Goal: Task Accomplishment & Management: Manage account settings

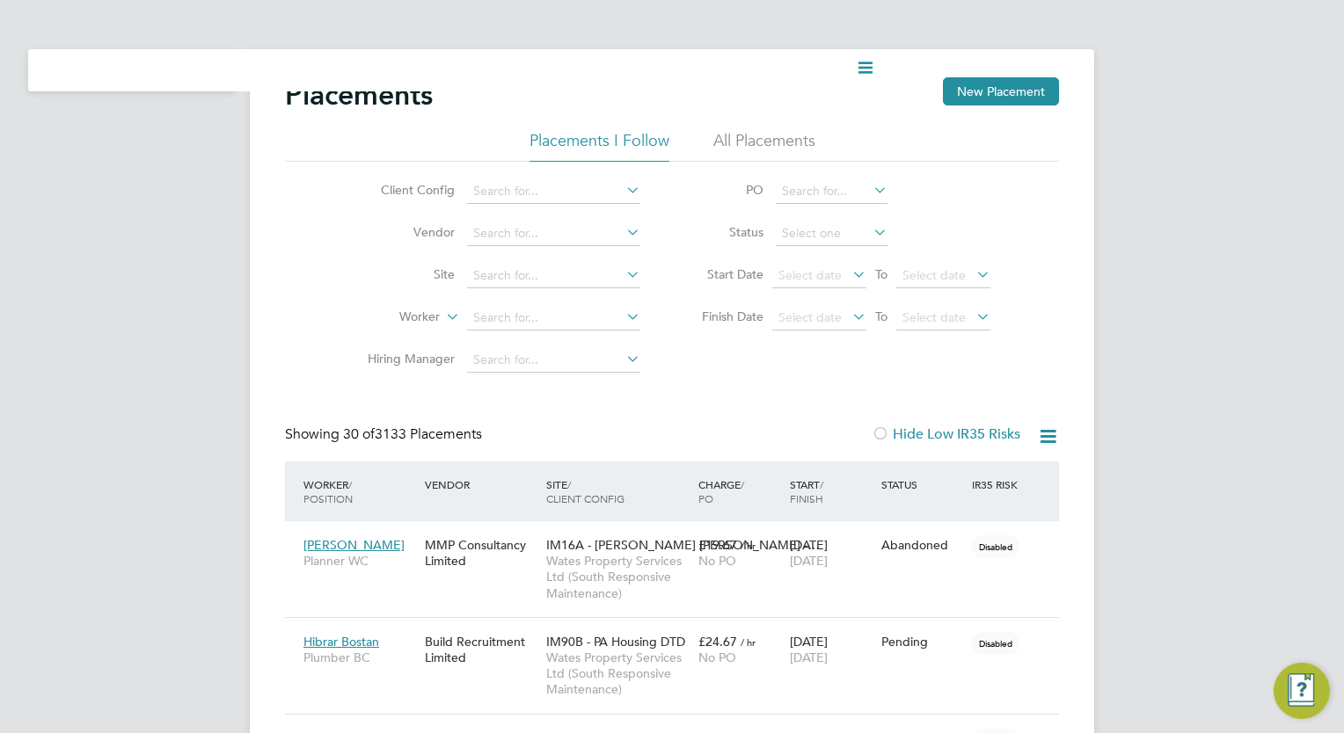
click at [286, 317] on div "Client Config Vendor Site Worker Hiring Manager PO Status Start Date Select dat…" at bounding box center [672, 272] width 774 height 220
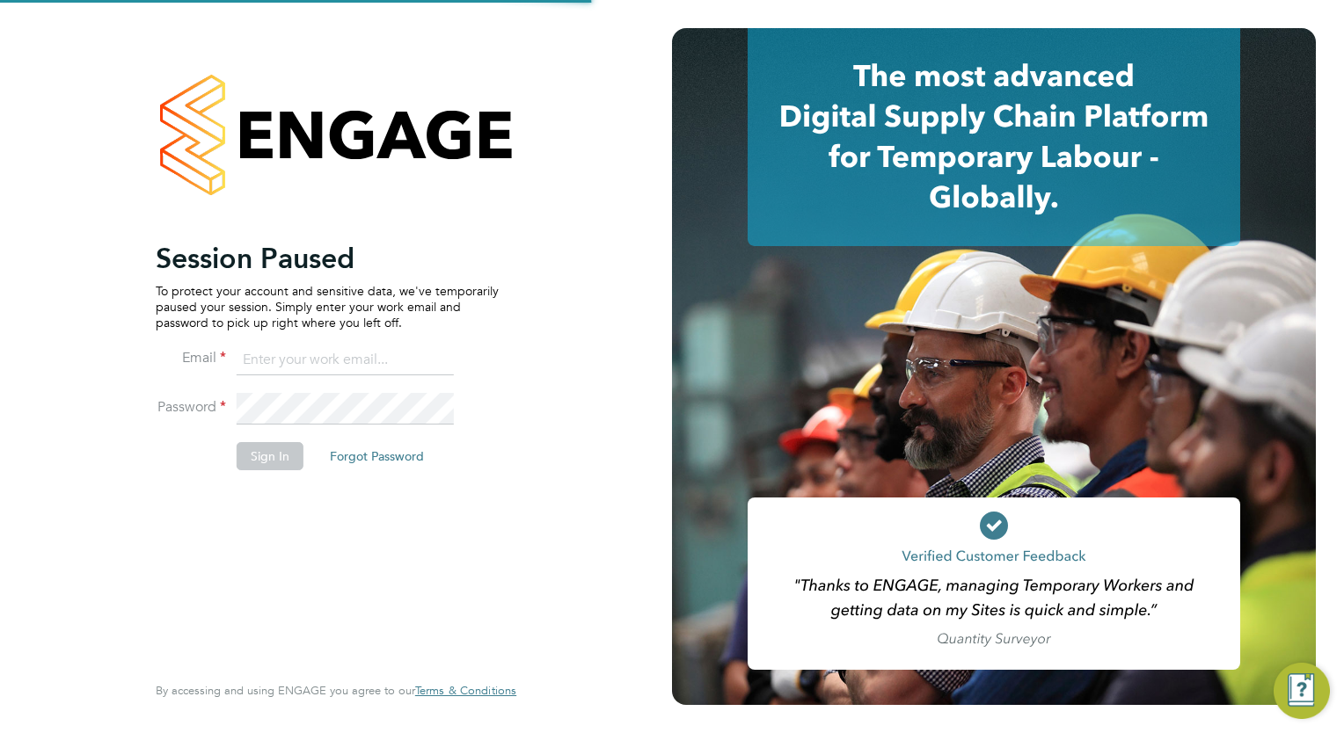
type input "[EMAIL_ADDRESS][DOMAIN_NAME]"
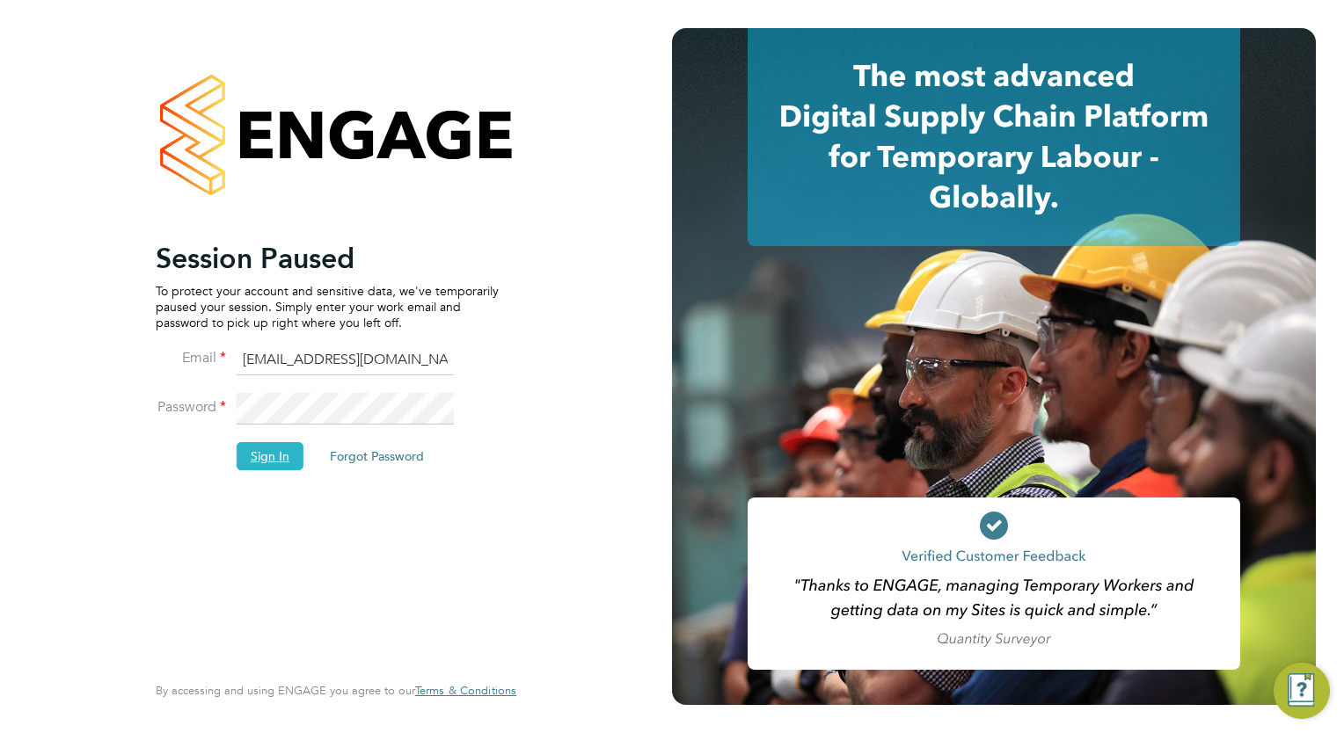
click at [278, 459] on button "Sign In" at bounding box center [270, 456] width 67 height 28
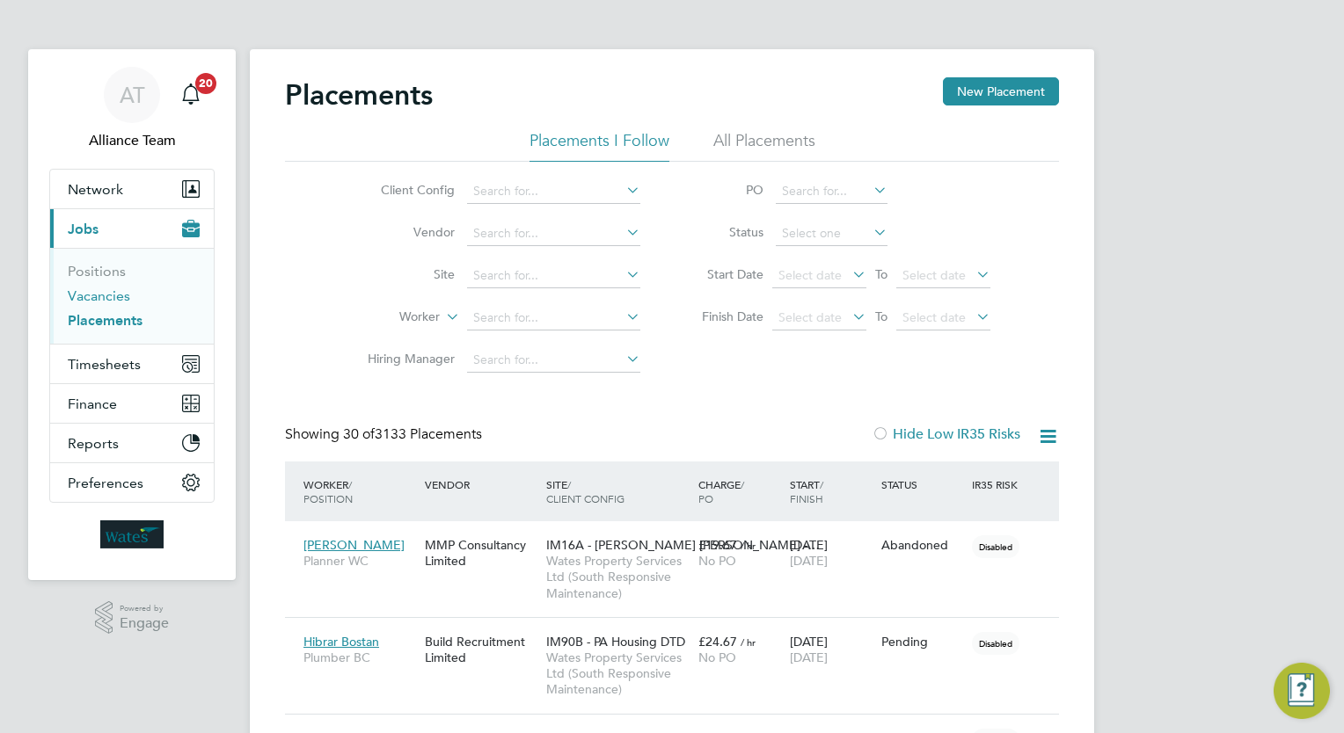
click at [90, 295] on link "Vacancies" at bounding box center [99, 296] width 62 height 17
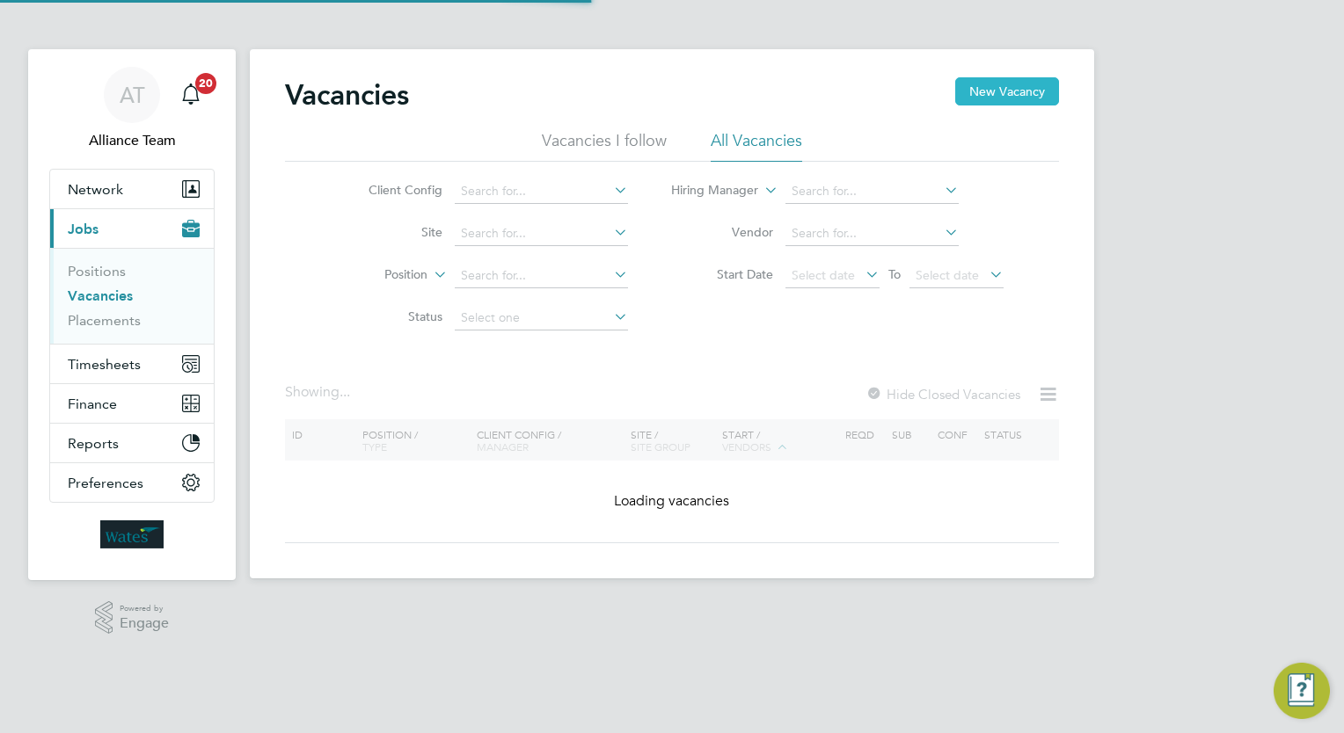
click at [1016, 102] on button "New Vacancy" at bounding box center [1007, 91] width 104 height 28
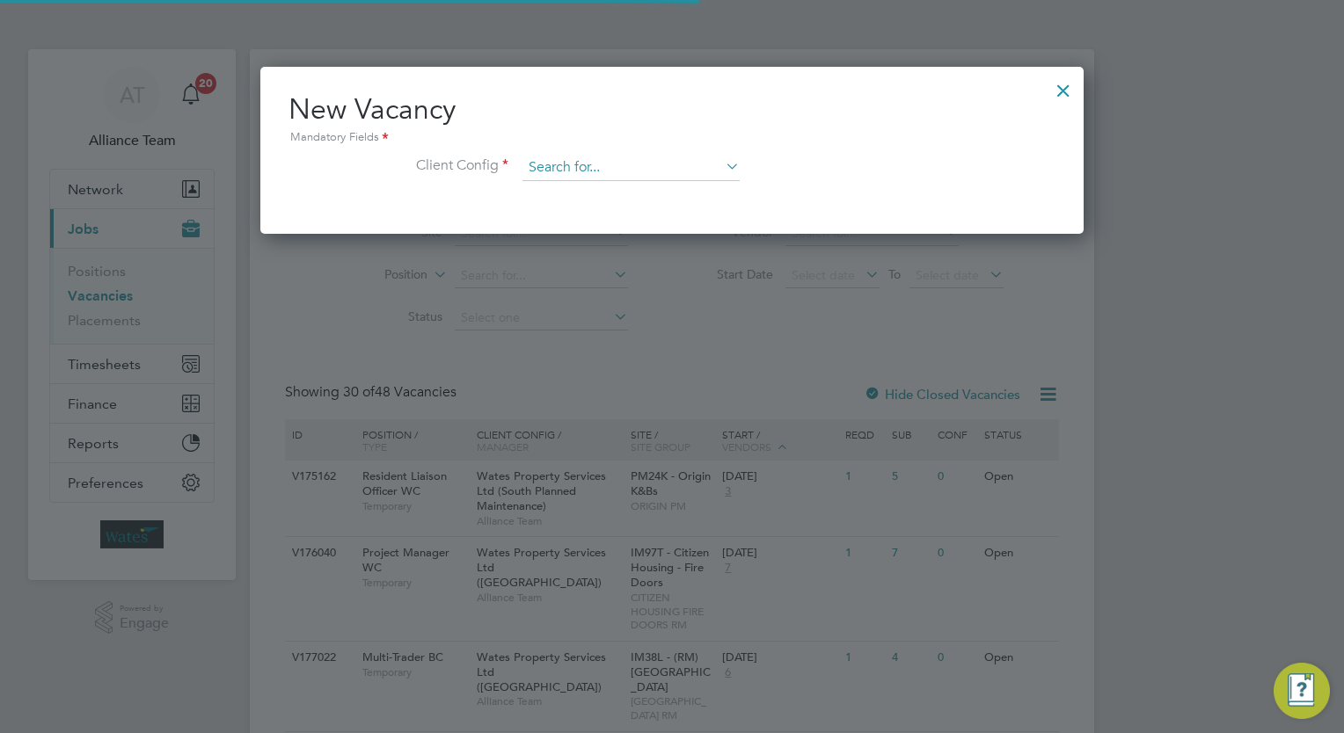
scroll to position [166, 824]
click at [674, 174] on input at bounding box center [630, 168] width 217 height 26
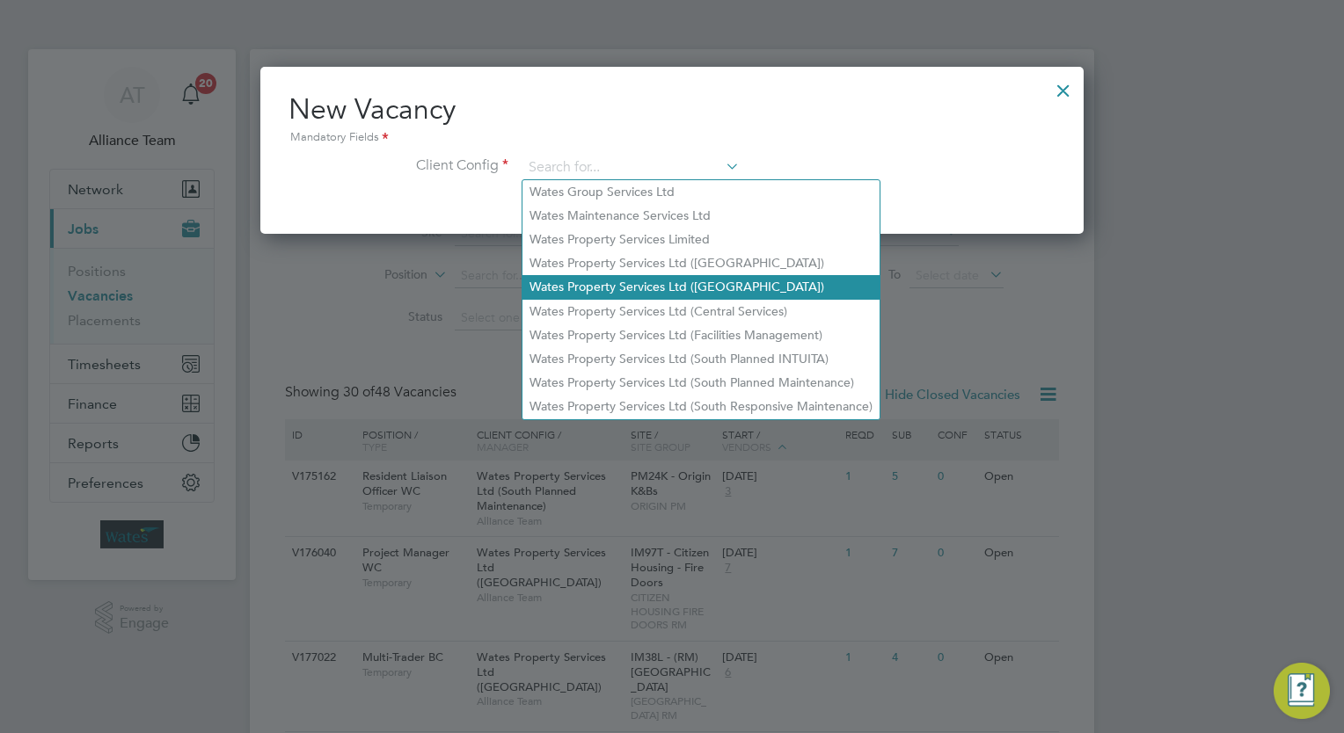
click at [825, 276] on li "Wates Property Services Ltd ([GEOGRAPHIC_DATA])" at bounding box center [700, 287] width 357 height 24
type input "Wates Property Services Ltd ([GEOGRAPHIC_DATA])"
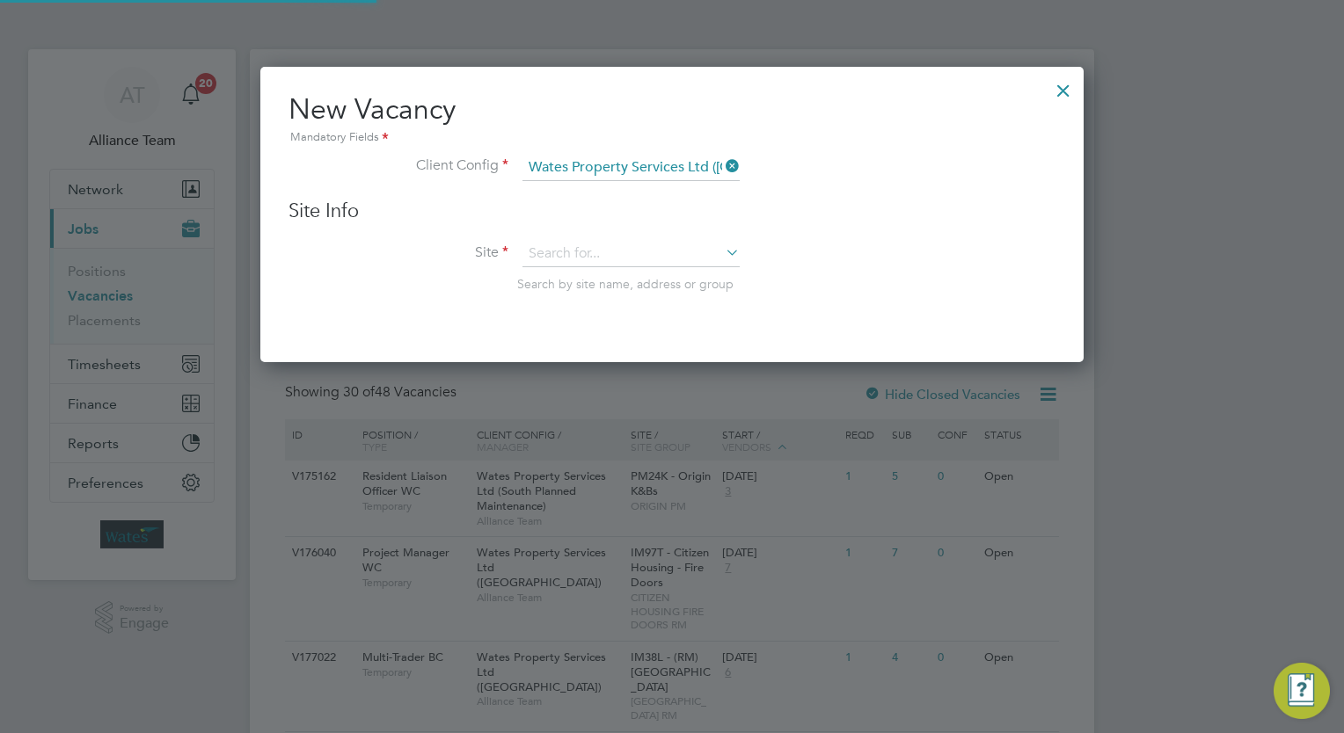
scroll to position [295, 824]
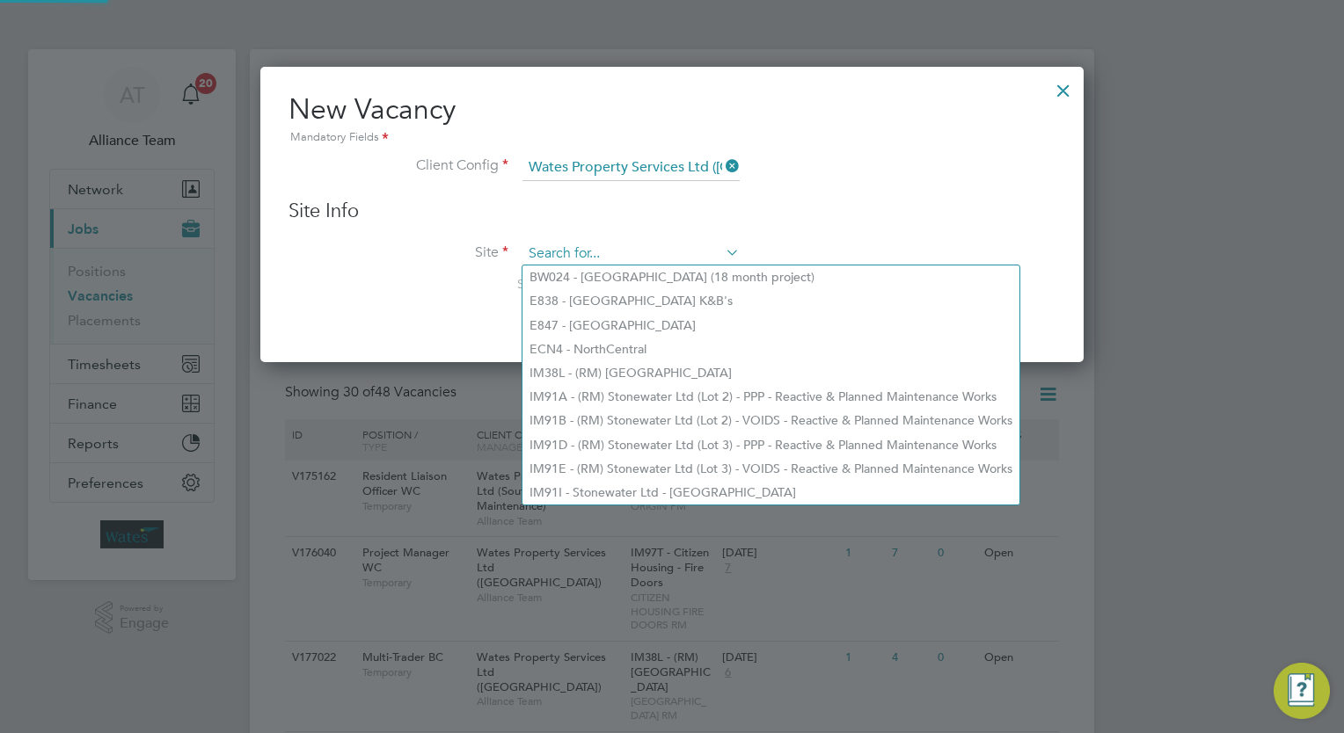
click at [623, 244] on input at bounding box center [630, 254] width 217 height 26
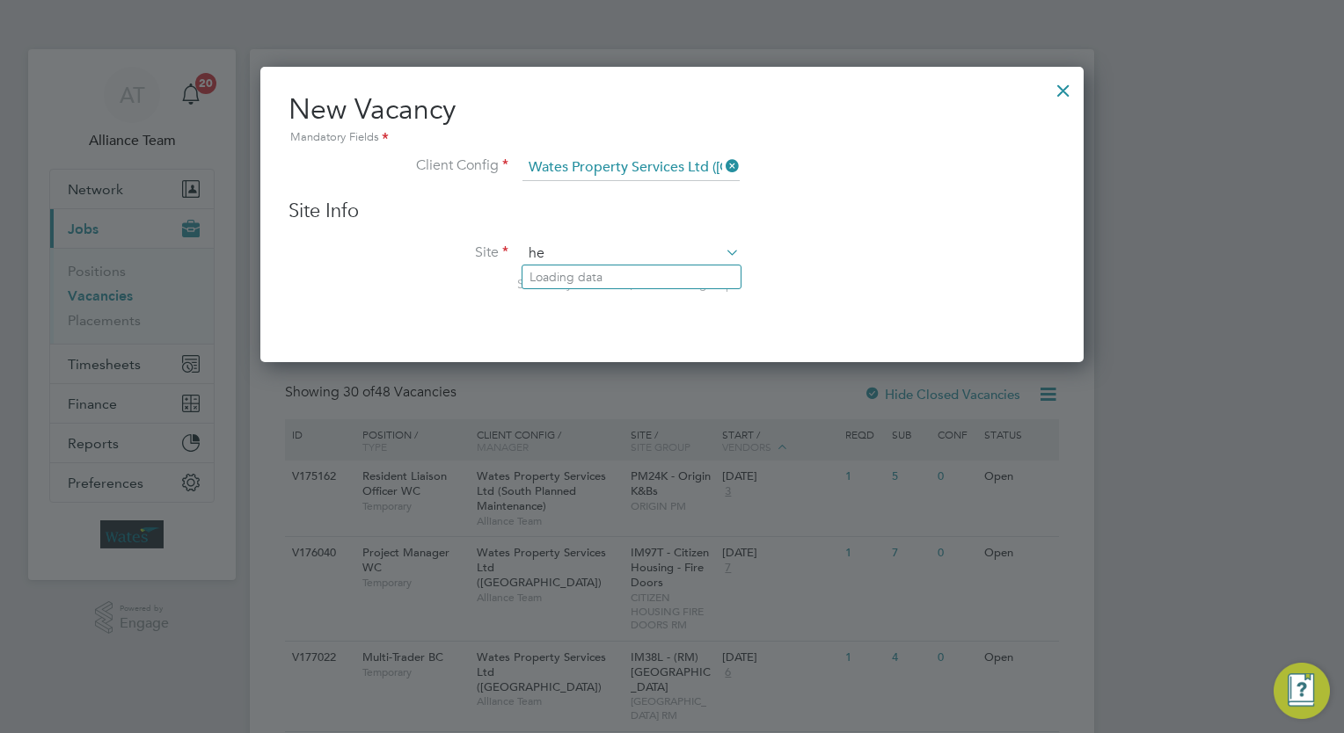
type input "h"
click at [640, 270] on b "Check" at bounding box center [633, 277] width 36 height 15
type input "IM94W - MTVH Checkland Road"
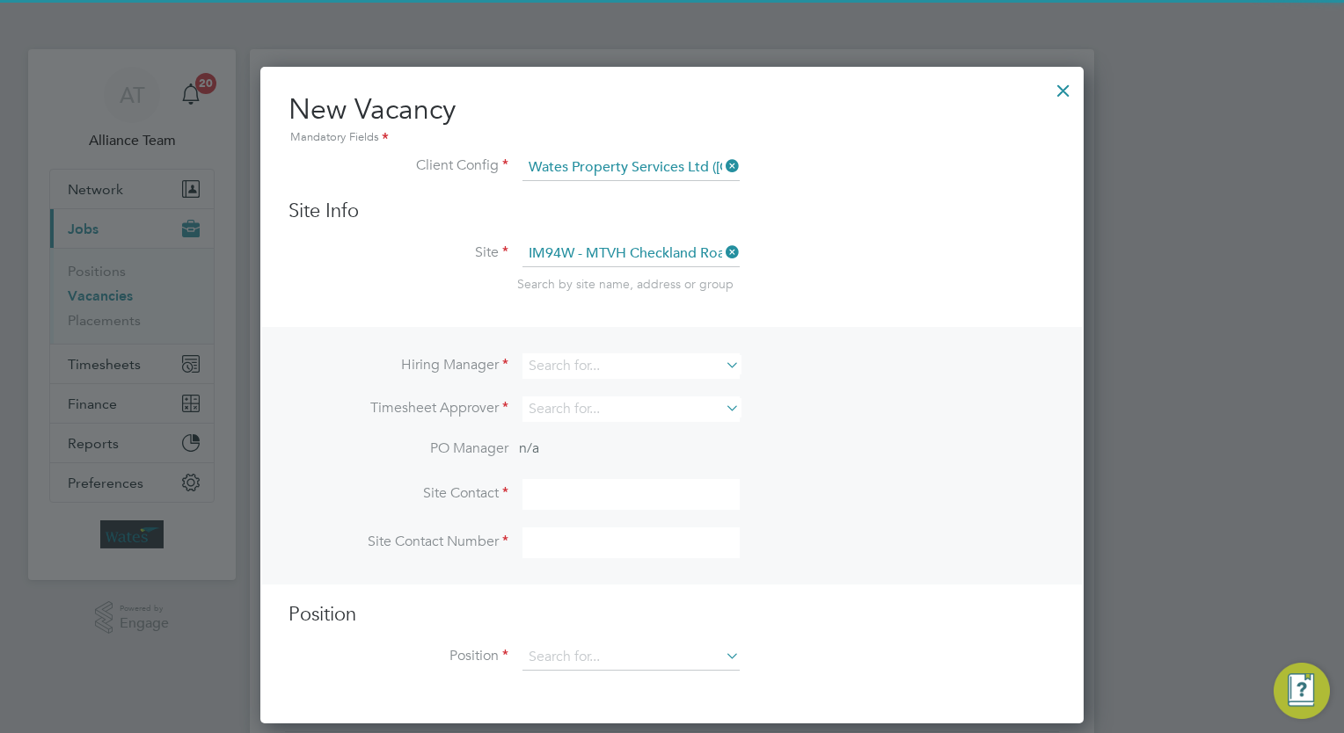
click at [914, 301] on li "Site IM94W - MTVH Checkland Road Search by site name, address or group" at bounding box center [671, 284] width 767 height 86
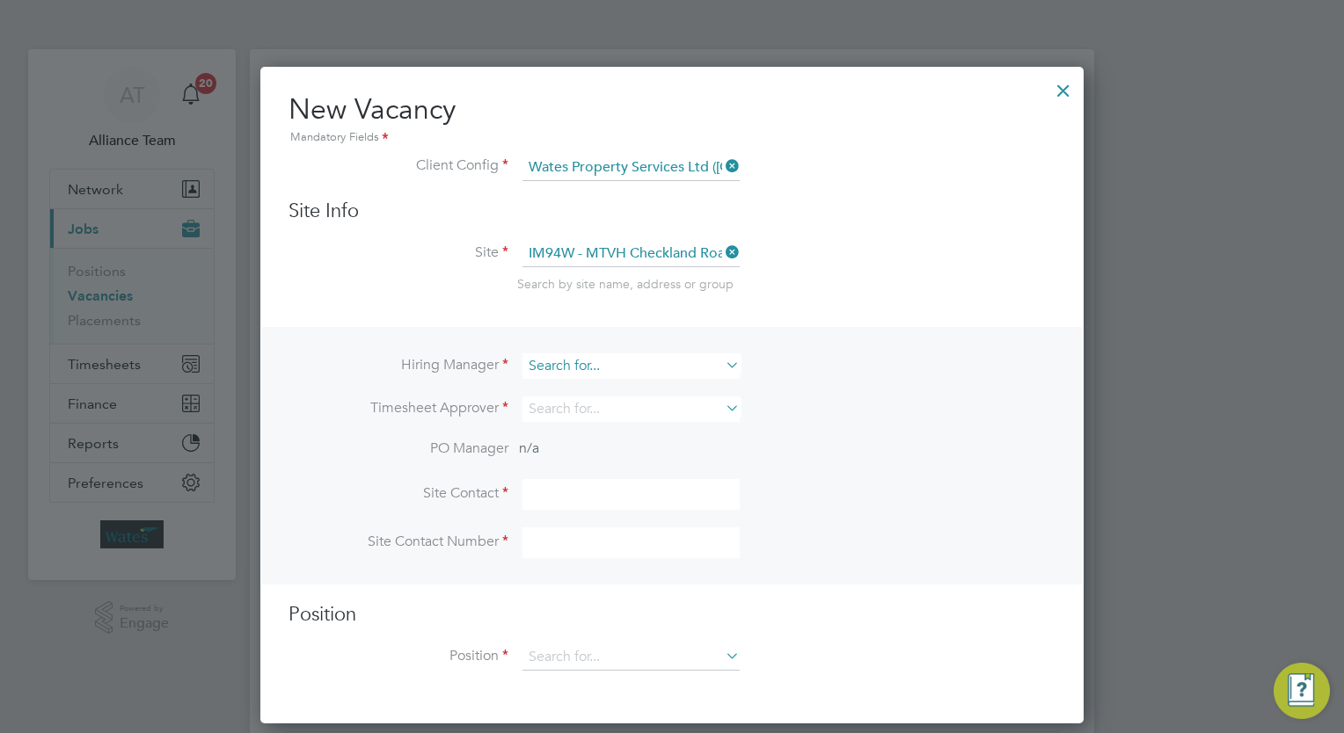
click at [658, 353] on input at bounding box center [630, 365] width 217 height 25
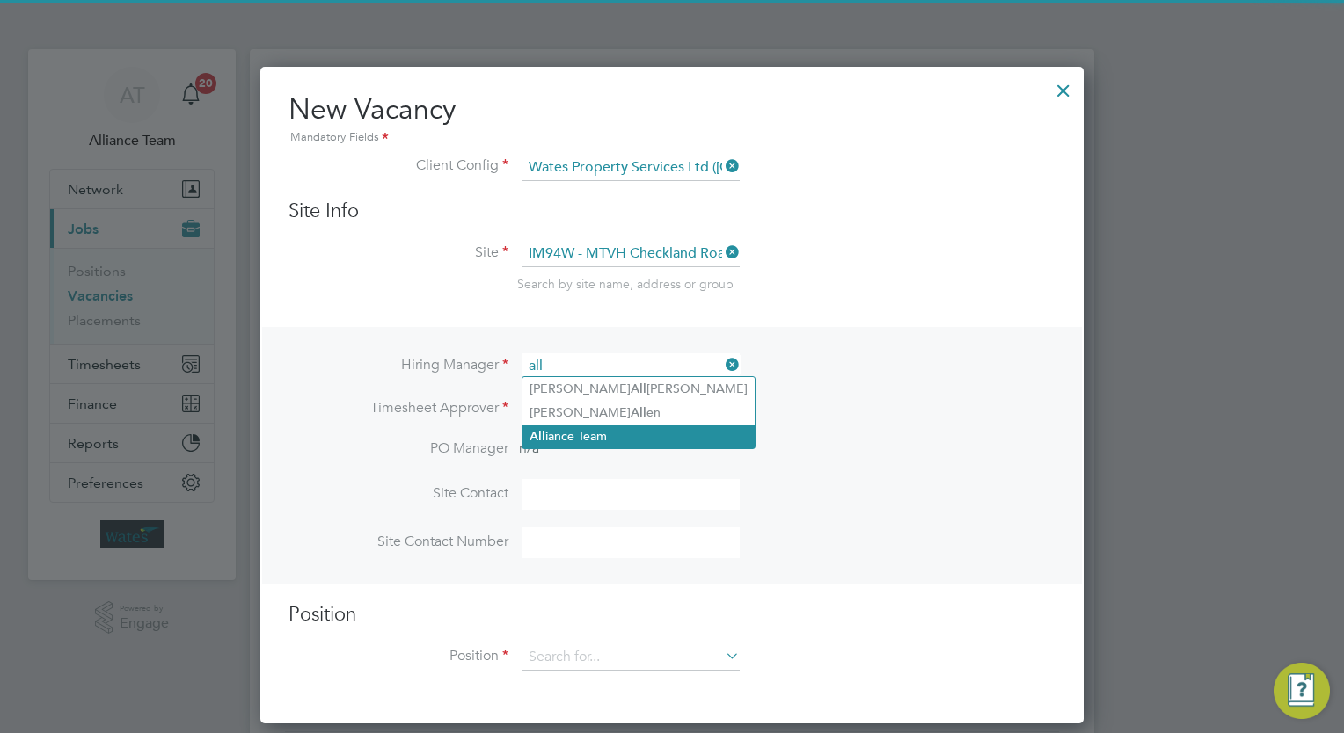
click at [612, 431] on li "All iance Team" at bounding box center [638, 437] width 232 height 24
type input "Alliance Team"
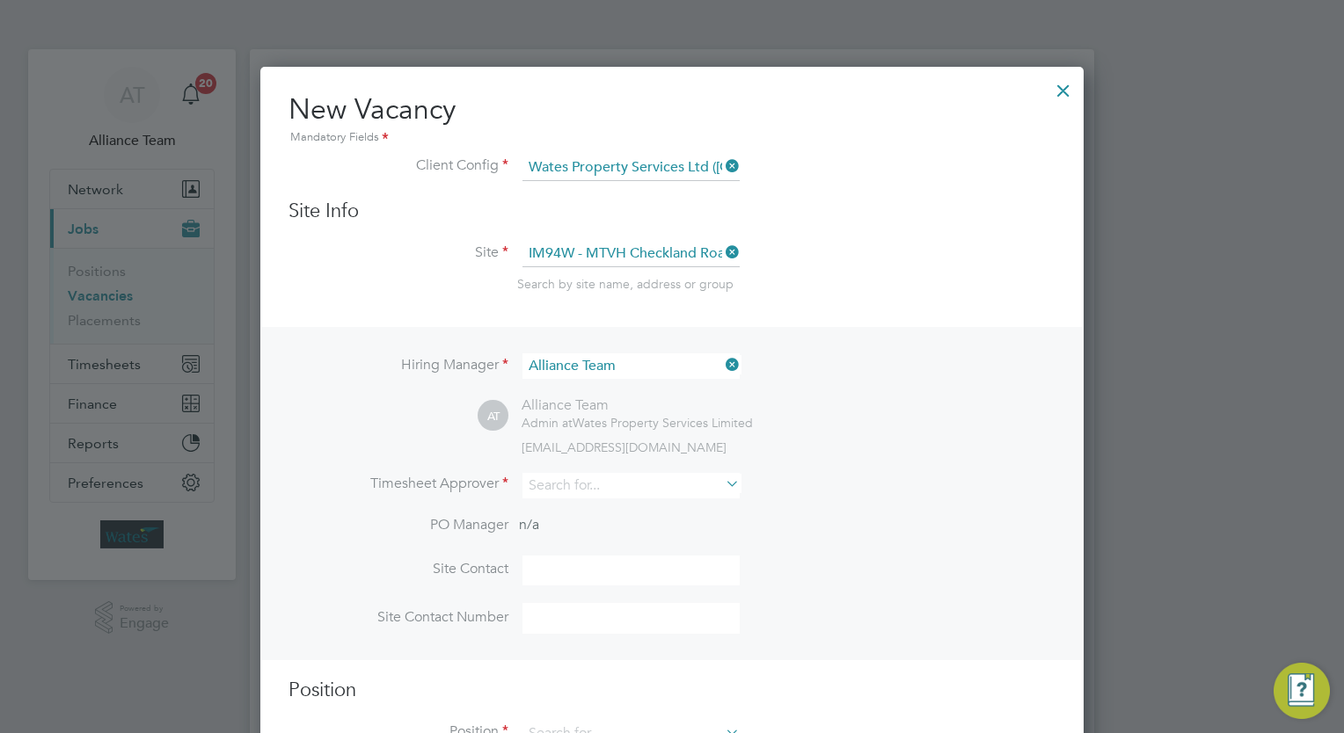
scroll to position [732, 824]
click at [798, 411] on div "AT Alliance Team Admin at Wates Property Services Limited wates@alliance-msp.co…" at bounding box center [766, 426] width 578 height 58
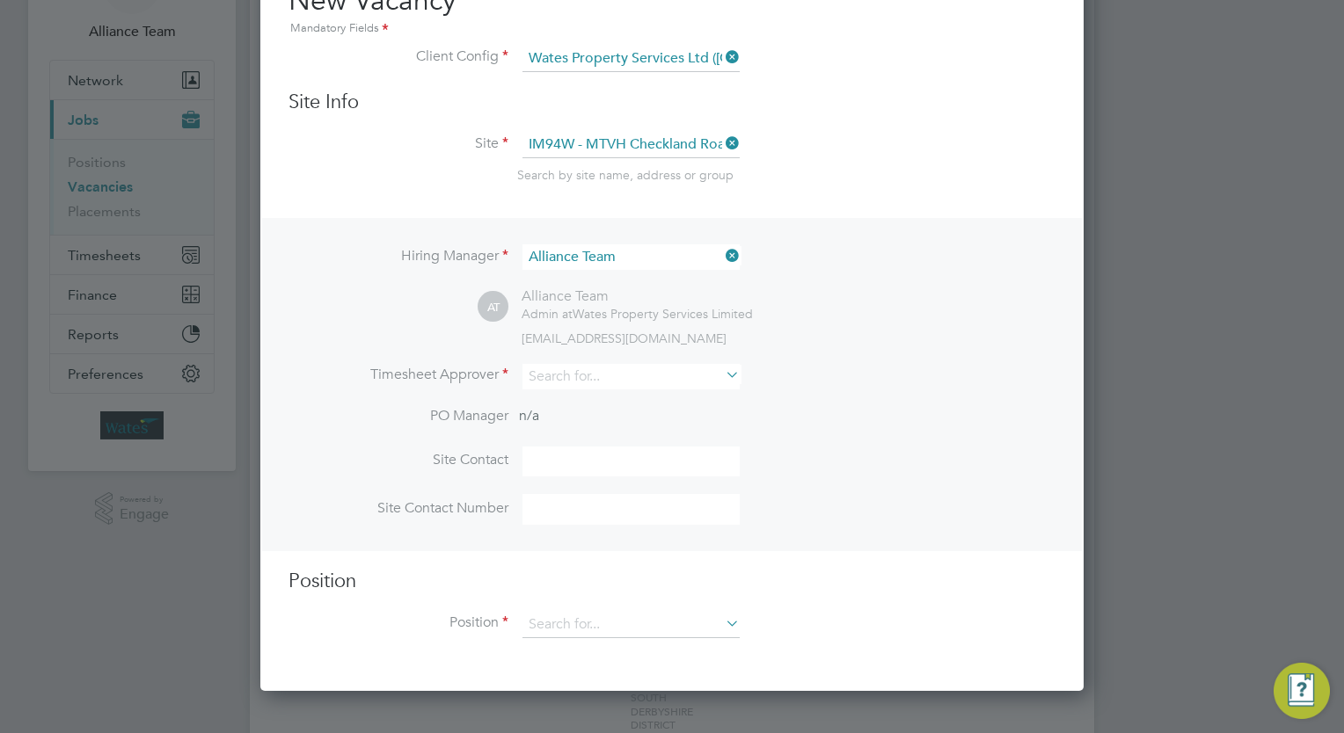
scroll to position [141, 0]
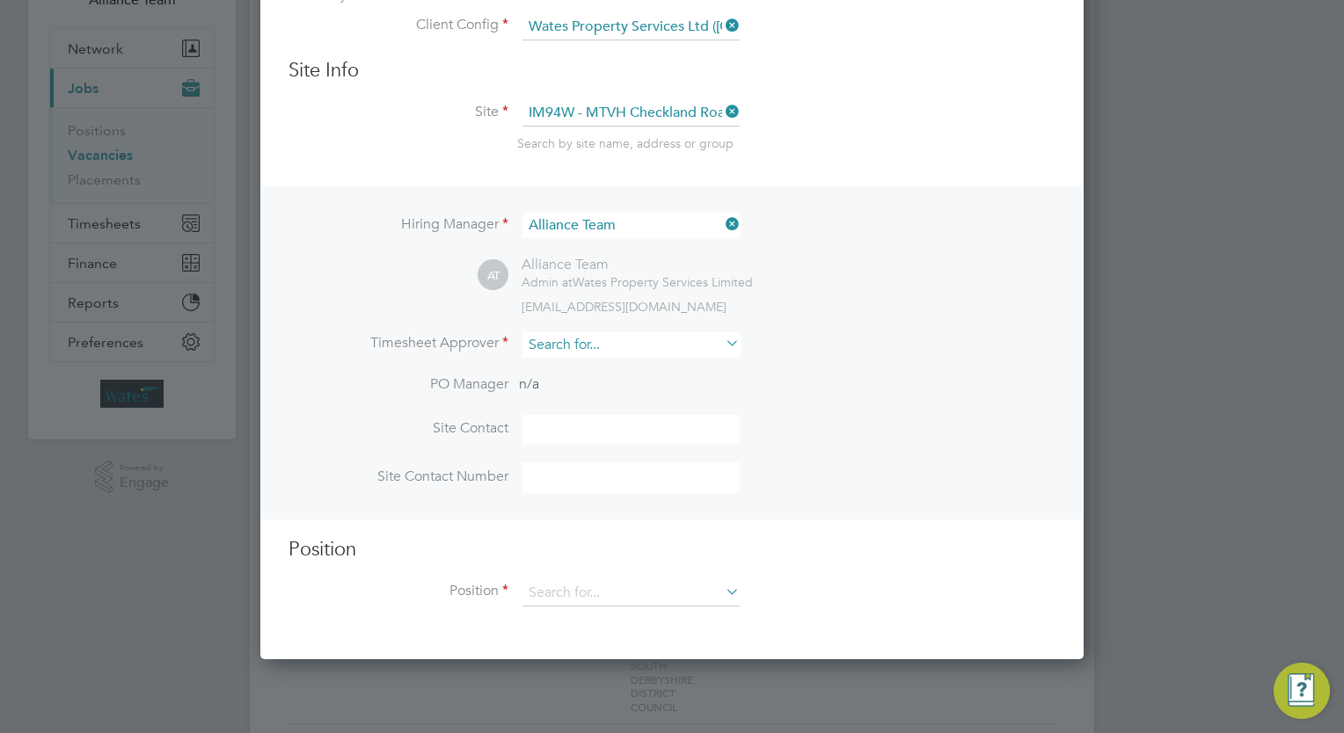
click at [626, 337] on input at bounding box center [630, 344] width 217 height 25
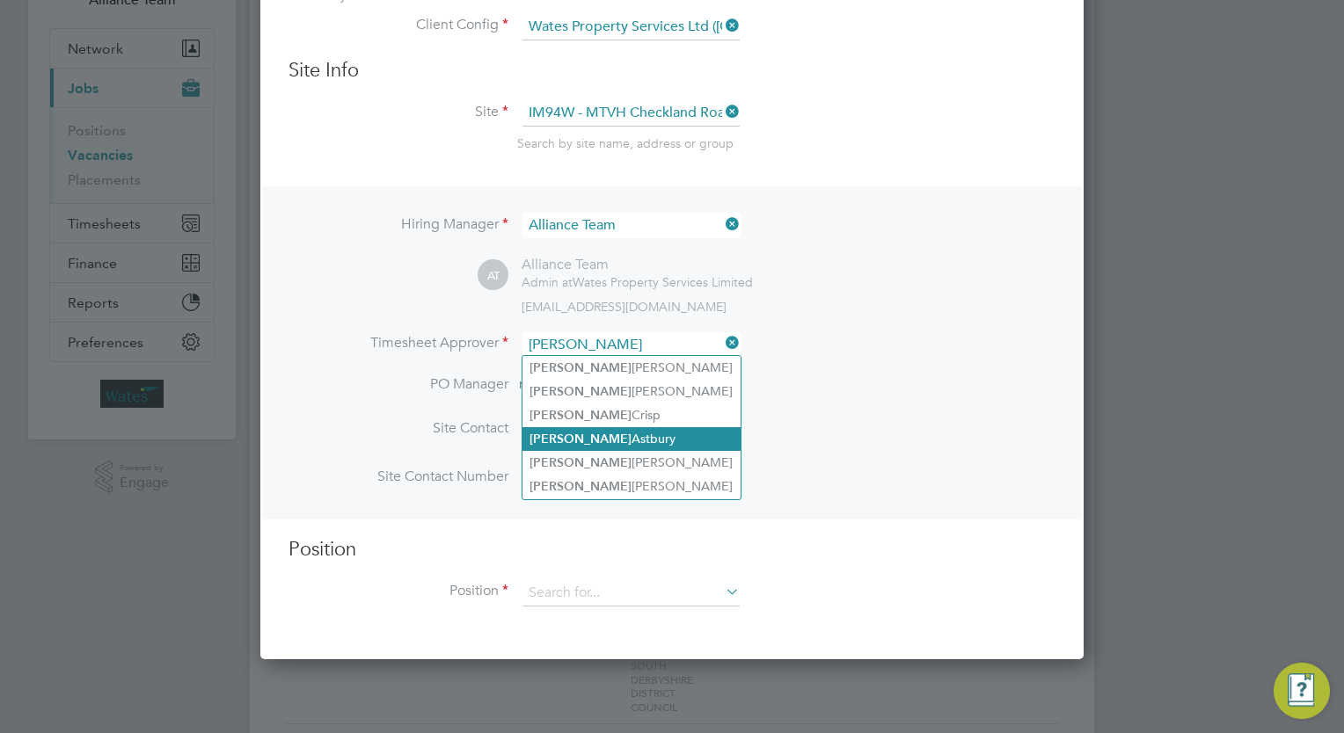
click at [624, 439] on li "Richard Astbury" at bounding box center [631, 439] width 218 height 24
type input "Richard Astbury"
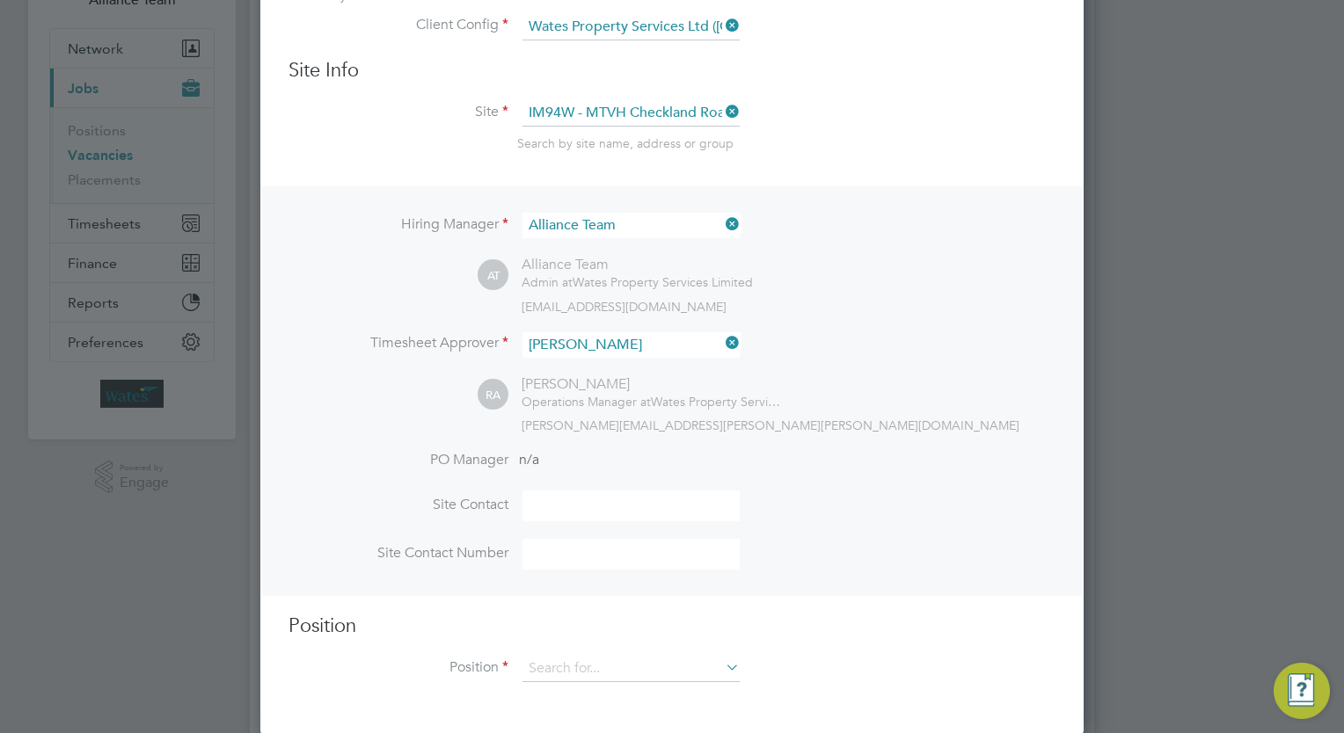
scroll to position [808, 824]
click at [606, 657] on input at bounding box center [630, 669] width 217 height 26
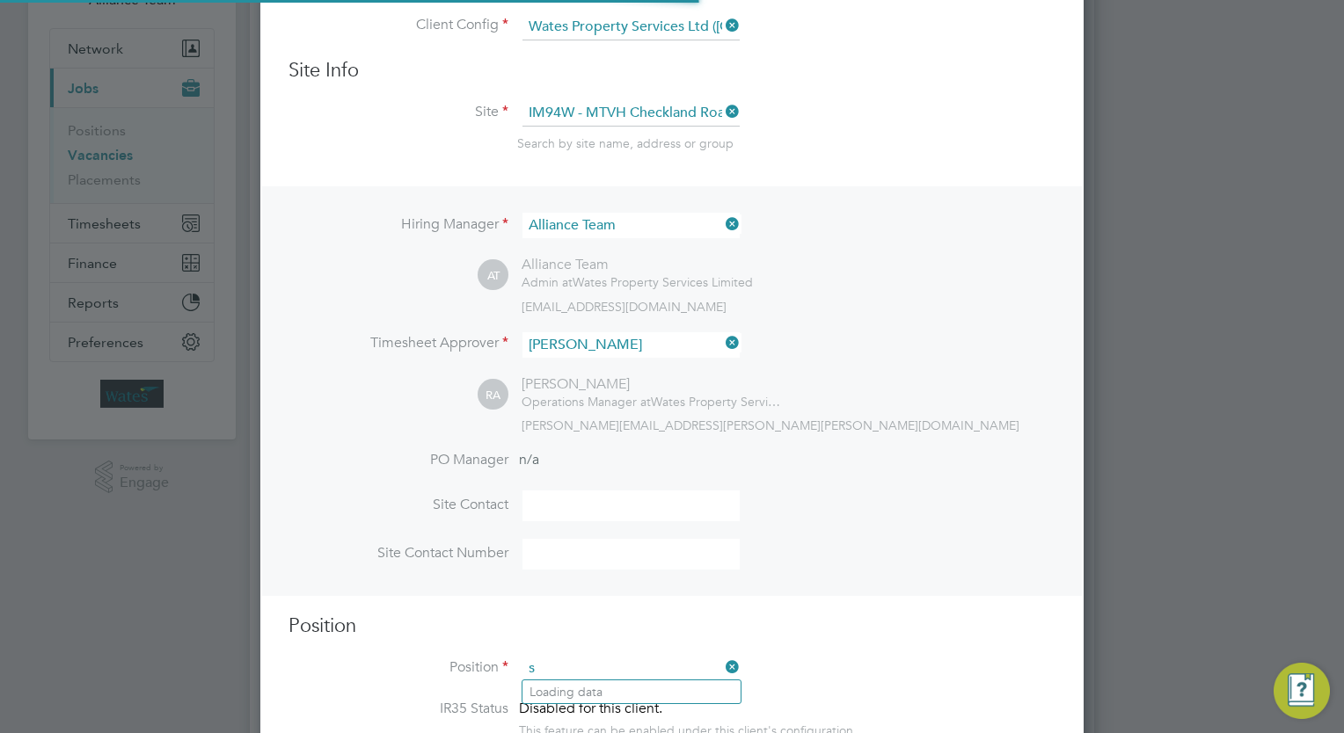
scroll to position [2524, 824]
click at [645, 714] on li "Site Manager WC" at bounding box center [631, 716] width 218 height 24
type input "Site Manager WC"
type textarea "Site Manager"
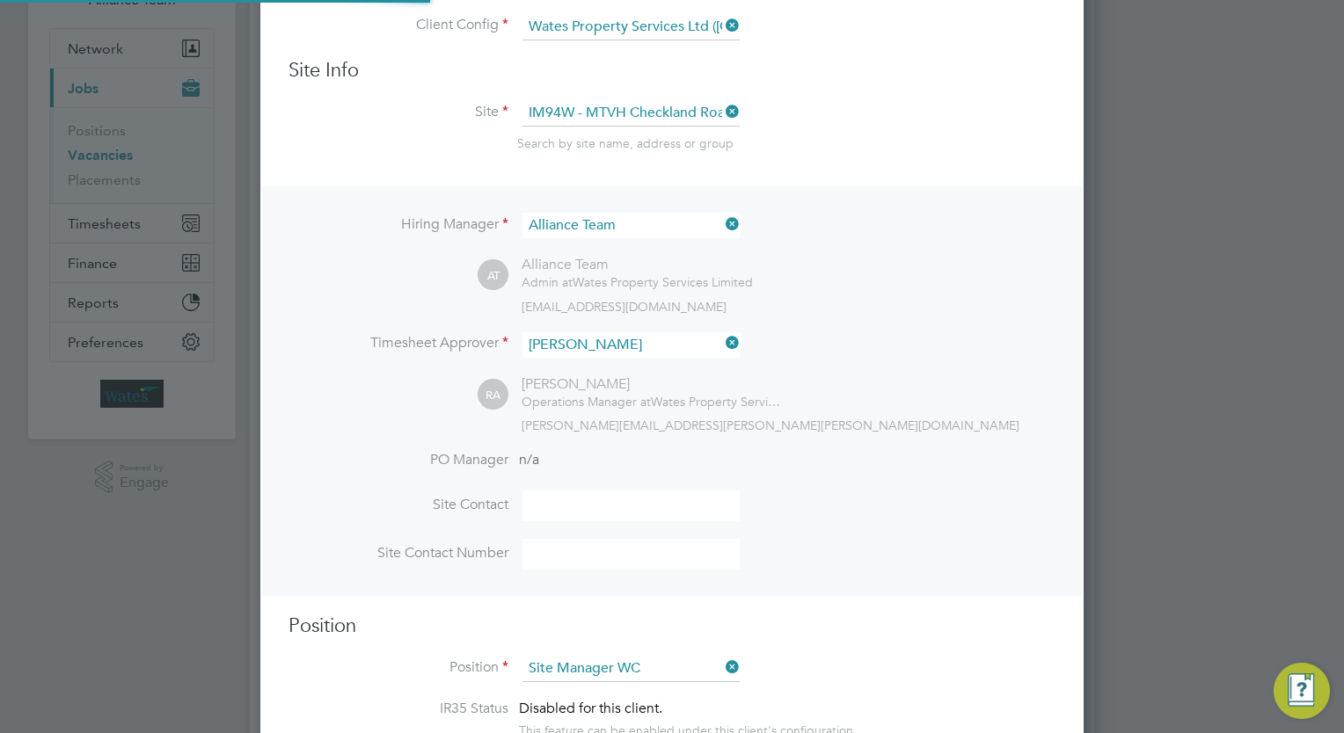
click at [915, 570] on li "Site Contact Number" at bounding box center [671, 563] width 767 height 48
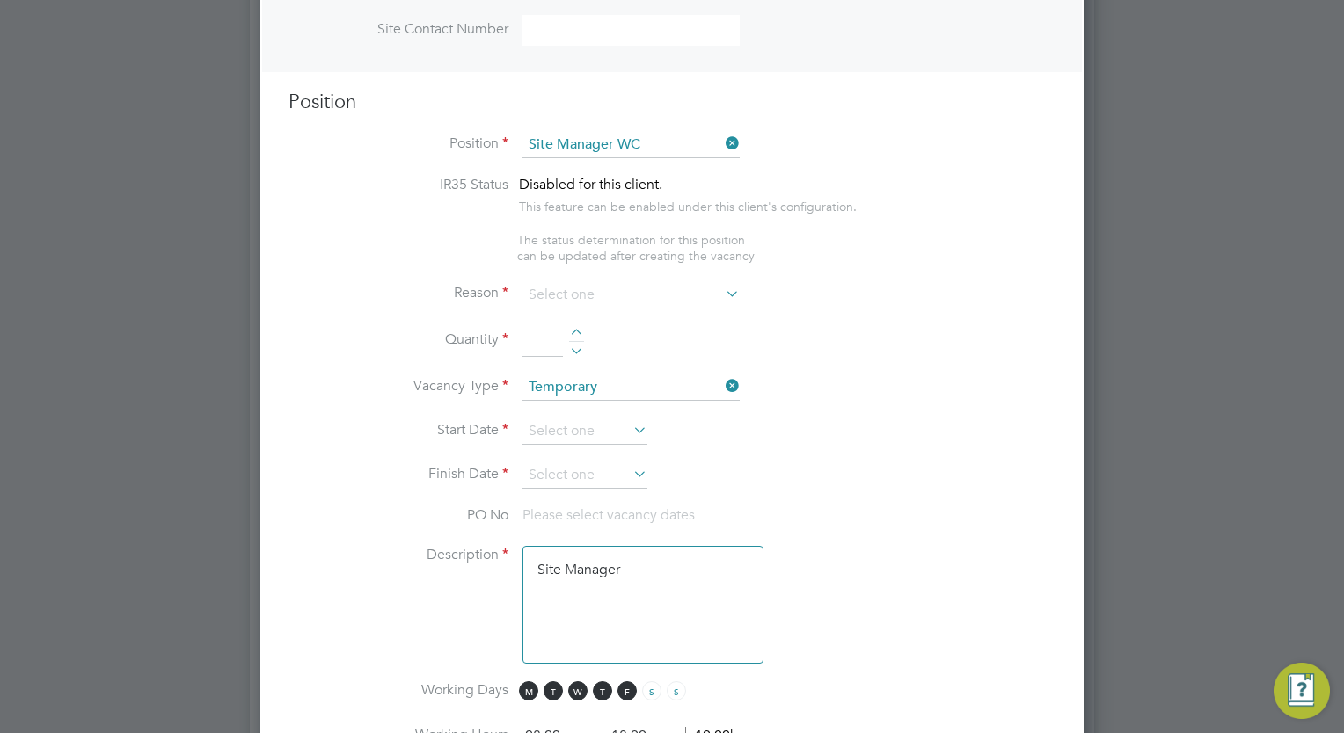
scroll to position [668, 0]
click at [575, 286] on input at bounding box center [630, 292] width 217 height 26
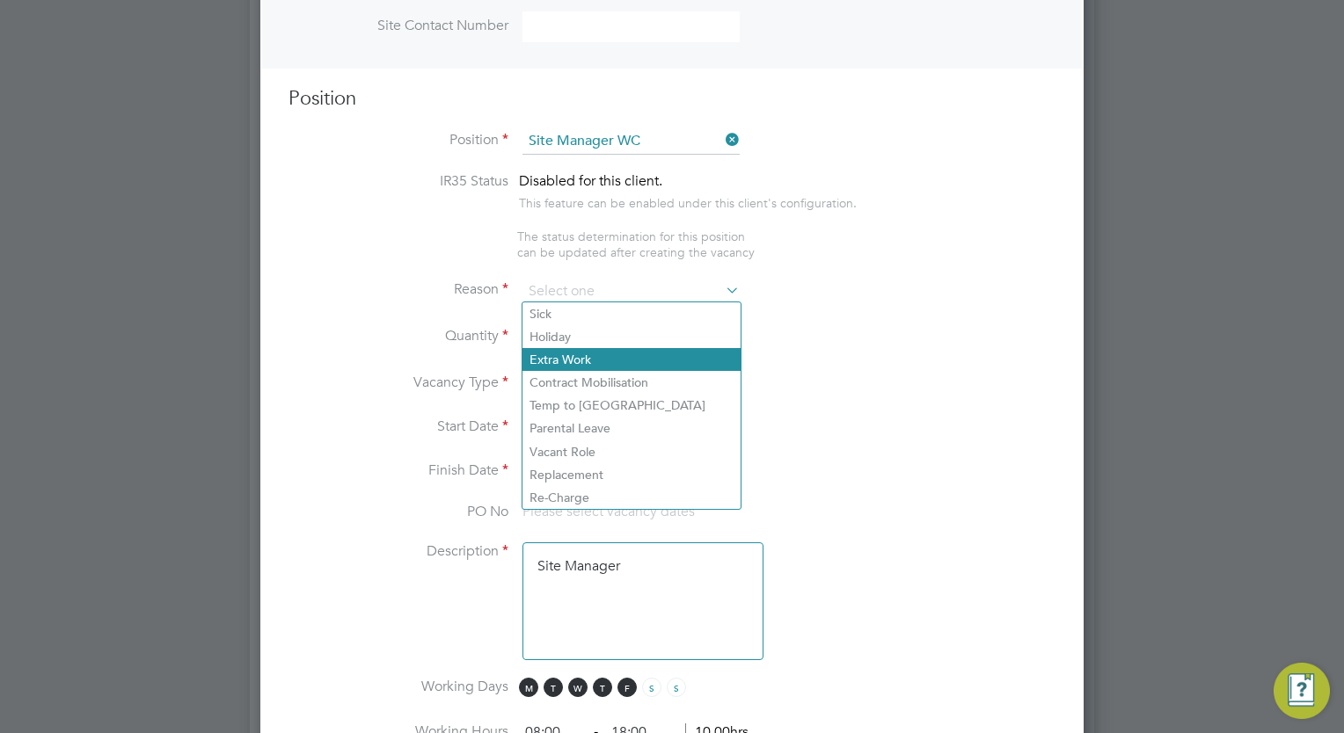
click at [591, 357] on li "Extra Work" at bounding box center [631, 359] width 218 height 23
type input "Extra Work"
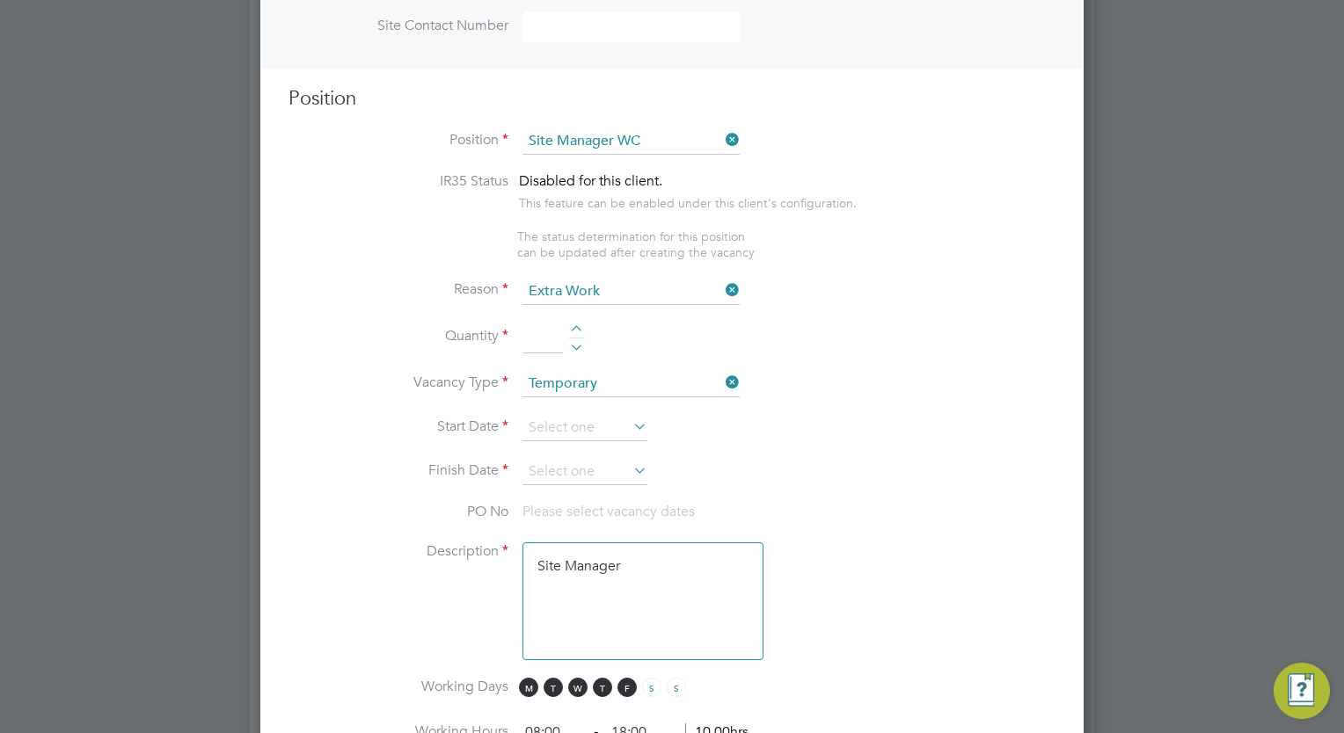
click at [581, 326] on div at bounding box center [576, 331] width 15 height 12
type input "1"
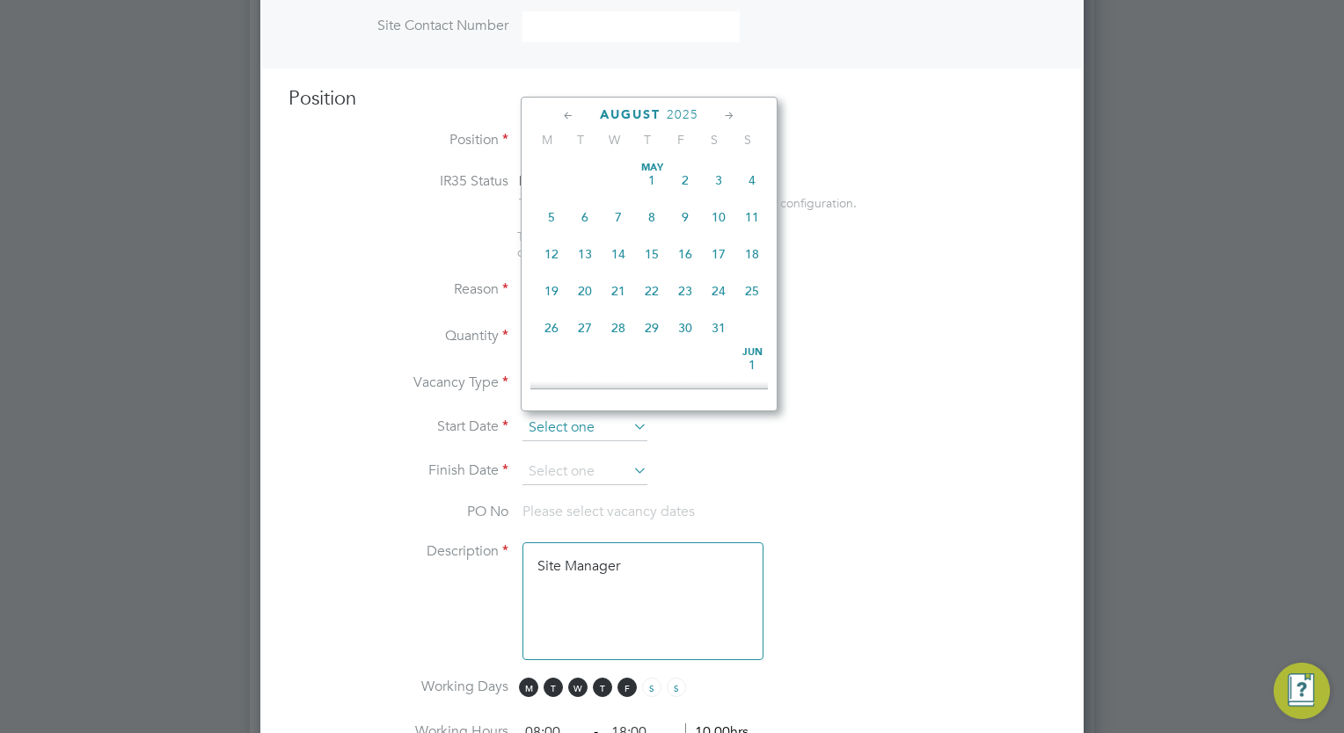
click at [584, 427] on input at bounding box center [584, 428] width 125 height 26
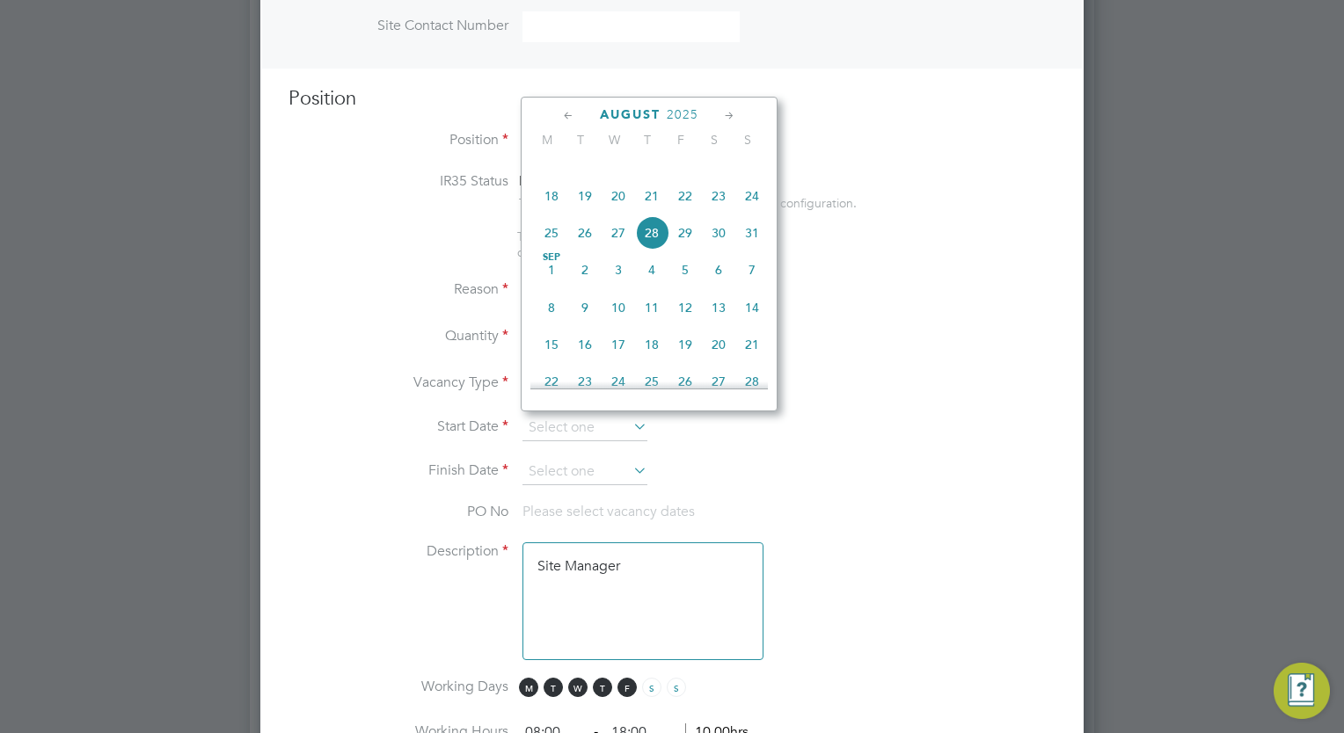
click at [650, 322] on span "11" at bounding box center [651, 307] width 33 height 33
type input "11 Sep 2025"
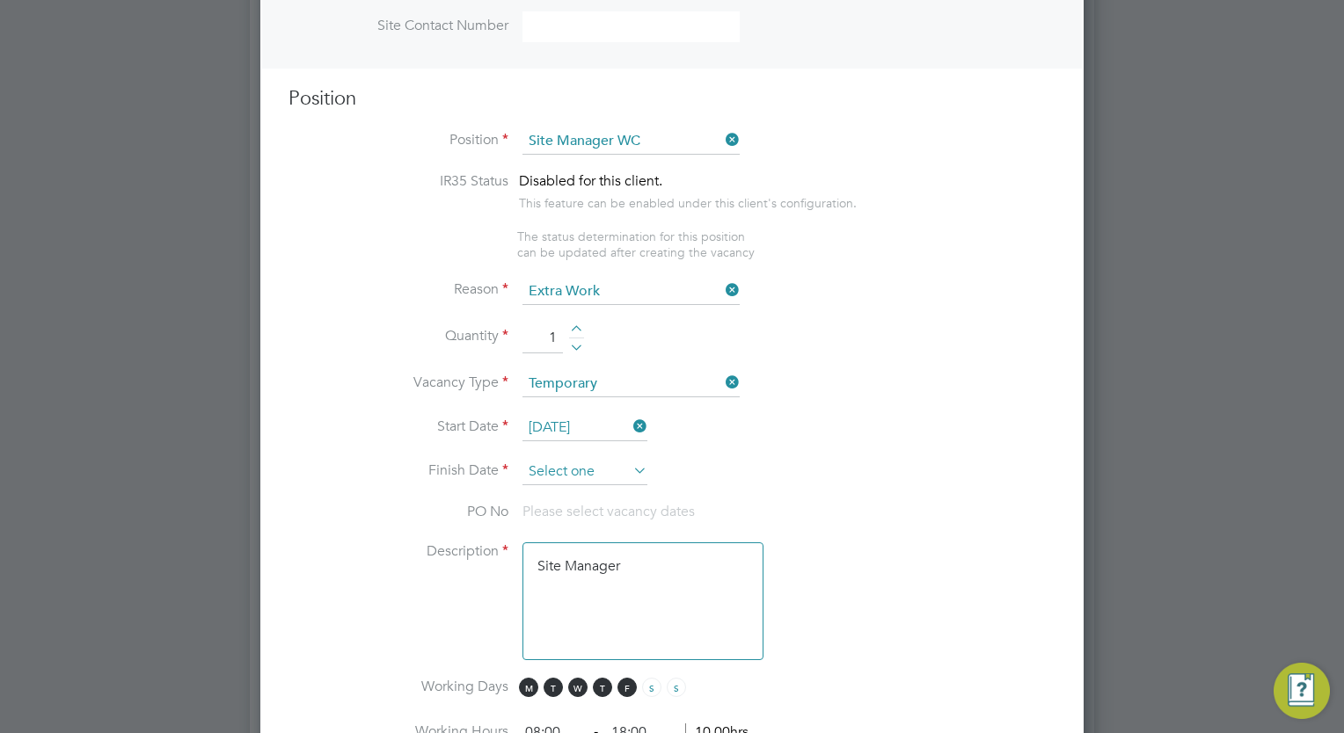
click at [572, 463] on input at bounding box center [584, 472] width 125 height 26
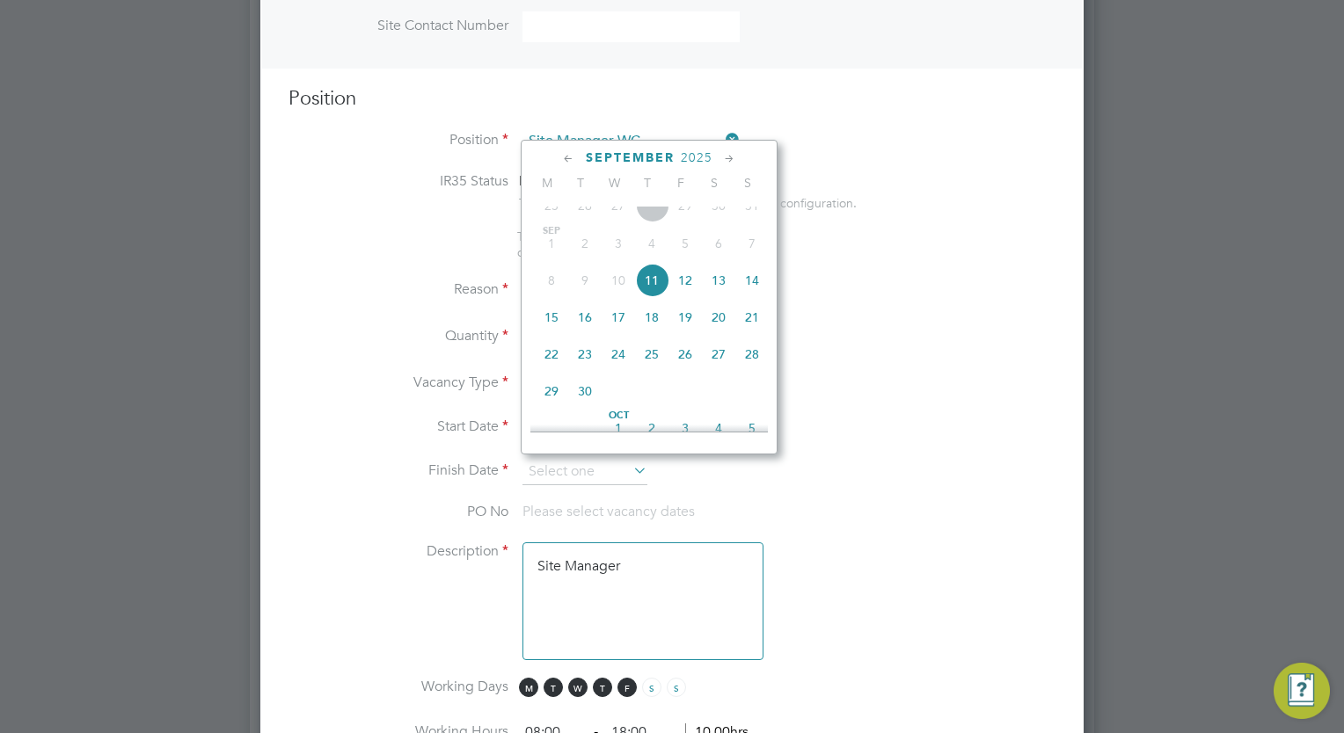
click at [726, 157] on icon at bounding box center [729, 158] width 17 height 19
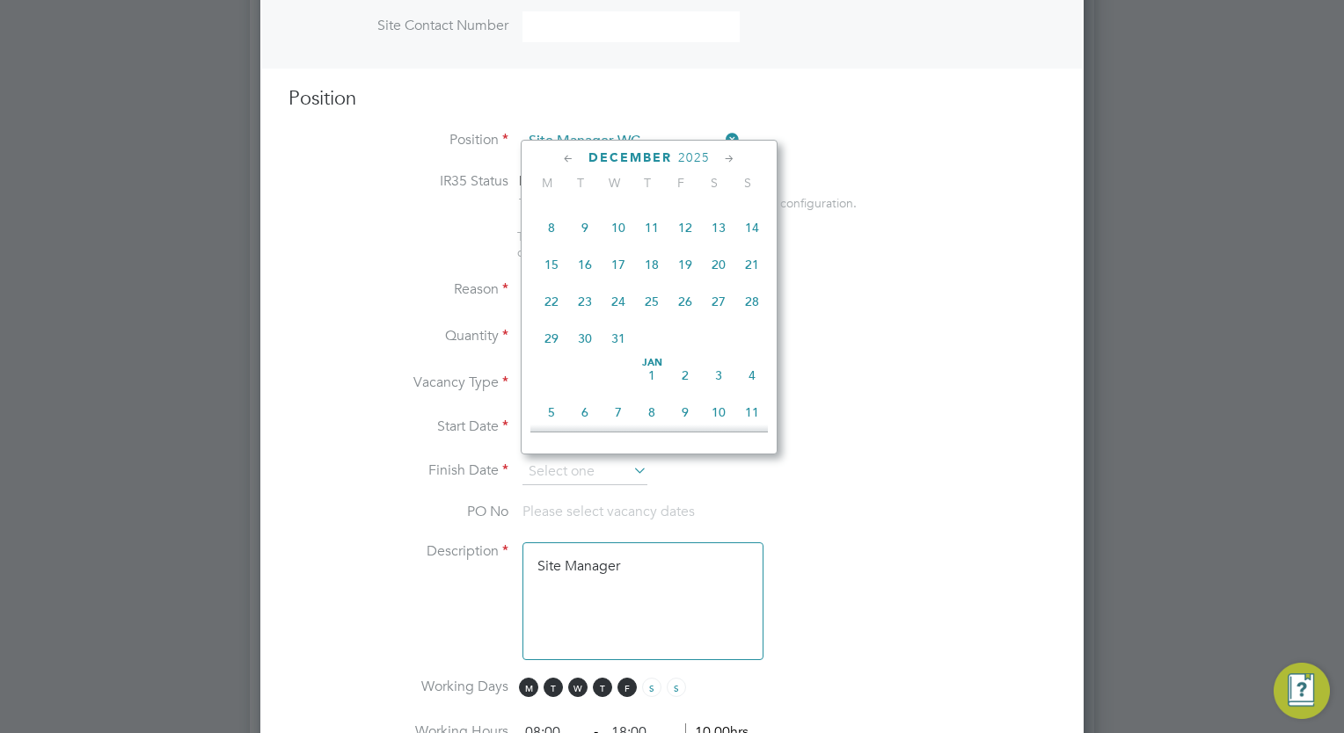
click at [660, 244] on span "11" at bounding box center [651, 227] width 33 height 33
type input "11 Dec 2025"
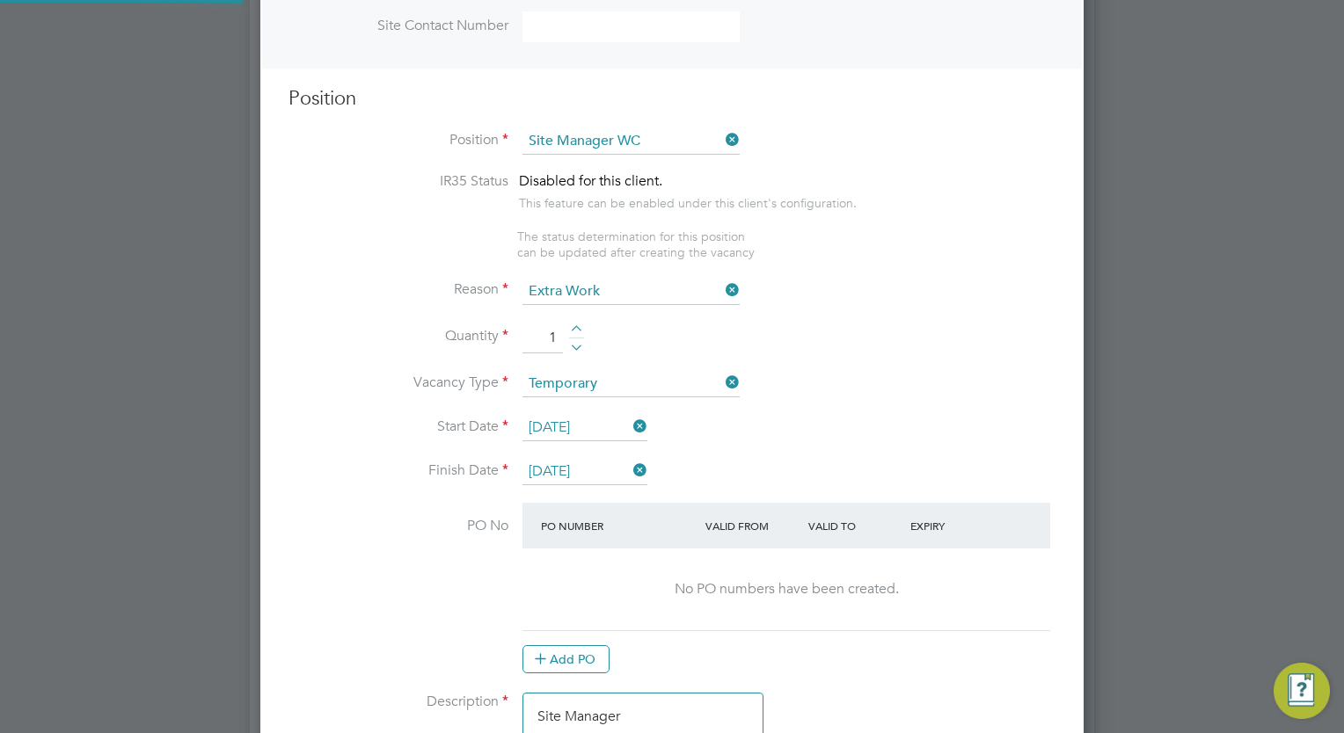
click at [868, 417] on li "Start Date 11 Sep 2025" at bounding box center [671, 437] width 767 height 44
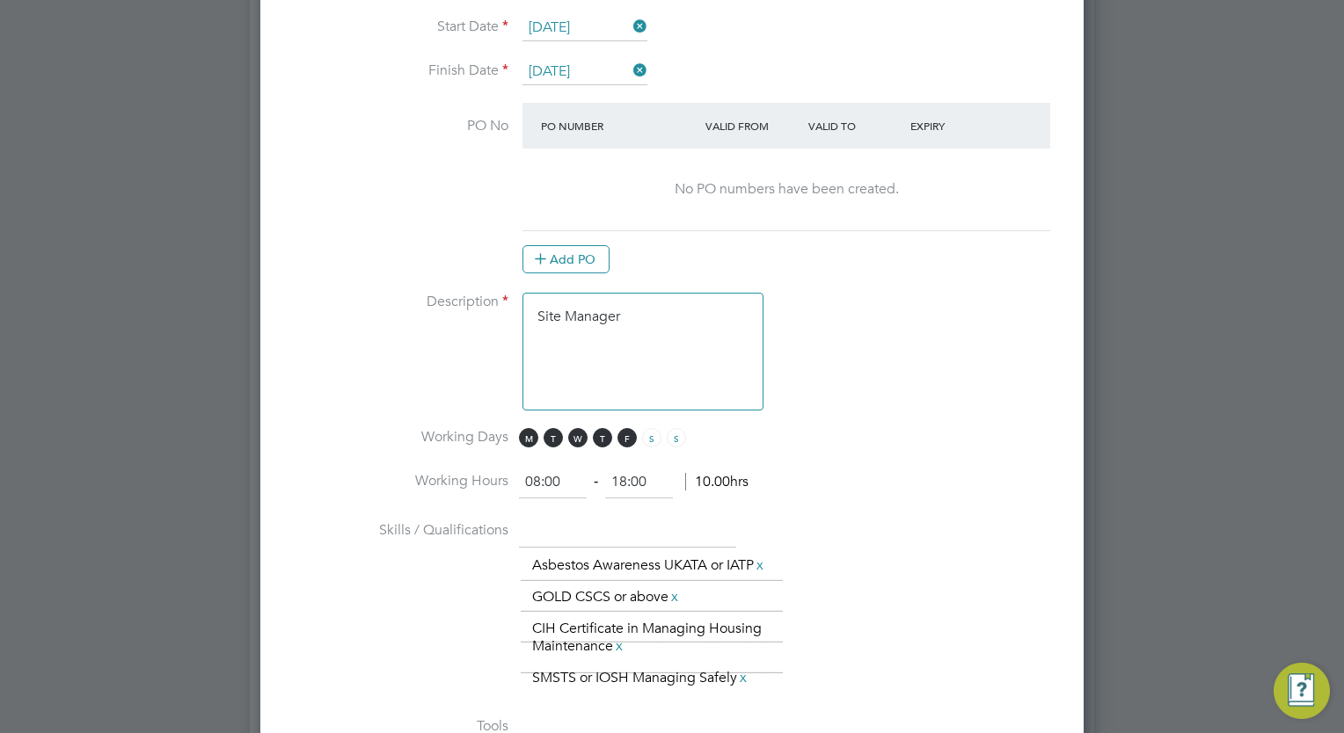
scroll to position [1196, 0]
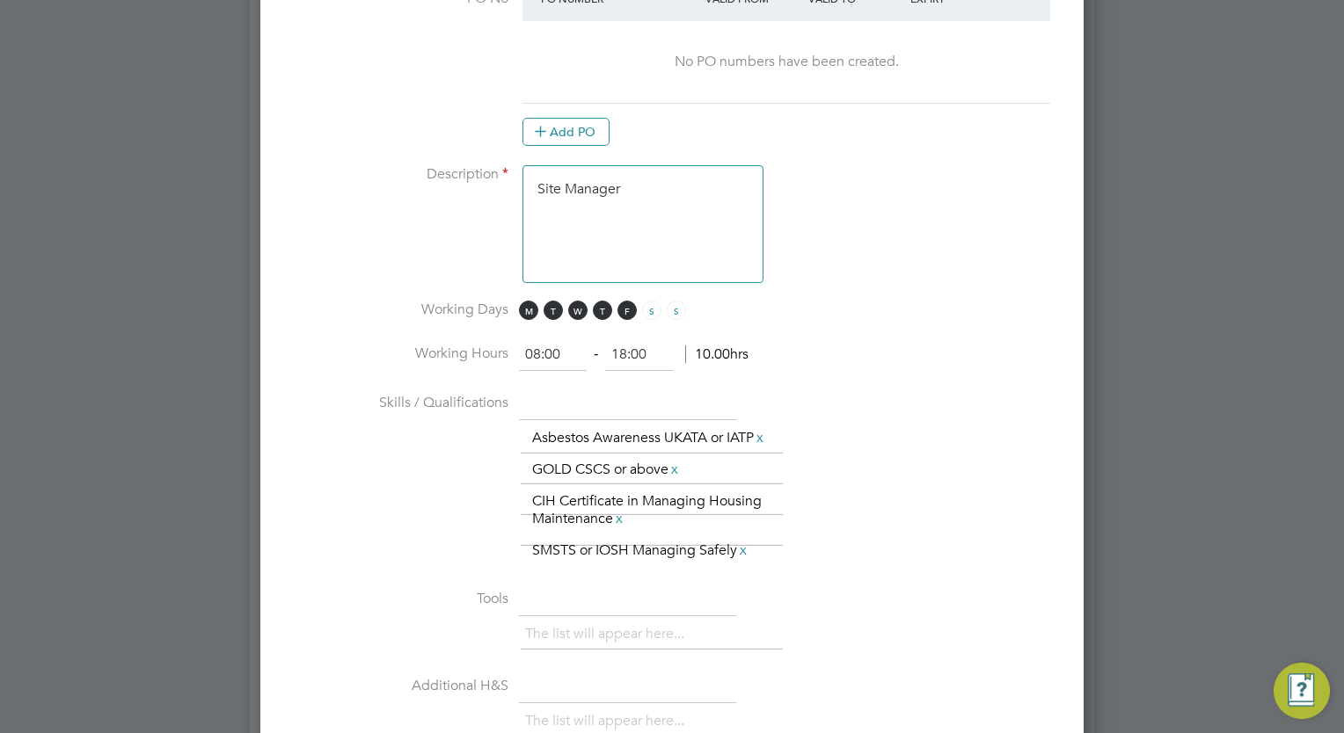
click at [644, 185] on textarea "Site Manager" at bounding box center [642, 224] width 241 height 118
type textarea "Site Manager Required for 4 months"
click at [918, 367] on li "Working Hours 08:00 ‐ 18:00 10.00hrs" at bounding box center [671, 363] width 767 height 49
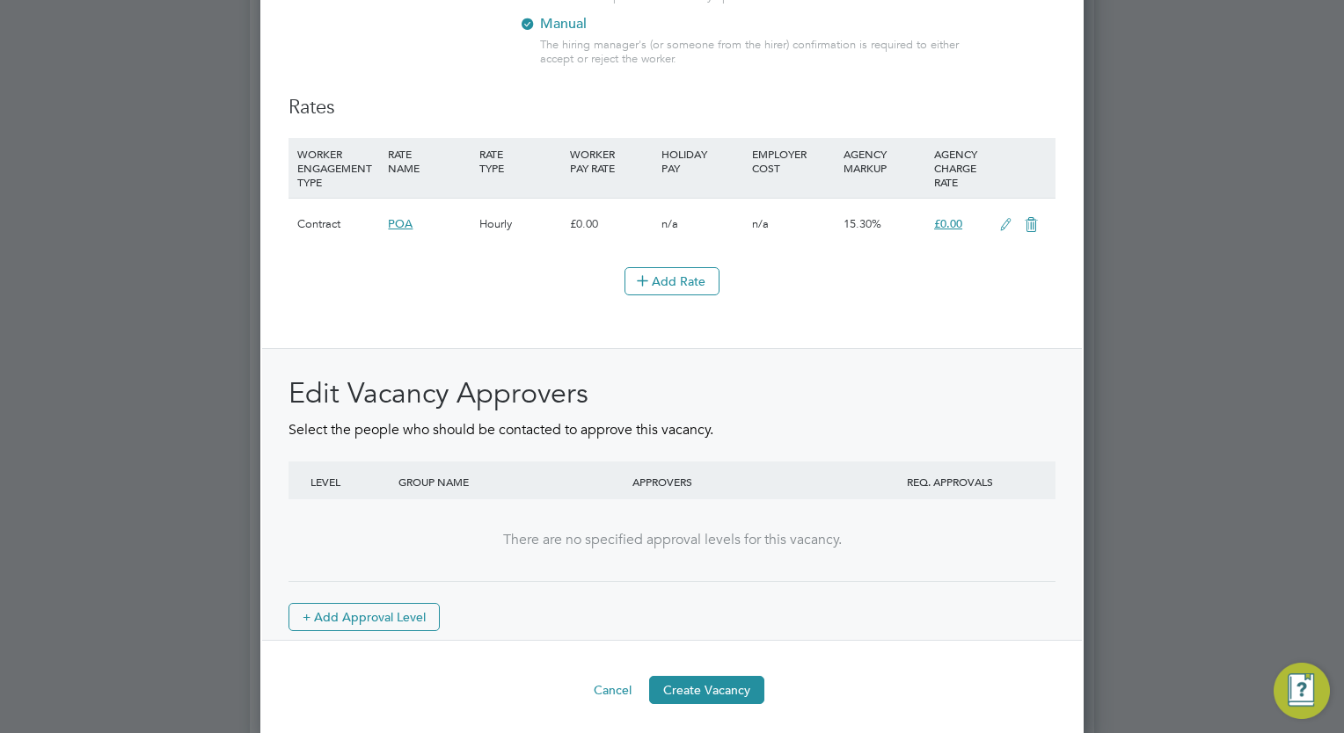
scroll to position [2356, 0]
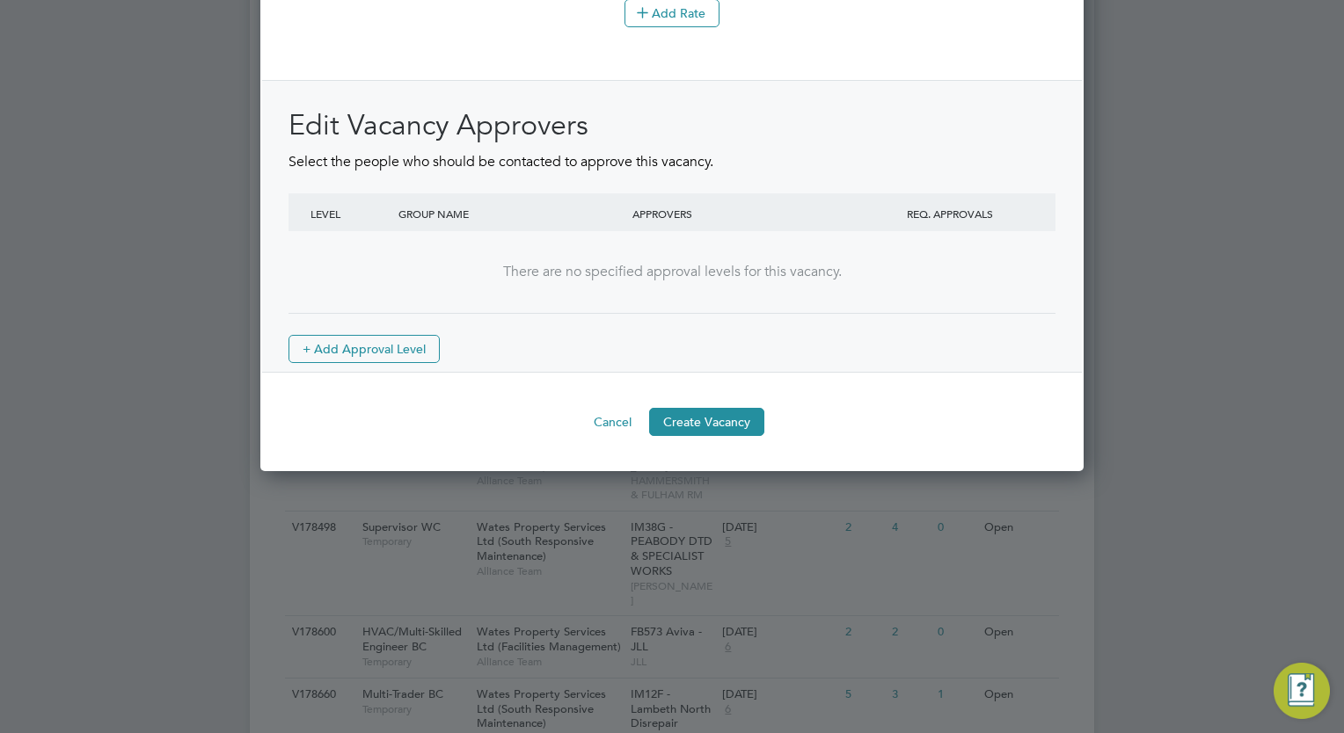
click at [317, 373] on div "Edit Vacancy Approvers Select the people who should be contacted to approve thi…" at bounding box center [671, 226] width 819 height 293
click at [331, 363] on button "+ Add Approval Level" at bounding box center [363, 349] width 151 height 28
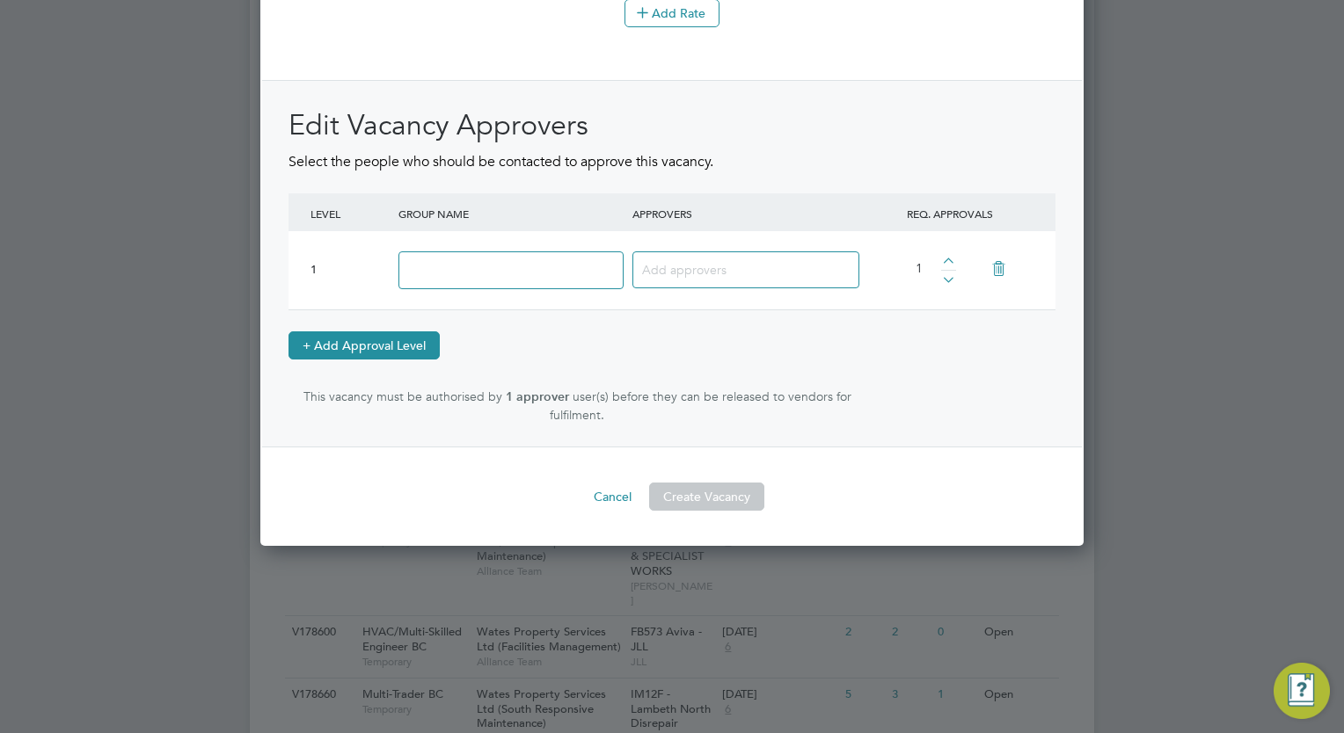
scroll to position [9, 9]
click at [491, 273] on input at bounding box center [510, 270] width 225 height 38
type input "Approve"
type input "R"
type input "C"
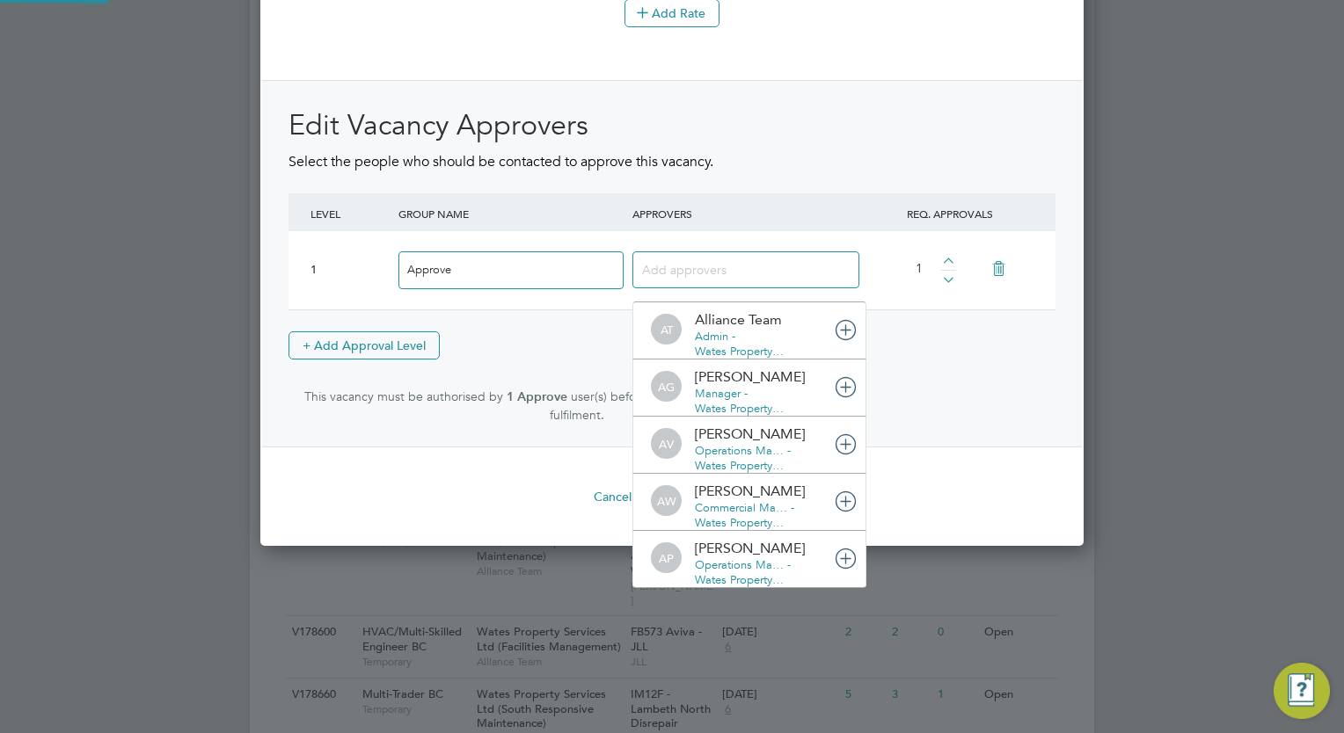
scroll to position [18, 124]
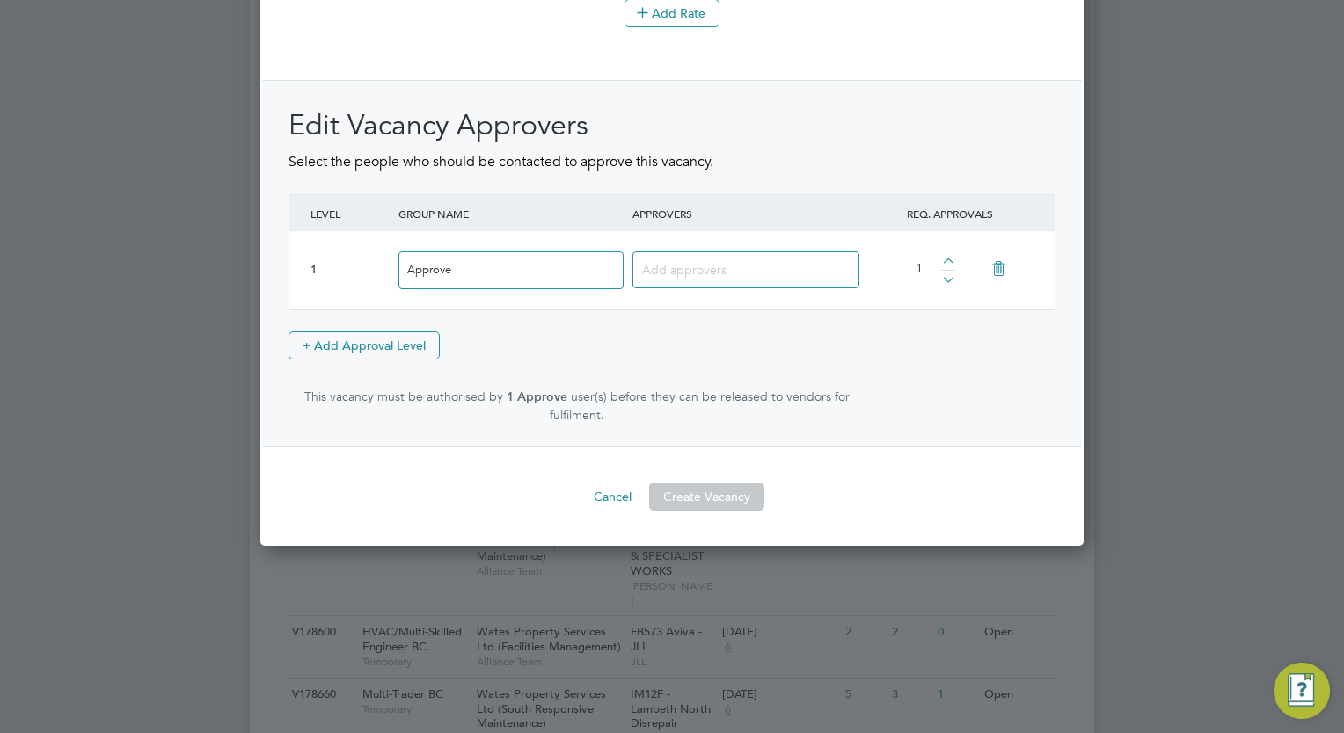
click at [252, 241] on div at bounding box center [672, 366] width 1344 height 733
click at [749, 288] on div at bounding box center [745, 269] width 227 height 37
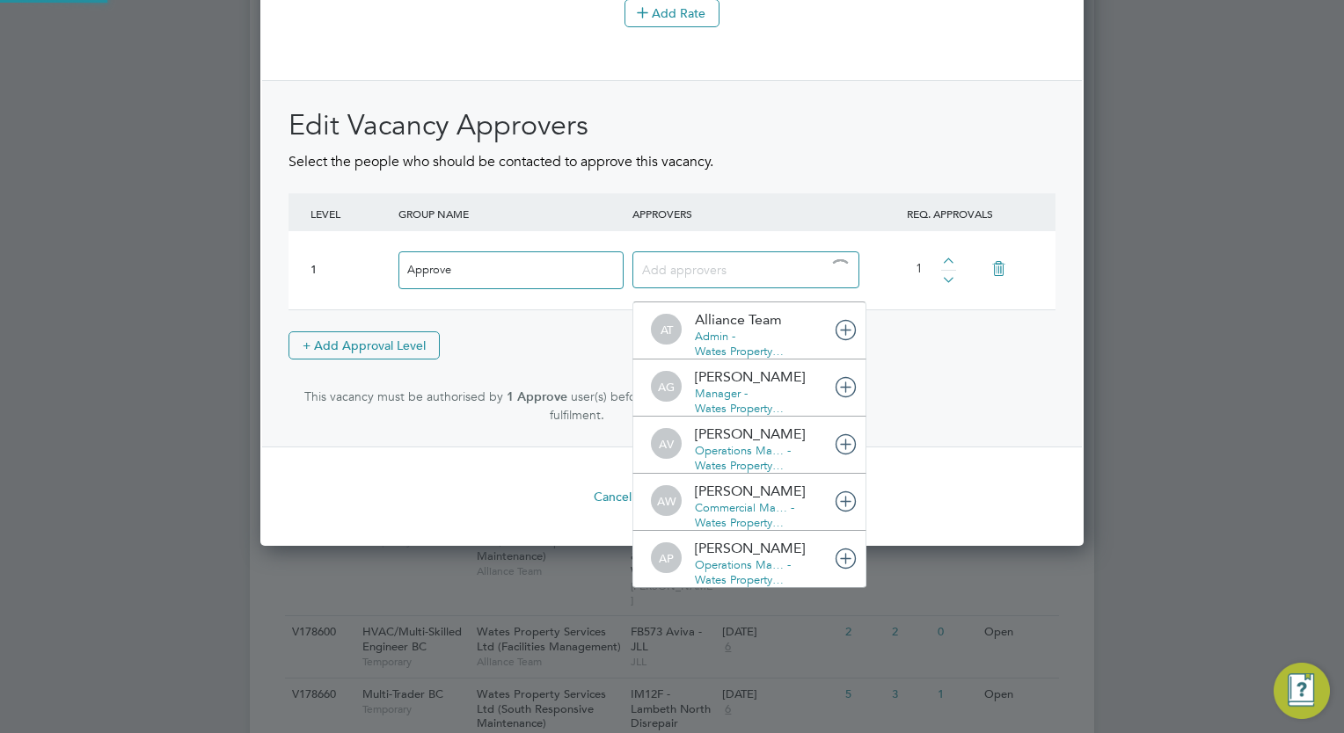
click at [732, 288] on div at bounding box center [745, 269] width 227 height 37
type input "tom l"
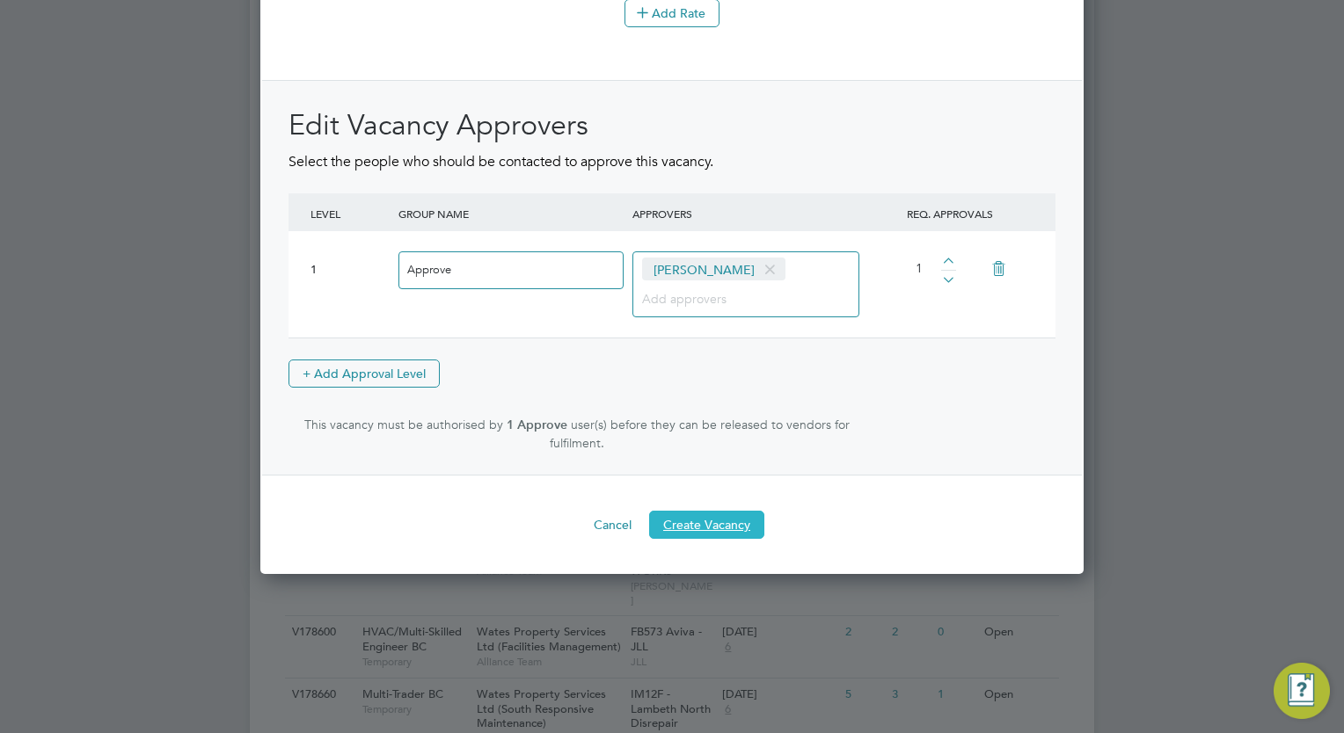
click at [739, 535] on button "Create Vacancy" at bounding box center [706, 525] width 115 height 28
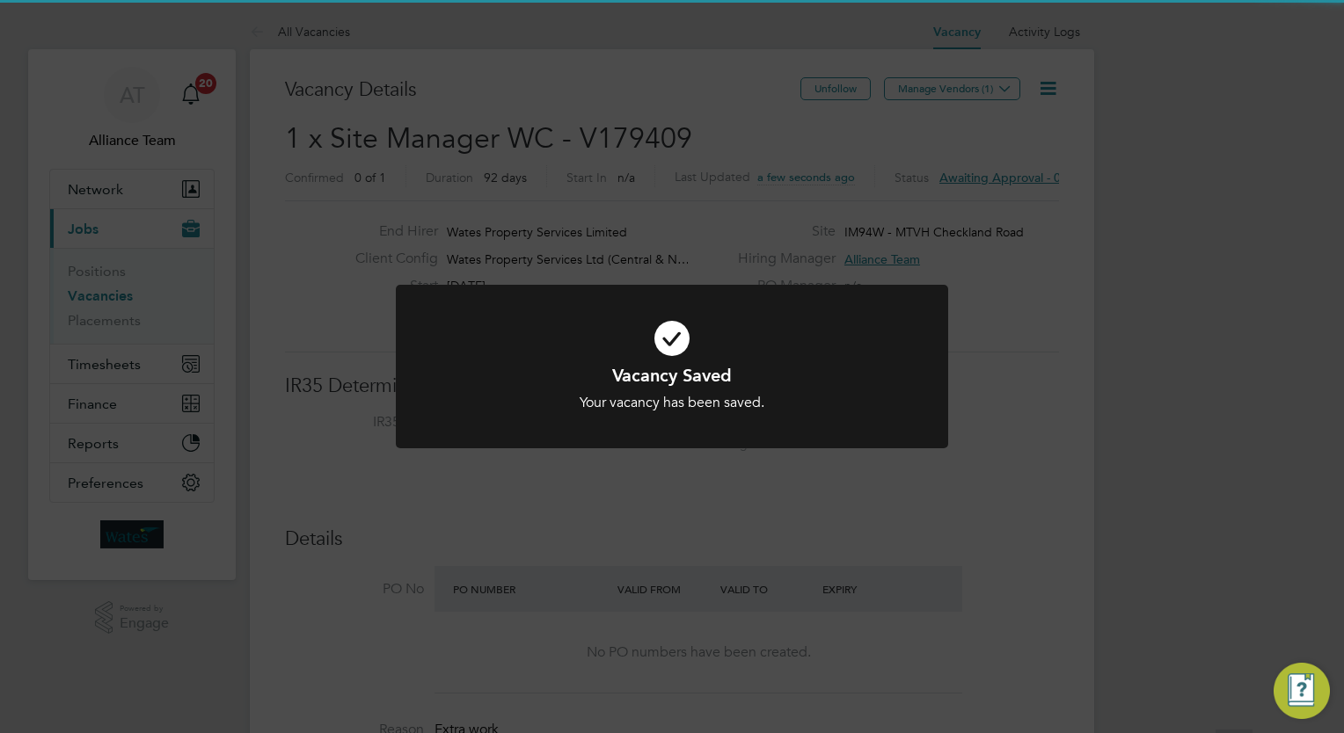
click at [1156, 273] on div "Vacancy Saved Your vacancy has been saved. Cancel Okay" at bounding box center [672, 366] width 1344 height 733
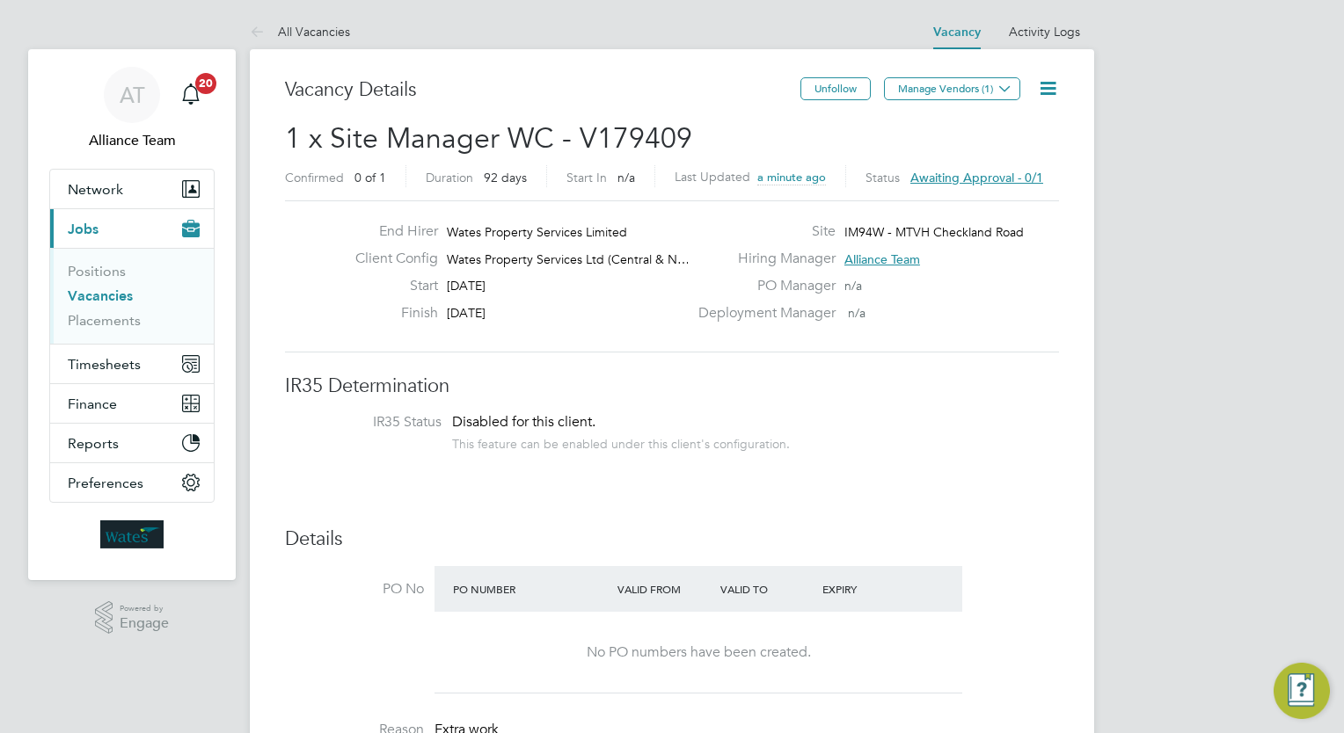
click at [1052, 91] on icon at bounding box center [1048, 88] width 22 height 22
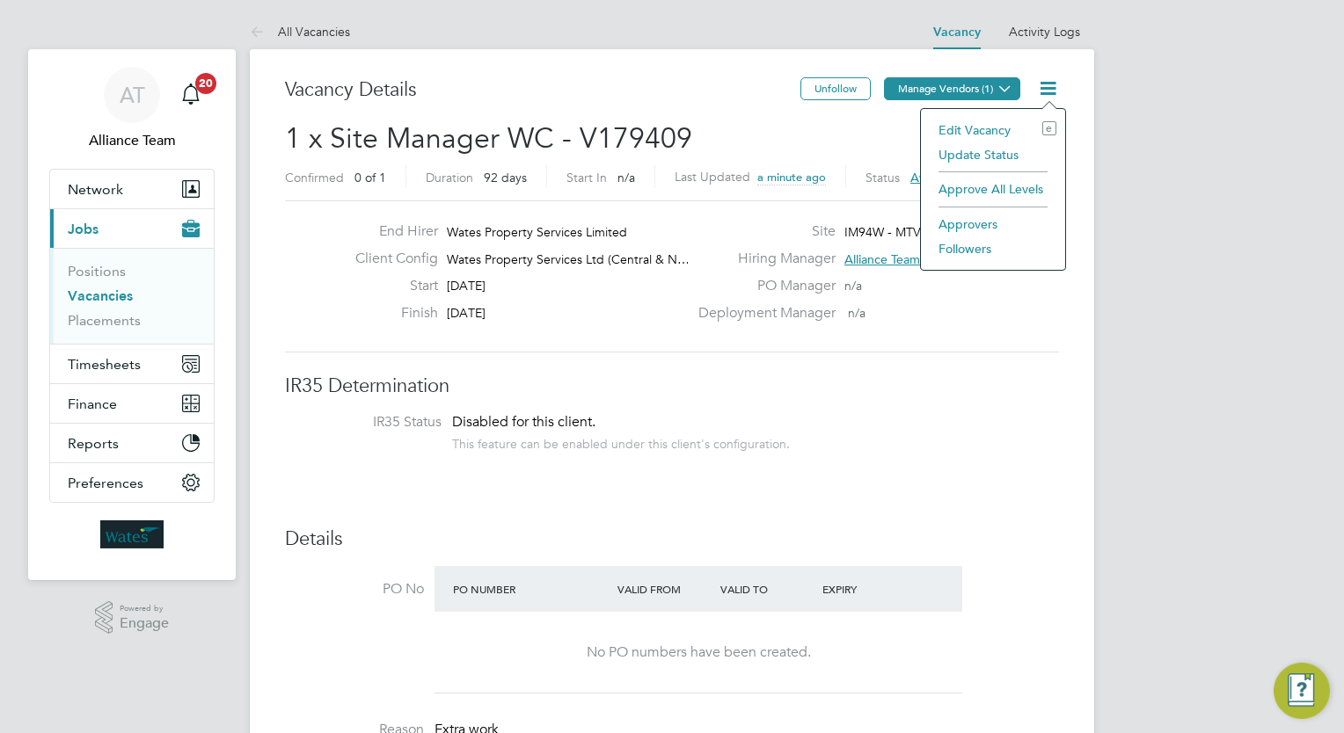
click at [938, 86] on button "Manage Vendors (1)" at bounding box center [952, 88] width 136 height 23
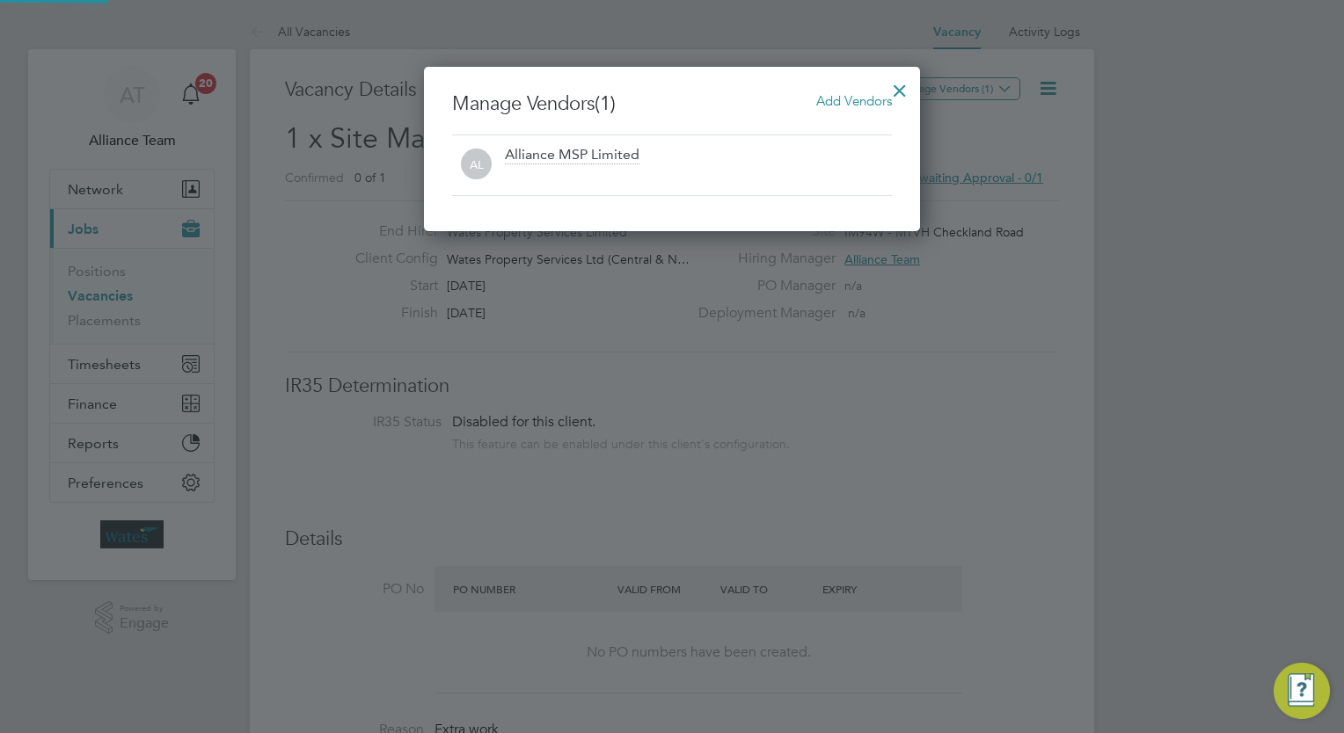
scroll to position [164, 497]
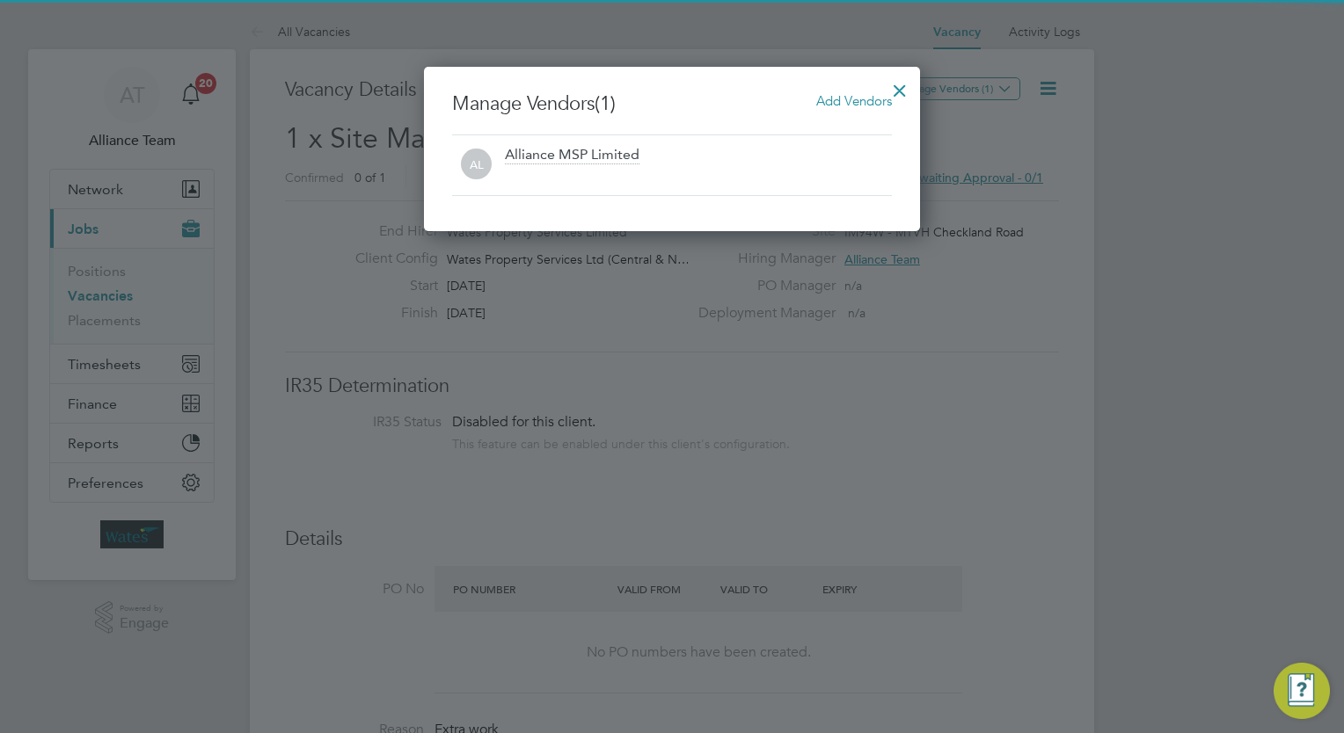
click at [844, 94] on span "Add Vendors" at bounding box center [854, 100] width 76 height 17
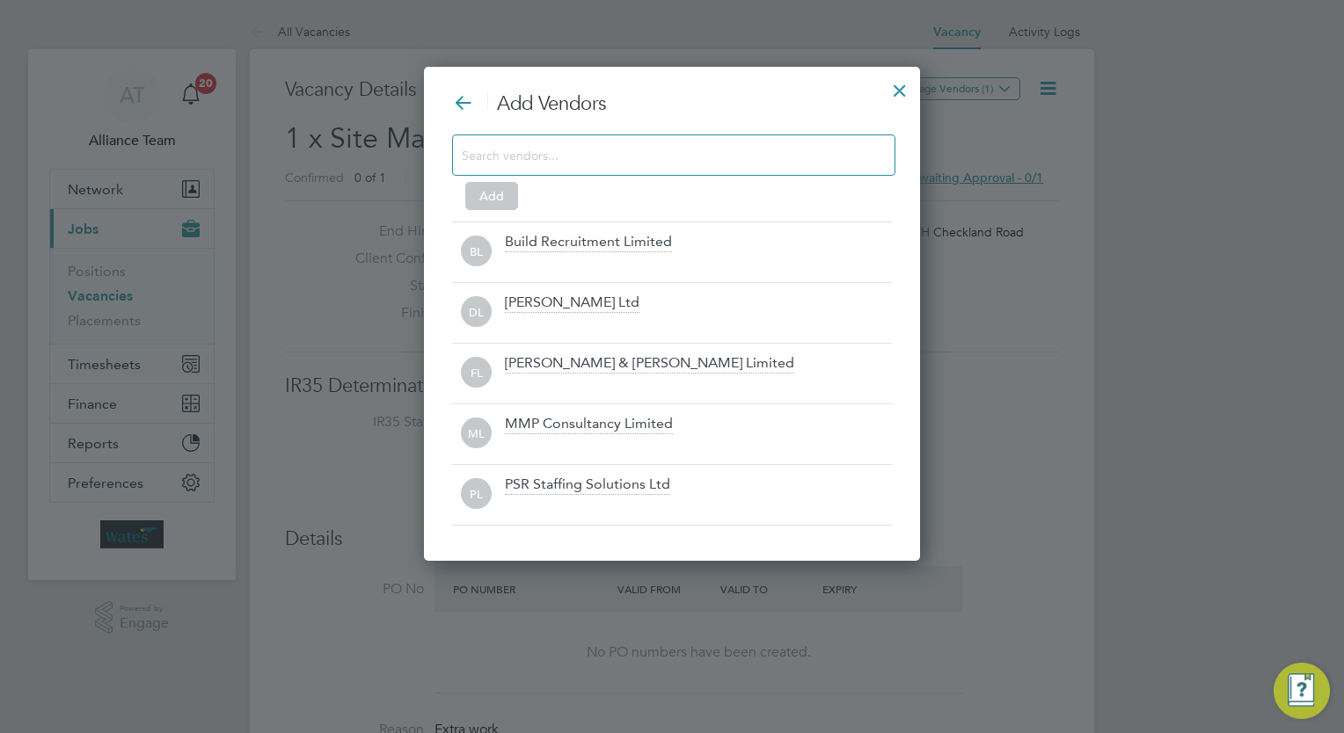
click at [641, 154] on input at bounding box center [660, 154] width 396 height 23
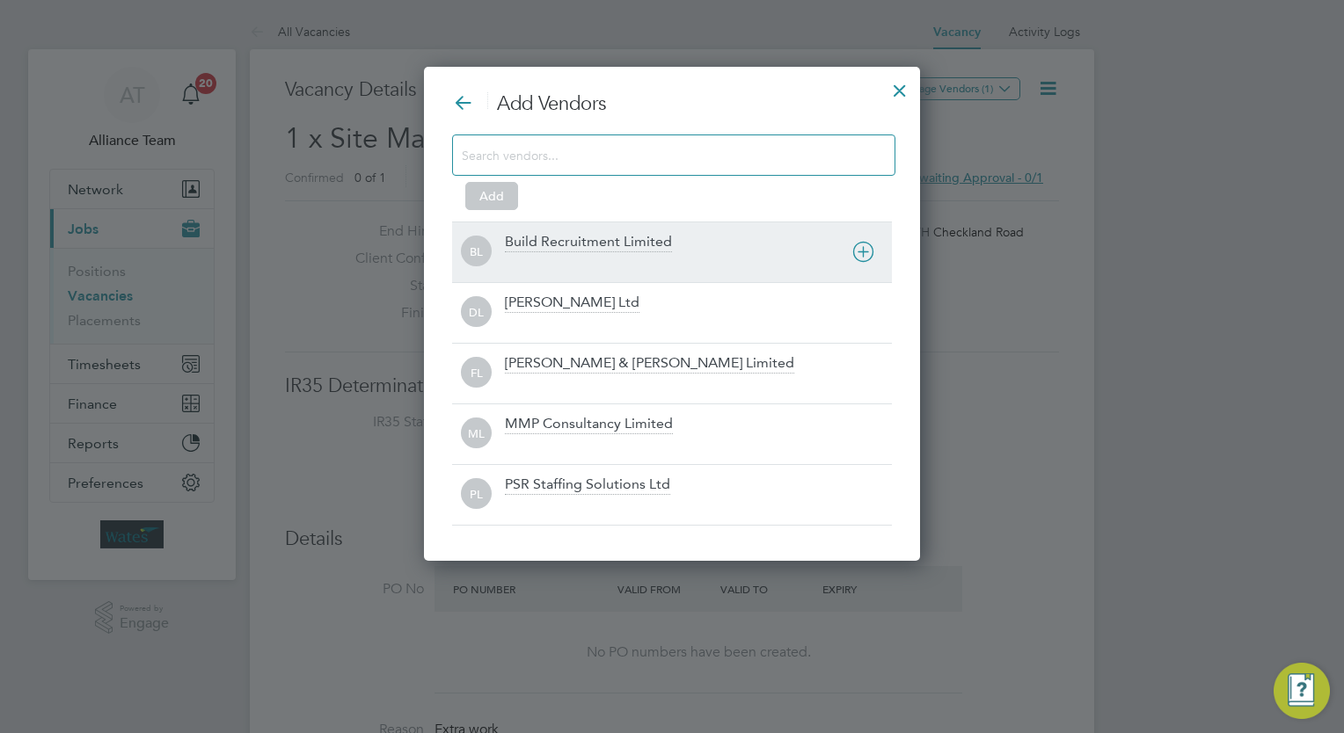
click at [635, 264] on div at bounding box center [698, 264] width 387 height 18
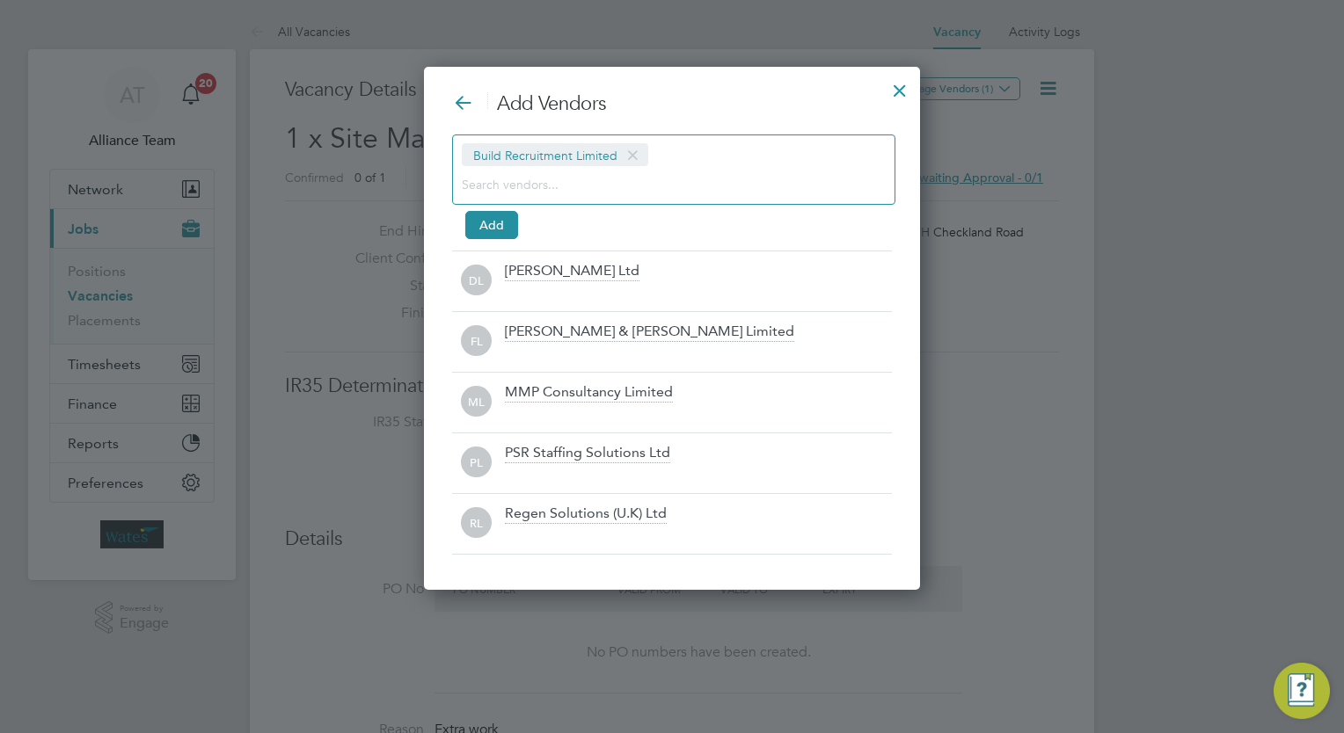
click at [659, 165] on div "Build Recruitment Limited" at bounding box center [673, 170] width 443 height 70
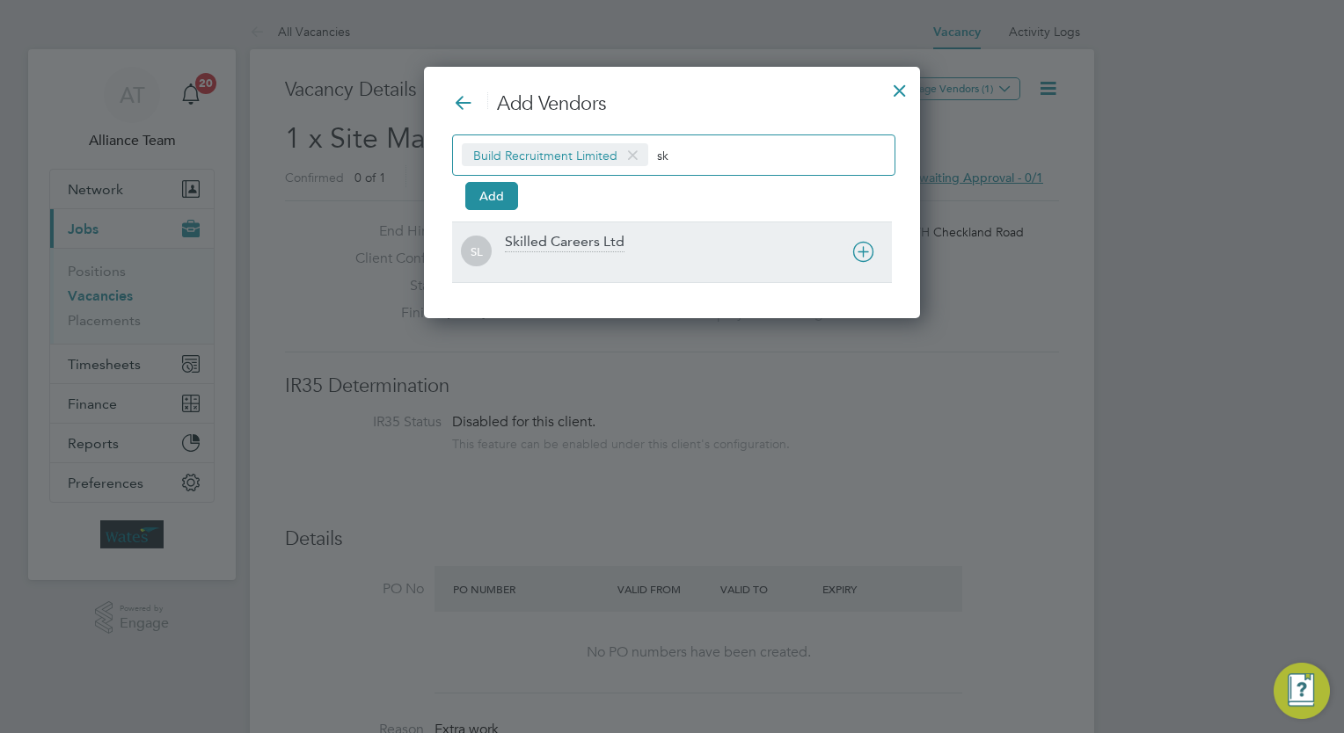
type input "sk"
click at [608, 248] on div "Skilled Careers Ltd" at bounding box center [565, 242] width 120 height 19
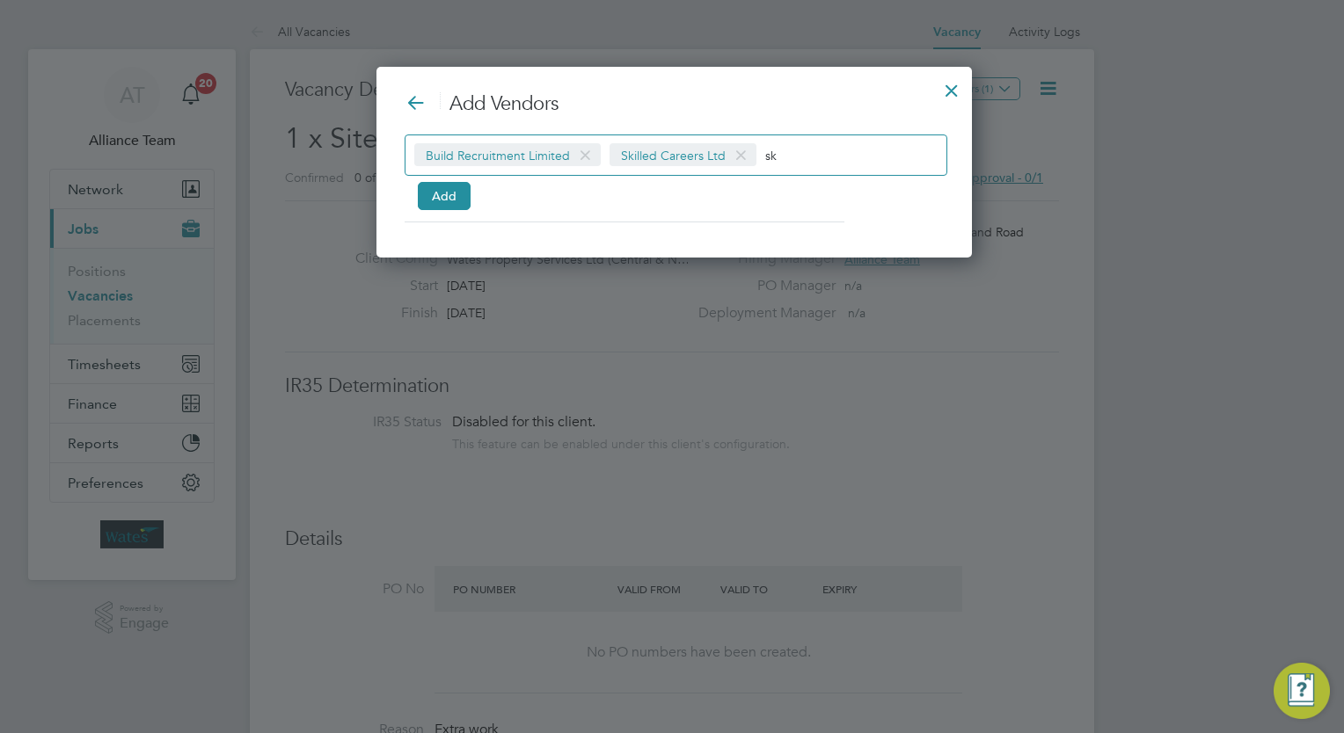
scroll to position [191, 591]
click at [830, 151] on input "sk" at bounding box center [820, 154] width 110 height 23
type input "s"
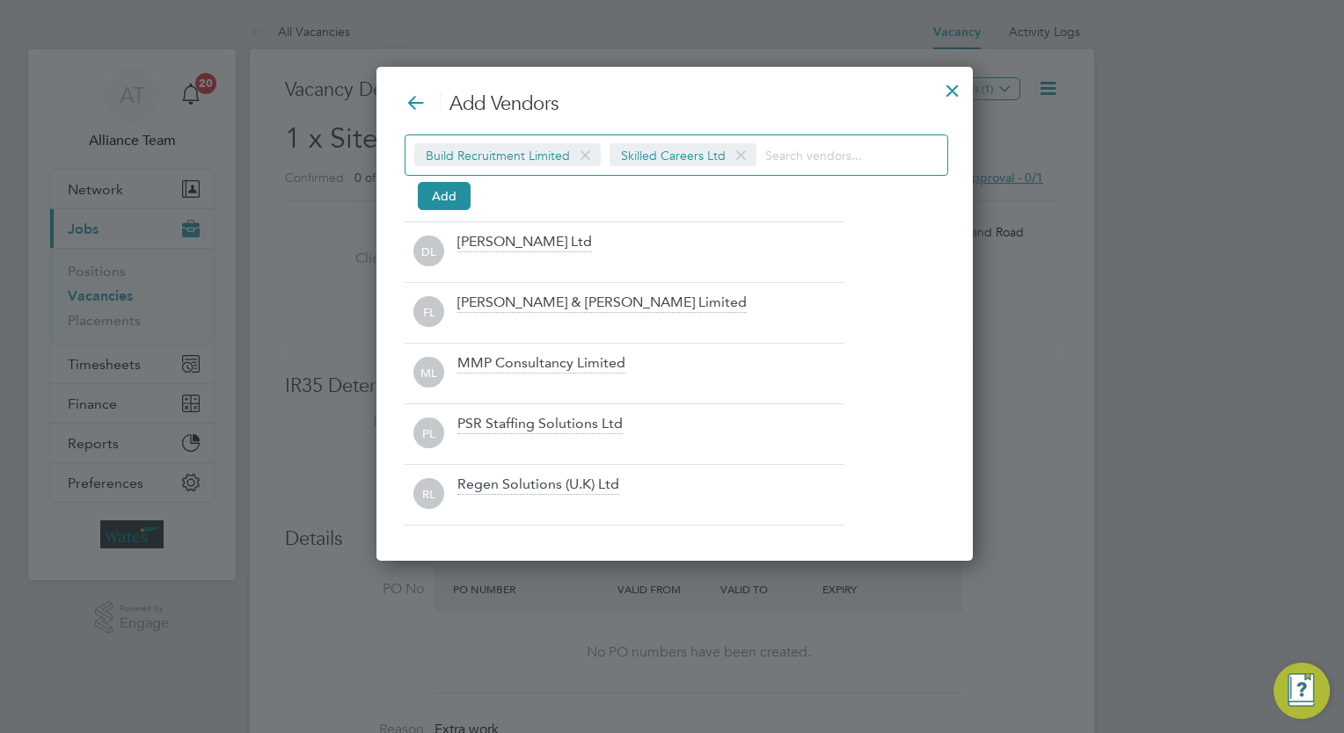
scroll to position [493, 591]
click at [448, 190] on button "Add" at bounding box center [444, 196] width 53 height 28
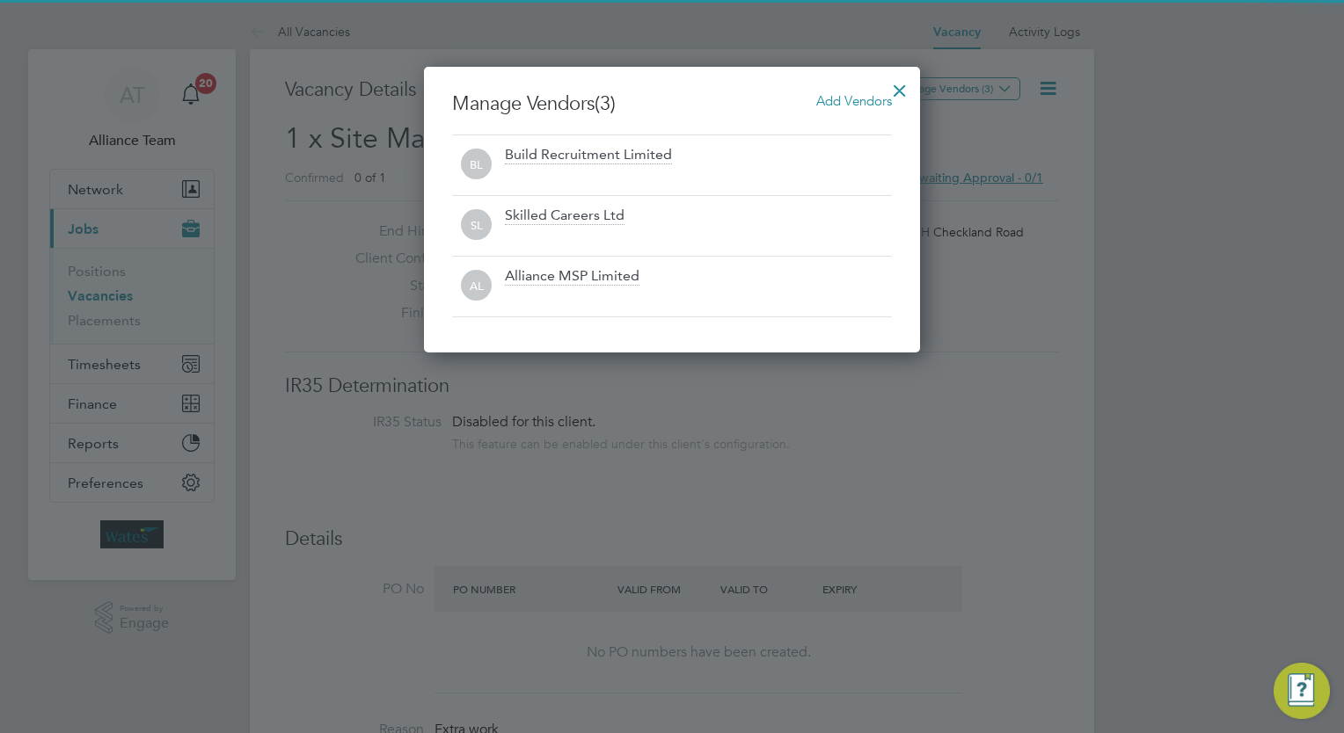
click at [900, 84] on div at bounding box center [900, 86] width 32 height 32
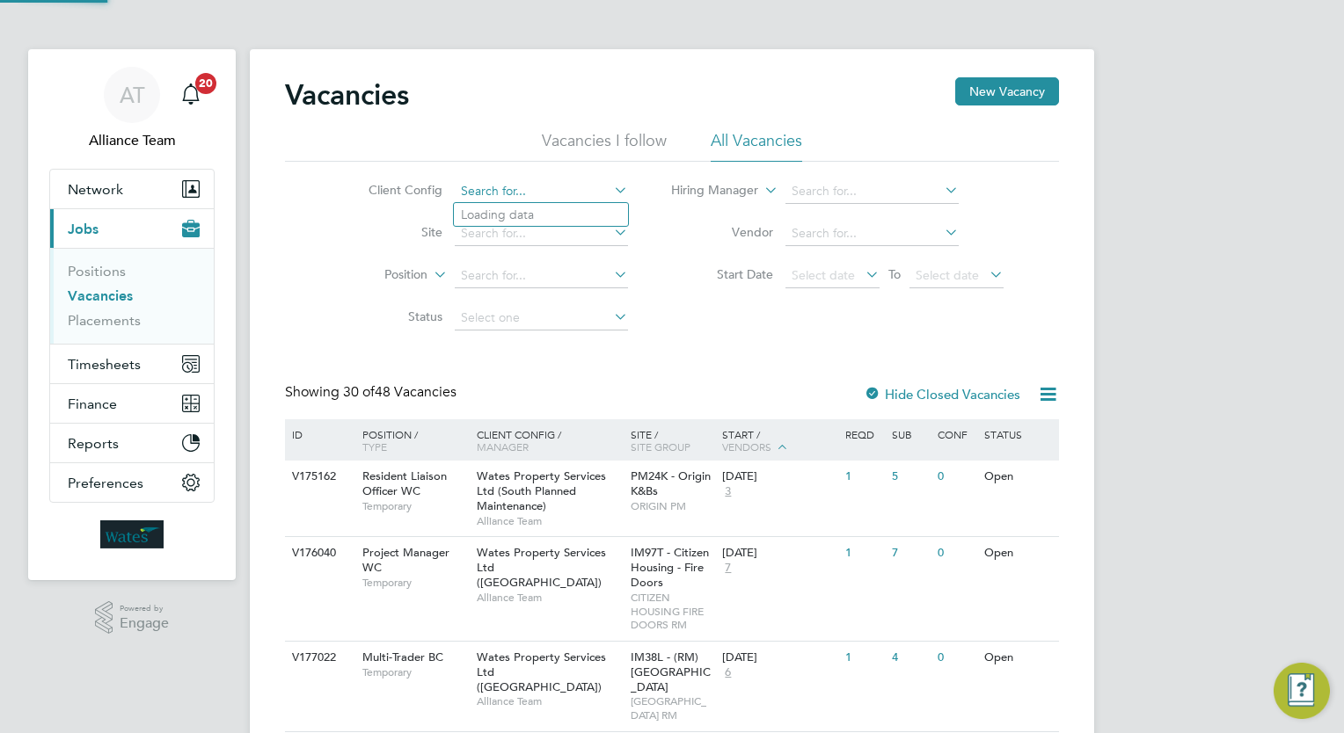
click at [535, 201] on input at bounding box center [541, 191] width 173 height 25
click at [679, 311] on li "Wates Property Services Ltd ([GEOGRAPHIC_DATA])" at bounding box center [632, 311] width 357 height 24
type input "Wates Property Services Ltd ([GEOGRAPHIC_DATA])"
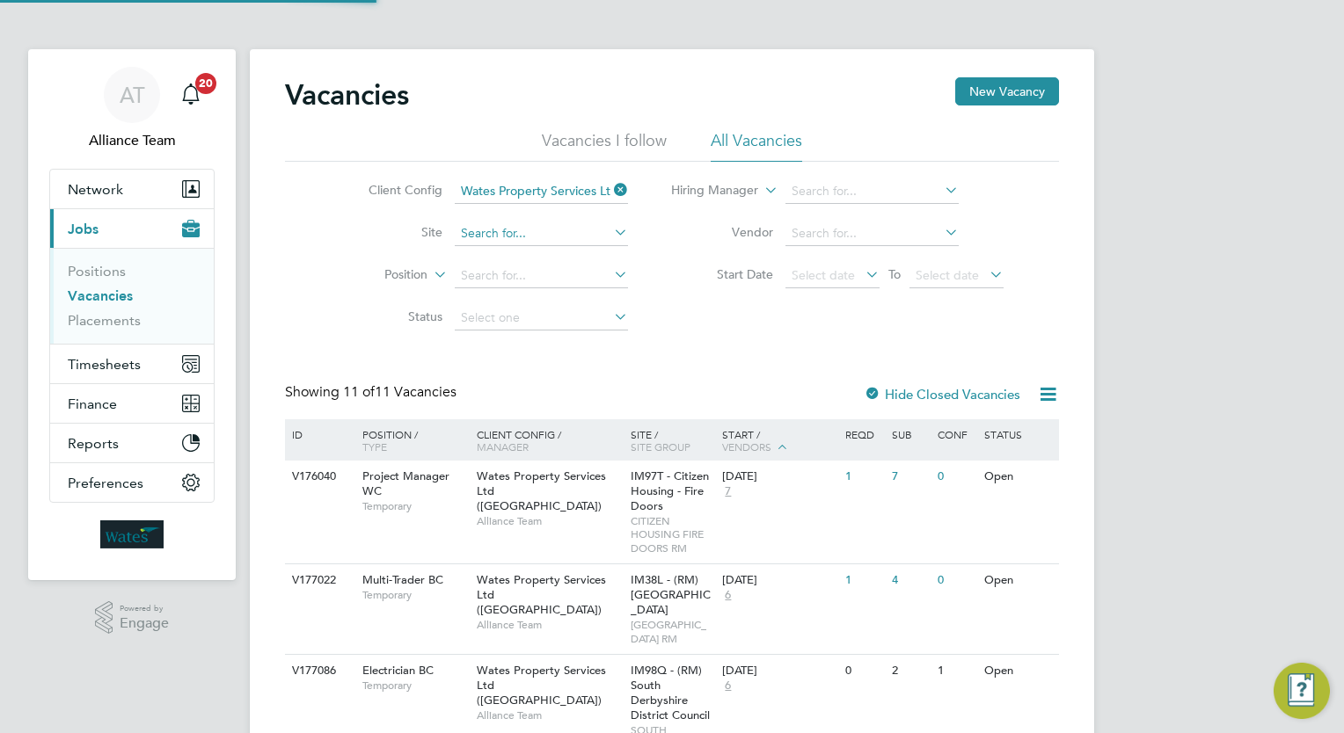
click at [528, 237] on input at bounding box center [541, 234] width 173 height 25
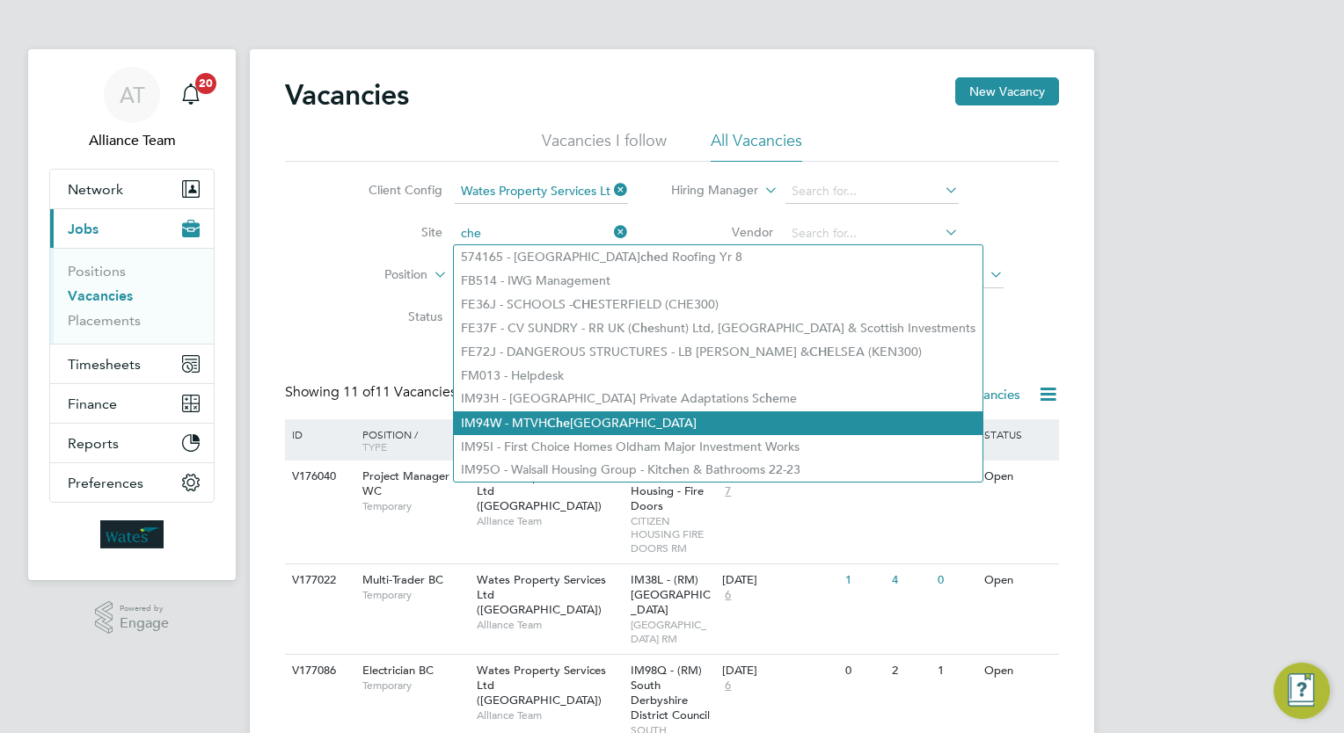
click at [624, 423] on li "IM94W - MTVH Che ckland Road" at bounding box center [718, 424] width 528 height 24
type input "IM94W - MTVH Checkland Road"
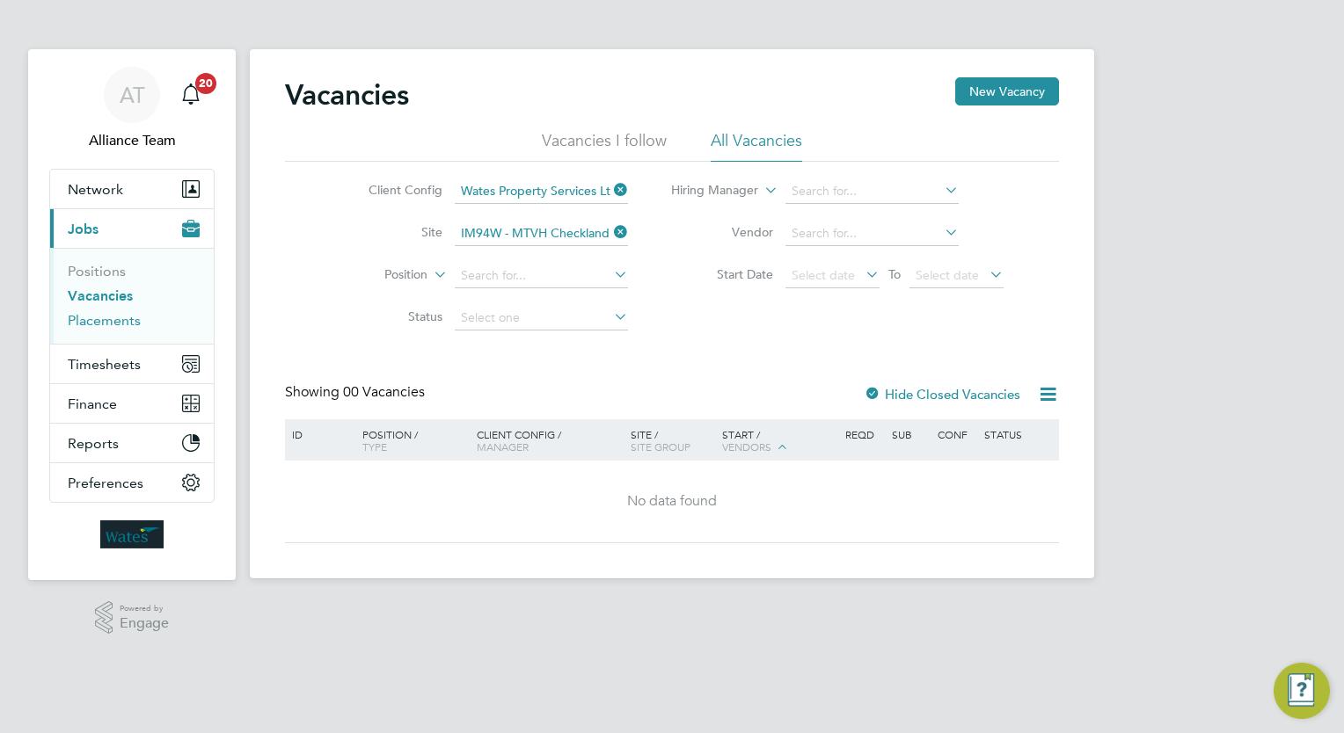
click at [116, 324] on link "Placements" at bounding box center [104, 320] width 73 height 17
click at [98, 318] on link "Placements" at bounding box center [104, 320] width 73 height 17
click at [98, 317] on link "Placements" at bounding box center [104, 320] width 73 height 17
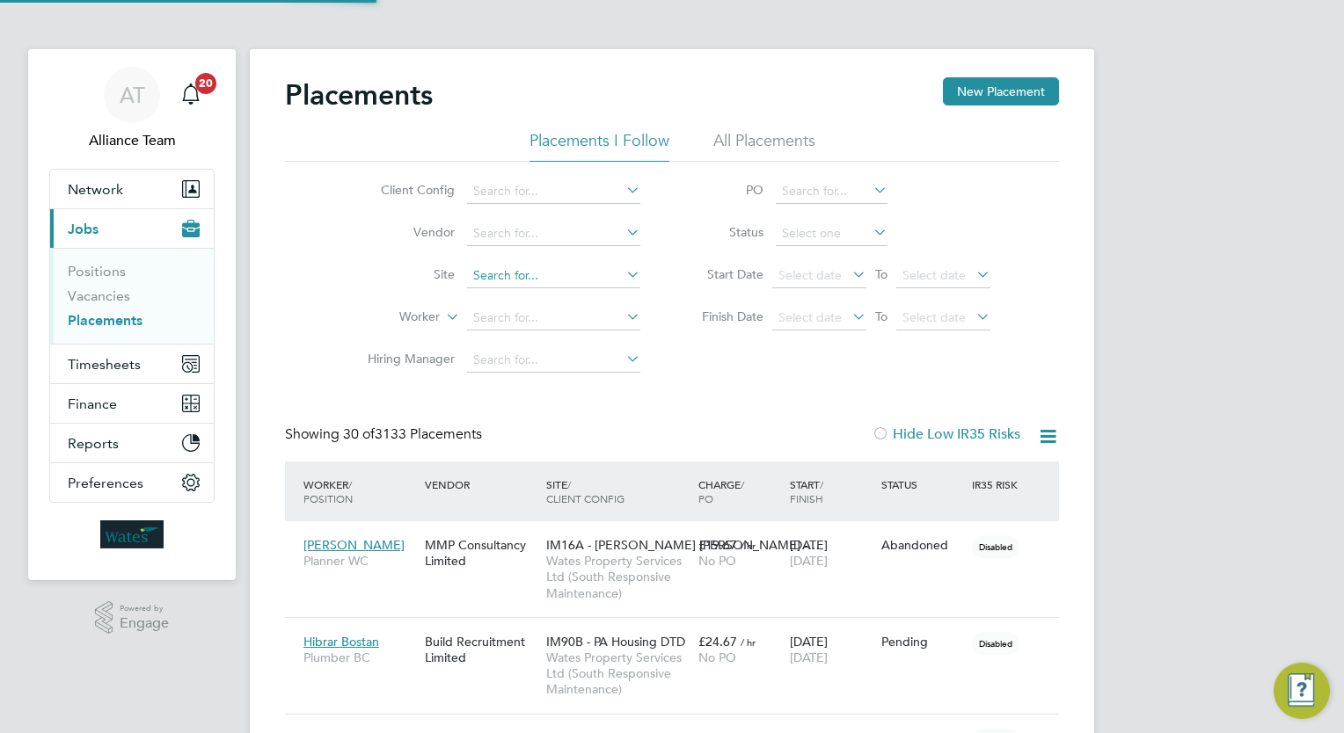
click at [537, 269] on input at bounding box center [553, 276] width 173 height 25
click at [549, 297] on li "IM94W - MTVH Check land Road" at bounding box center [563, 300] width 193 height 24
type input "IM94W - MTVH Checkland Road"
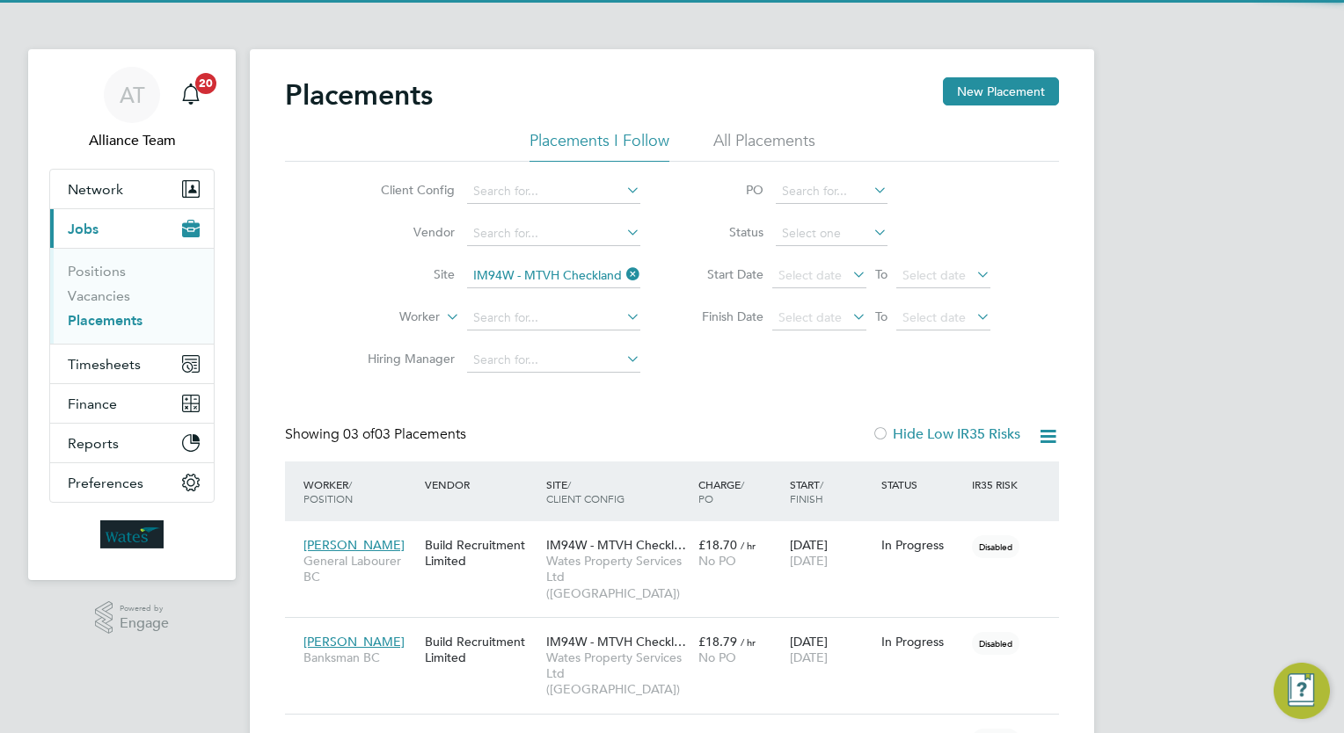
click at [305, 361] on div "Client Config Vendor Site IM94W - MTVH Checkland Road Worker Hiring Manager PO …" at bounding box center [672, 272] width 774 height 220
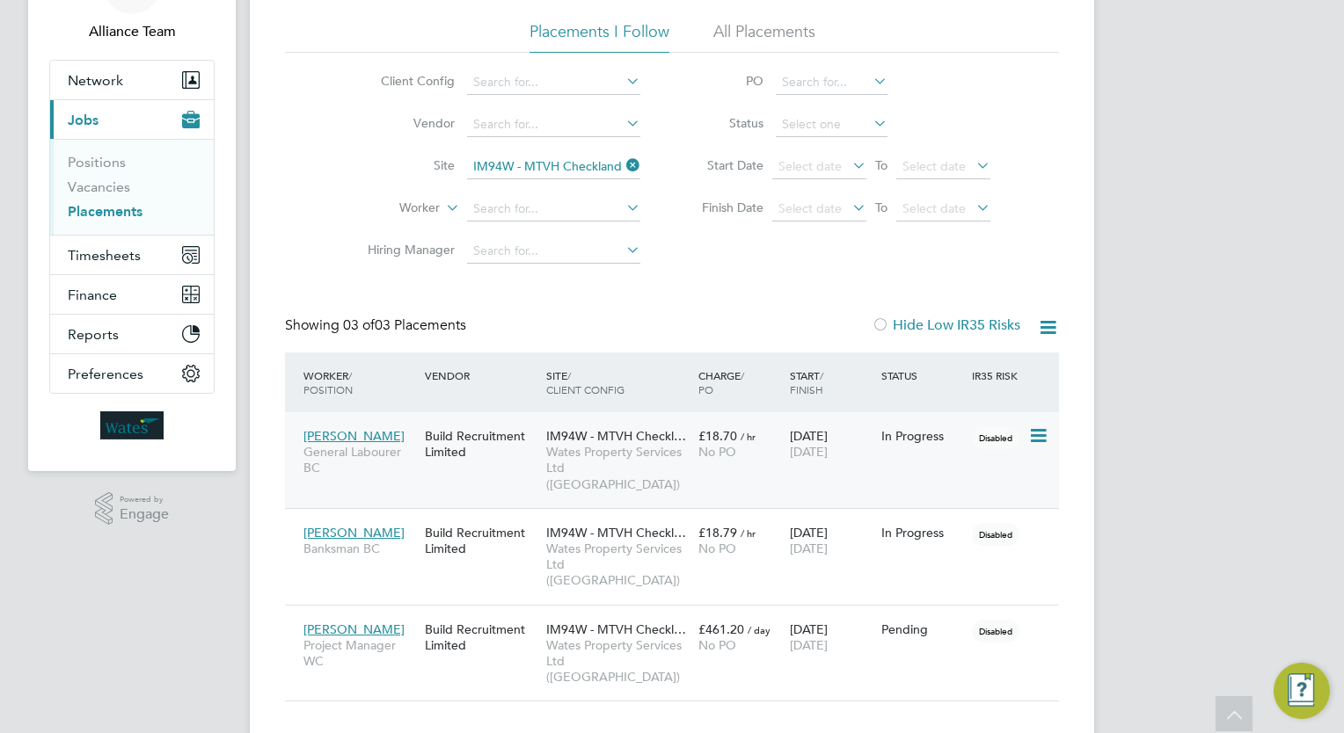
click at [792, 461] on div "10 Jun 2025 29 Aug 2025" at bounding box center [830, 443] width 91 height 49
click at [88, 185] on link "Vacancies" at bounding box center [99, 186] width 62 height 17
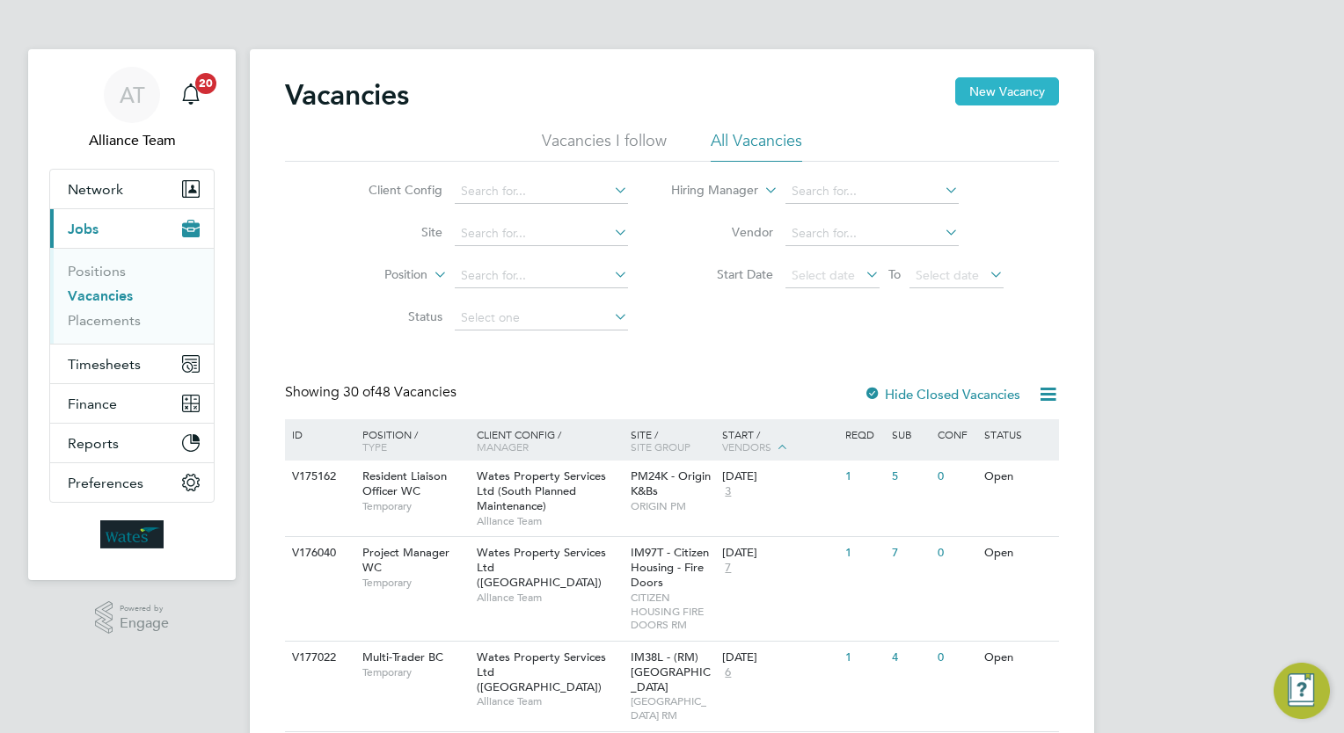
click at [1001, 87] on button "New Vacancy" at bounding box center [1007, 91] width 104 height 28
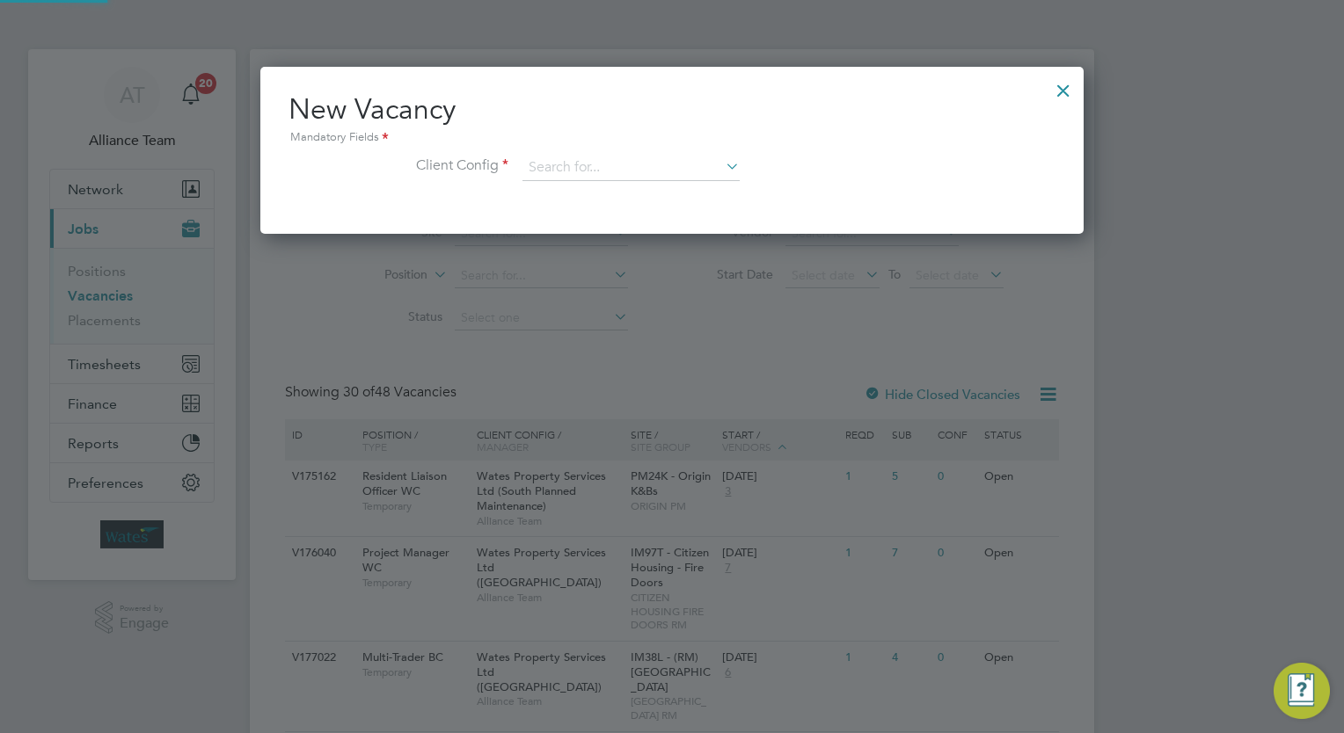
scroll to position [166, 824]
click at [609, 173] on input at bounding box center [630, 168] width 217 height 26
click at [775, 397] on li "Wates Property Services Ltd (South Responsive Maintenance)" at bounding box center [700, 407] width 357 height 24
type input "Wates Property Services Ltd (South Responsive Maintenance)"
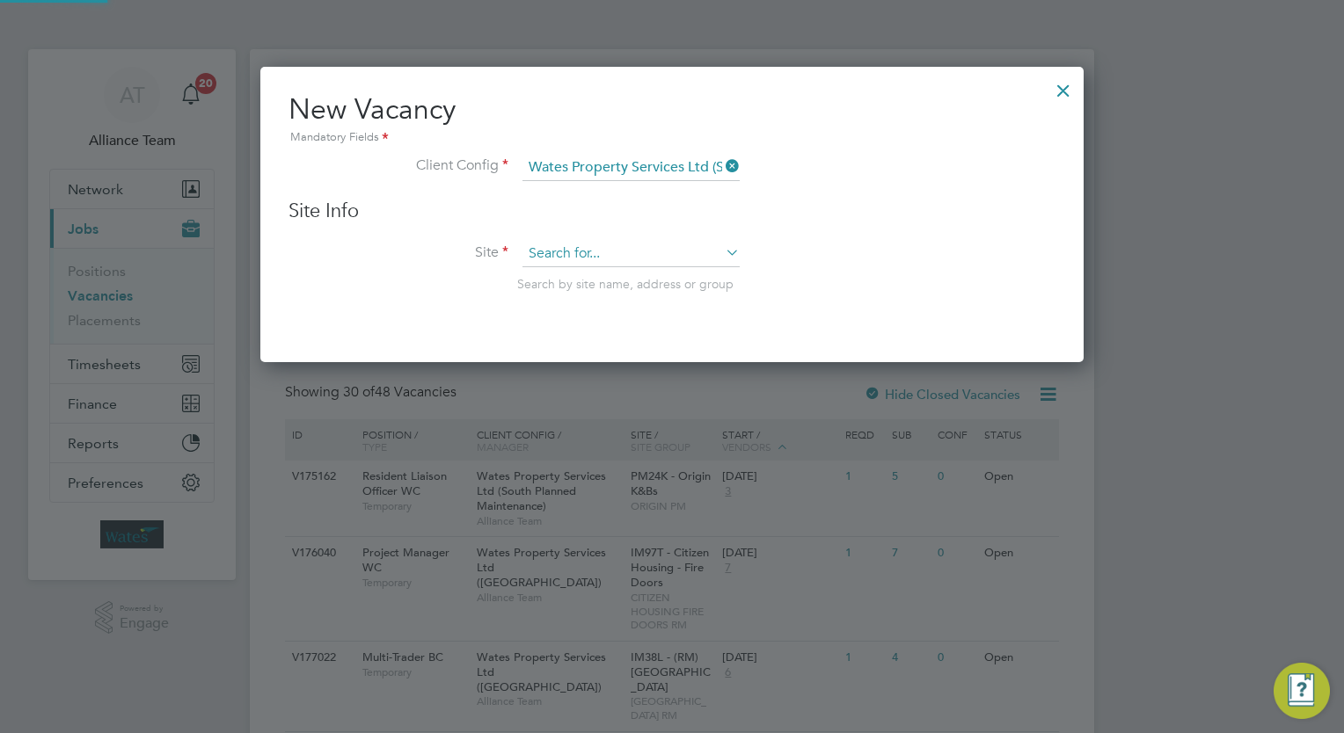
click at [637, 255] on input at bounding box center [630, 254] width 217 height 26
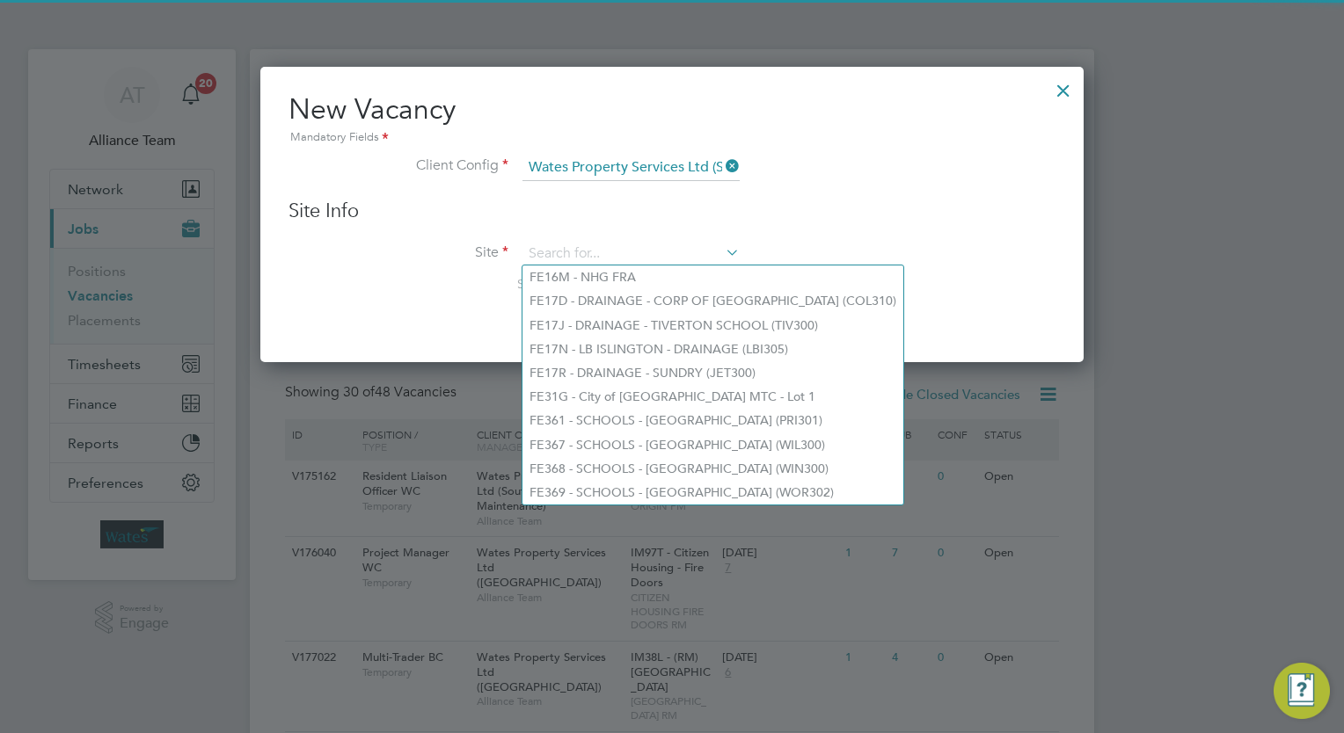
click at [722, 164] on icon at bounding box center [722, 166] width 0 height 25
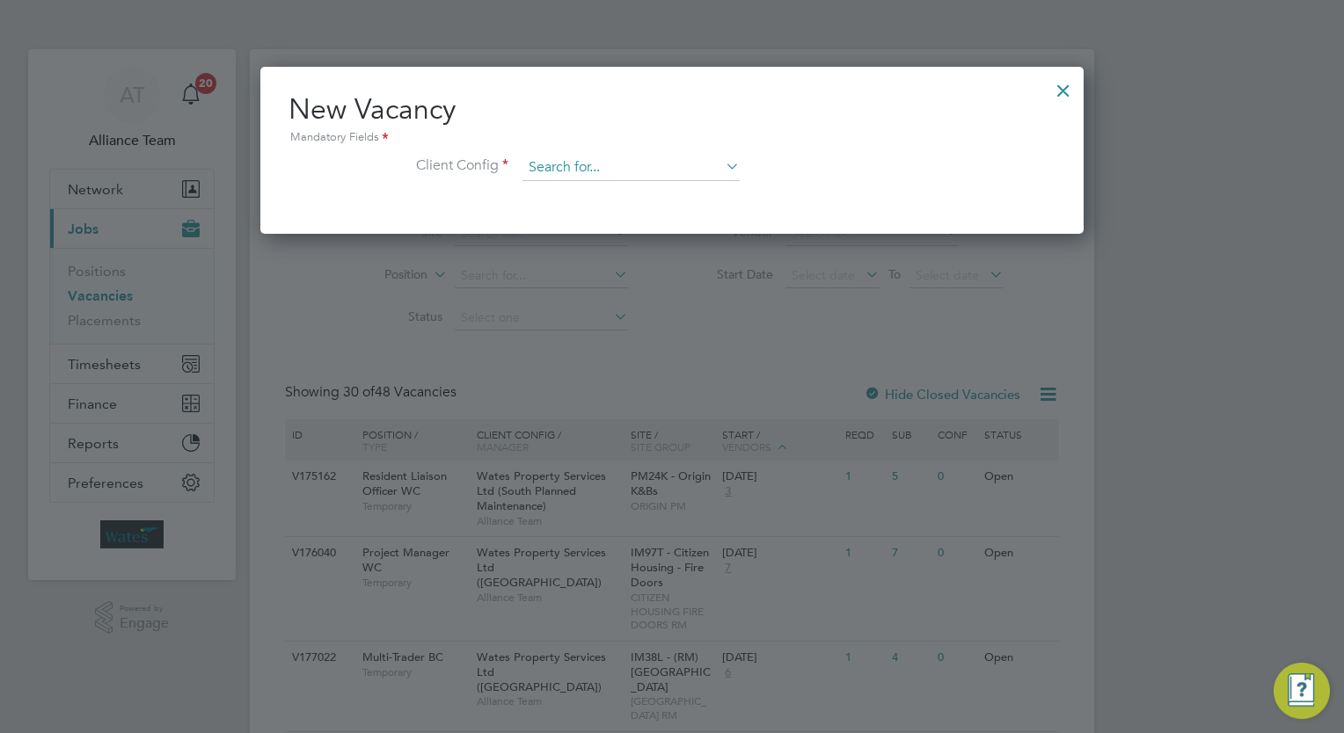
scroll to position [9, 9]
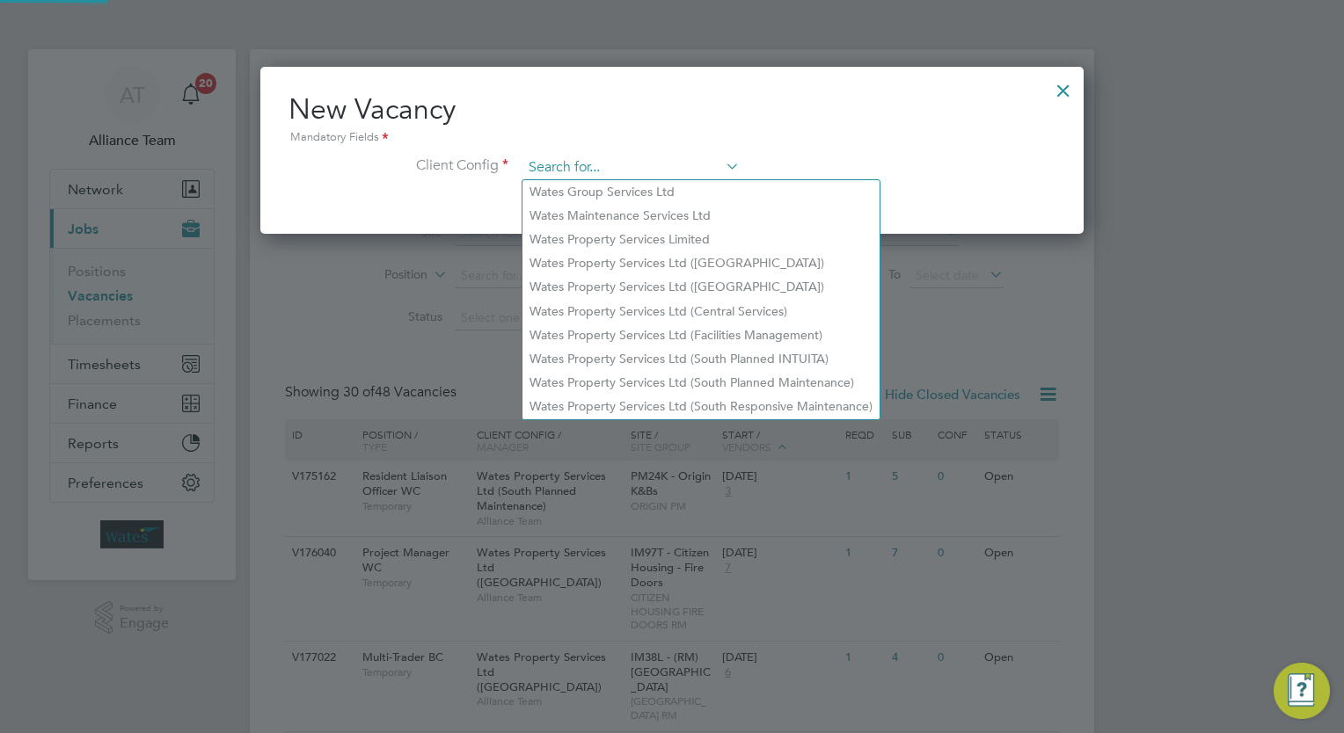
click at [647, 170] on input at bounding box center [630, 168] width 217 height 26
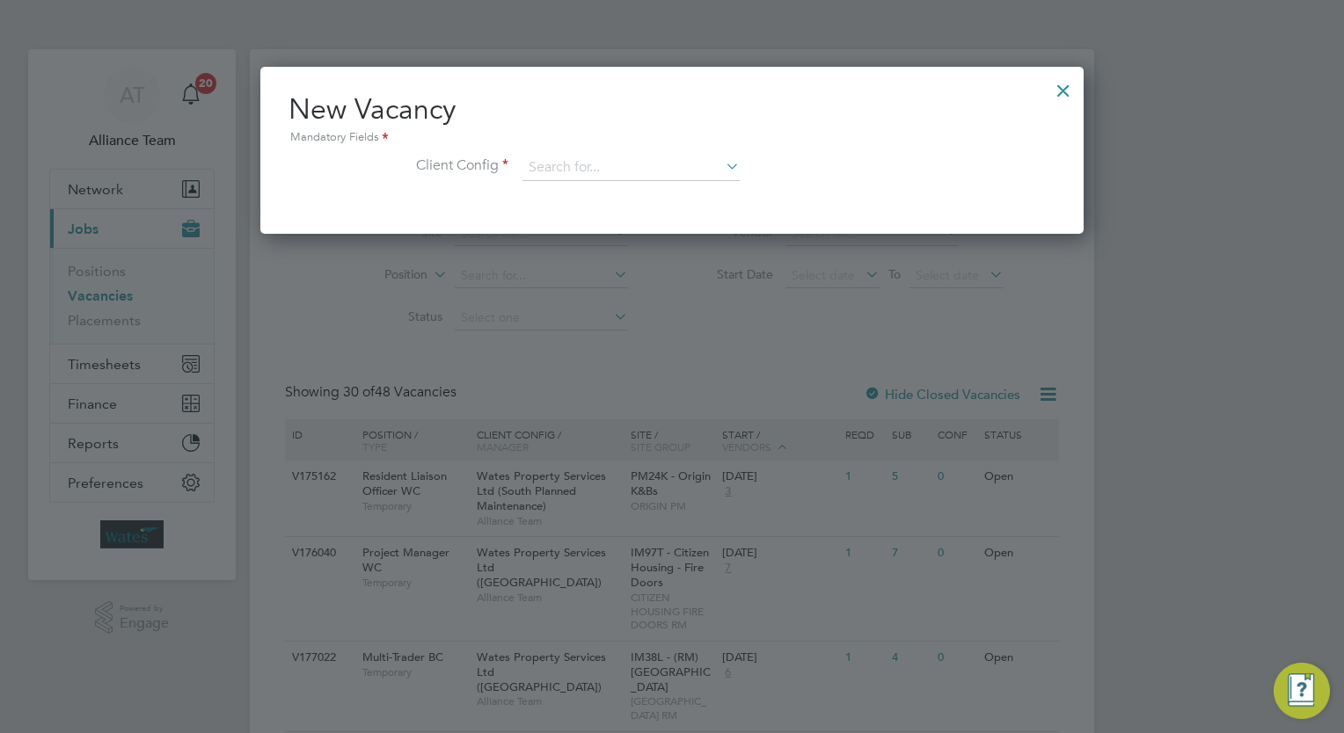
click at [779, 283] on li "Wates Property Services Ltd (Central & North)" at bounding box center [700, 287] width 357 height 24
type input "Wates Property Services Ltd (Central & North)"
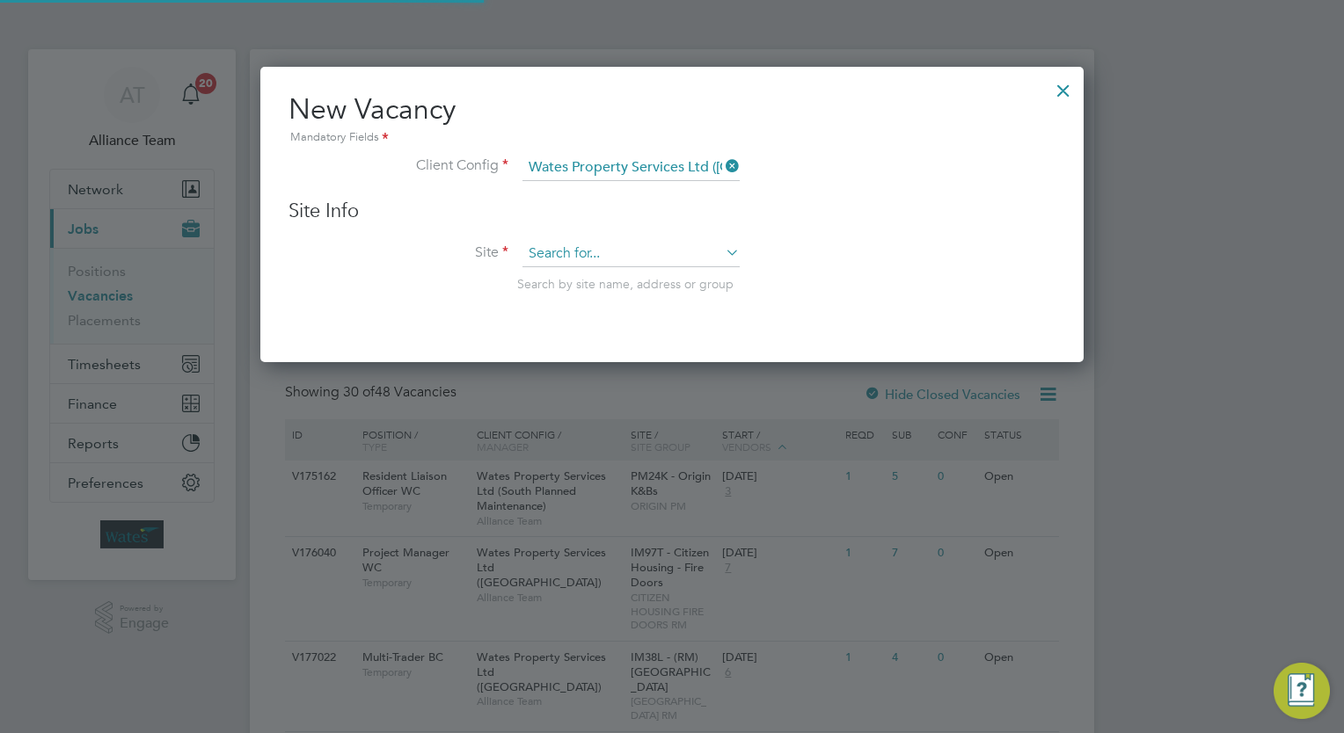
click at [644, 246] on input at bounding box center [630, 254] width 217 height 26
click at [700, 306] on li "IM94W - MTVH Che ckland Road" at bounding box center [733, 301] width 423 height 24
type input "IM94W - MTVH Checkland Road"
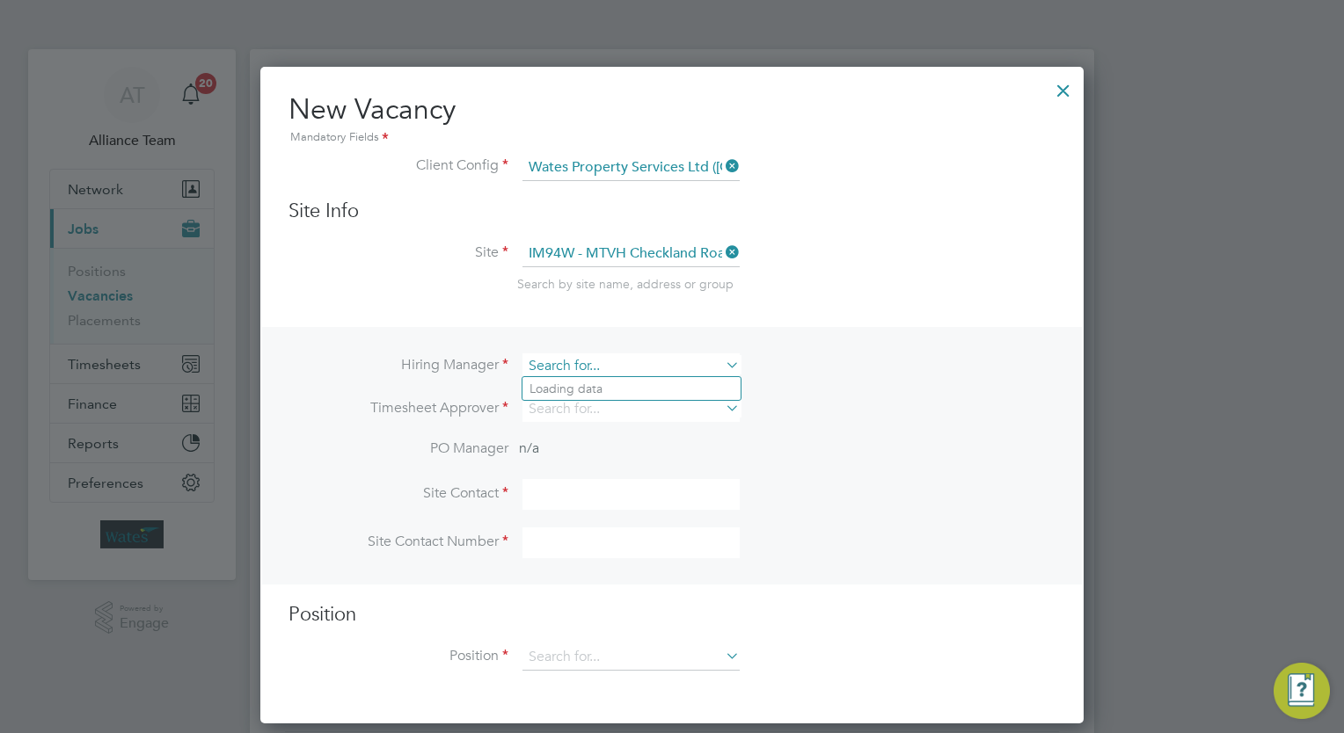
click at [591, 368] on input at bounding box center [630, 365] width 217 height 25
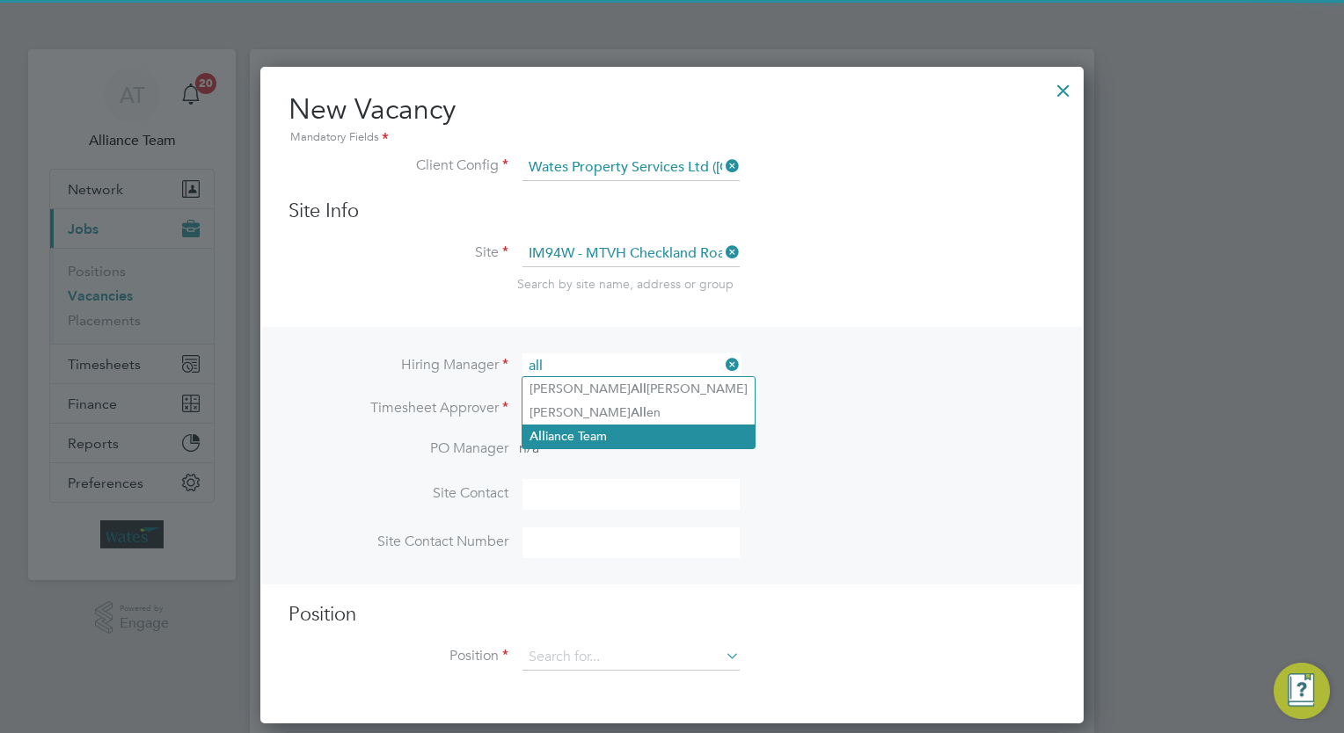
click at [608, 427] on li "All iance Team" at bounding box center [638, 437] width 232 height 24
type input "Alliance Team"
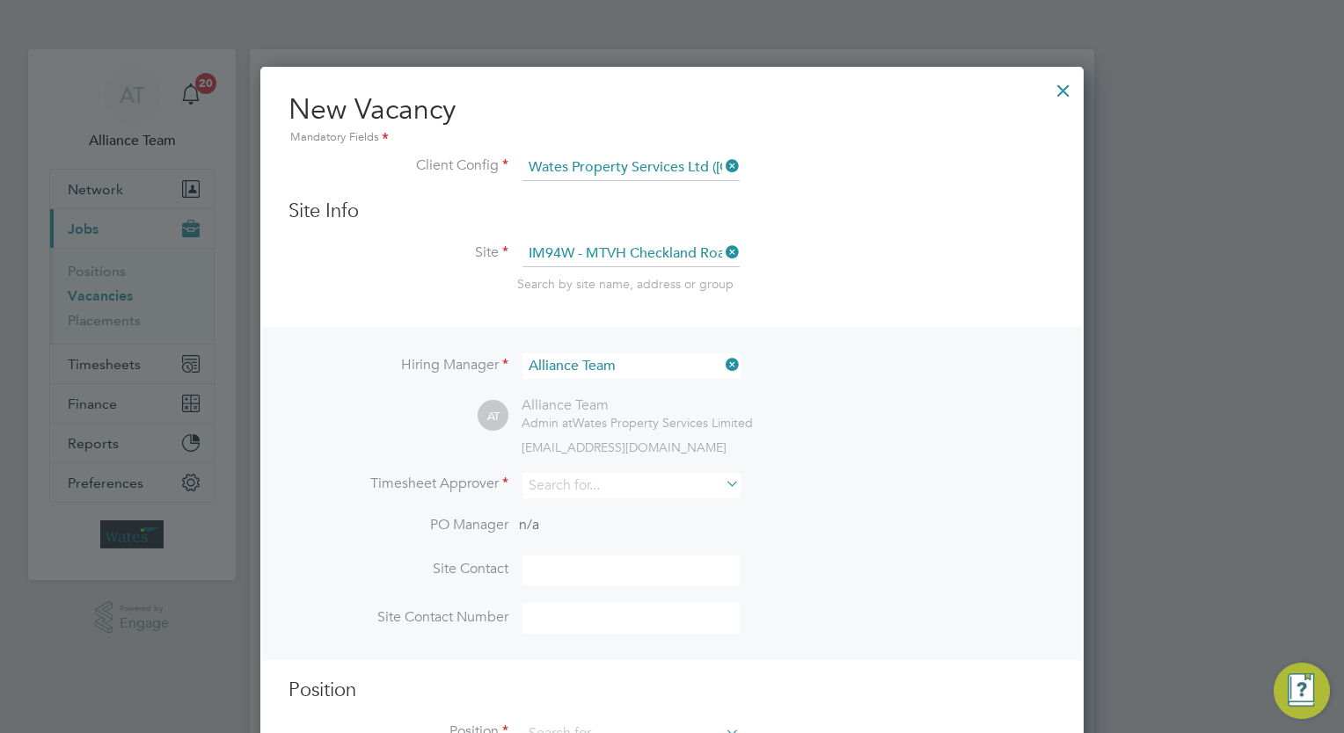
scroll to position [732, 824]
click at [571, 484] on input at bounding box center [630, 485] width 217 height 25
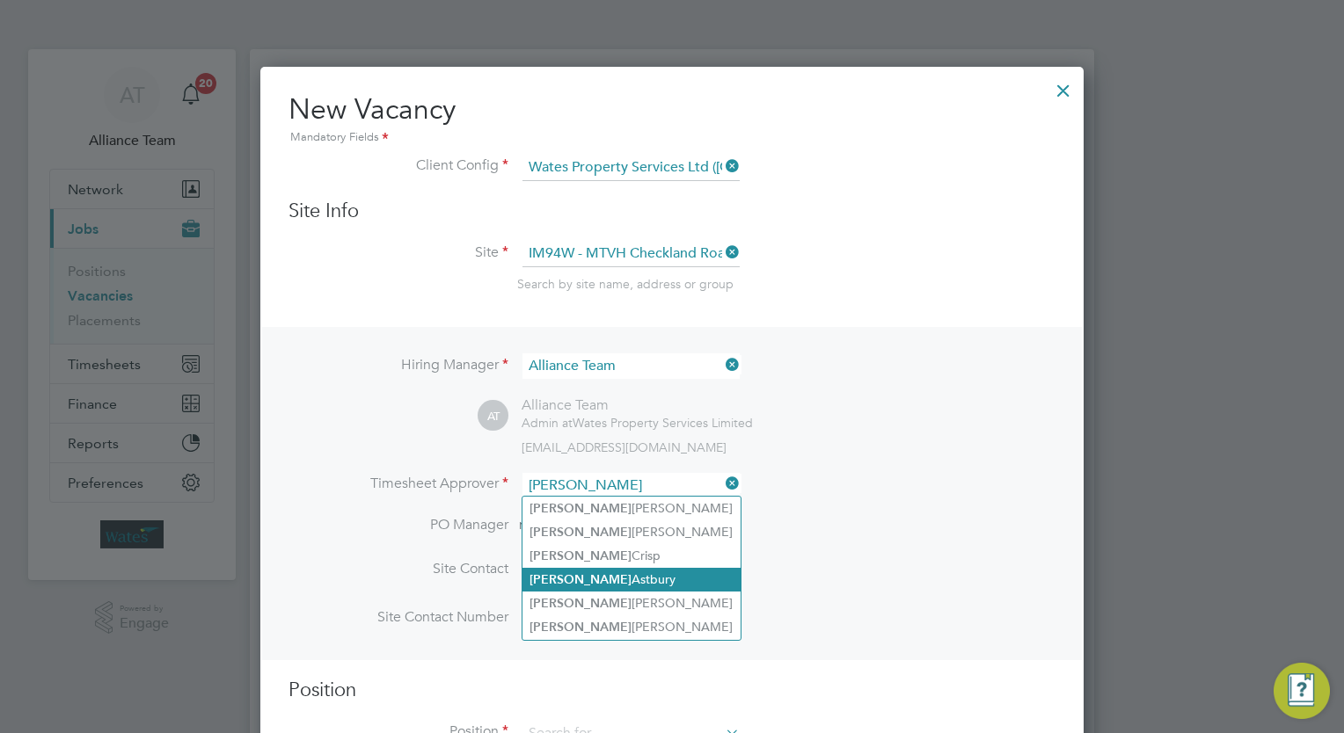
click at [652, 582] on li "Richard Astbury" at bounding box center [631, 580] width 218 height 24
type input "Richard Astbury"
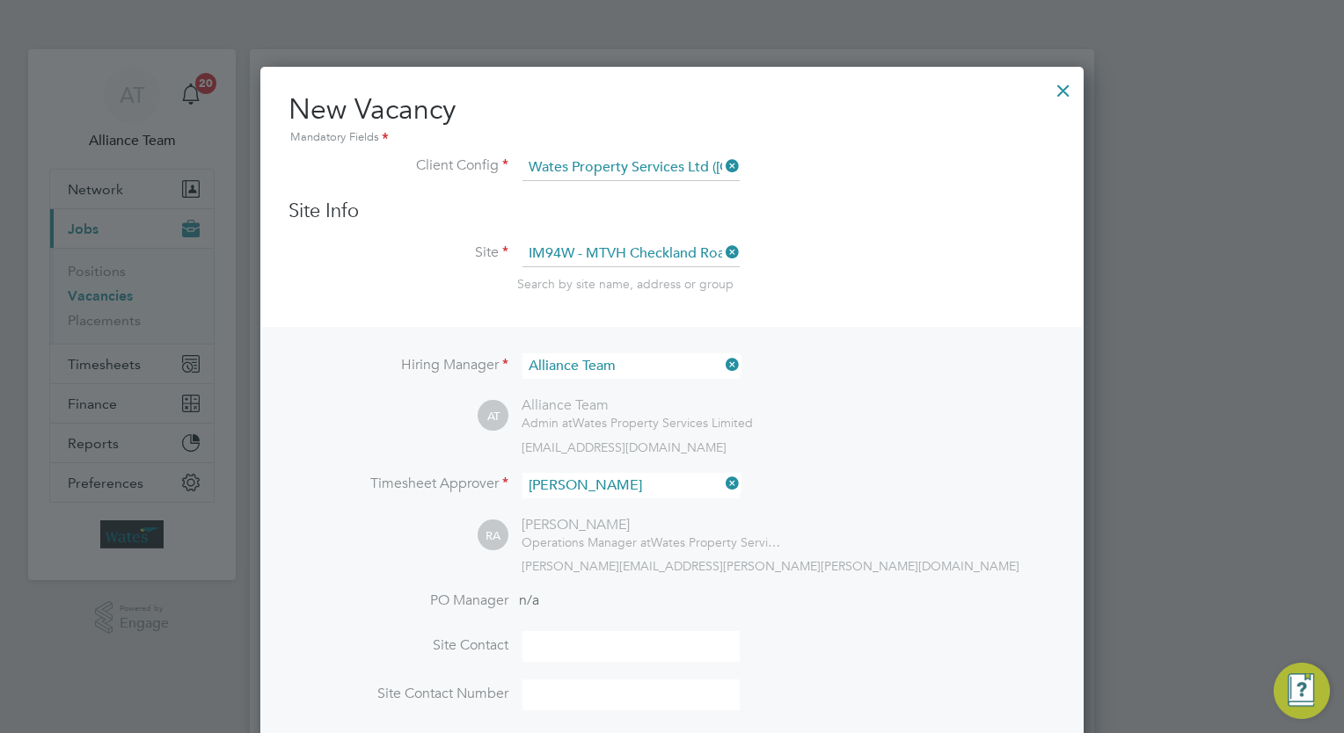
scroll to position [808, 824]
click at [925, 519] on div "RA Richard Astbury Operations Manager at Wates Property Services Limited richar…" at bounding box center [766, 545] width 578 height 58
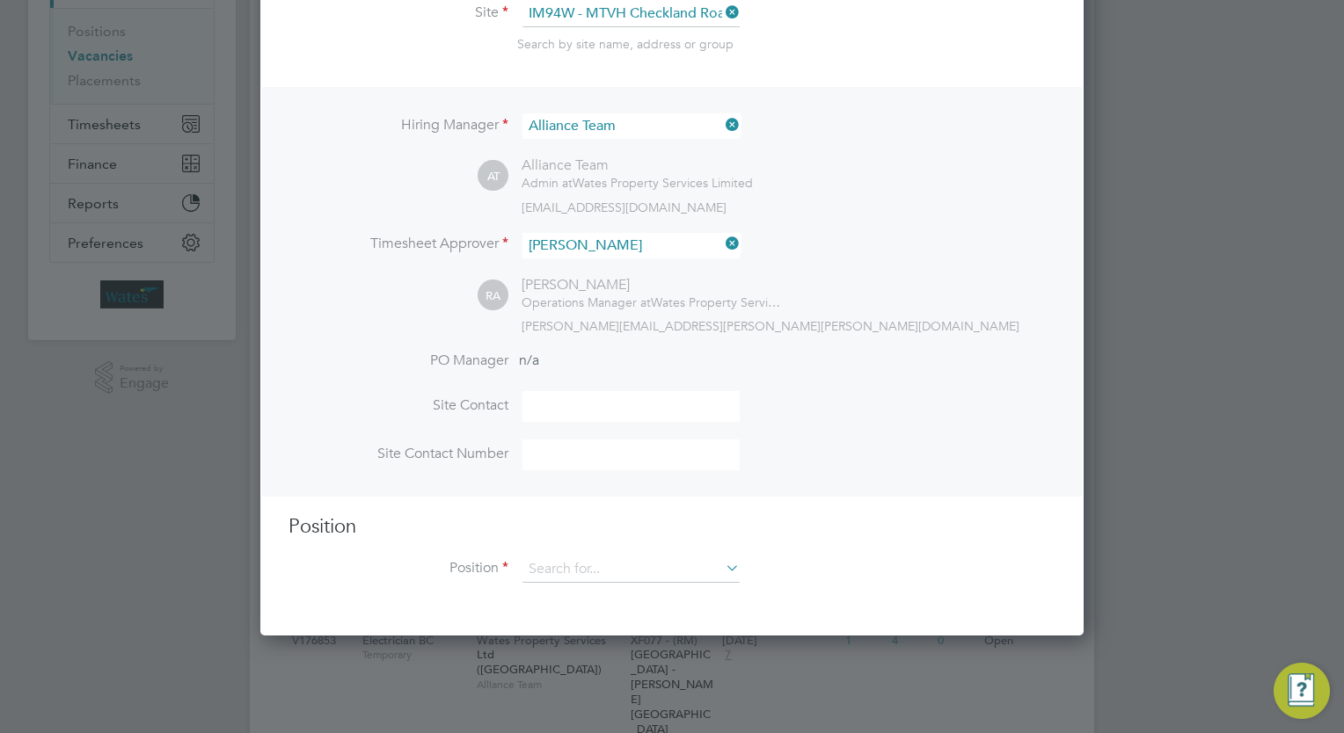
scroll to position [352, 0]
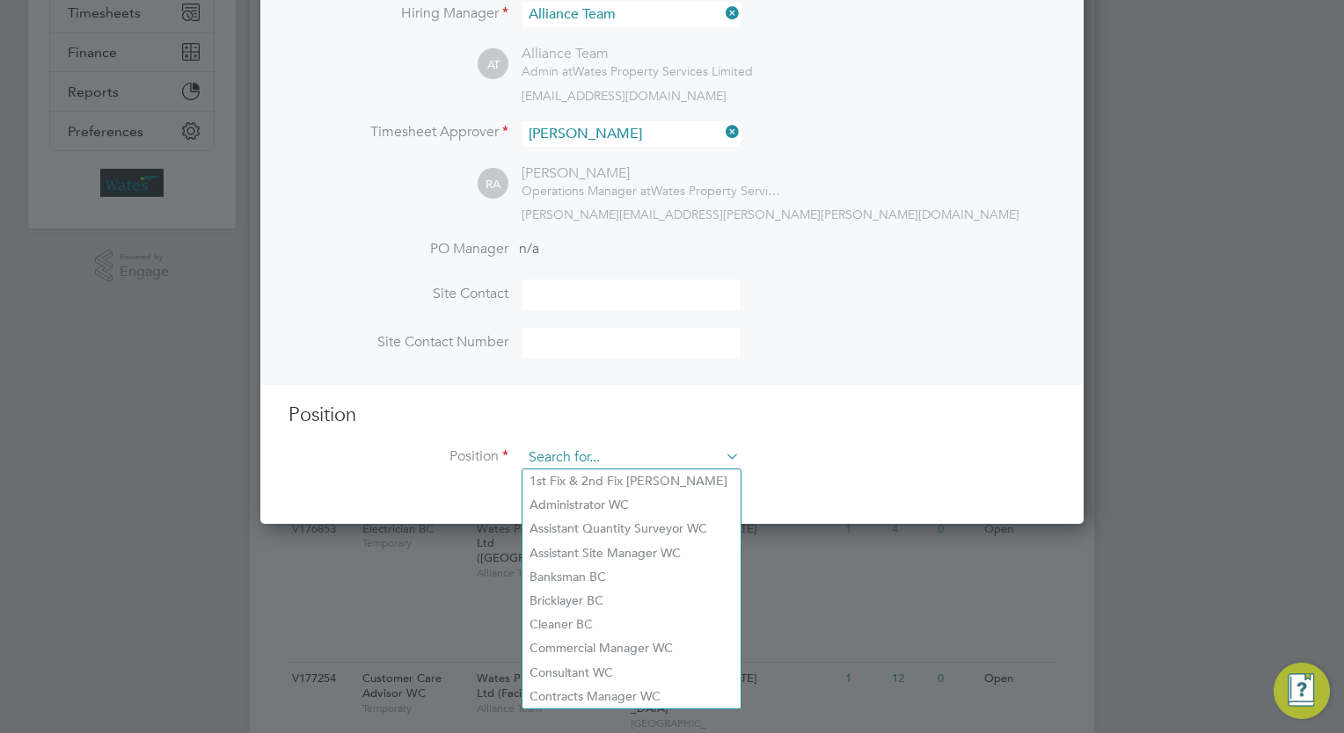
click at [615, 452] on input at bounding box center [630, 458] width 217 height 26
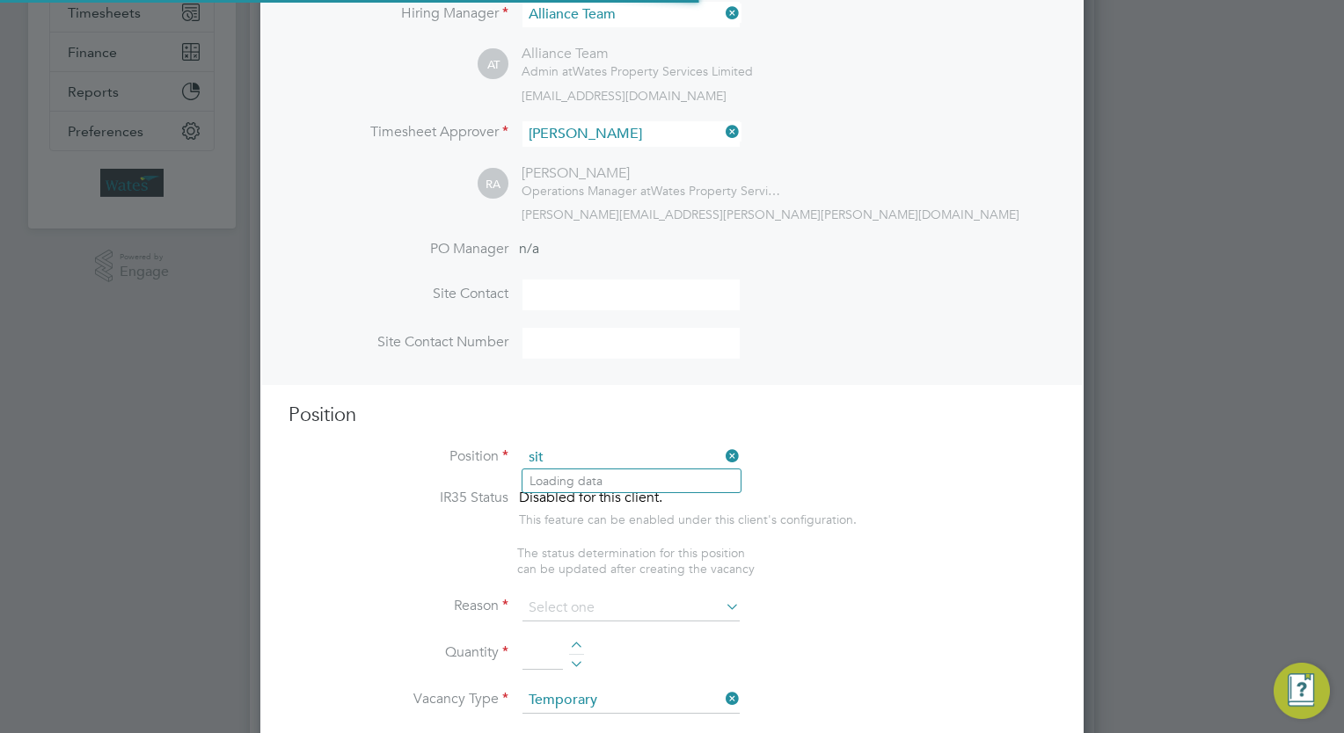
scroll to position [2524, 824]
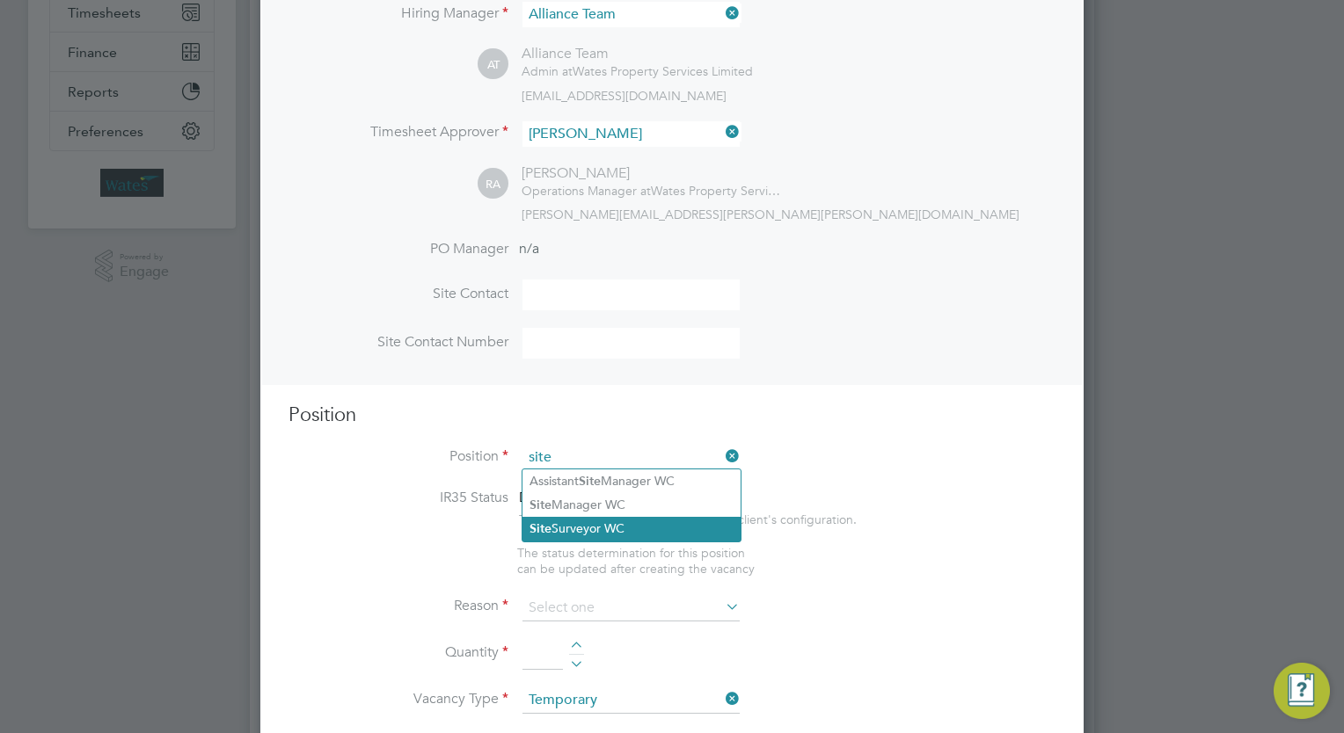
click at [601, 517] on li "Site Surveyor WC" at bounding box center [631, 529] width 218 height 24
type input "Site Surveyor WC"
type textarea "Site Surveyor"
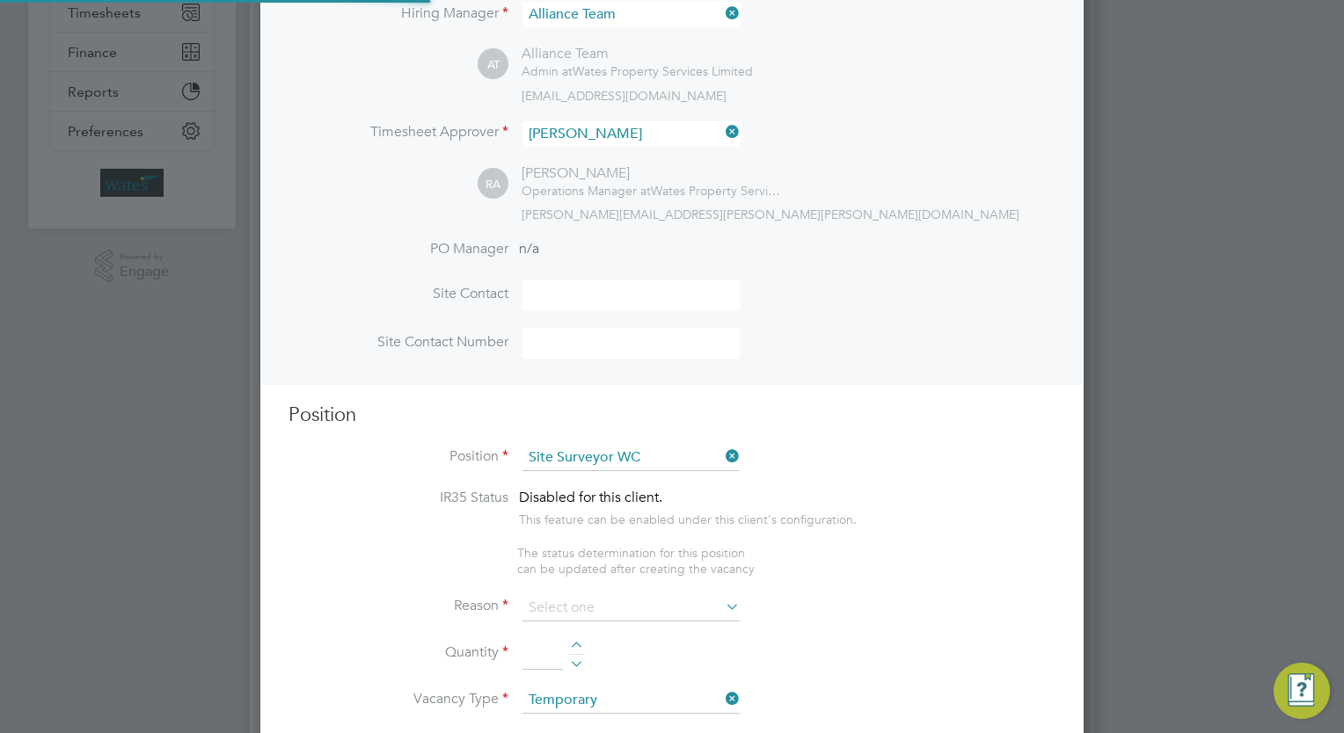
scroll to position [52, 91]
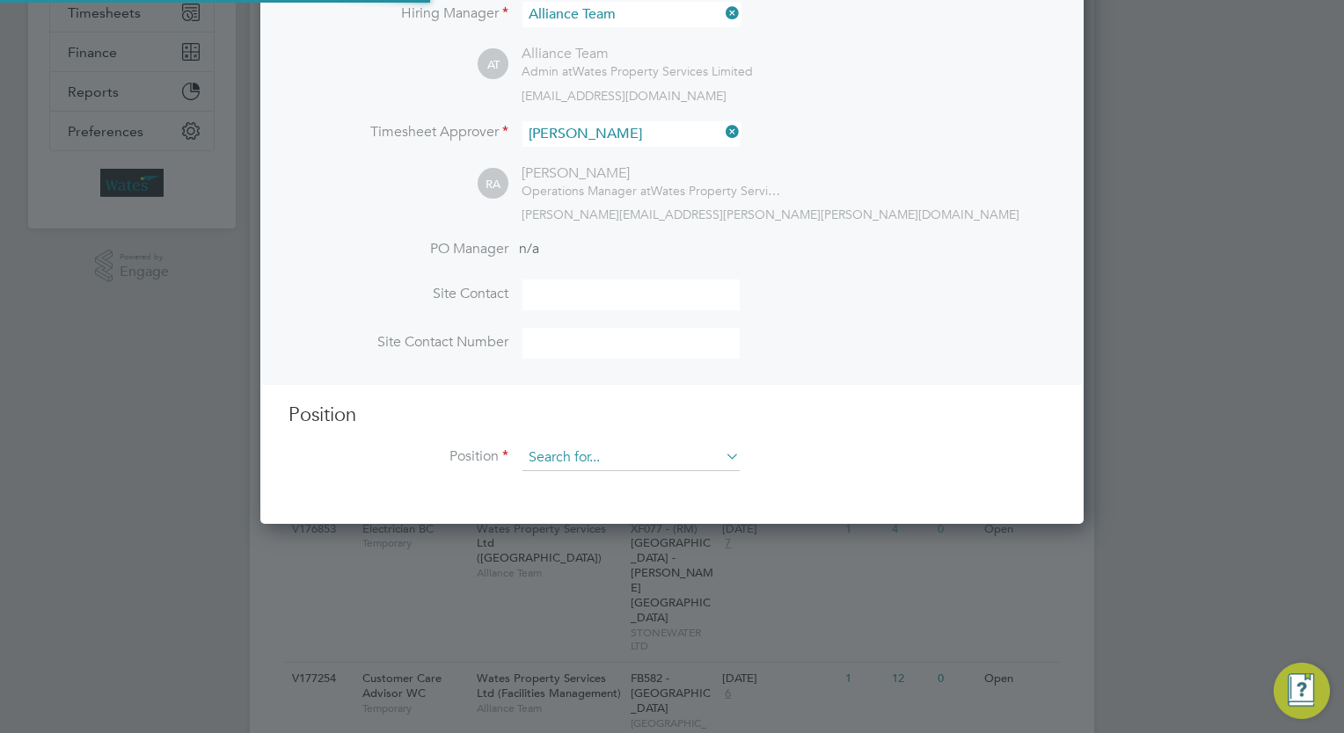
click at [629, 447] on input at bounding box center [630, 458] width 217 height 26
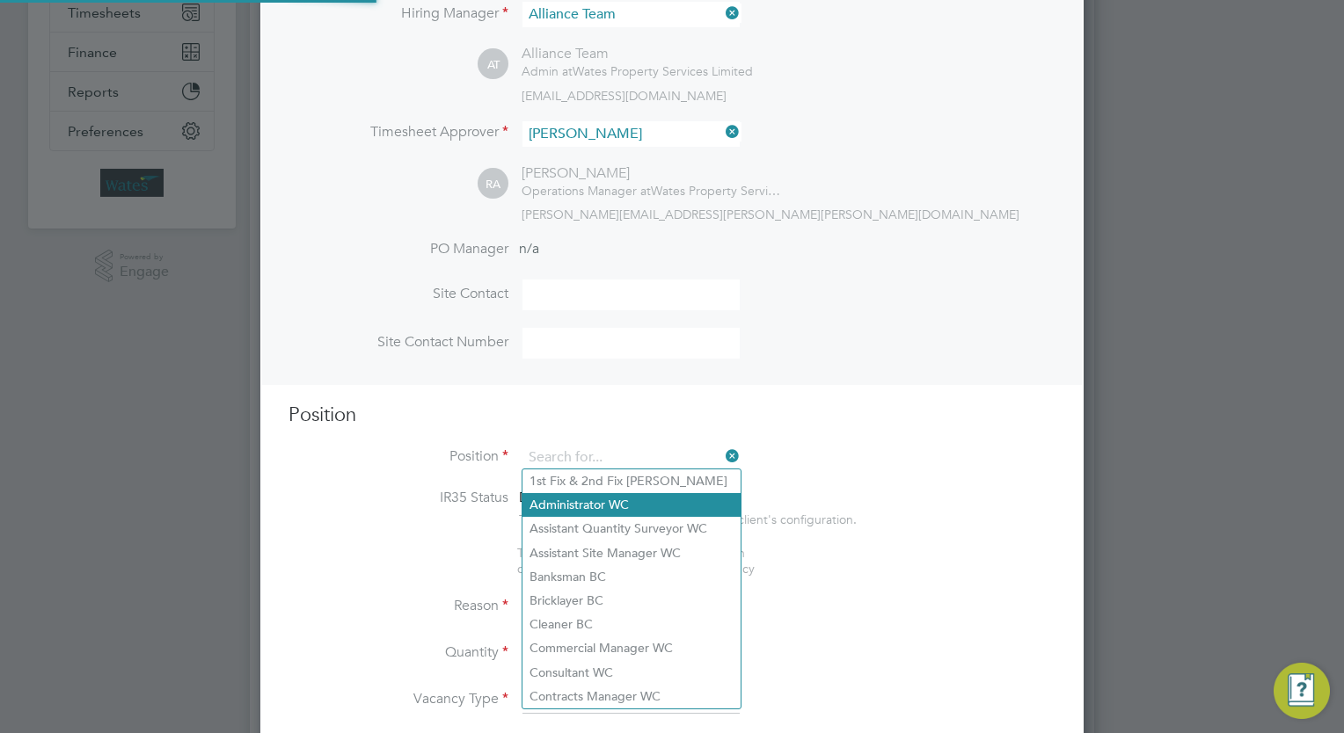
type input "i"
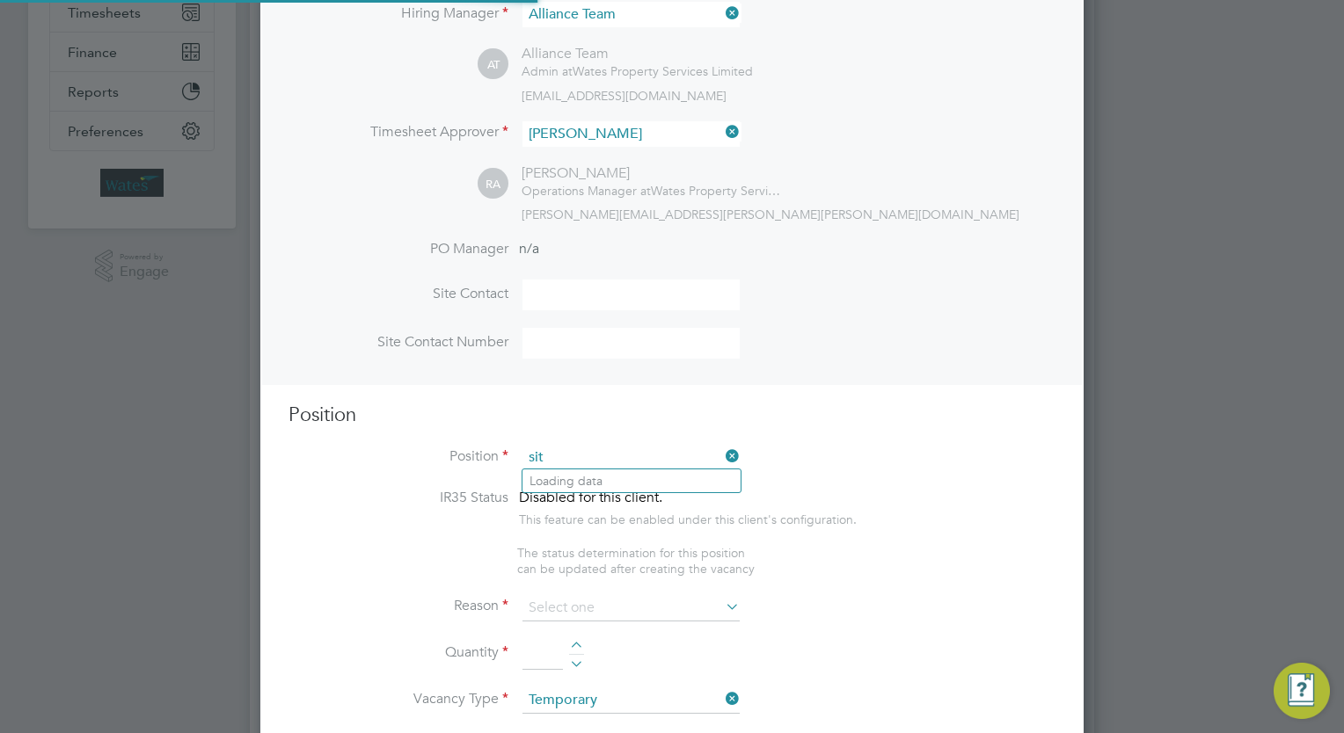
scroll to position [8, 8]
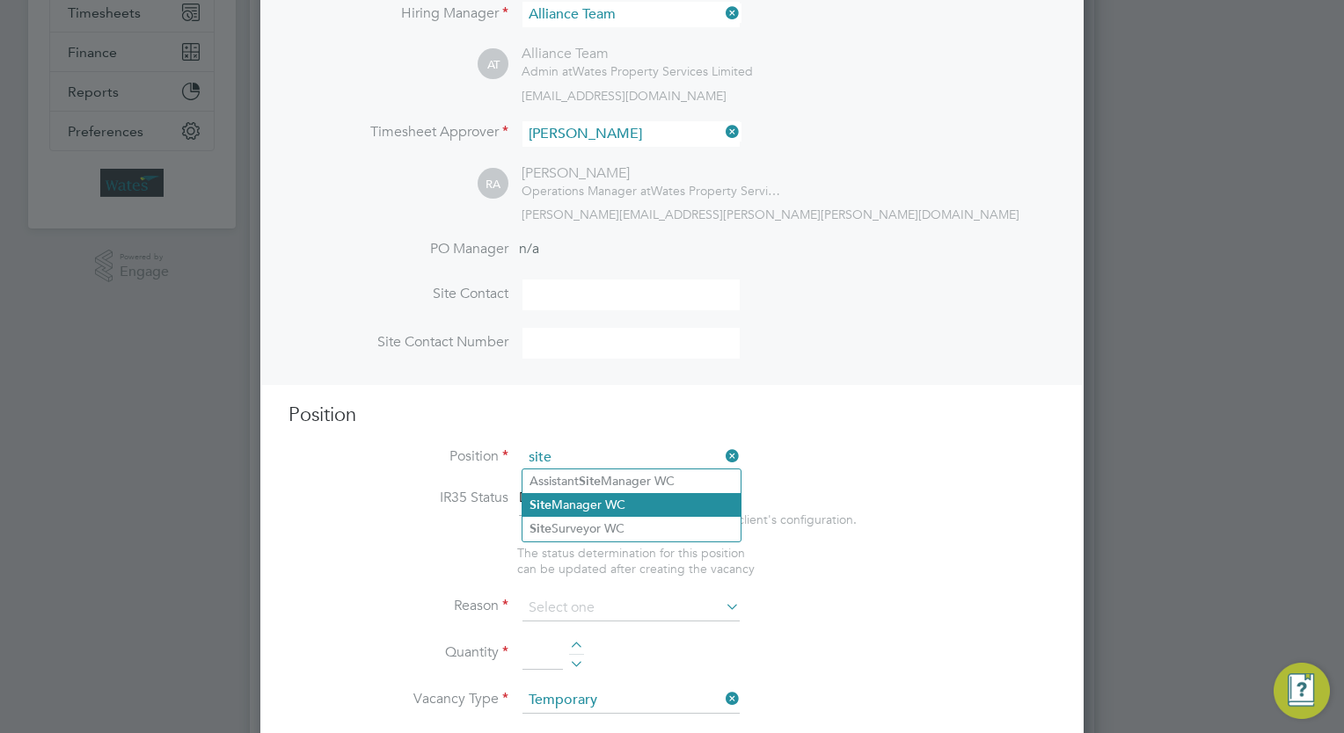
click at [607, 495] on li "Site Manager WC" at bounding box center [631, 505] width 218 height 24
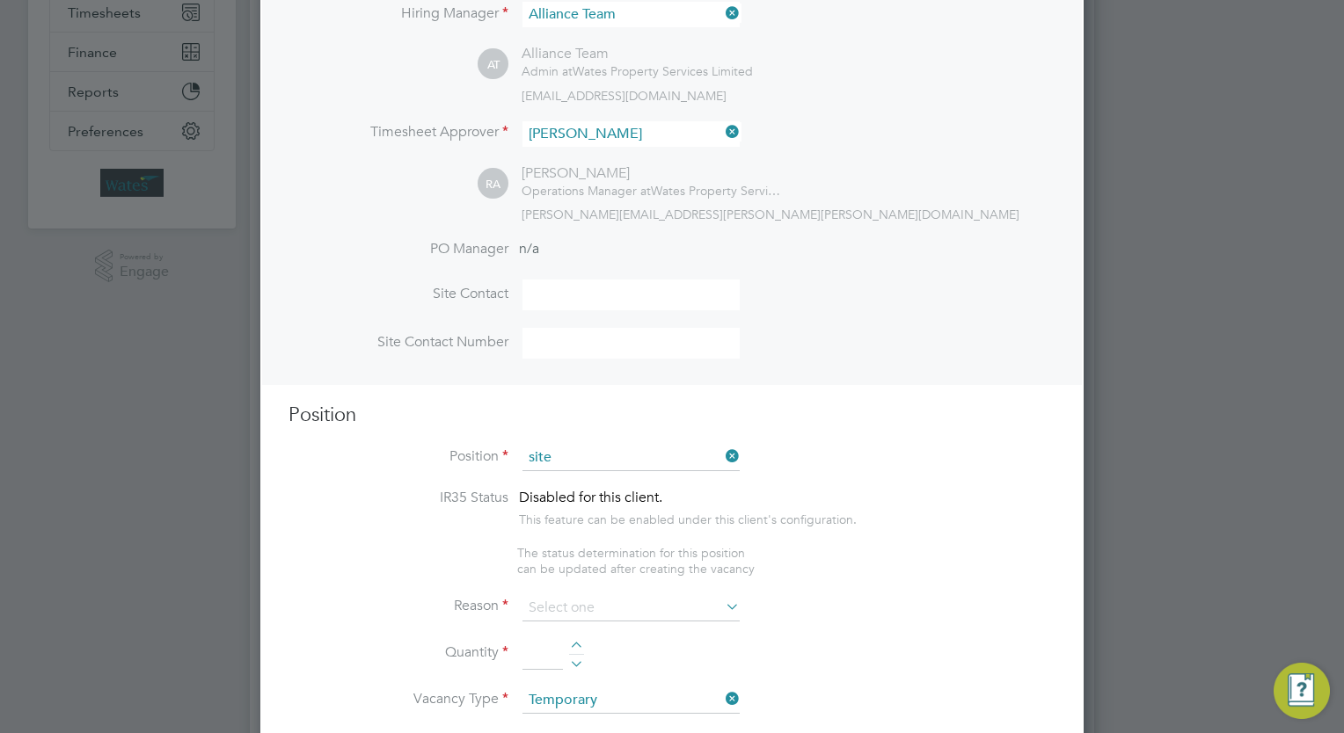
type input "Site Manager WC"
type textarea "Site Manager"
click at [884, 424] on h3 "Position" at bounding box center [671, 415] width 767 height 25
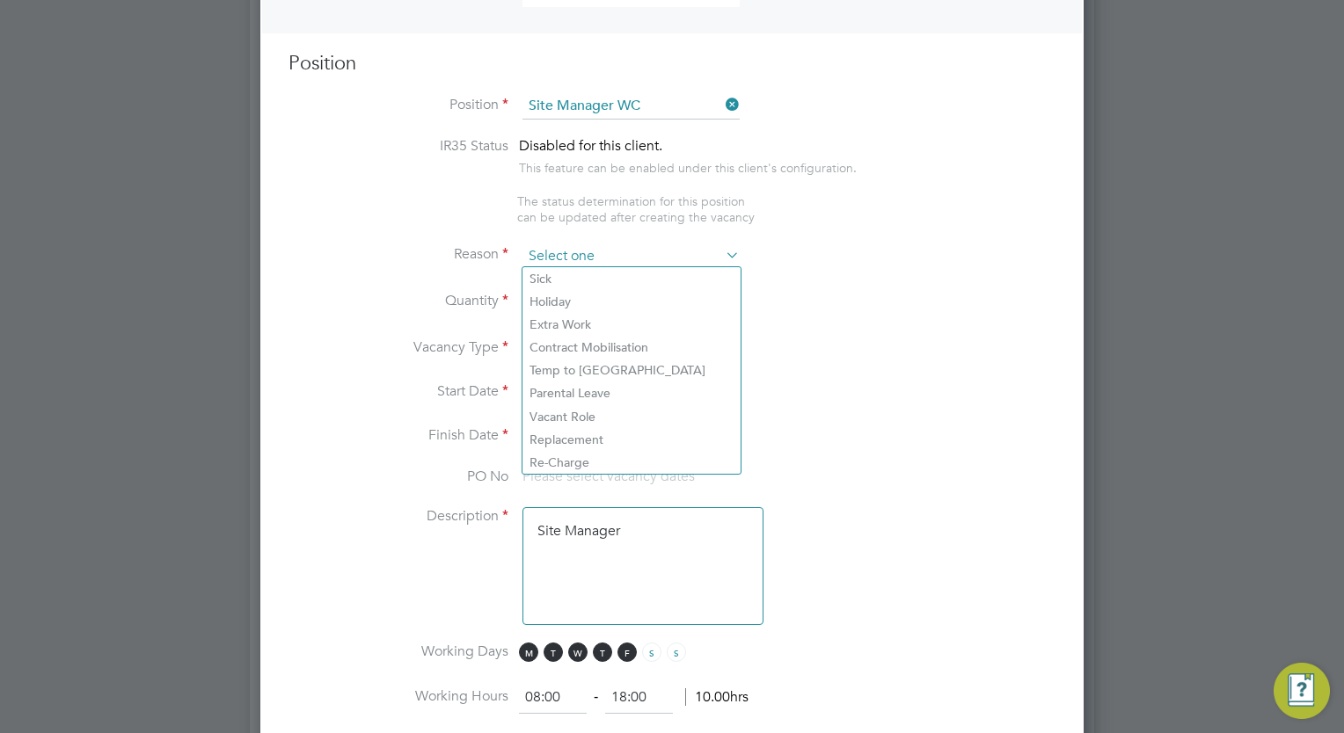
click at [615, 259] on input at bounding box center [630, 257] width 217 height 26
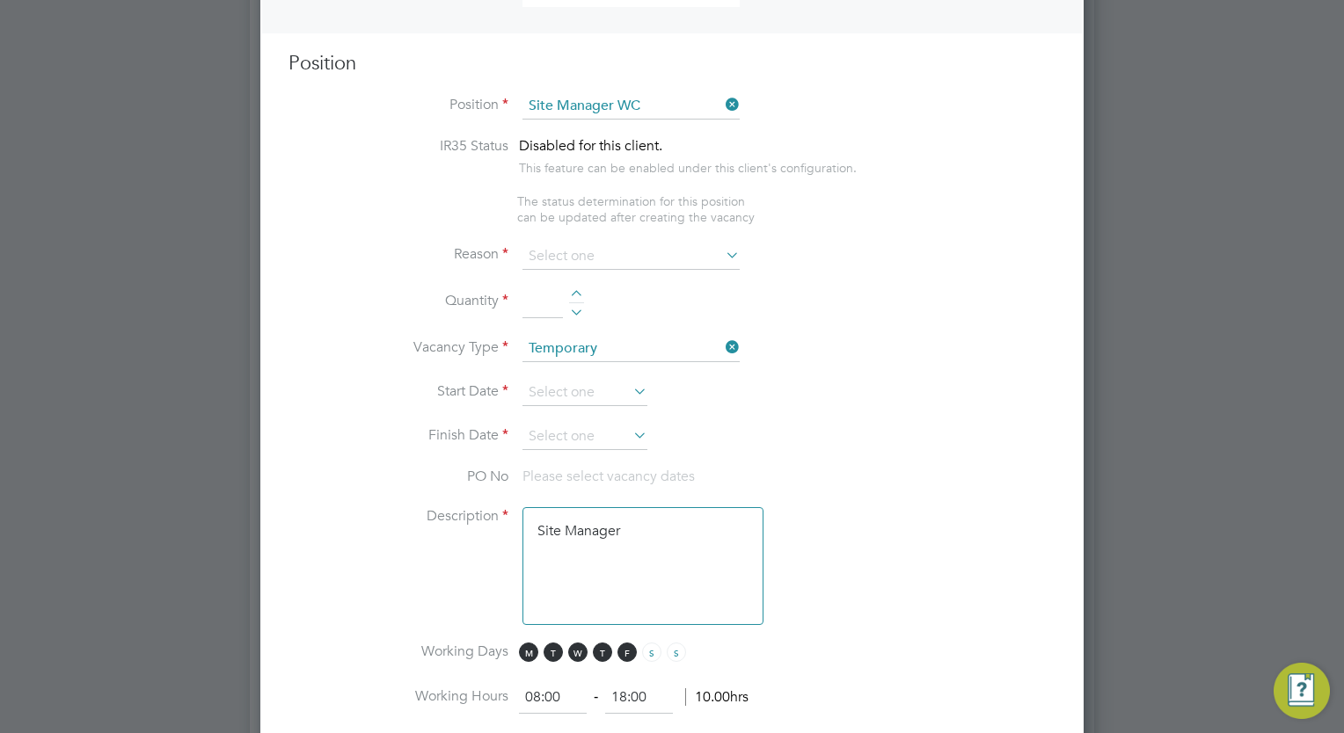
click at [601, 322] on li "Extra Work" at bounding box center [631, 324] width 218 height 23
type input "Extra Work"
click at [580, 292] on div at bounding box center [576, 296] width 15 height 12
type input "1"
click at [579, 382] on input at bounding box center [584, 393] width 125 height 26
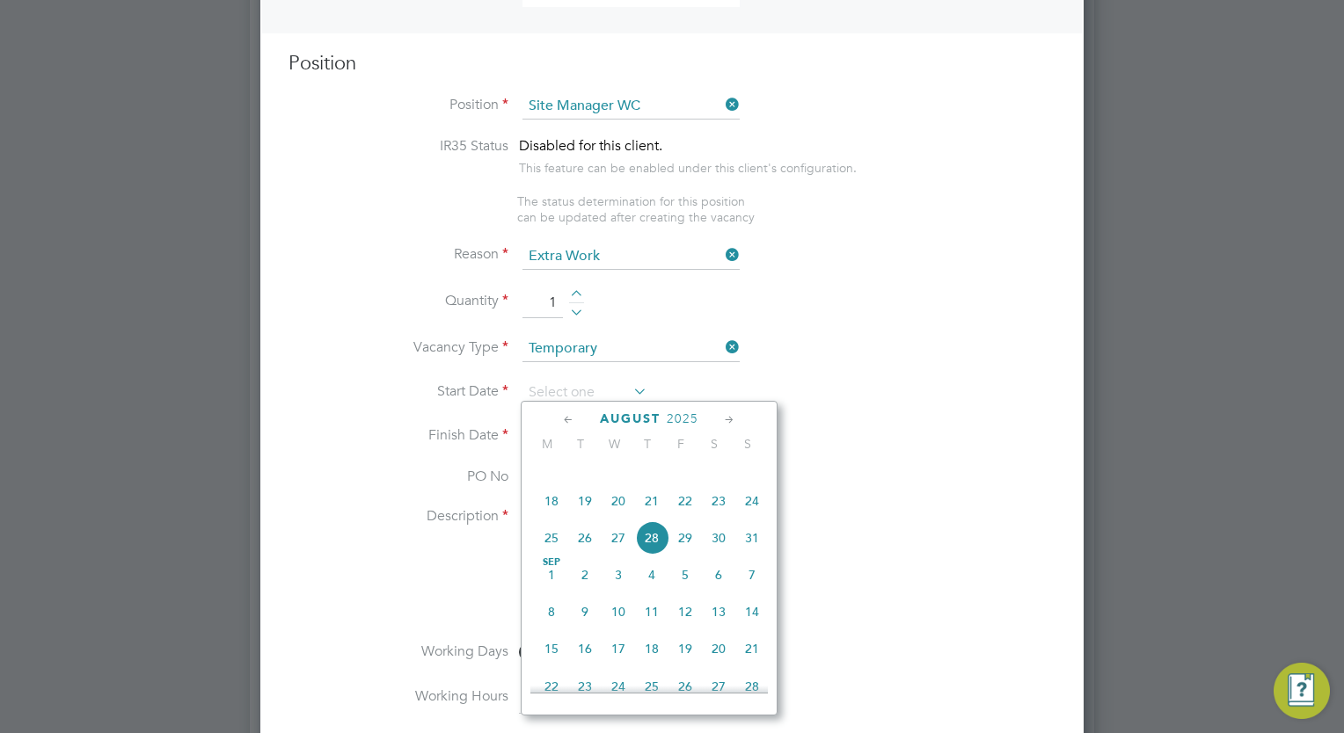
click at [651, 629] on span "11" at bounding box center [651, 611] width 33 height 33
type input "11 Sep 2025"
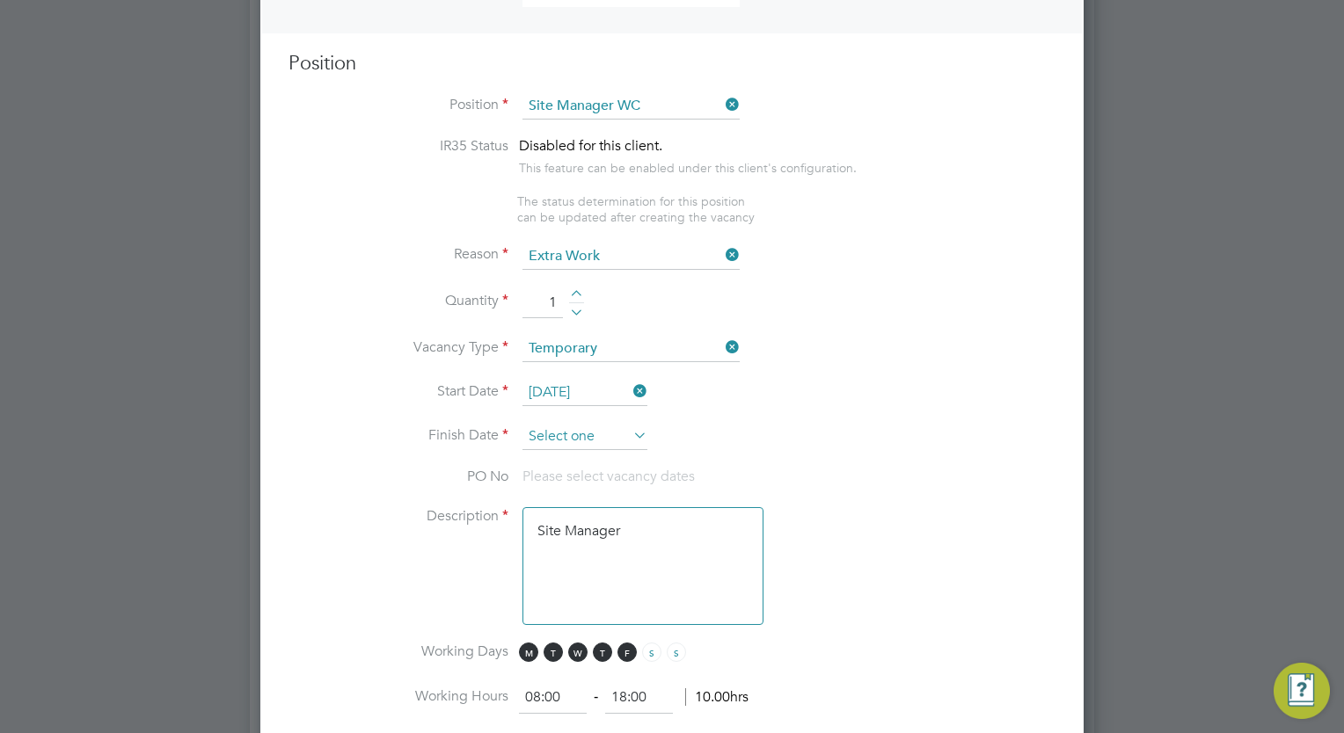
click at [595, 444] on input at bounding box center [584, 437] width 125 height 26
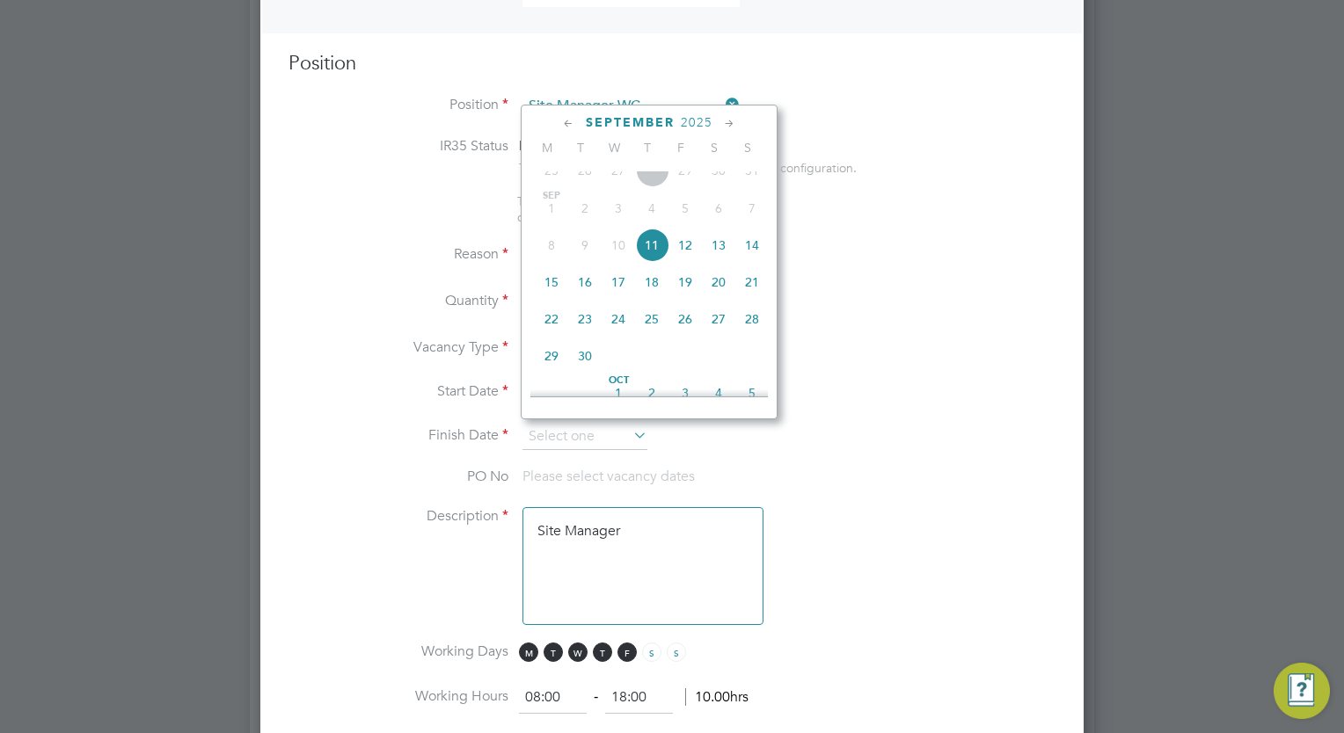
click at [724, 126] on icon at bounding box center [729, 123] width 17 height 19
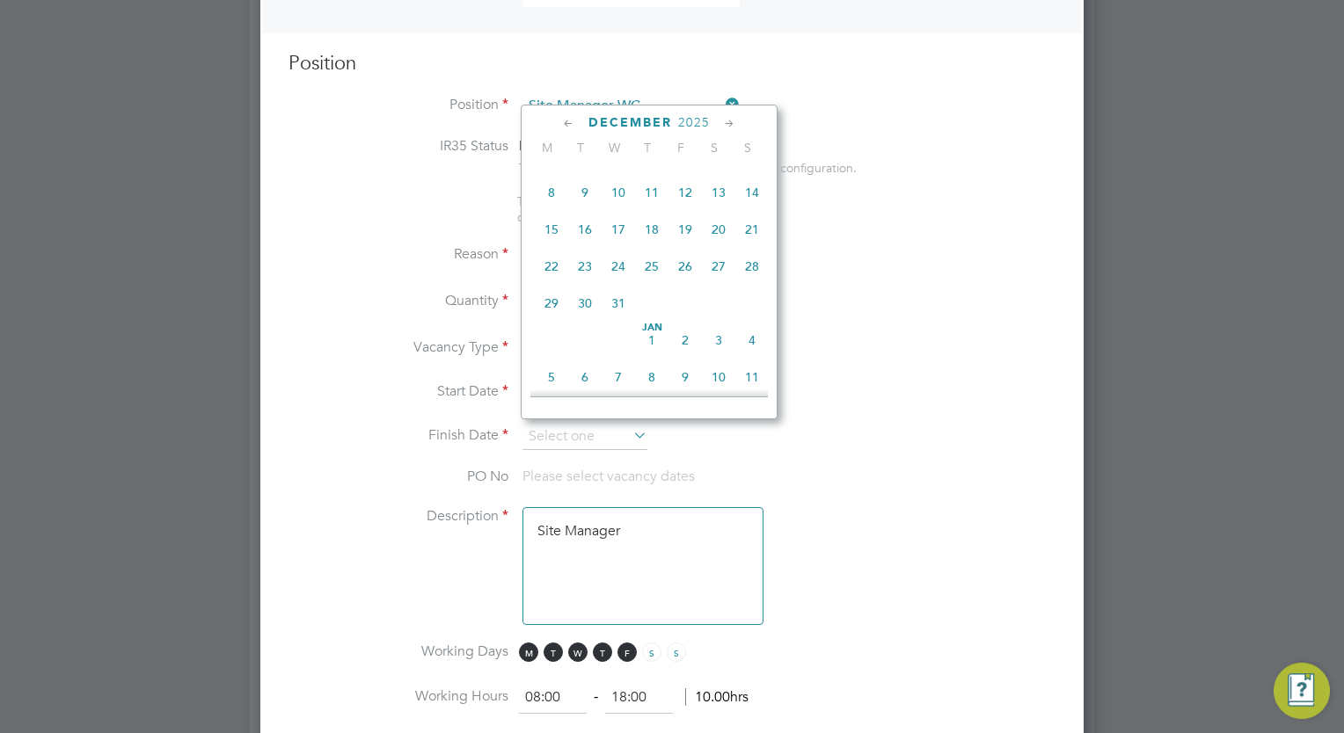
click at [651, 209] on span "11" at bounding box center [651, 192] width 33 height 33
type input "11 Dec 2025"
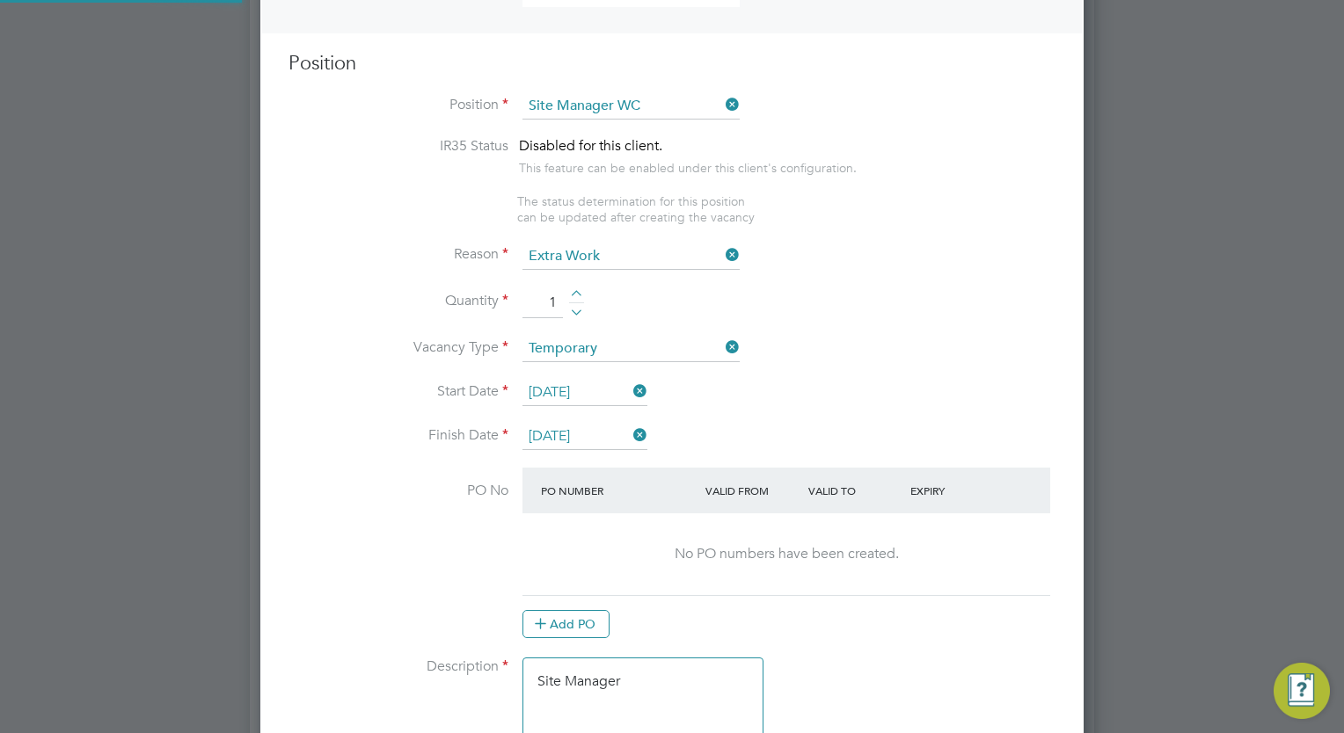
click at [835, 292] on li "Quantity 1" at bounding box center [671, 312] width 767 height 49
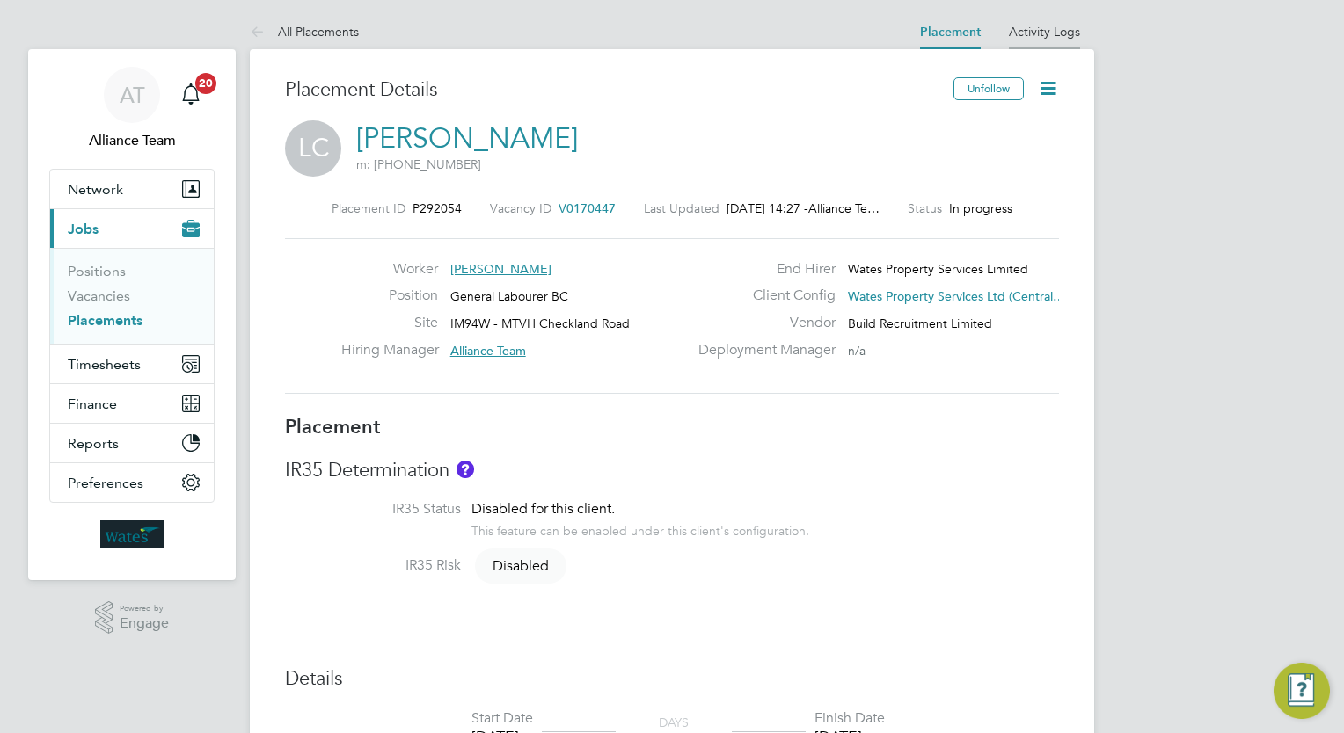
click at [1034, 26] on link "Activity Logs" at bounding box center [1044, 32] width 71 height 16
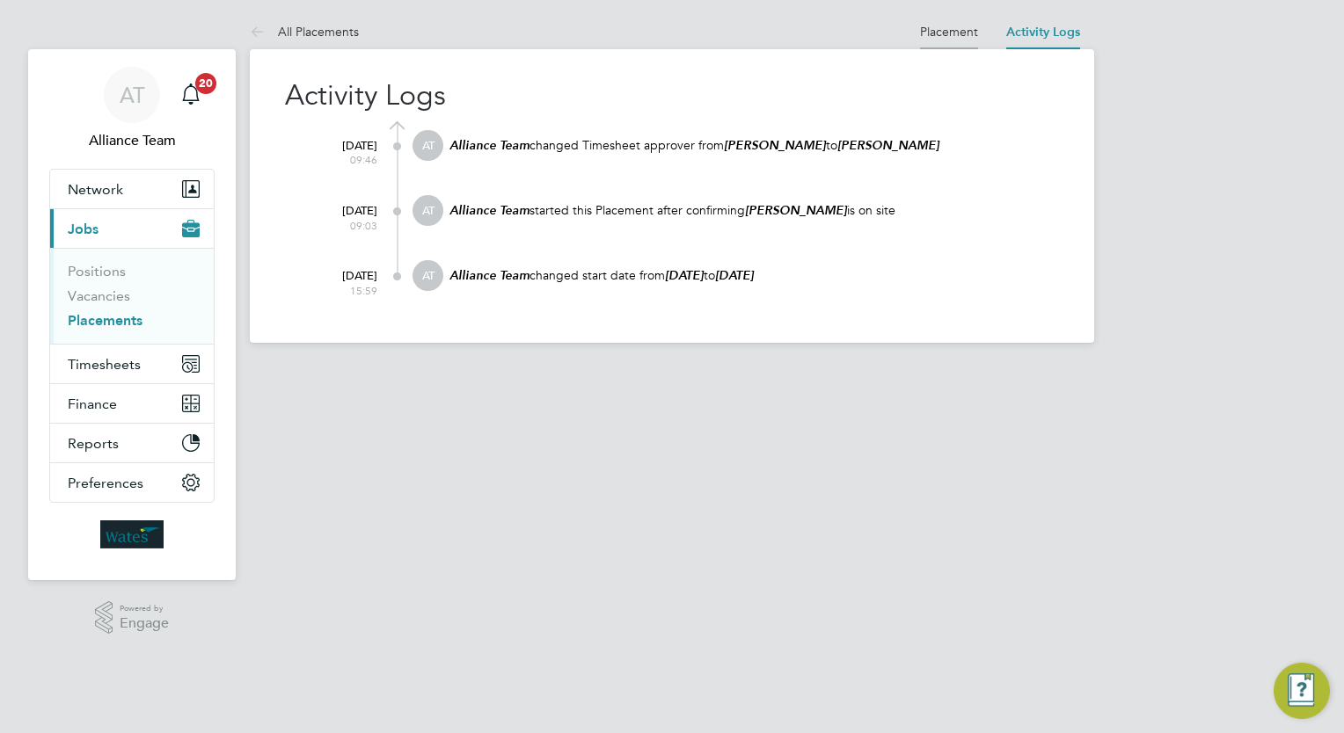
click at [946, 40] on li "Placement" at bounding box center [949, 31] width 58 height 35
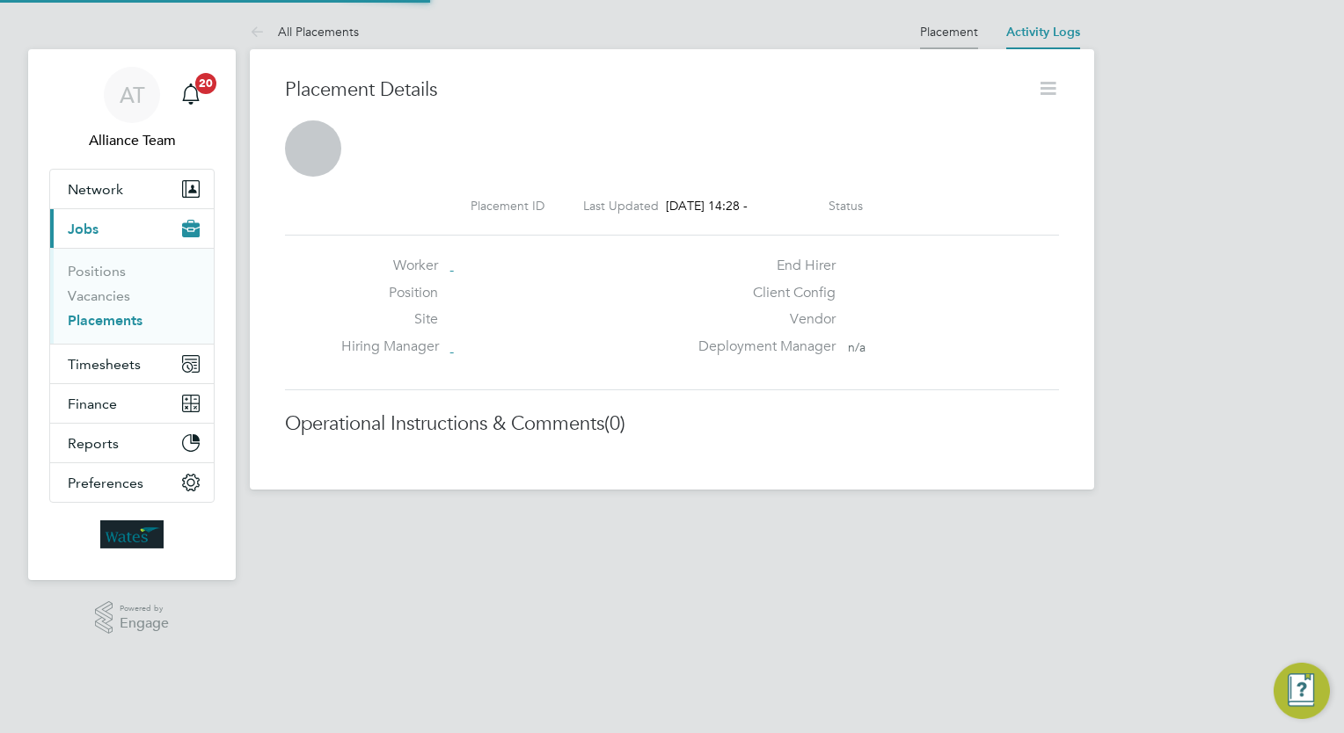
scroll to position [8, 9]
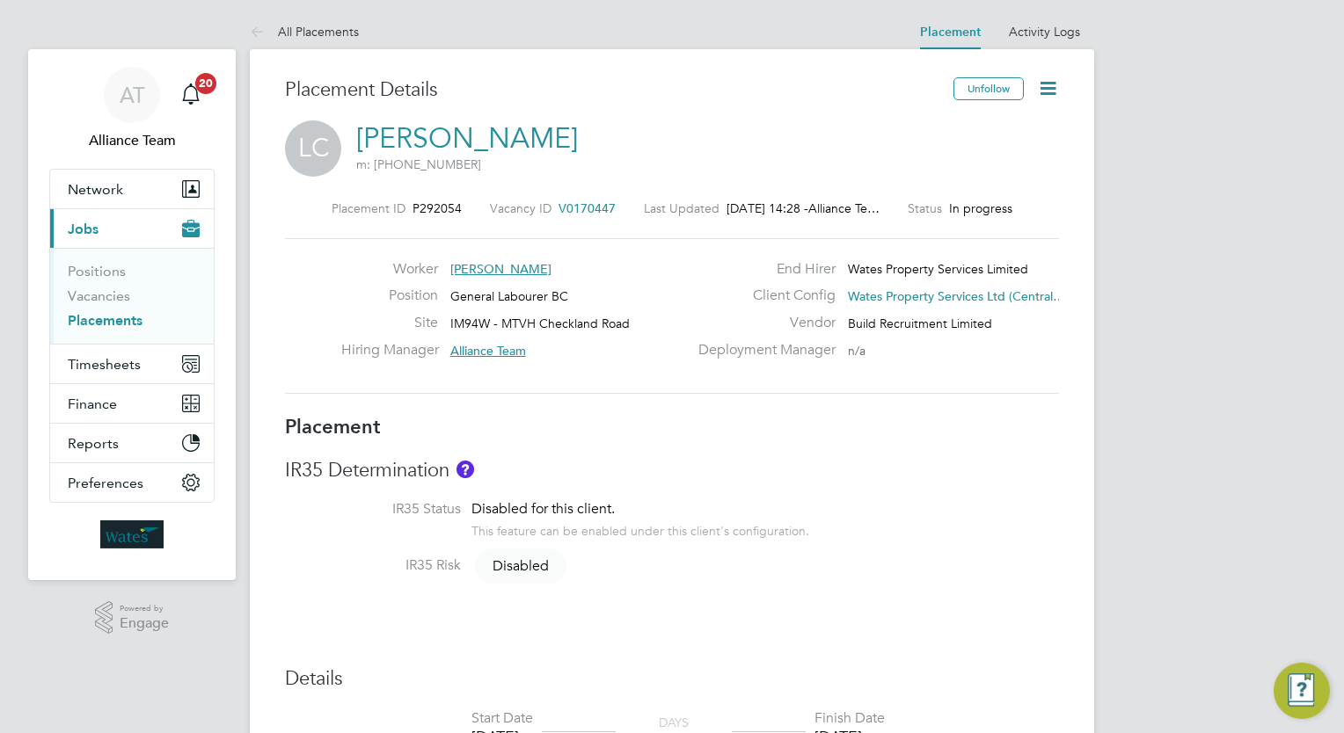
click at [568, 208] on span "V0170447" at bounding box center [586, 208] width 57 height 16
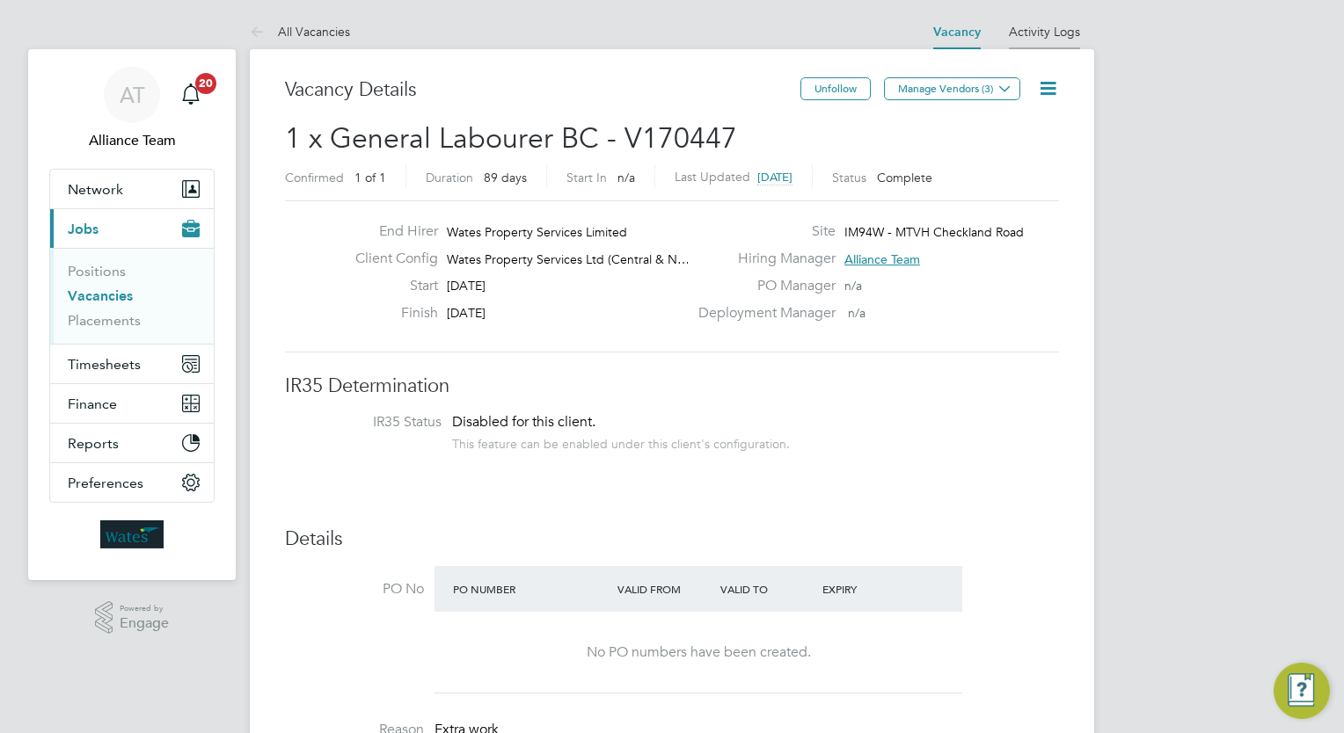
click at [1073, 29] on link "Activity Logs" at bounding box center [1044, 32] width 71 height 16
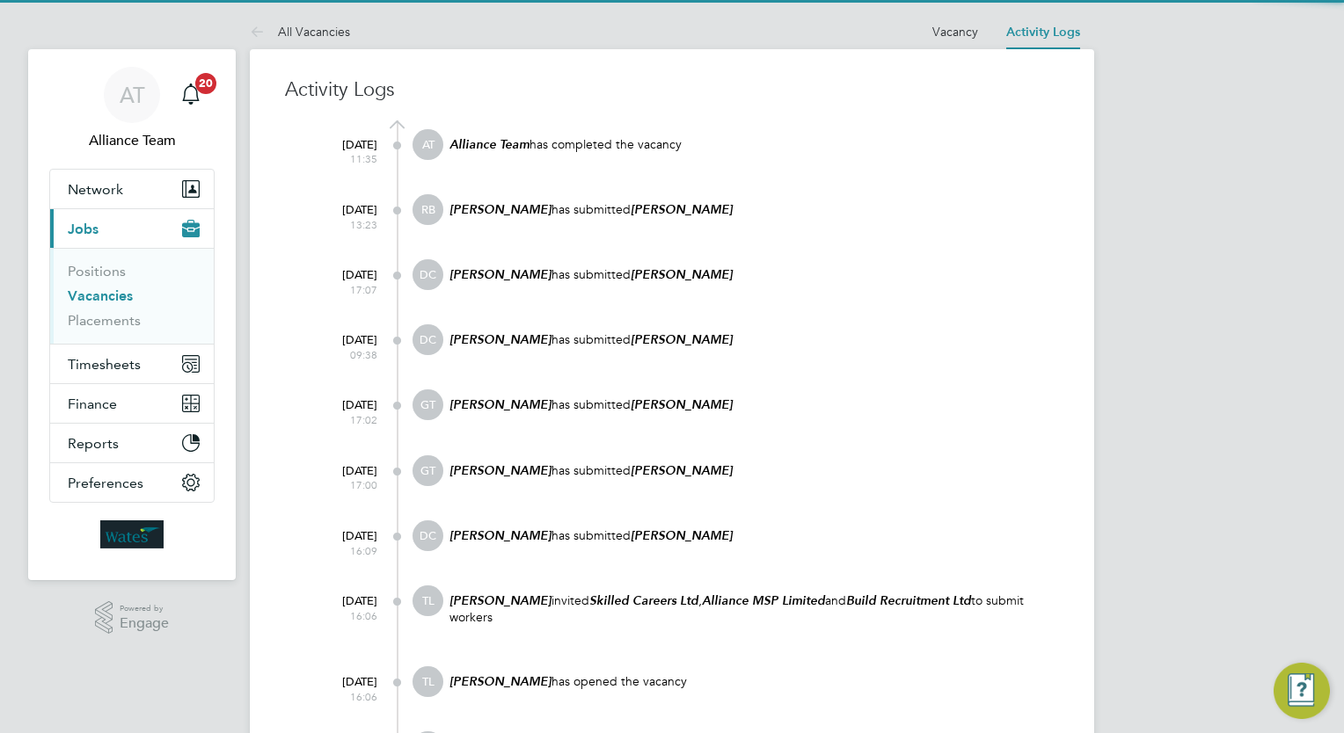
click at [1140, 231] on div "AT Alliance Team Notifications 20 Applications: Network Team Members Businesses…" at bounding box center [672, 454] width 1344 height 908
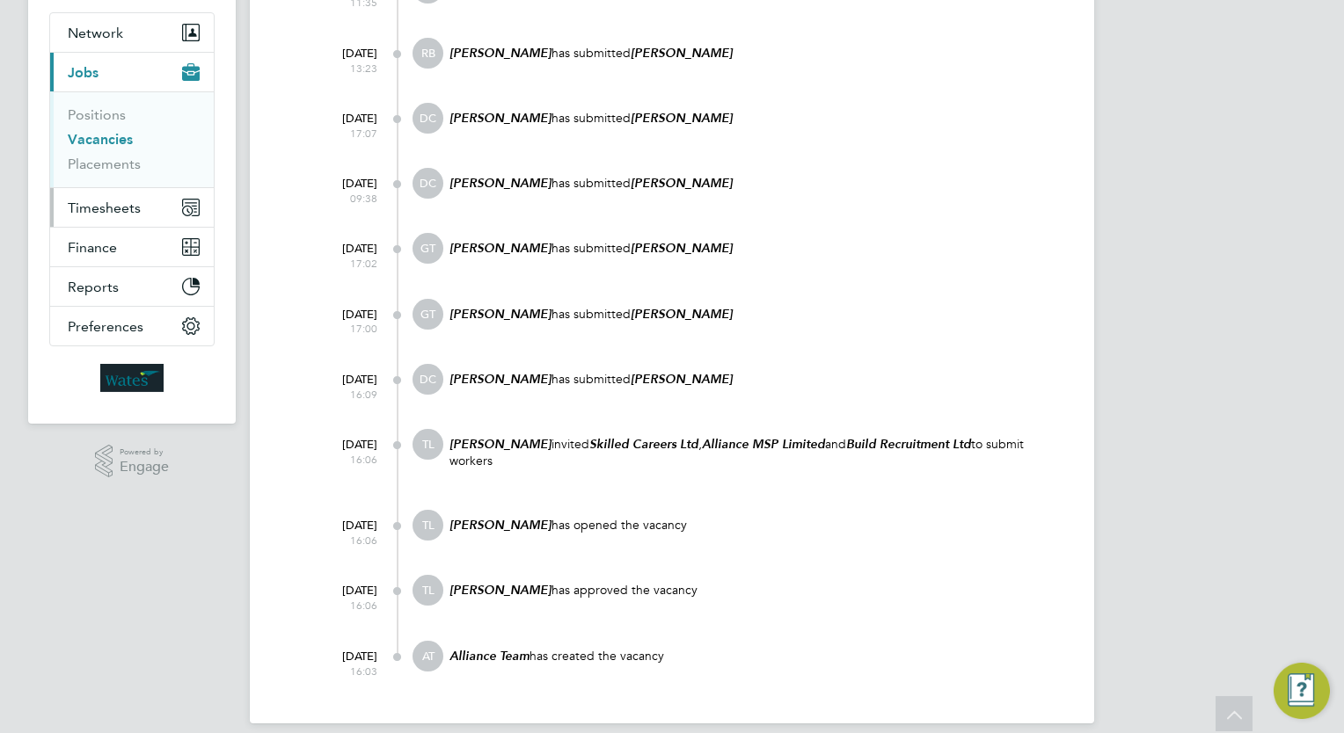
click at [116, 222] on button "Timesheets" at bounding box center [132, 207] width 164 height 39
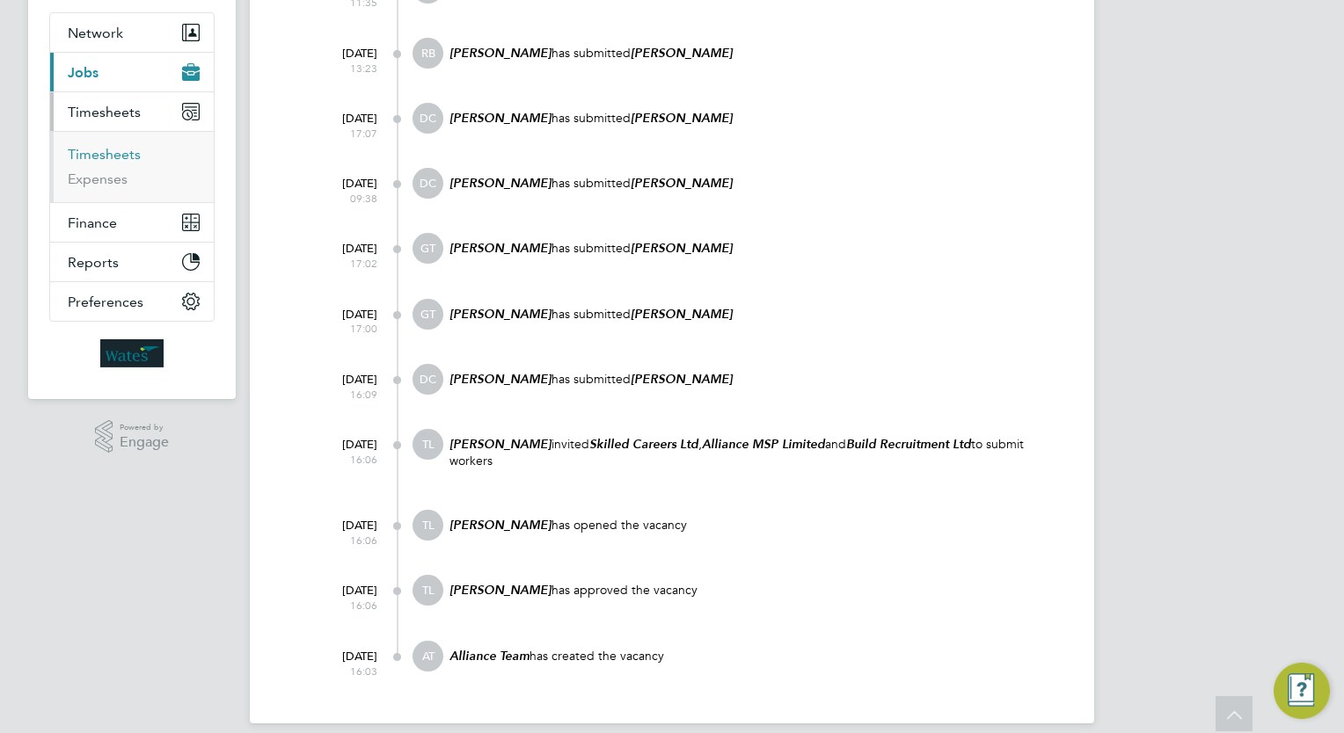
click at [120, 160] on link "Timesheets" at bounding box center [104, 154] width 73 height 17
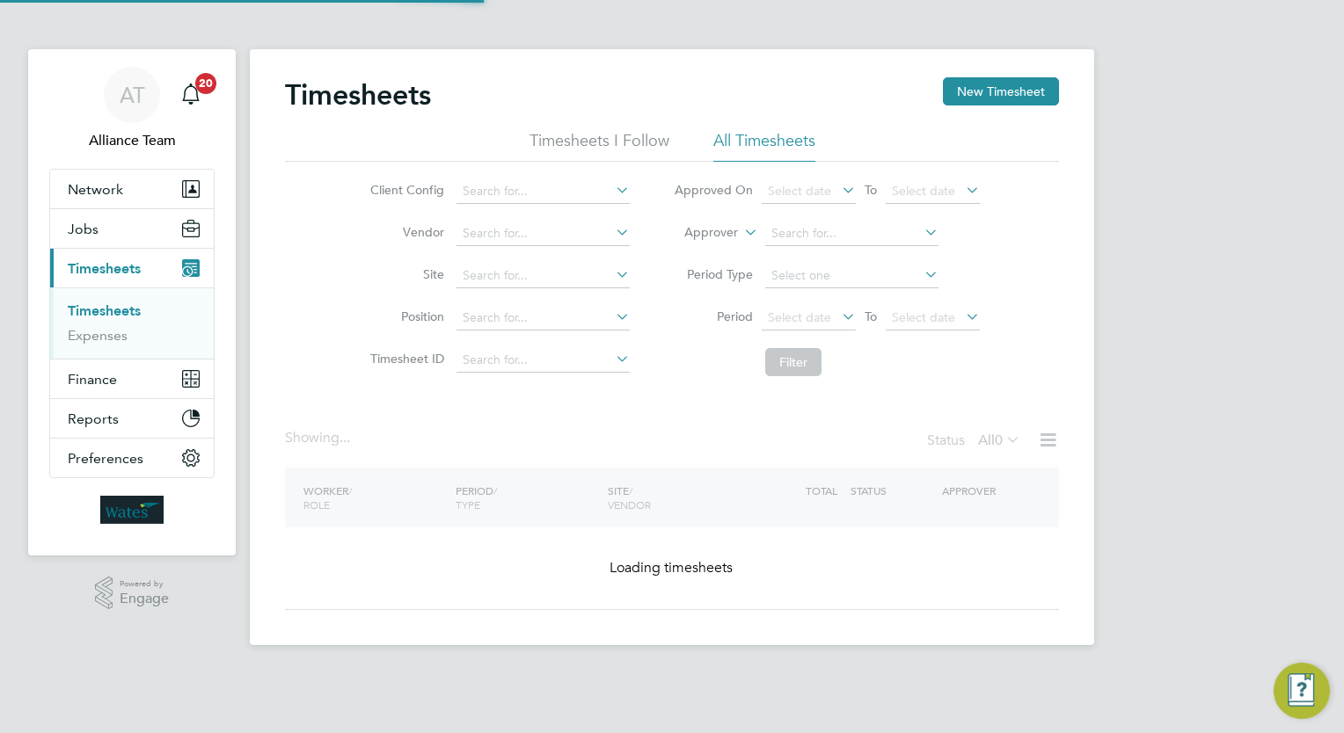
click at [717, 233] on label "Approver" at bounding box center [698, 233] width 79 height 18
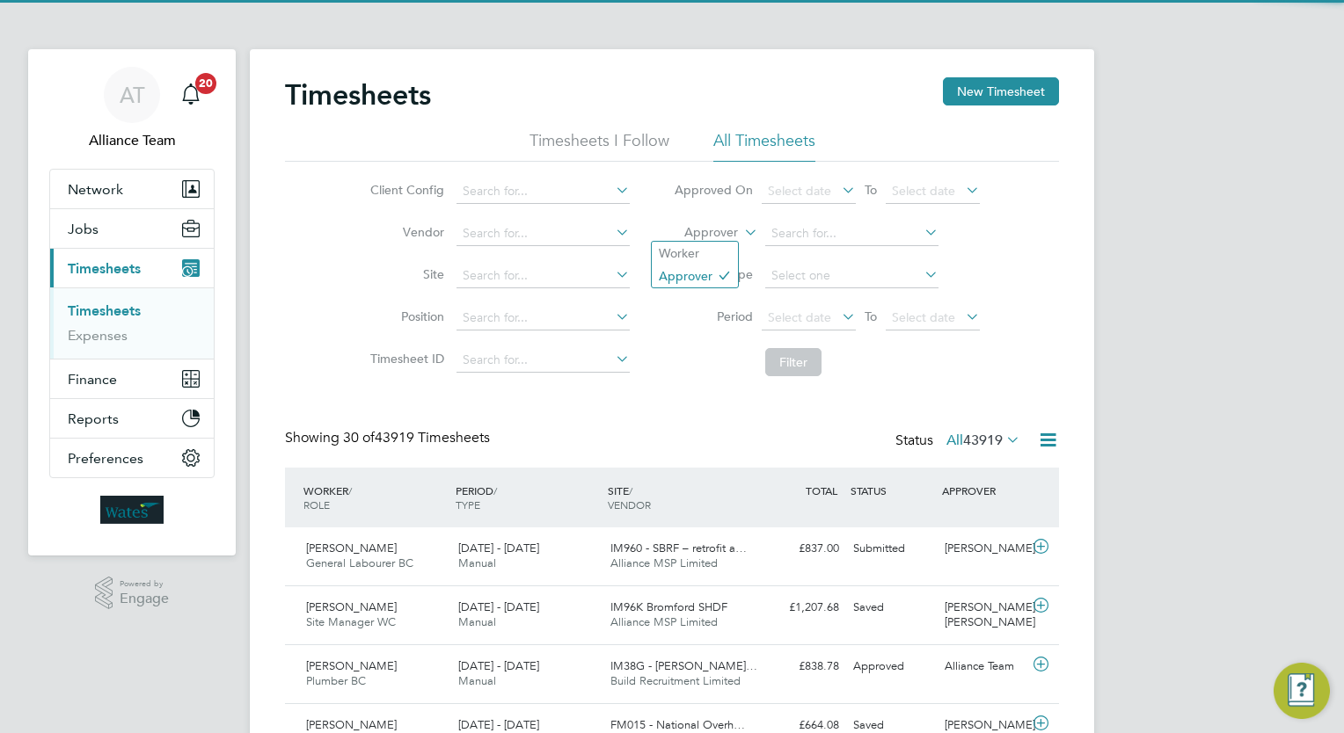
scroll to position [44, 153]
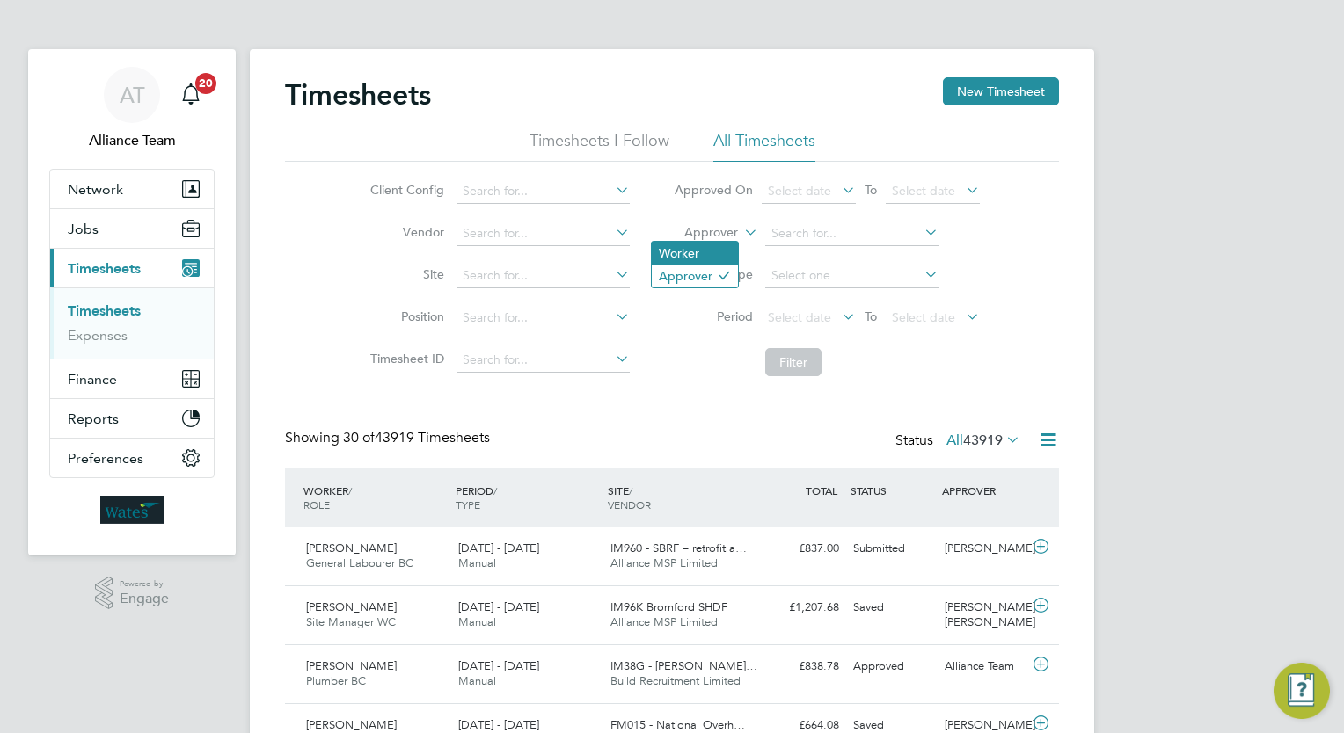
click at [711, 250] on li "Worker" at bounding box center [695, 253] width 86 height 23
click at [834, 235] on input at bounding box center [851, 234] width 173 height 25
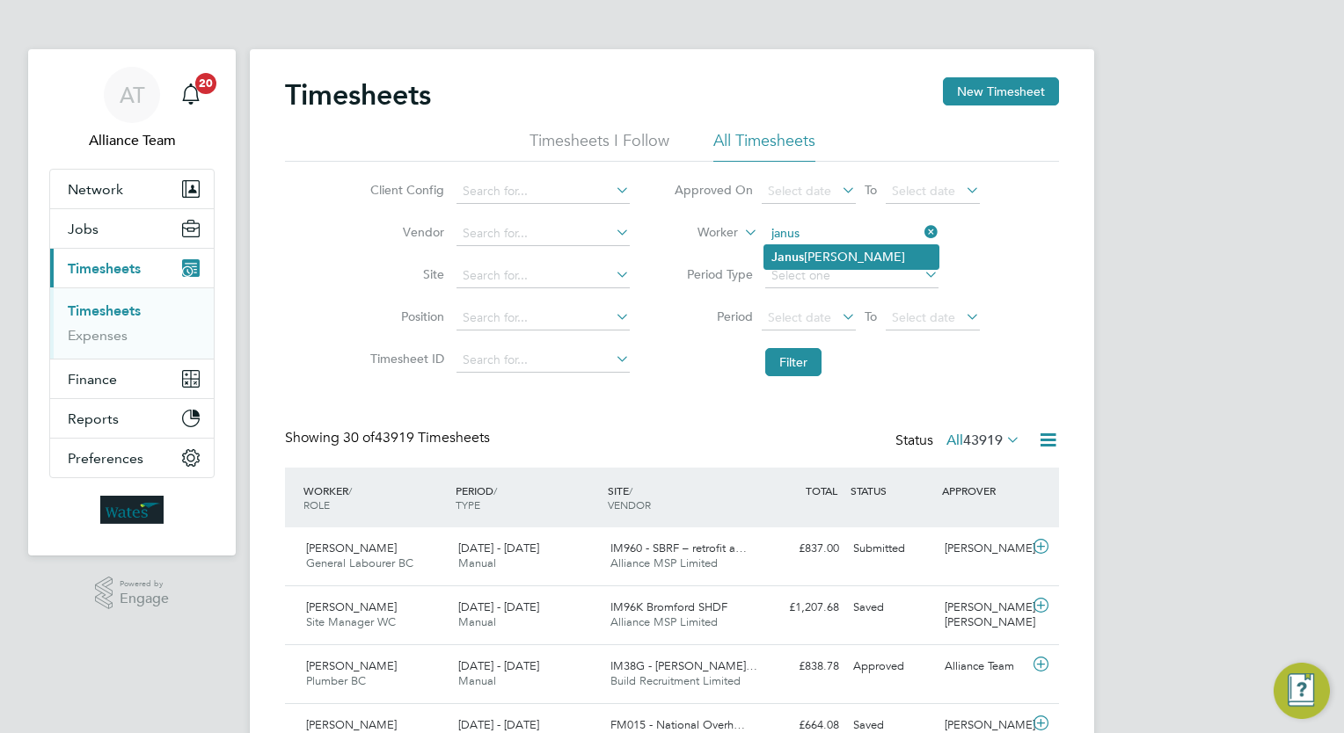
click at [834, 248] on li "Janus Zwart" at bounding box center [851, 257] width 174 height 24
type input "Janus Zwart"
click at [812, 357] on button "Filter" at bounding box center [793, 362] width 56 height 28
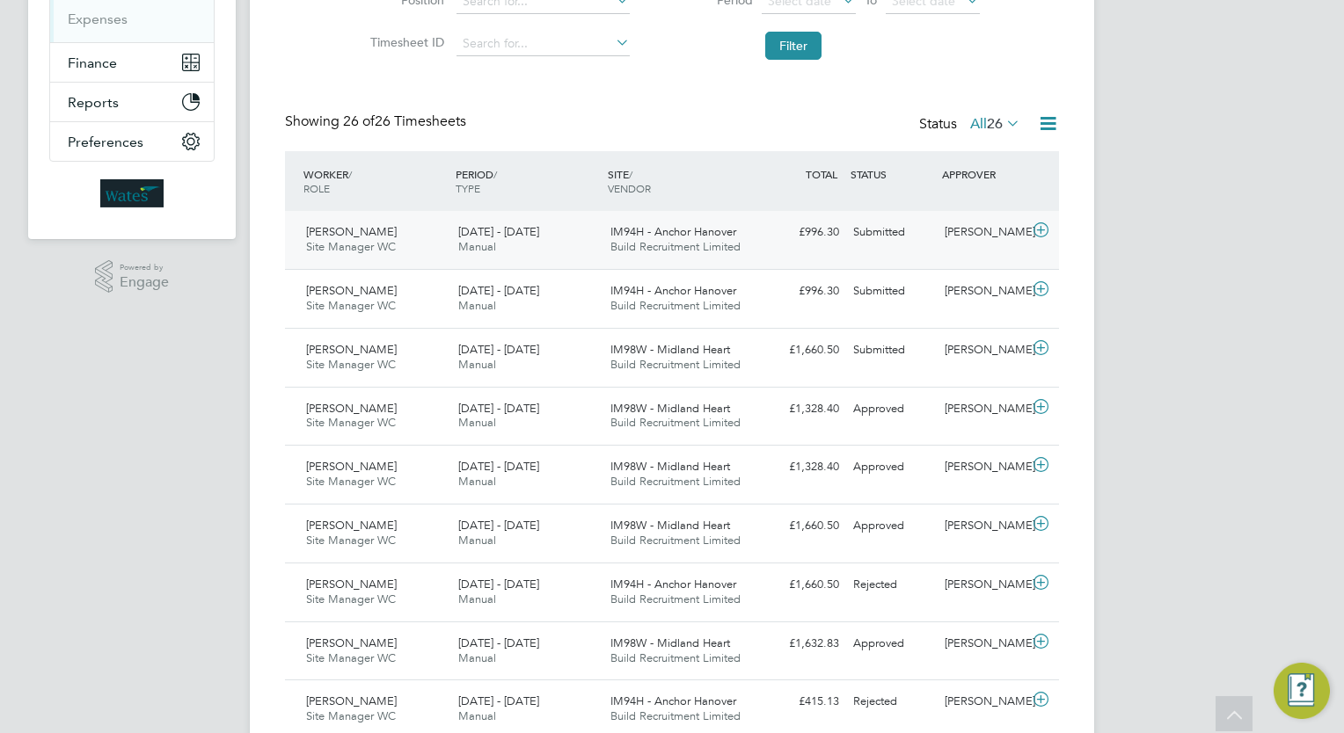
click at [905, 258] on div "Janus Zwart Site Manager WC 7 - 13 Jun 2025 7 - 13 Jun 2025 Manual IM94H - Anch…" at bounding box center [672, 240] width 774 height 58
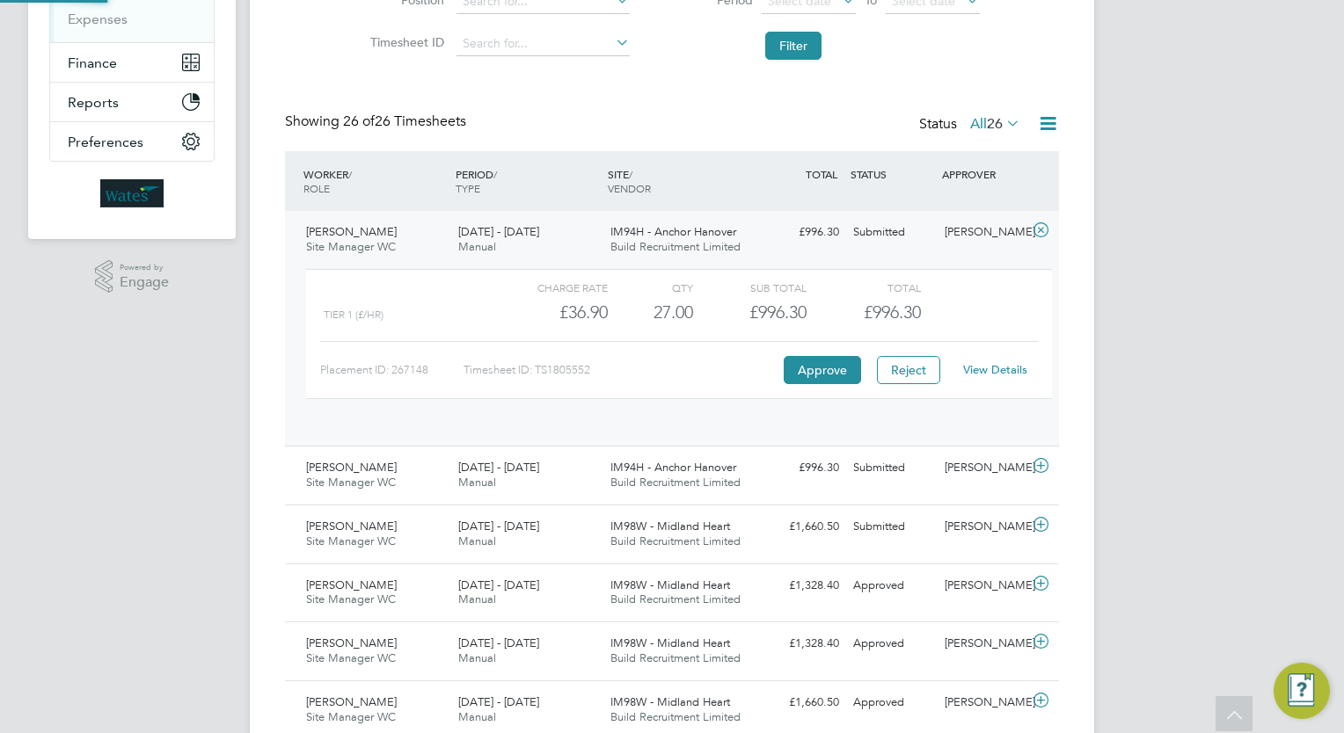
scroll to position [29, 171]
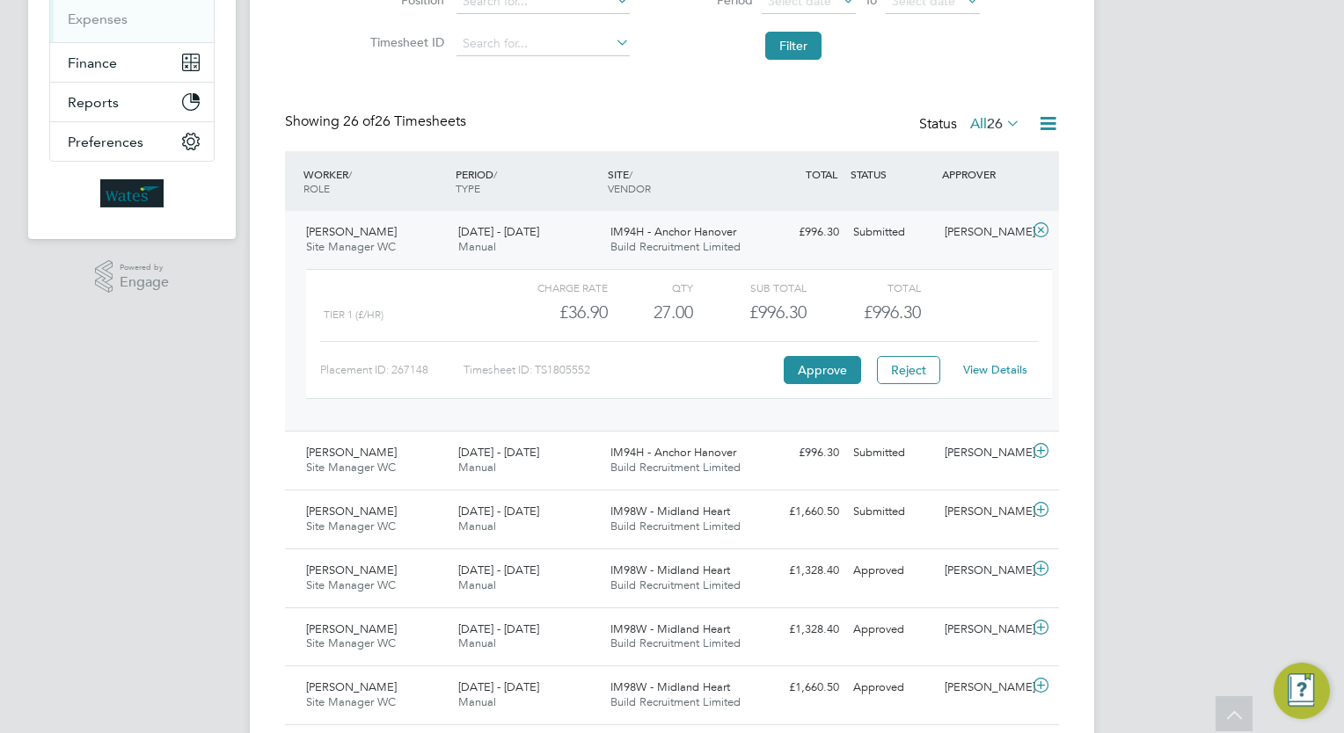
click at [1004, 367] on link "View Details" at bounding box center [995, 369] width 64 height 15
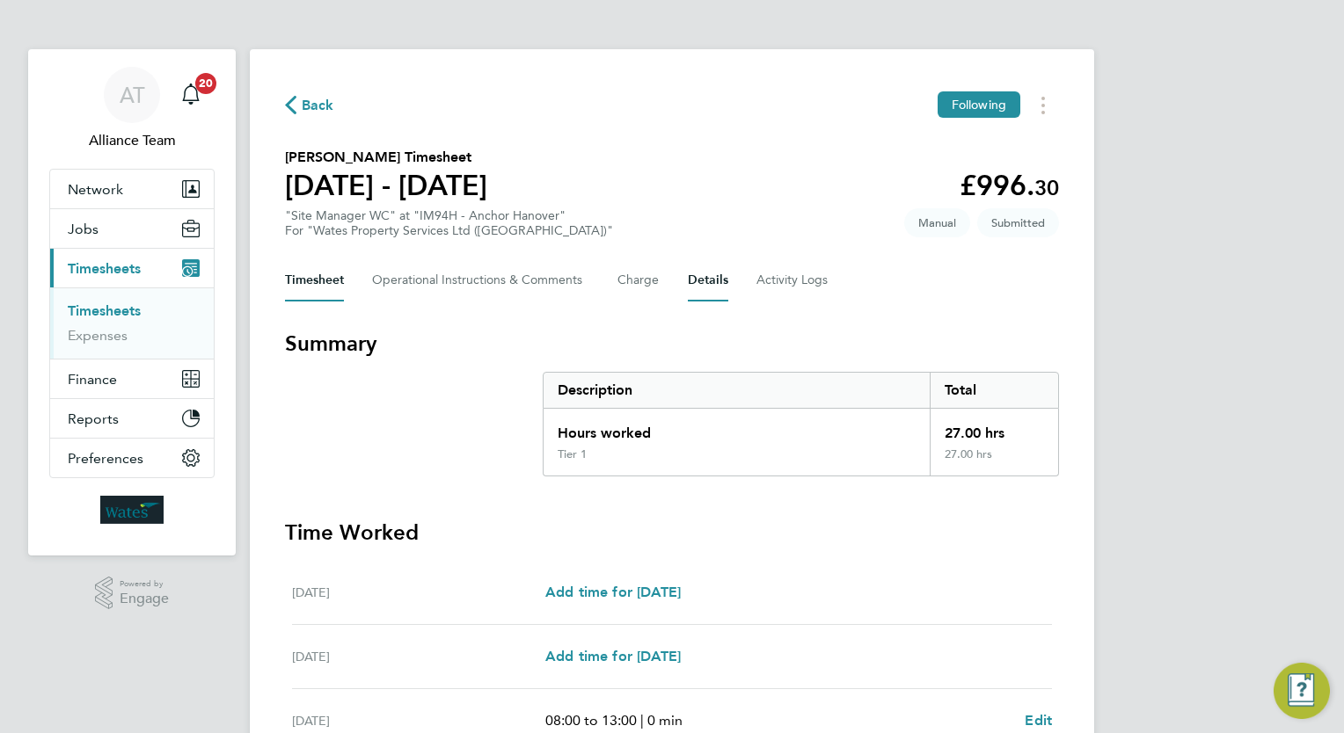
click at [688, 279] on button "Details" at bounding box center [708, 280] width 40 height 42
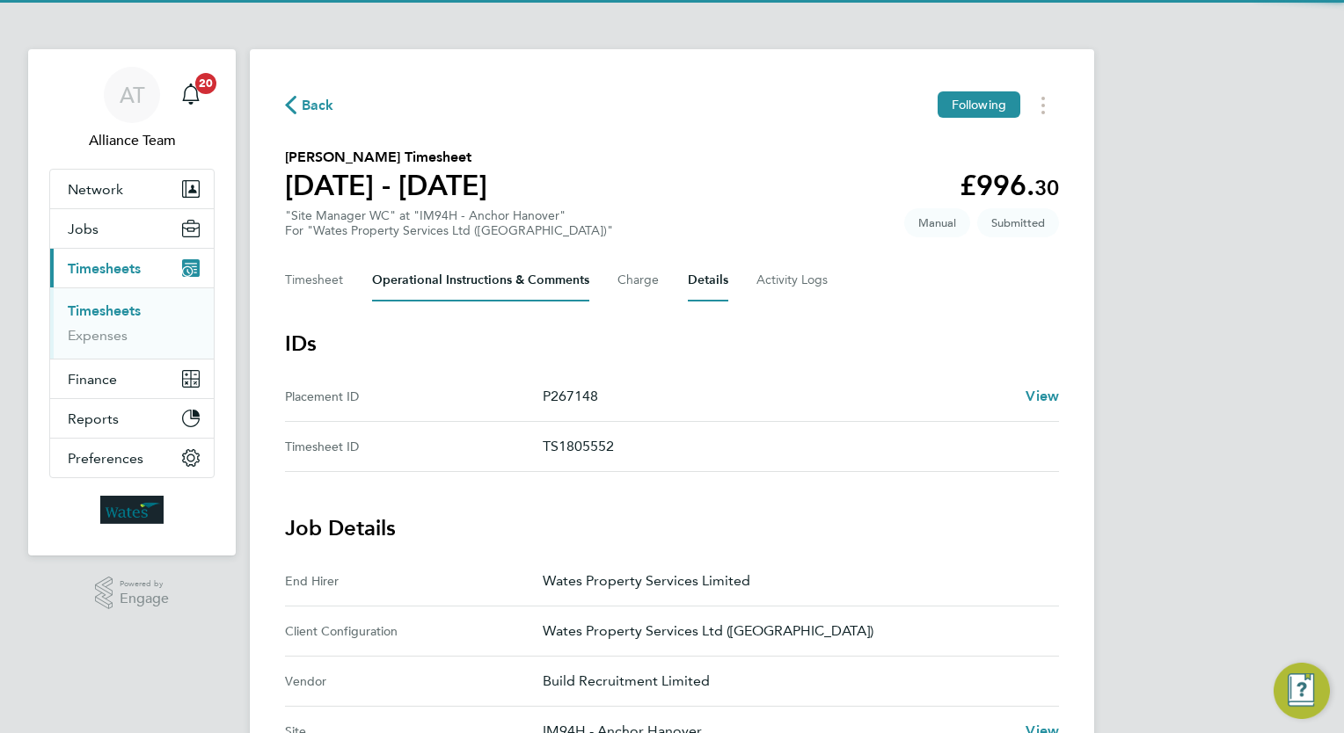
click at [468, 287] on Comments-tab "Operational Instructions & Comments" at bounding box center [480, 280] width 217 height 42
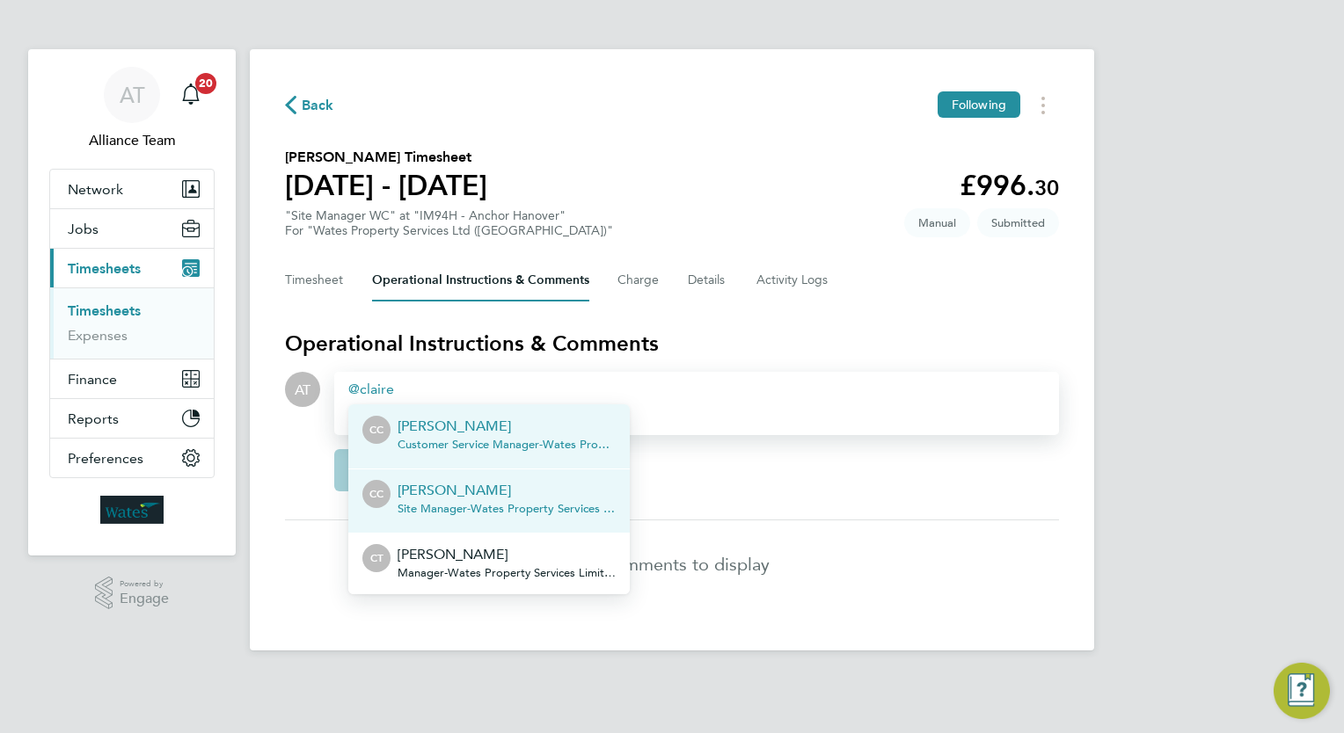
click at [503, 483] on p "[PERSON_NAME]" at bounding box center [506, 490] width 218 height 21
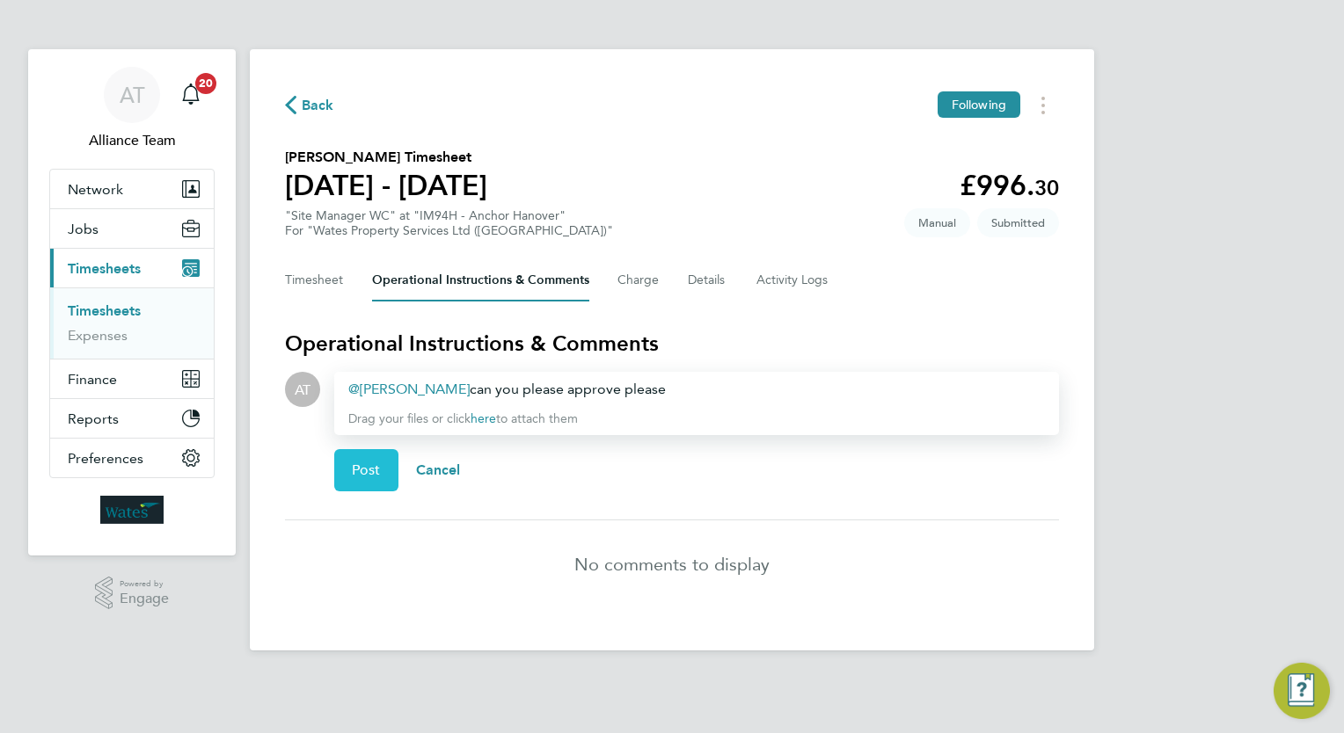
click at [336, 473] on button "Post" at bounding box center [366, 470] width 64 height 42
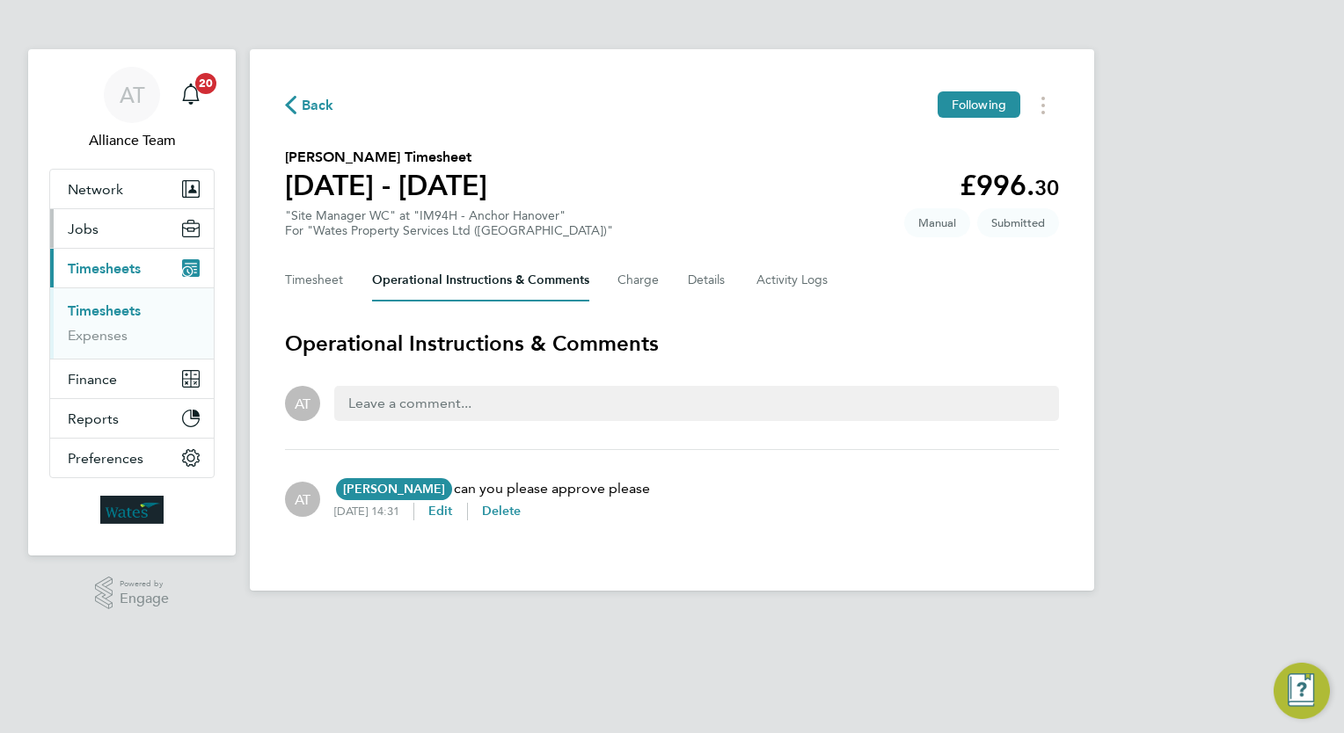
click at [83, 214] on button "Jobs" at bounding box center [132, 228] width 164 height 39
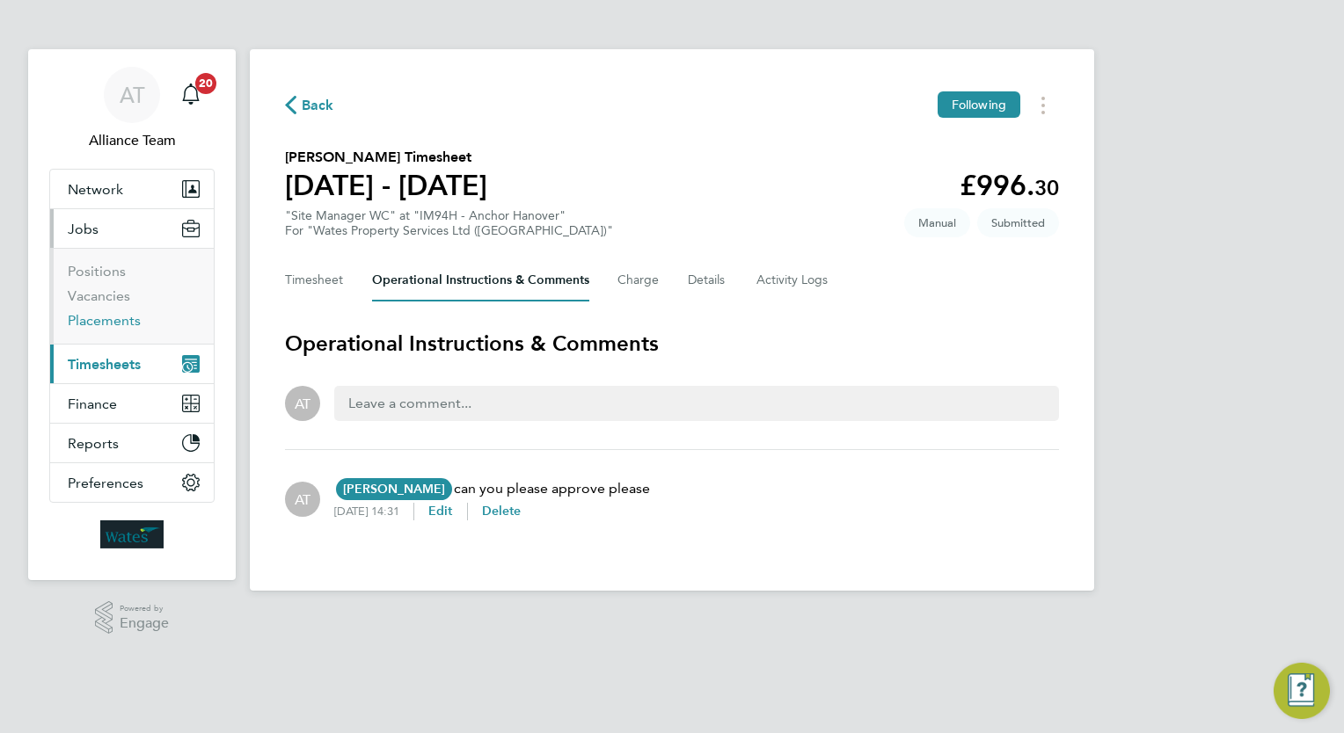
click at [104, 324] on link "Placements" at bounding box center [104, 320] width 73 height 17
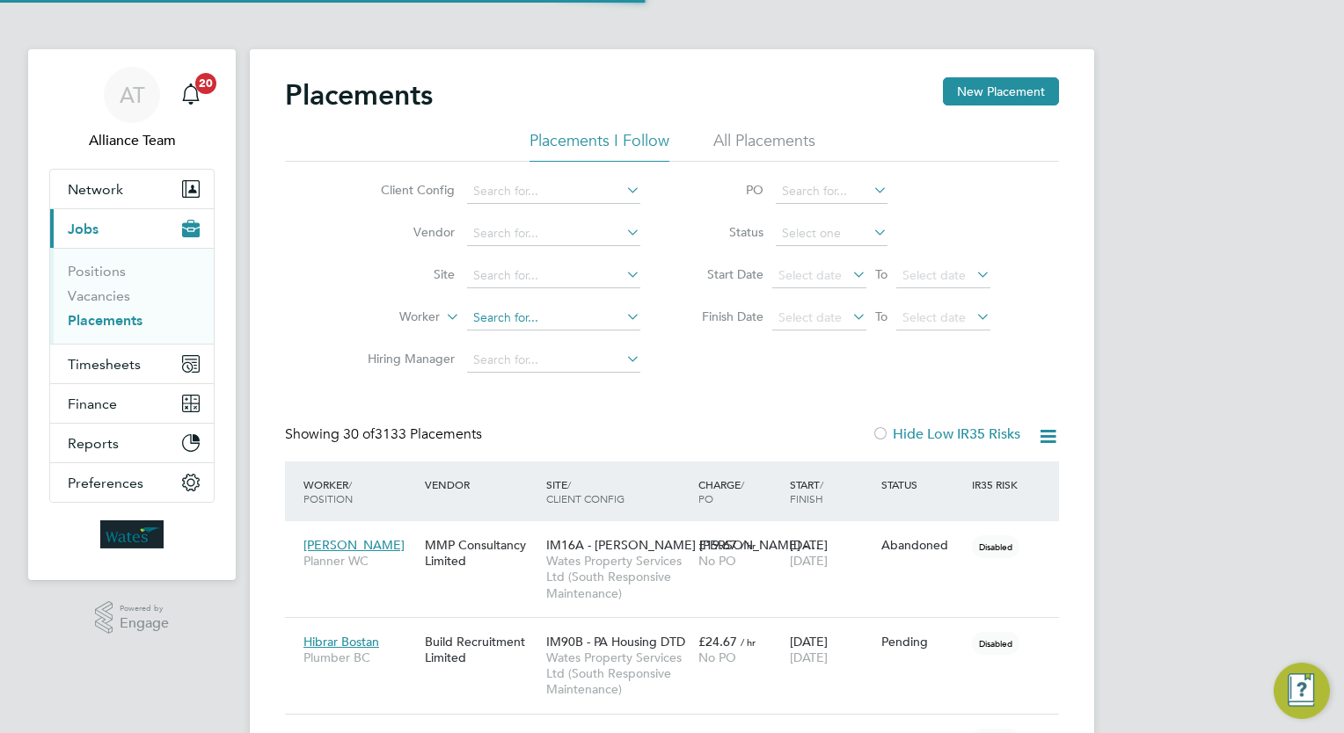
click at [533, 321] on input at bounding box center [553, 318] width 173 height 25
click at [548, 345] on li "[PERSON_NAME]" at bounding box center [554, 342] width 174 height 24
type input "[PERSON_NAME]"
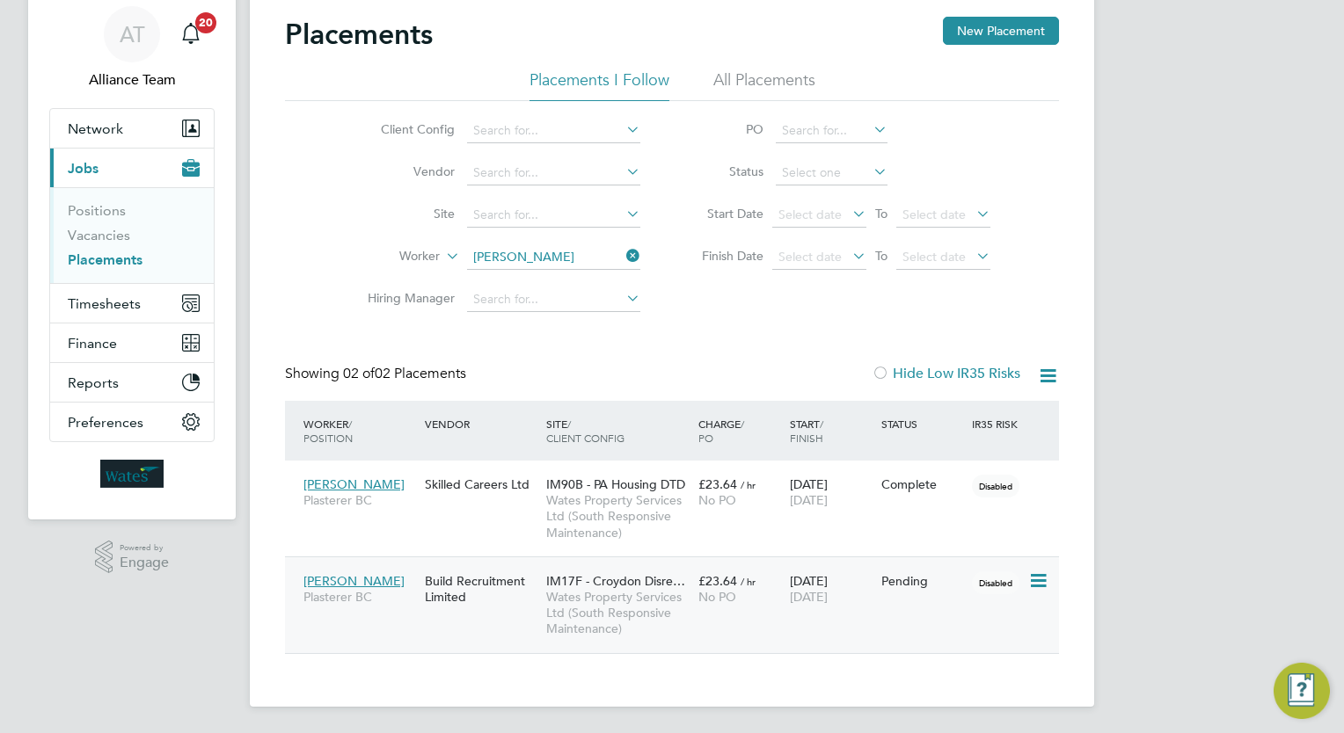
click at [679, 572] on div "IM17F - Croydon Disre… Wates Property Services Ltd (South Responsive Maintenanc…" at bounding box center [618, 605] width 152 height 82
click at [88, 227] on link "Vacancies" at bounding box center [99, 235] width 62 height 17
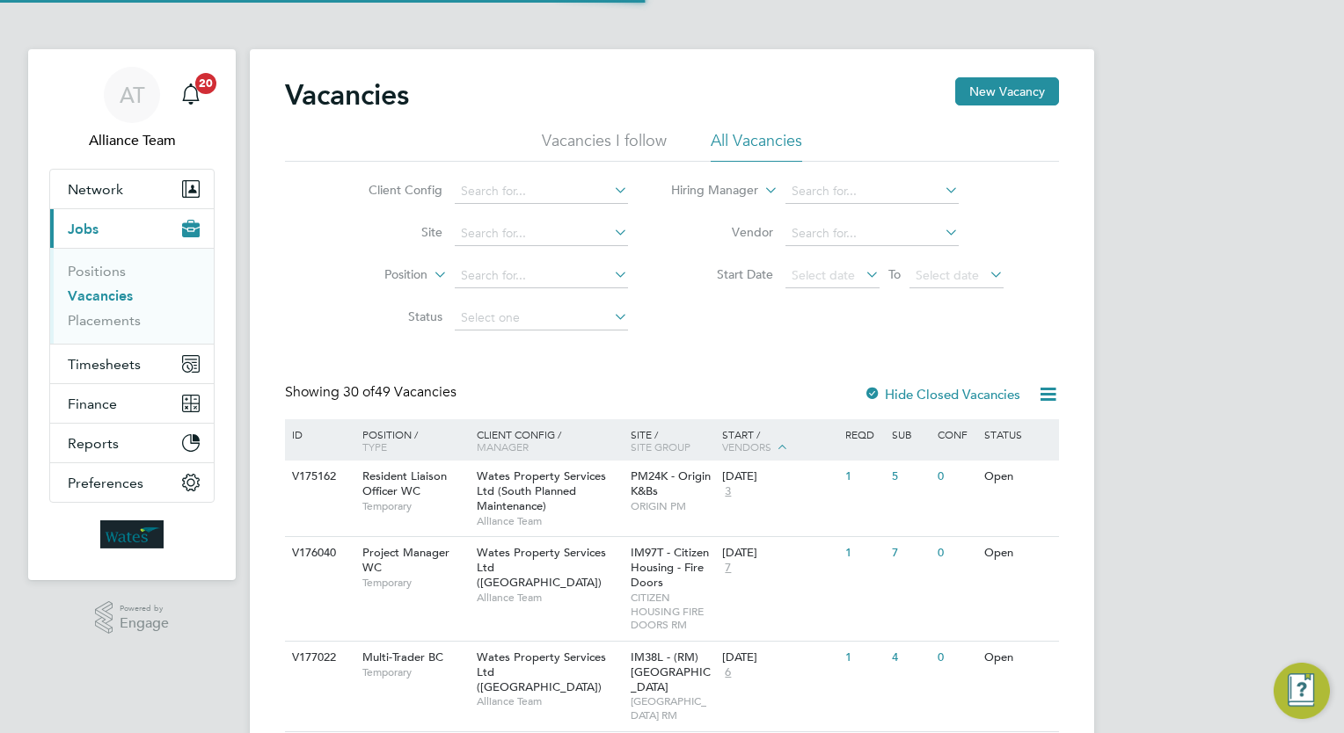
click at [682, 518] on div "PM24K - Origin K&Bs ORIGIN PM" at bounding box center [672, 491] width 92 height 61
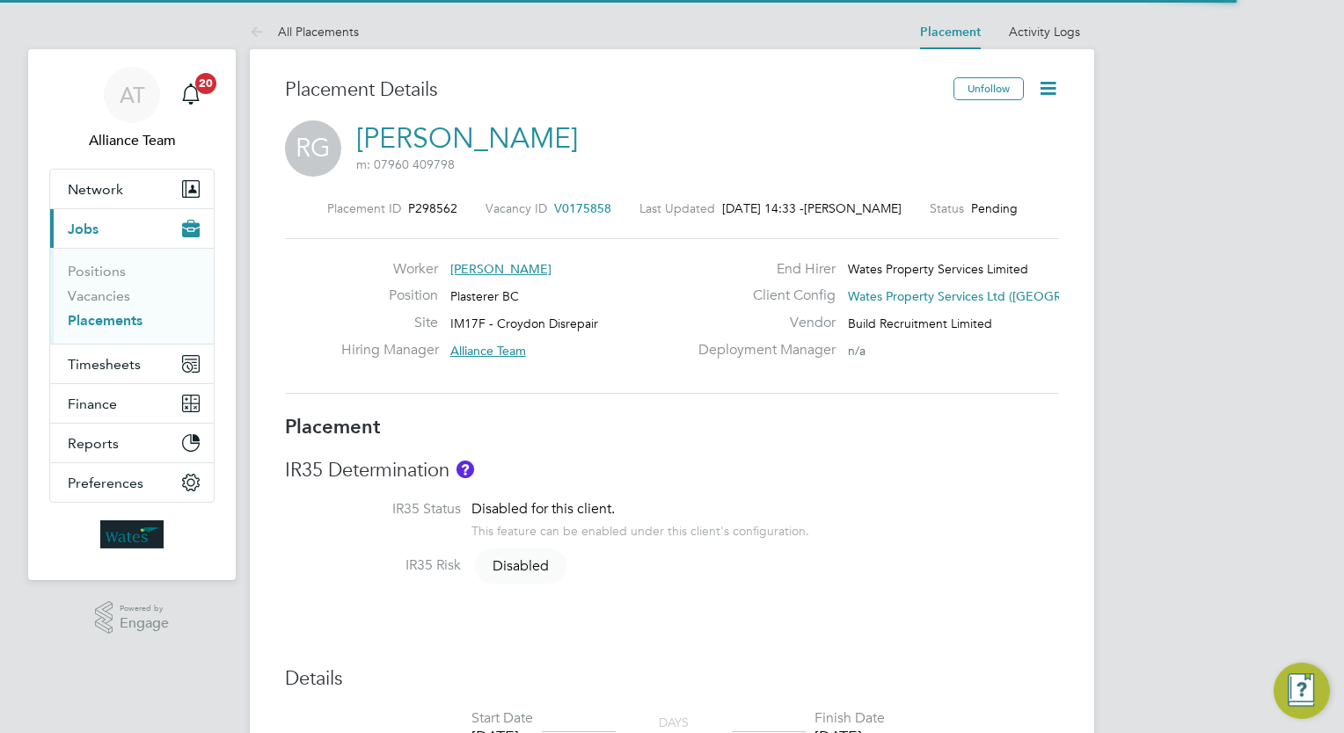
click at [517, 136] on link "[PERSON_NAME]" at bounding box center [467, 138] width 222 height 34
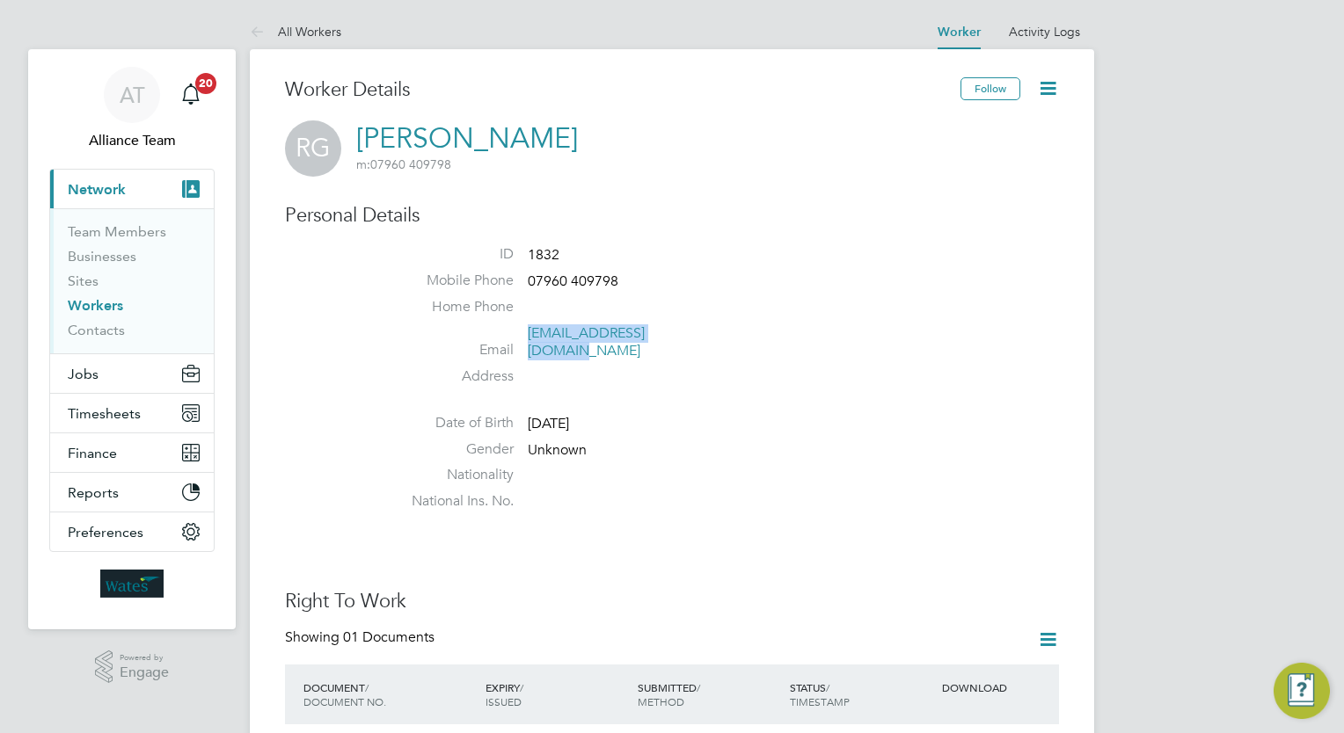
drag, startPoint x: 693, startPoint y: 335, endPoint x: 527, endPoint y: 336, distance: 166.2
click at [527, 336] on li "Email [EMAIL_ADDRESS][DOMAIN_NAME]" at bounding box center [724, 345] width 668 height 43
copy link "[EMAIL_ADDRESS][DOMAIN_NAME]"
click at [983, 368] on li "Address" at bounding box center [724, 381] width 668 height 26
click at [144, 369] on button "Jobs" at bounding box center [132, 373] width 164 height 39
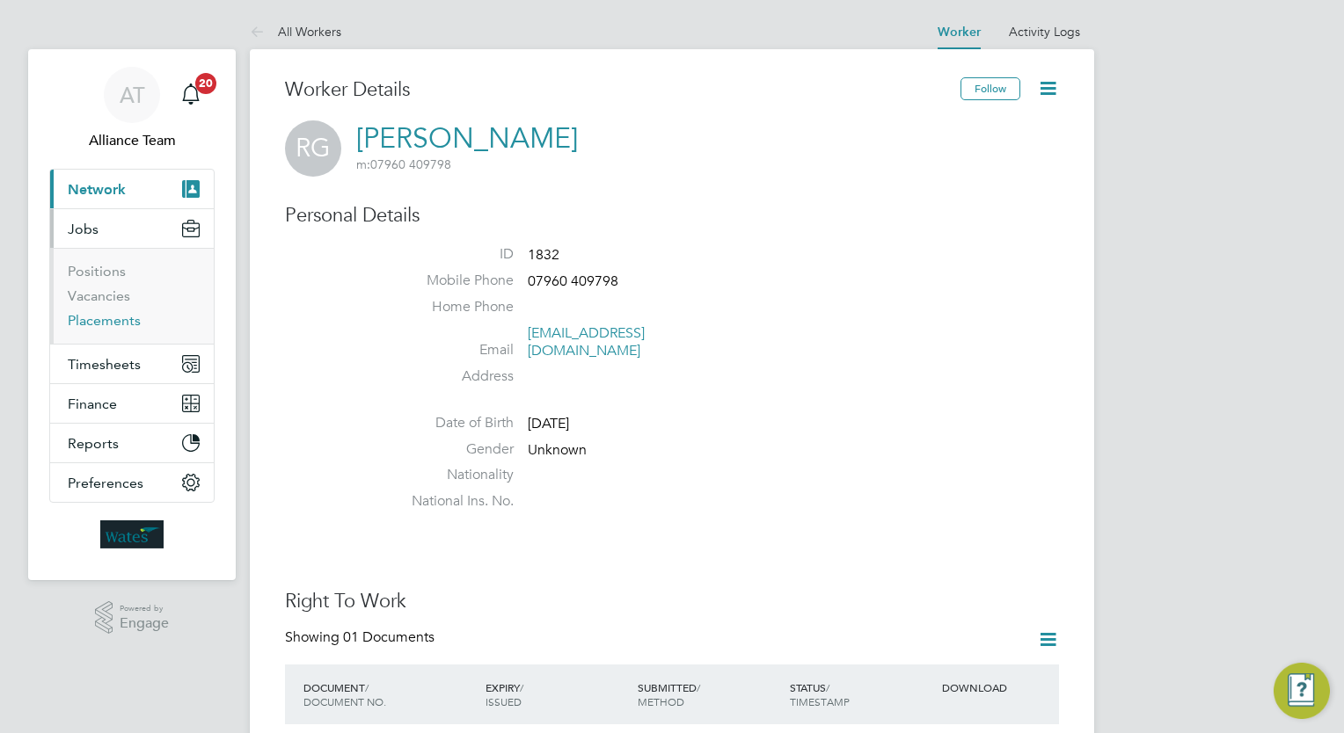
click at [97, 322] on link "Placements" at bounding box center [104, 320] width 73 height 17
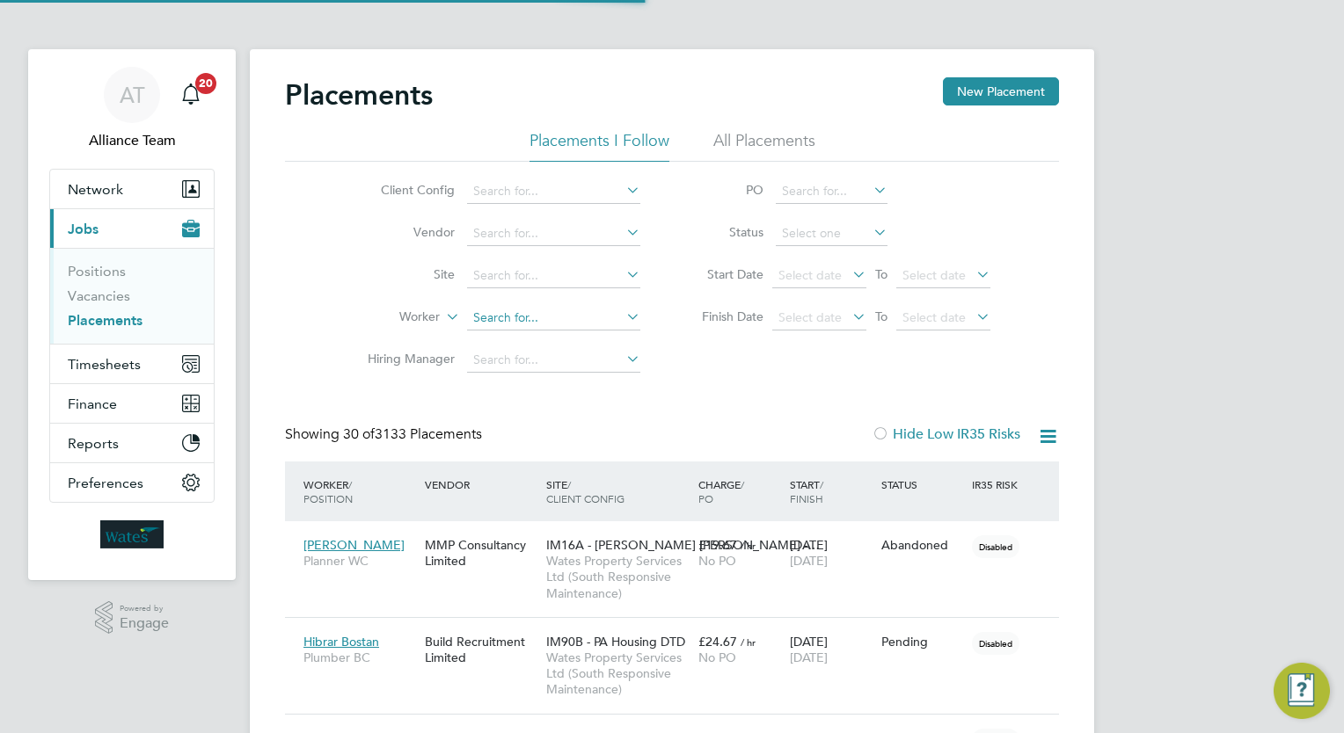
click at [531, 310] on input at bounding box center [553, 318] width 173 height 25
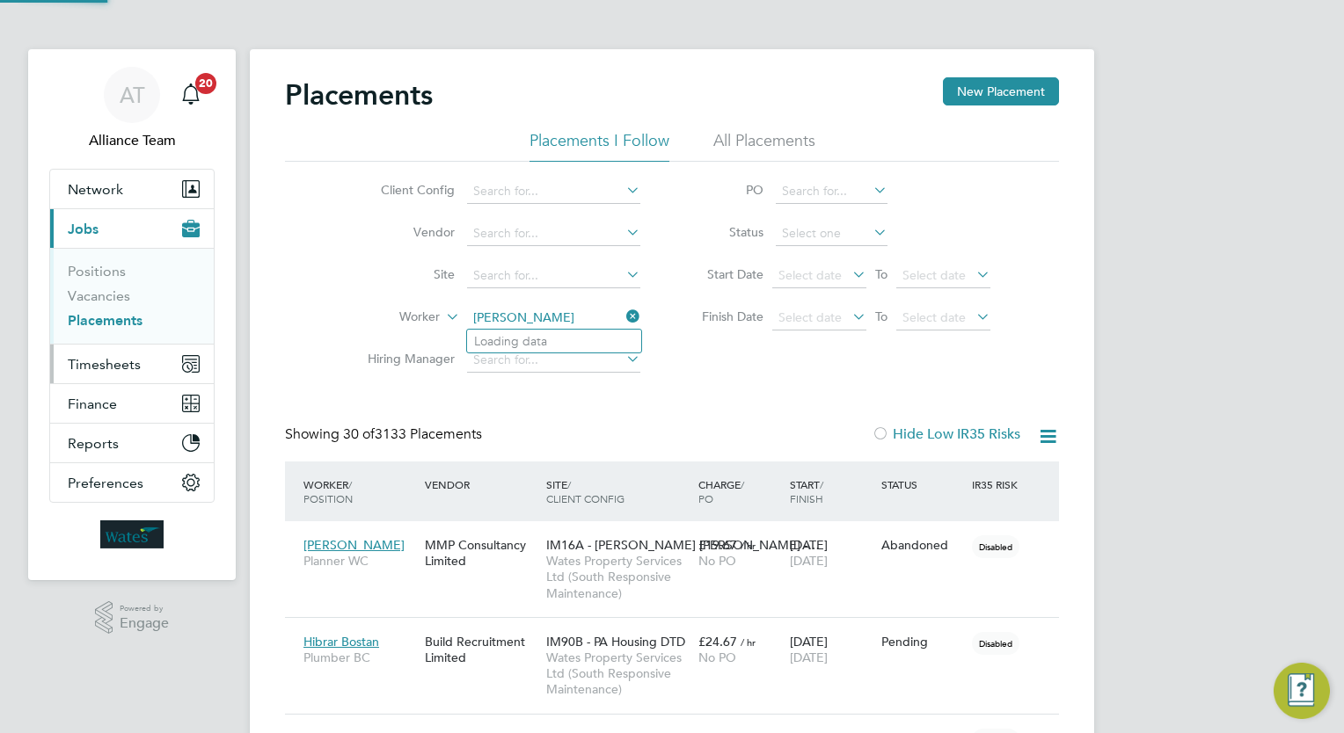
type input "[PERSON_NAME]"
click at [113, 356] on span "Timesheets" at bounding box center [104, 364] width 73 height 17
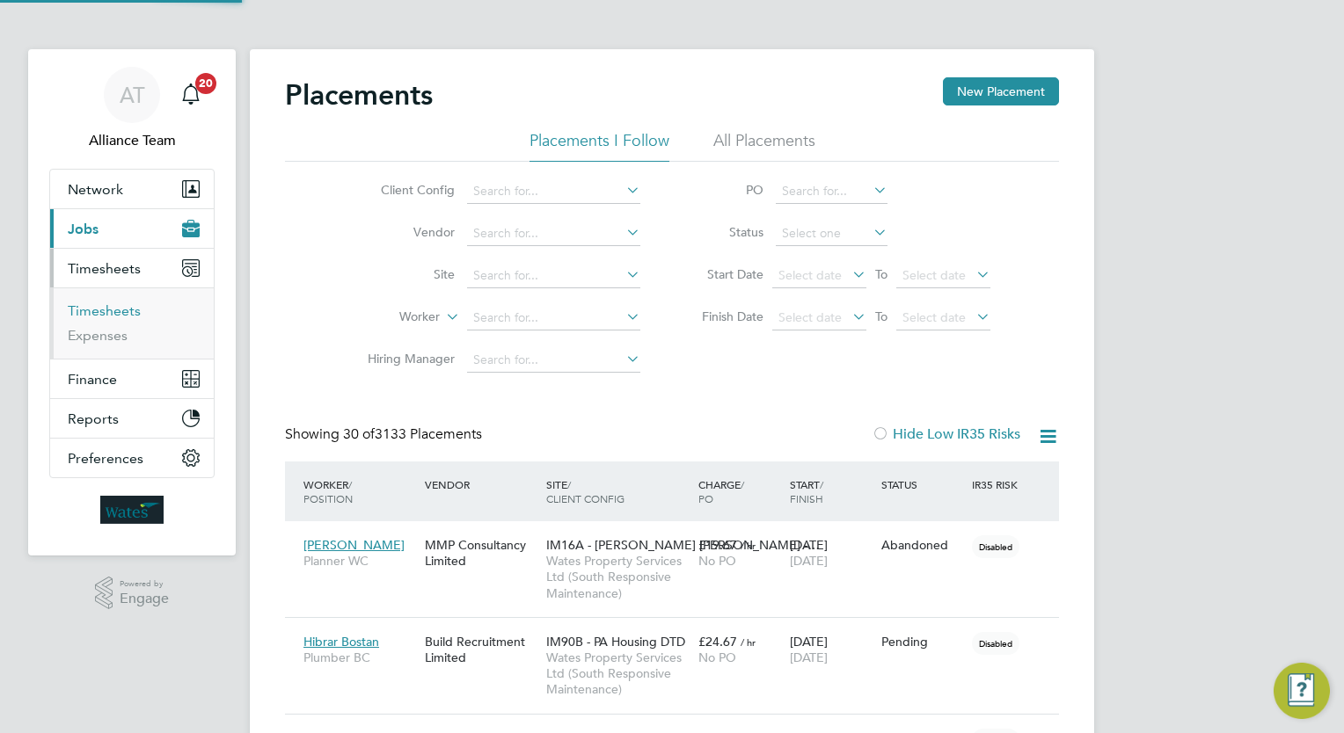
click at [115, 310] on link "Timesheets" at bounding box center [104, 310] width 73 height 17
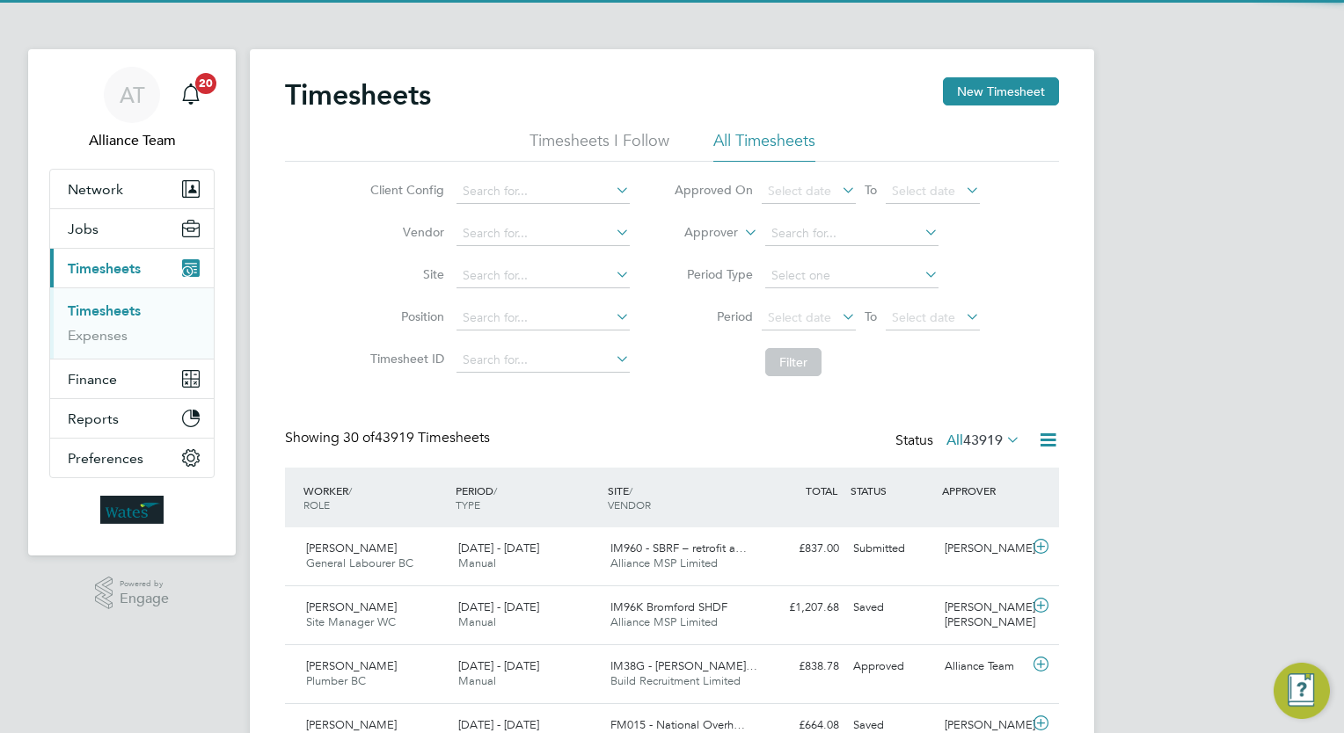
click at [726, 220] on li "Approver" at bounding box center [827, 234] width 350 height 42
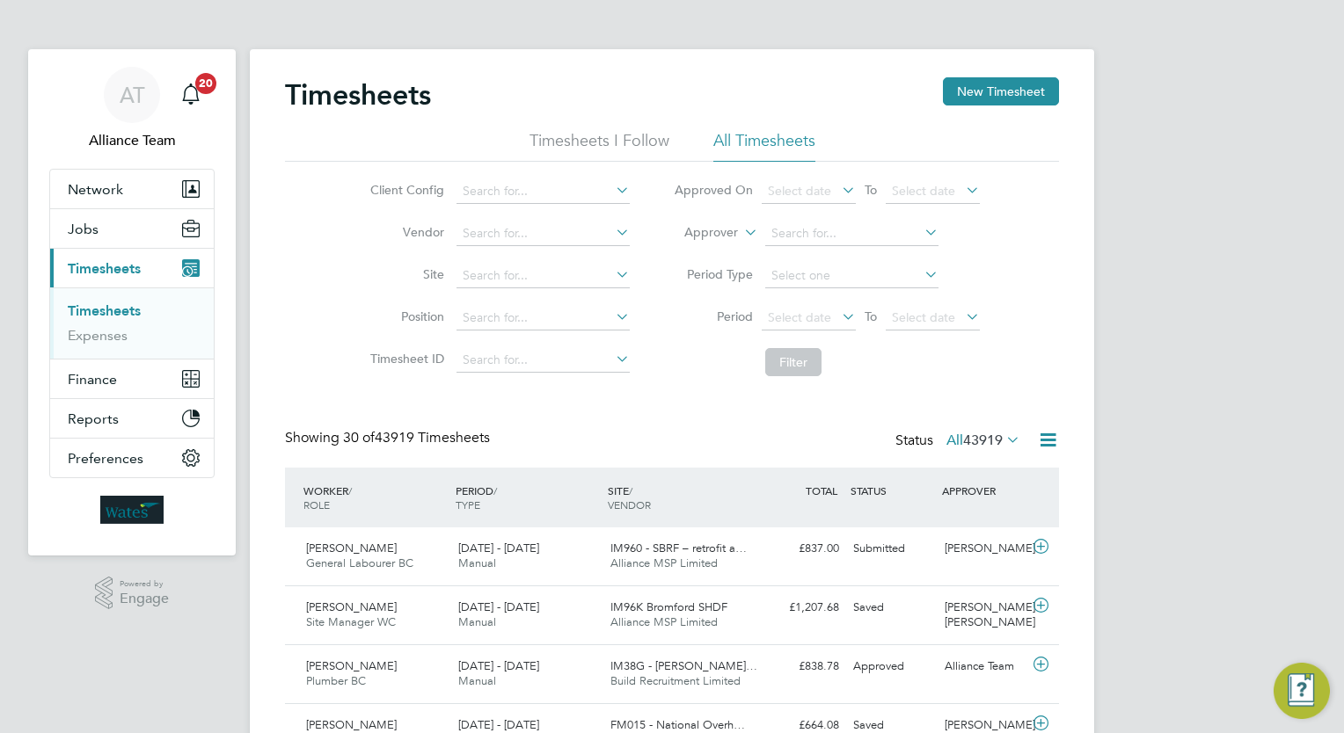
click at [719, 224] on li "Approver" at bounding box center [827, 234] width 350 height 42
click at [710, 231] on label "Approver" at bounding box center [698, 233] width 79 height 18
click at [696, 245] on li "Worker" at bounding box center [695, 253] width 86 height 23
click at [849, 229] on input at bounding box center [851, 234] width 173 height 25
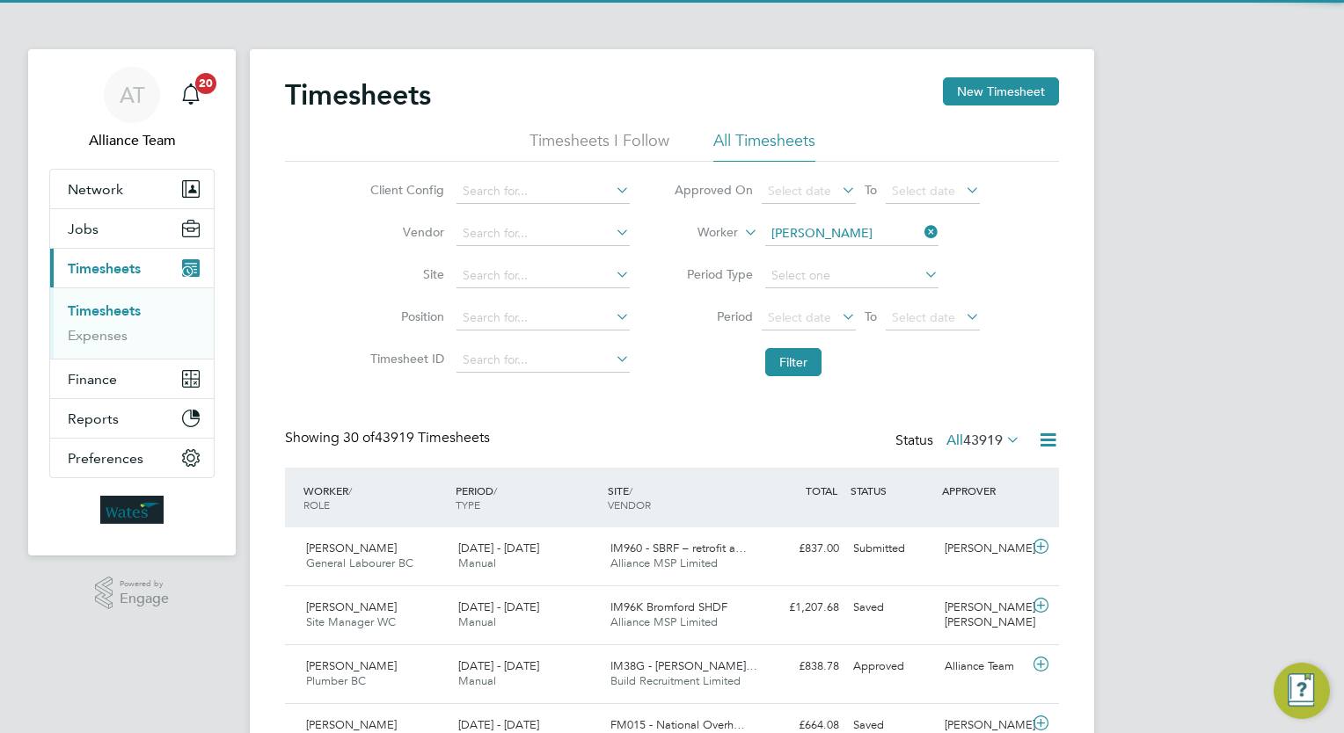
click at [843, 267] on li "[PERSON_NAME]" at bounding box center [851, 257] width 174 height 24
type input "[PERSON_NAME]"
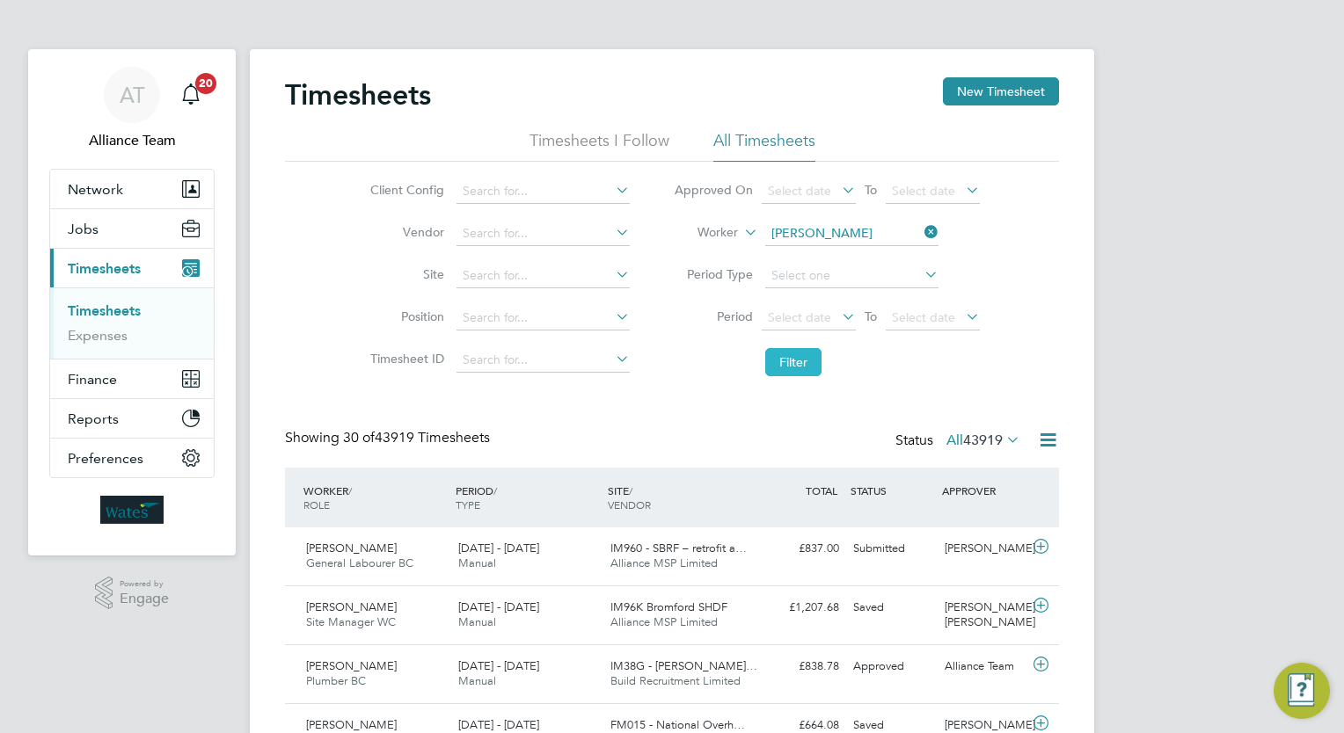
click at [790, 368] on button "Filter" at bounding box center [793, 362] width 56 height 28
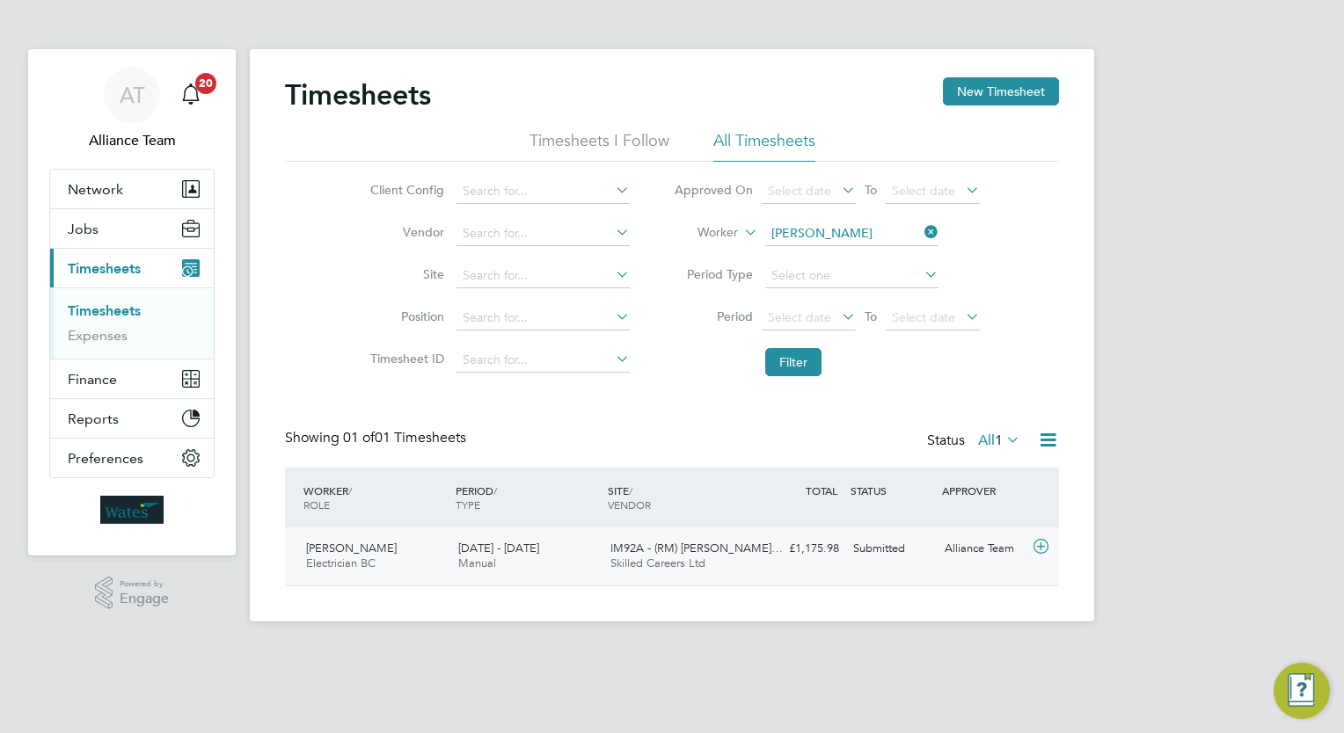
click at [929, 547] on div "Submitted" at bounding box center [891, 549] width 91 height 29
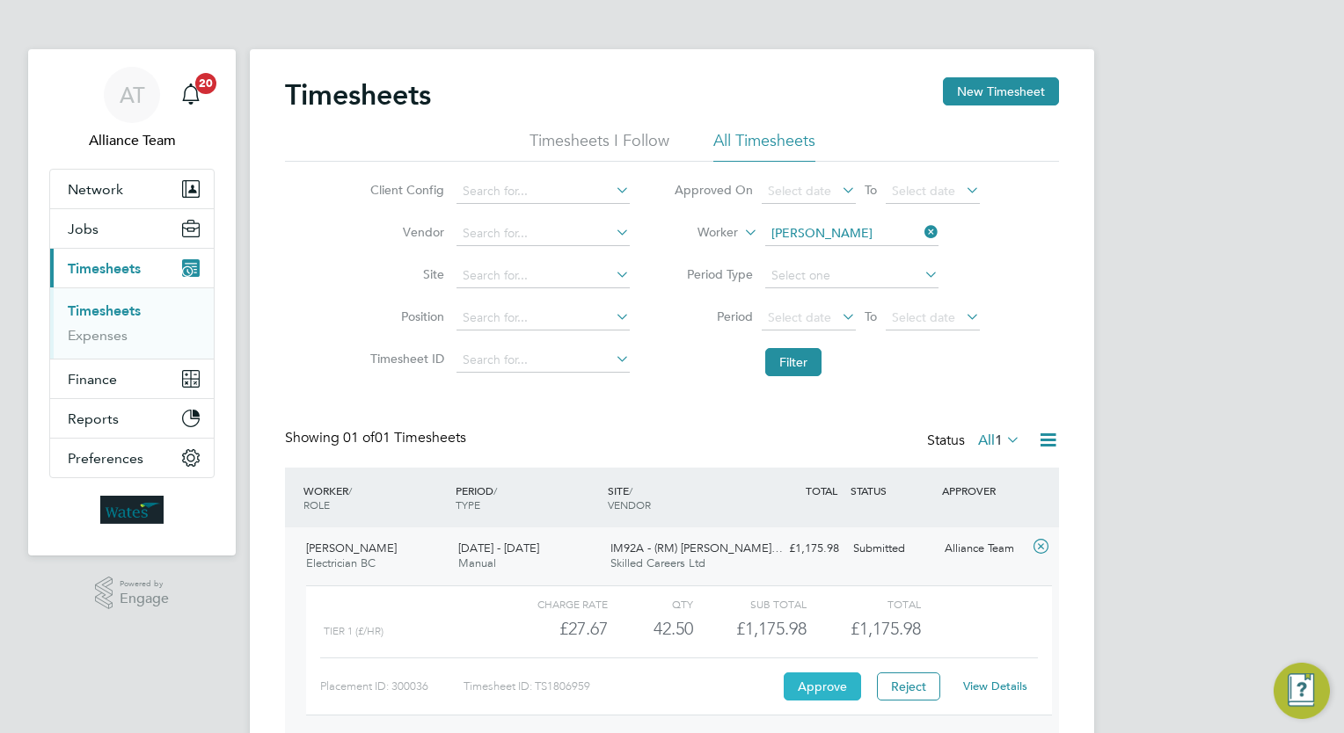
click at [837, 683] on button "Approve" at bounding box center [821, 687] width 77 height 28
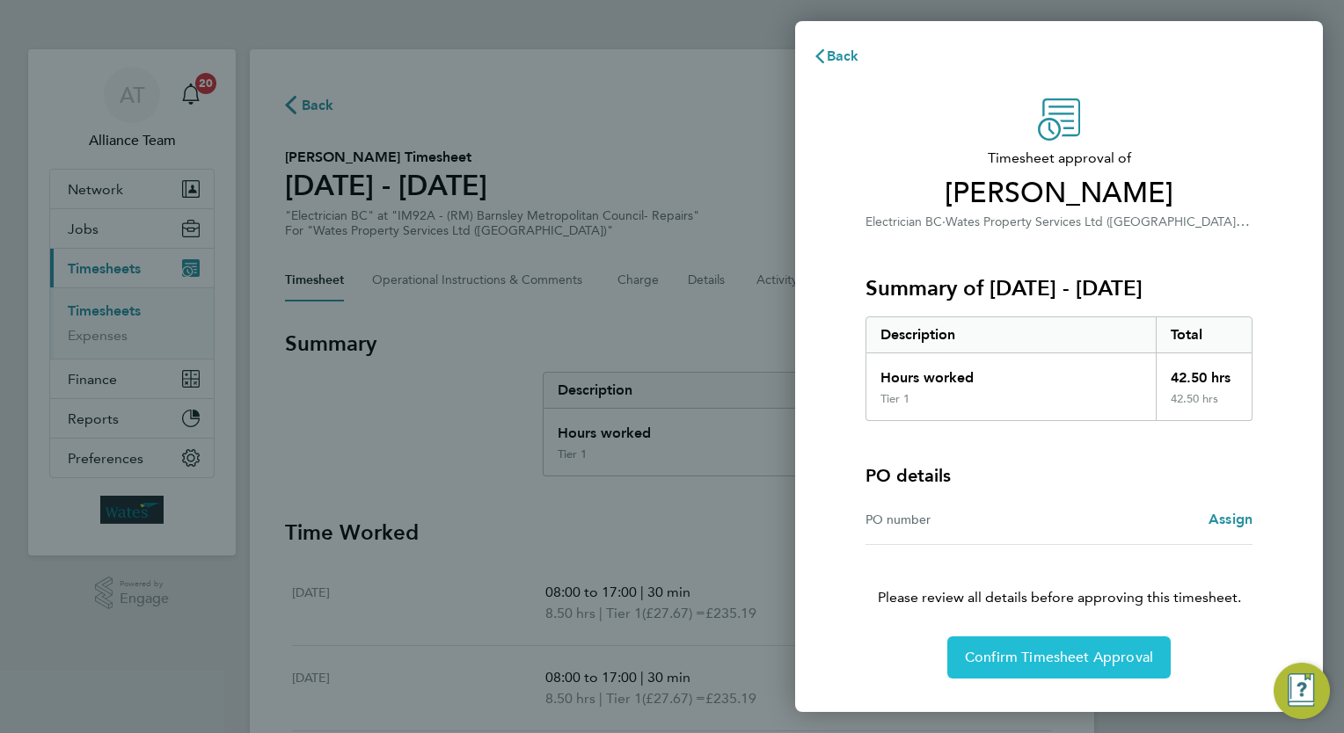
click at [1045, 638] on button "Confirm Timesheet Approval" at bounding box center [1058, 658] width 223 height 42
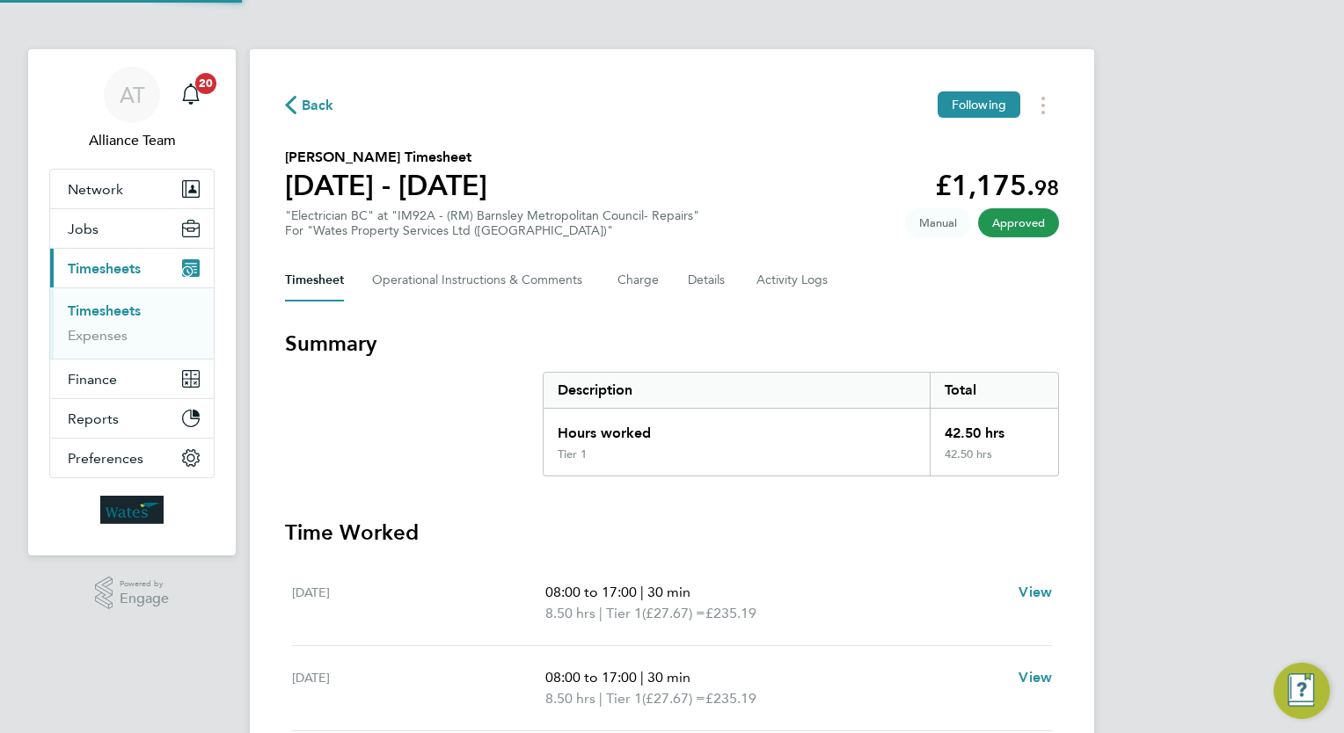
click at [717, 178] on section "Karl Hill's Timesheet 16 - 22 Aug 2025 £1,175. 98 "Electrician BC" at "IM92A - …" at bounding box center [672, 192] width 774 height 91
click at [125, 313] on link "Timesheets" at bounding box center [104, 310] width 73 height 17
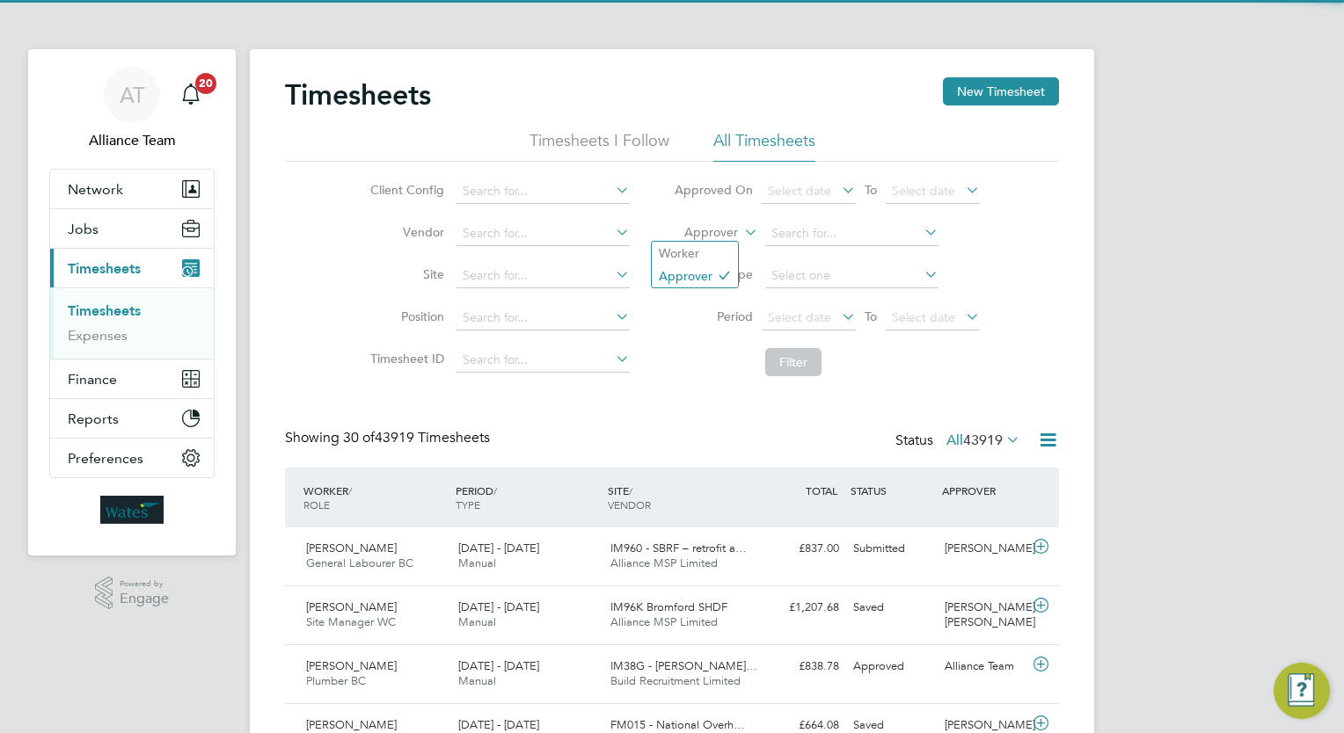
click at [735, 230] on label "Approver" at bounding box center [698, 233] width 79 height 18
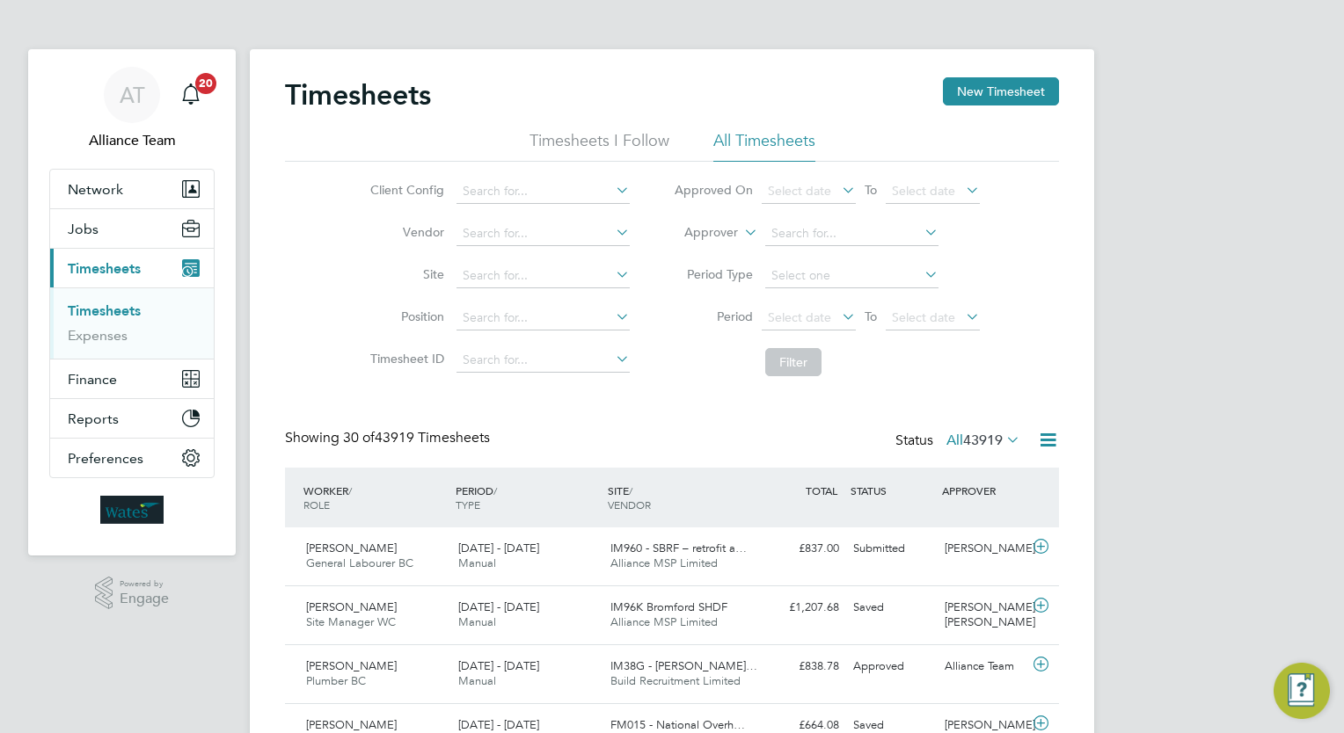
click at [715, 244] on li "Worker" at bounding box center [695, 253] width 86 height 23
click at [844, 244] on input at bounding box center [851, 234] width 173 height 25
paste input "Richard Spanton"
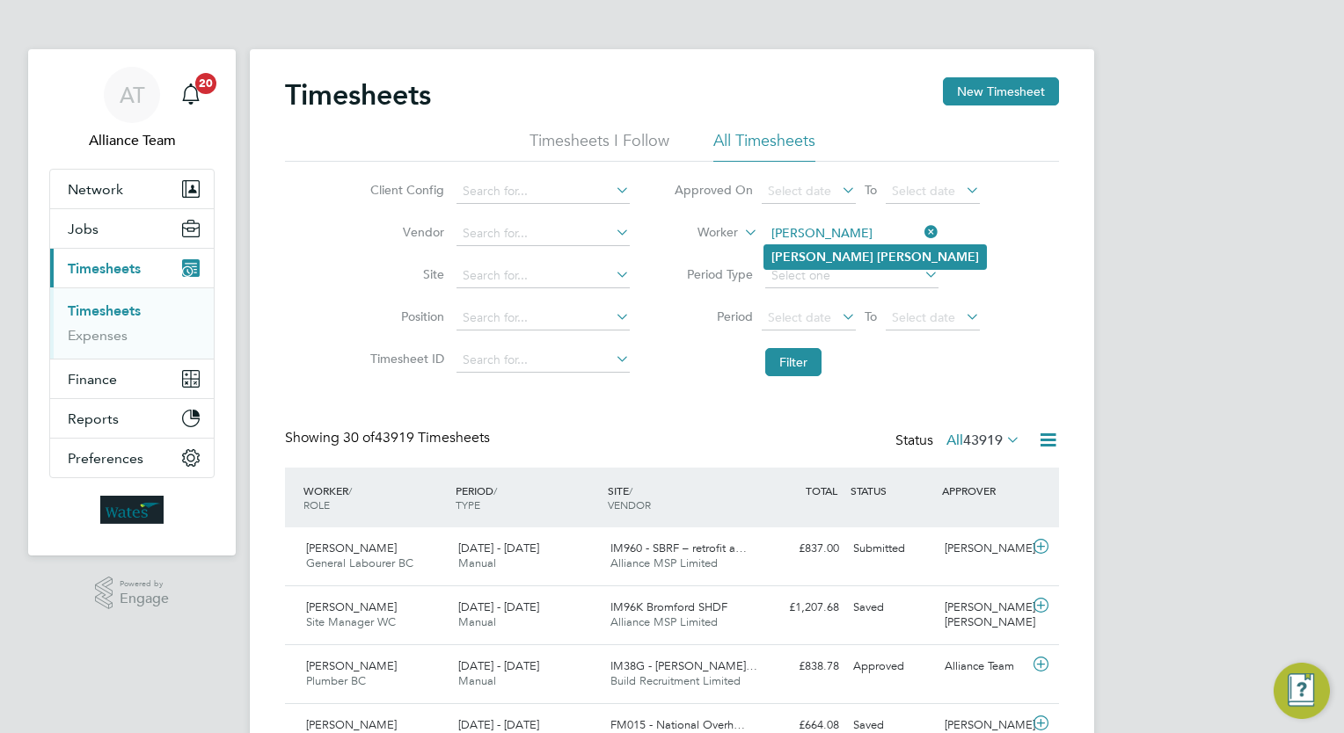
type input "Richard Spanton"
click at [887, 262] on li "Richard Spanton" at bounding box center [875, 257] width 222 height 24
click at [805, 361] on button "Filter" at bounding box center [793, 362] width 56 height 28
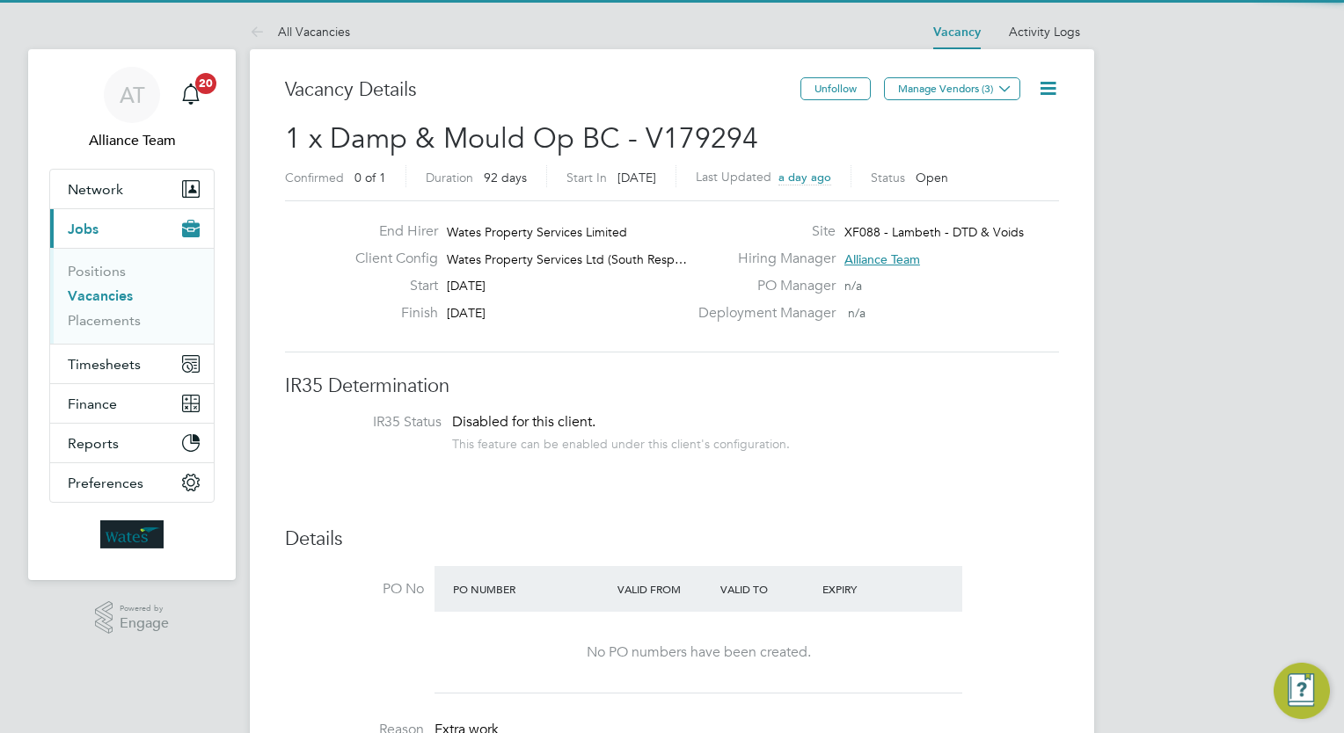
click at [682, 83] on h3 "Vacancy Details" at bounding box center [542, 89] width 515 height 25
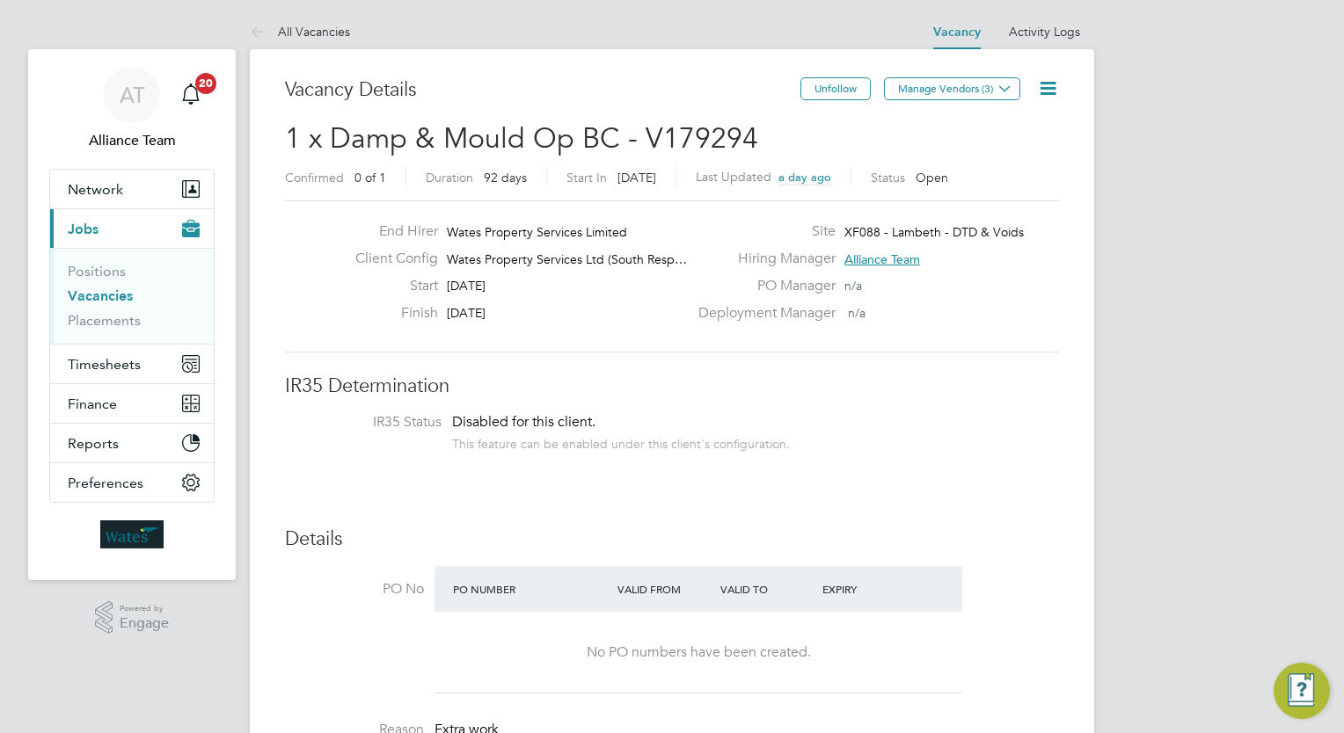
click at [1051, 81] on icon at bounding box center [1048, 88] width 22 height 22
click at [1005, 126] on li "Edit Vacancy e" at bounding box center [1005, 130] width 102 height 25
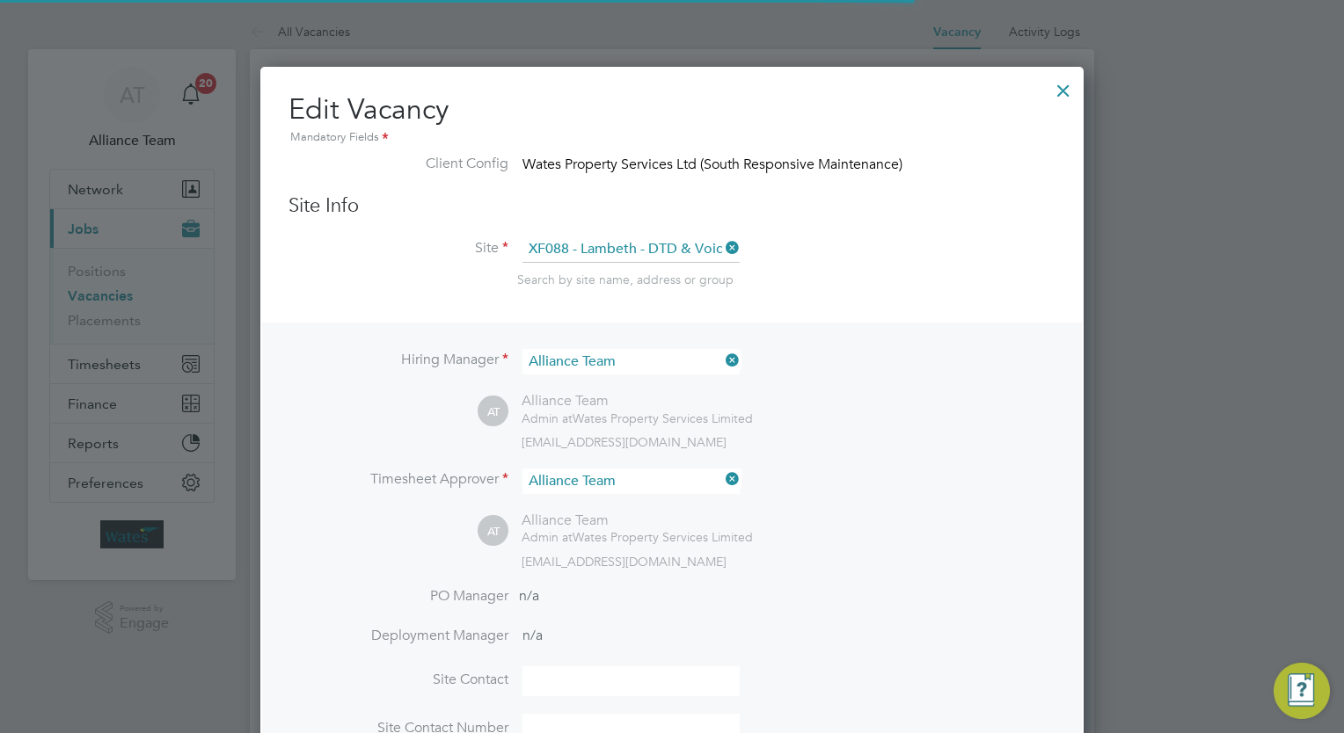
click at [974, 304] on li "Site XF088 - Lambeth - DTD & Voids Search by site name, address or group" at bounding box center [671, 280] width 767 height 86
click at [878, 280] on div "Search by site name, address or group" at bounding box center [786, 280] width 538 height 16
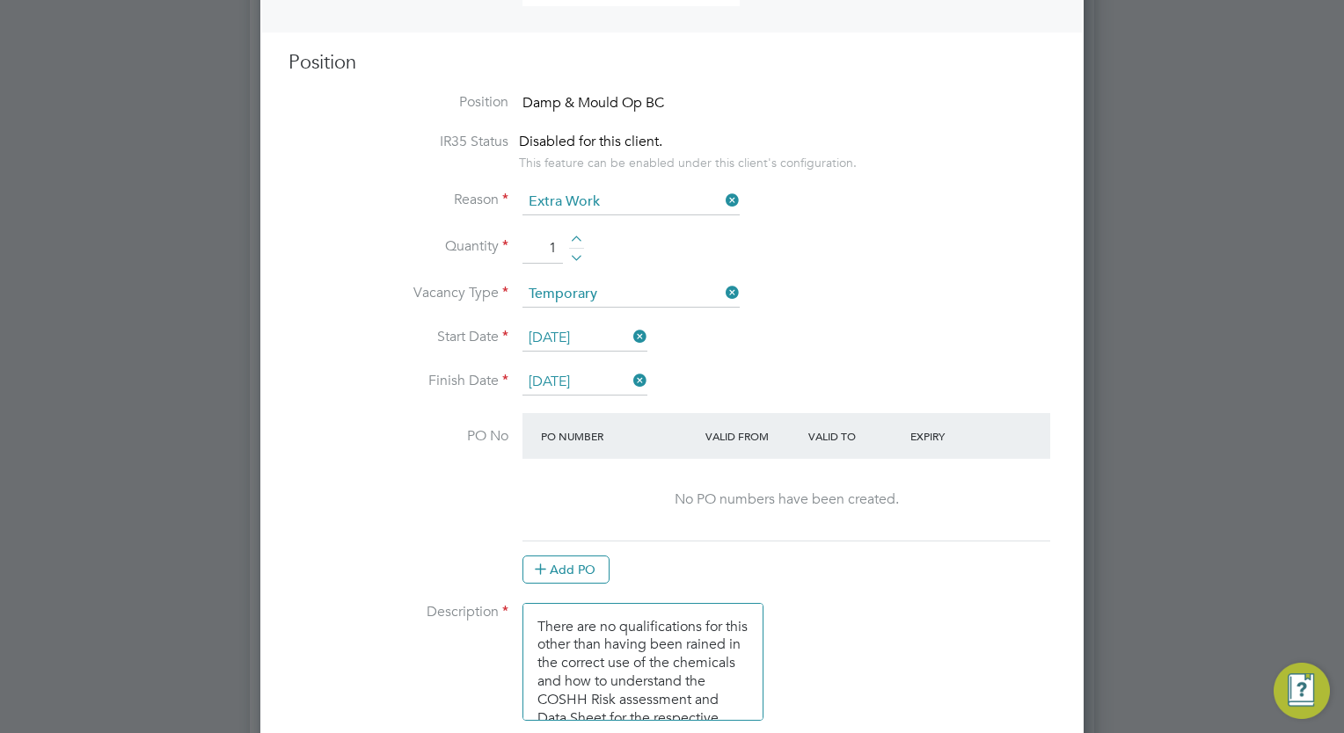
click at [573, 240] on div at bounding box center [576, 242] width 15 height 12
type input "3"
click at [845, 284] on li "Vacancy Type Temporary" at bounding box center [671, 303] width 767 height 44
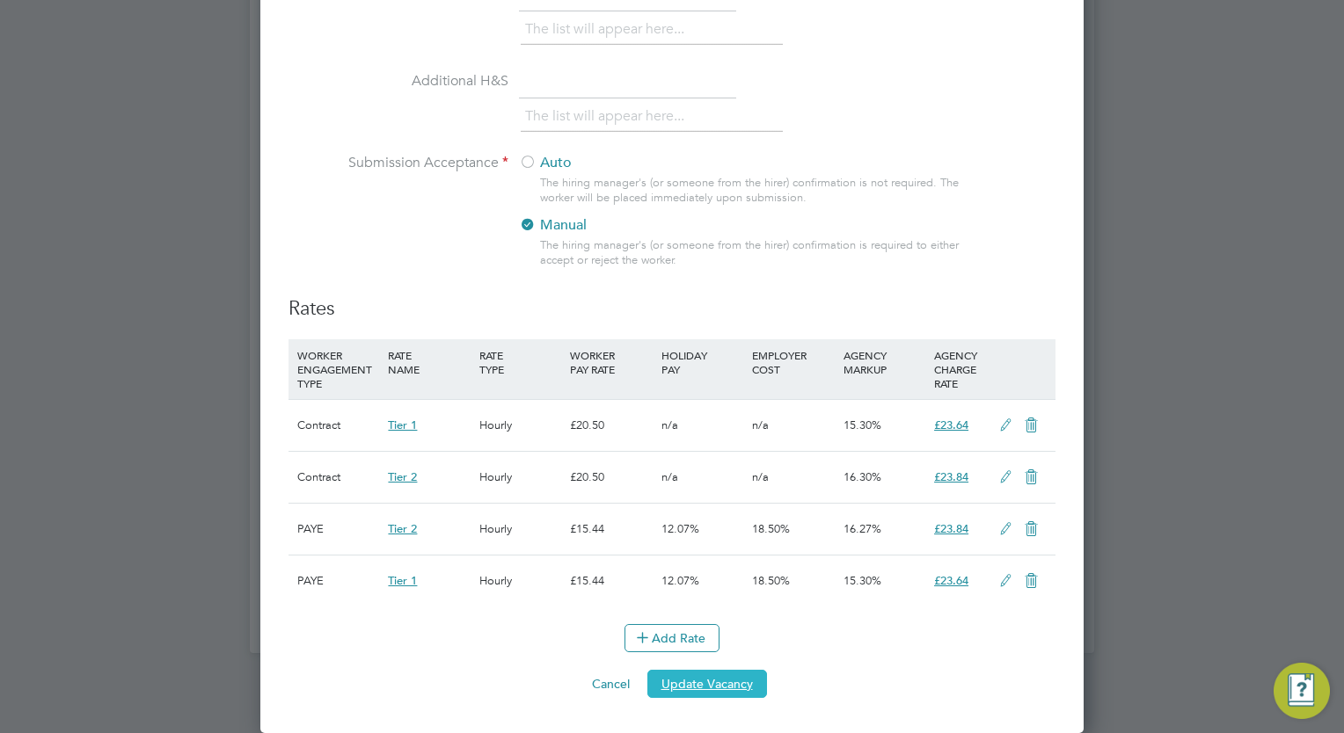
click at [745, 674] on button "Update Vacancy" at bounding box center [707, 684] width 120 height 28
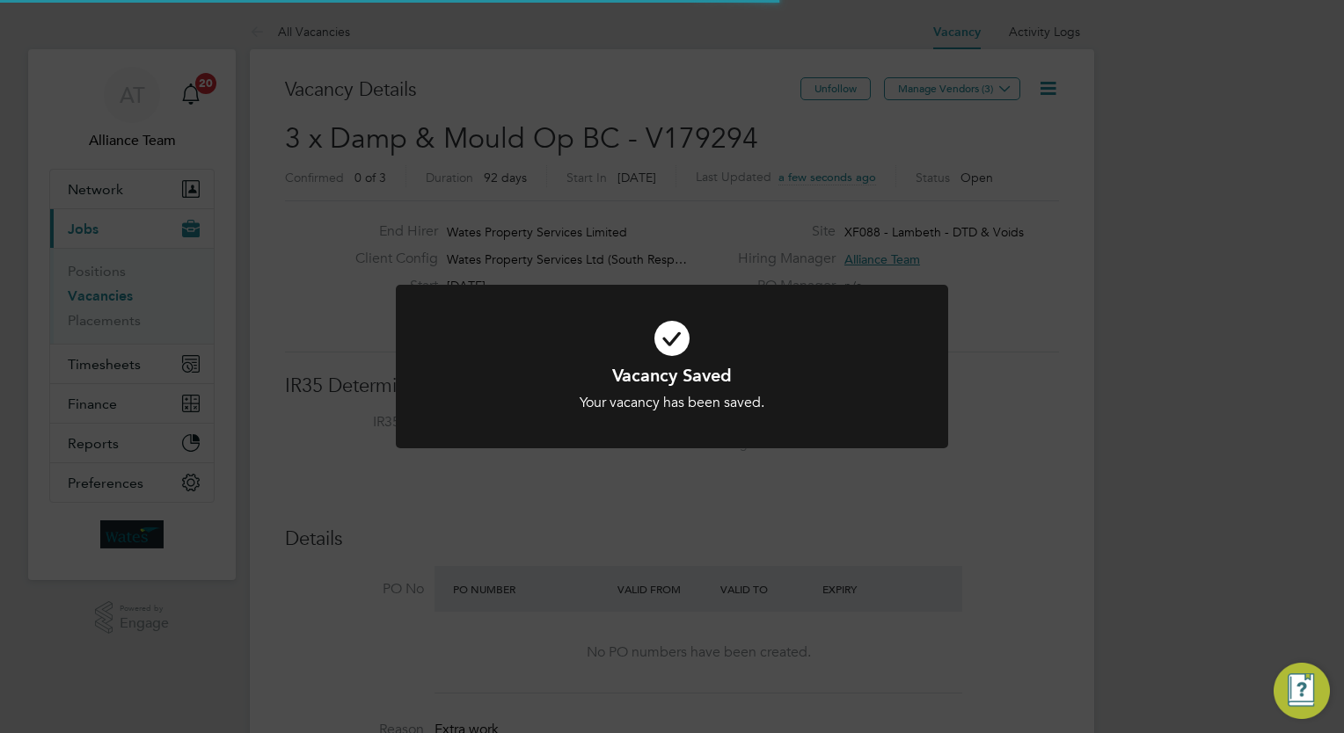
click at [1224, 261] on div "Vacancy Saved Your vacancy has been saved. Cancel Okay" at bounding box center [672, 366] width 1344 height 733
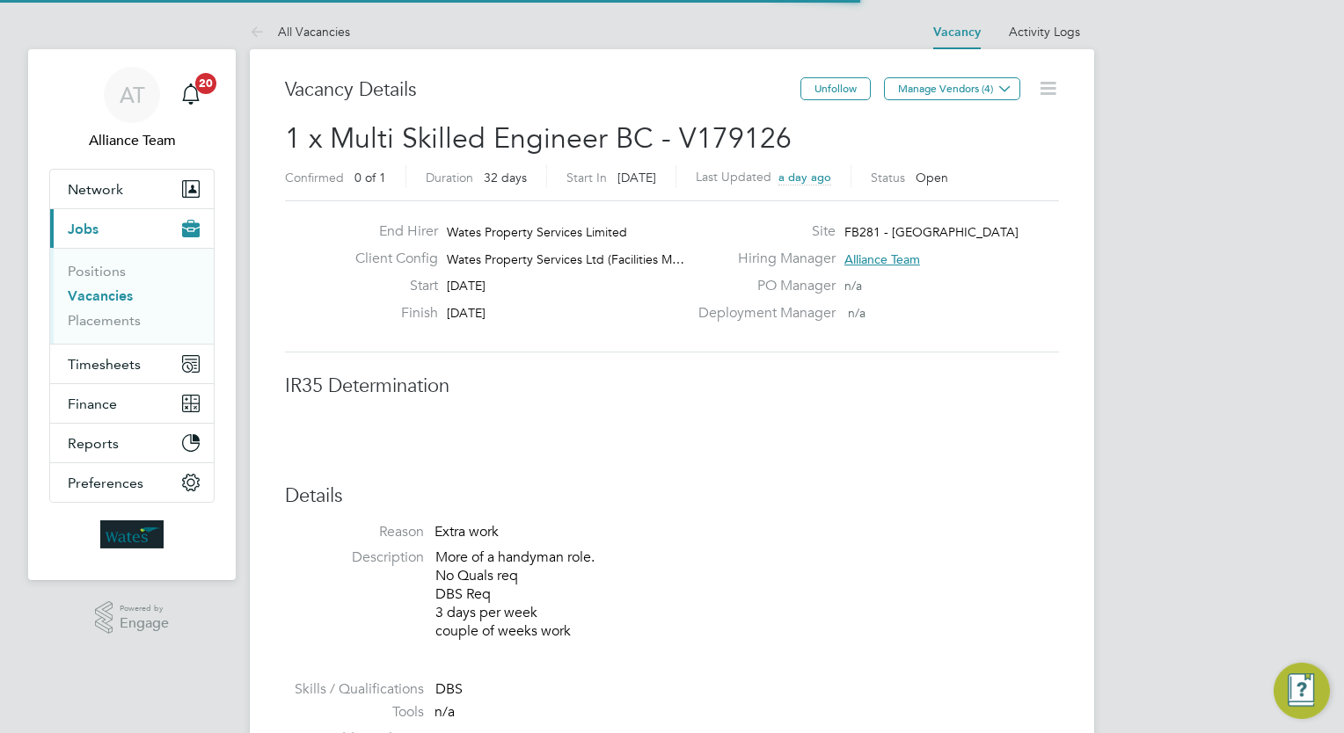
scroll to position [31, 274]
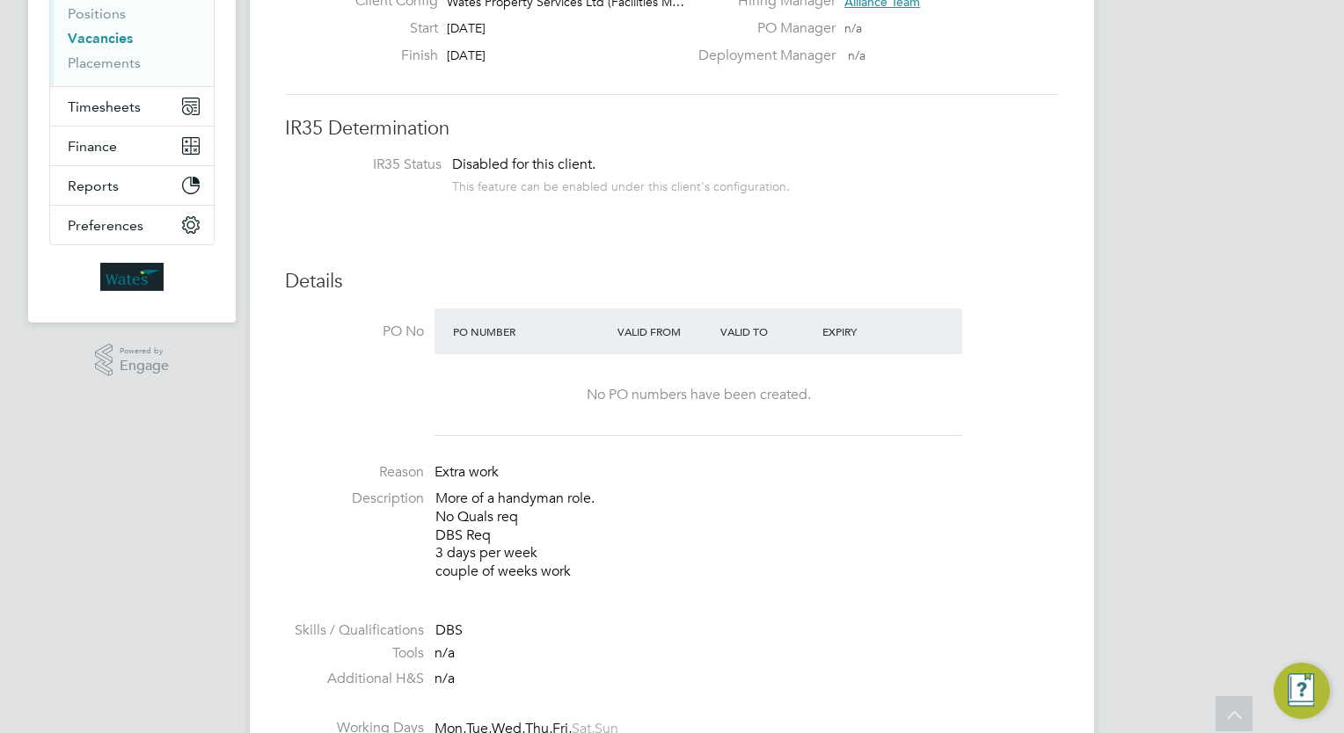
scroll to position [257, 0]
click at [794, 624] on div "DBS" at bounding box center [746, 632] width 623 height 18
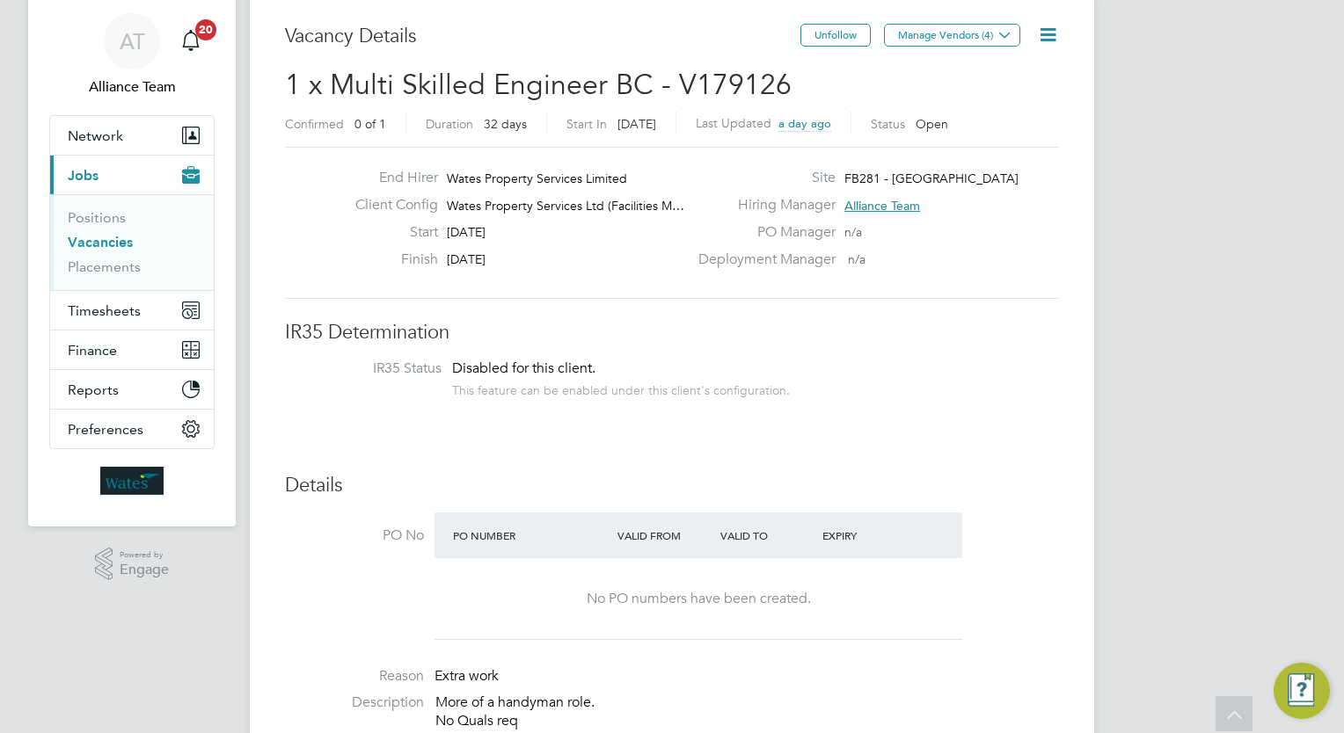
scroll to position [0, 0]
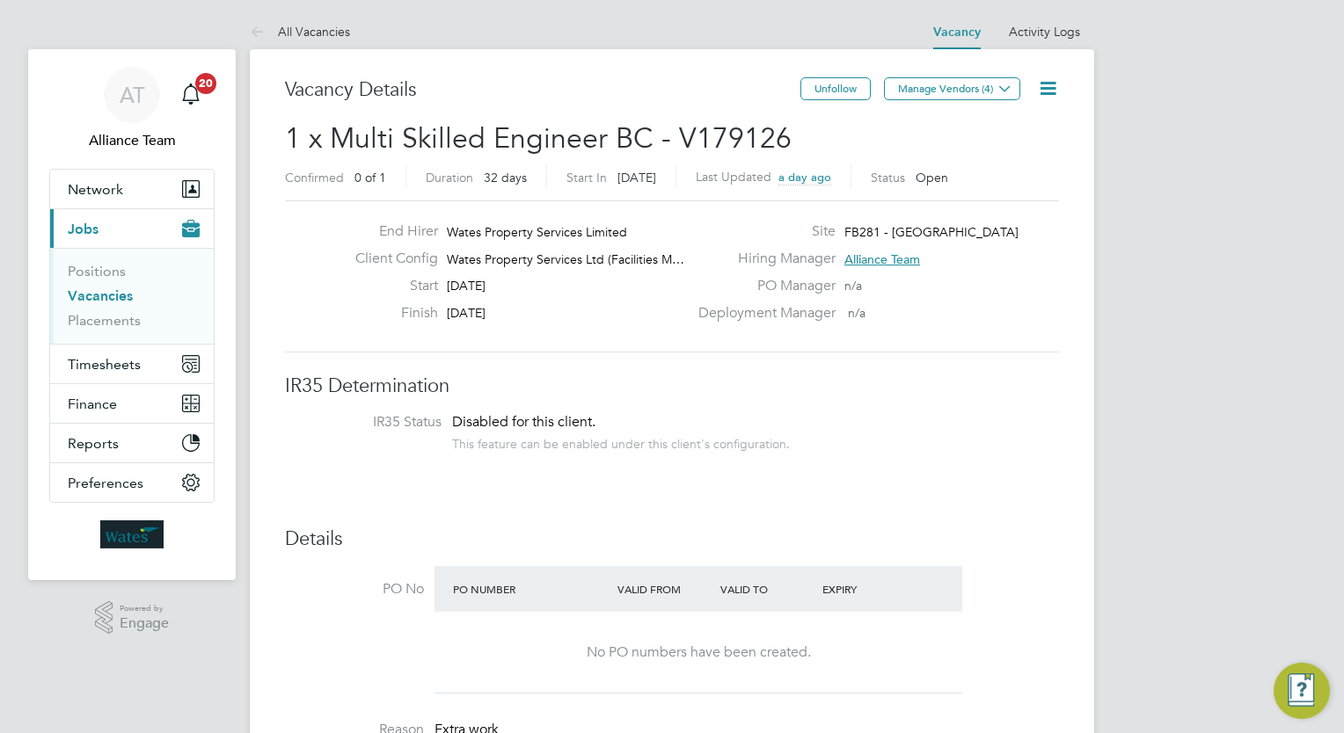
click at [101, 308] on li "Vacancies" at bounding box center [134, 300] width 132 height 25
click at [95, 296] on link "Vacancies" at bounding box center [100, 296] width 65 height 17
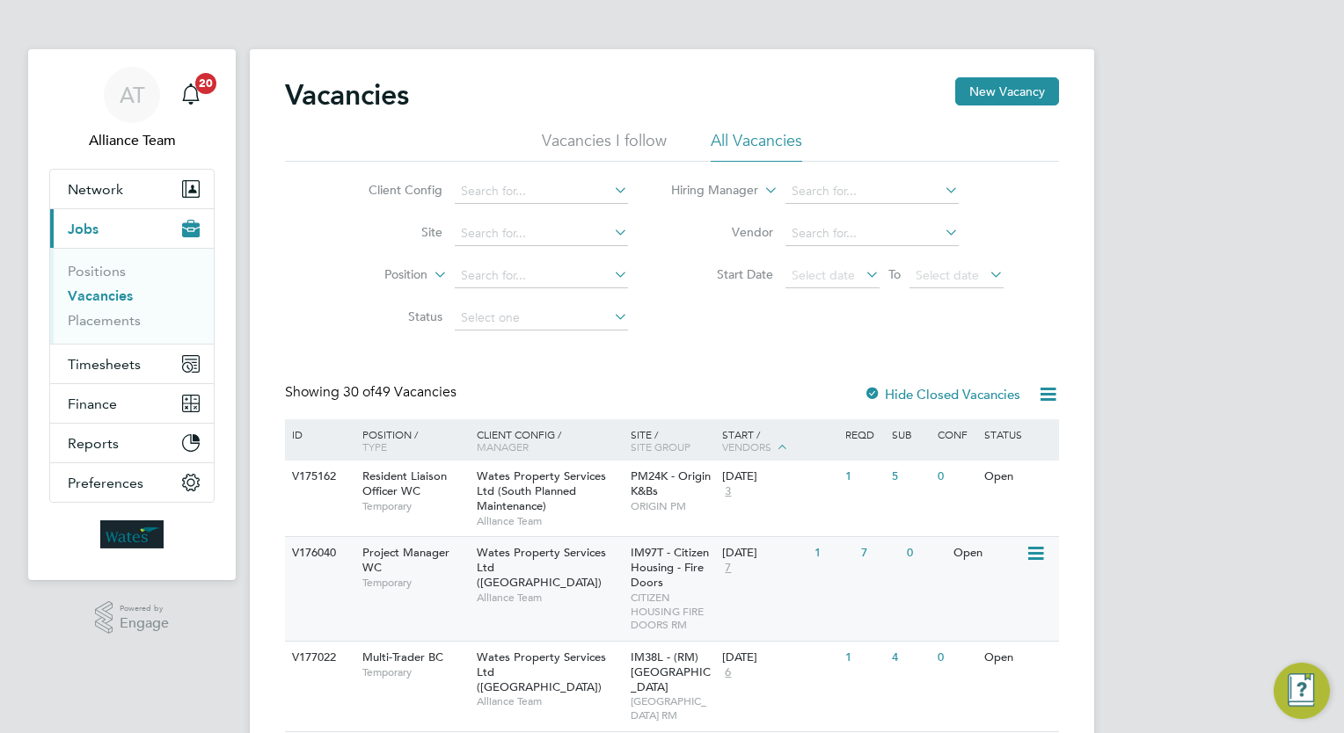
click at [504, 546] on span "Wates Property Services Ltd (Central & North)" at bounding box center [541, 567] width 129 height 45
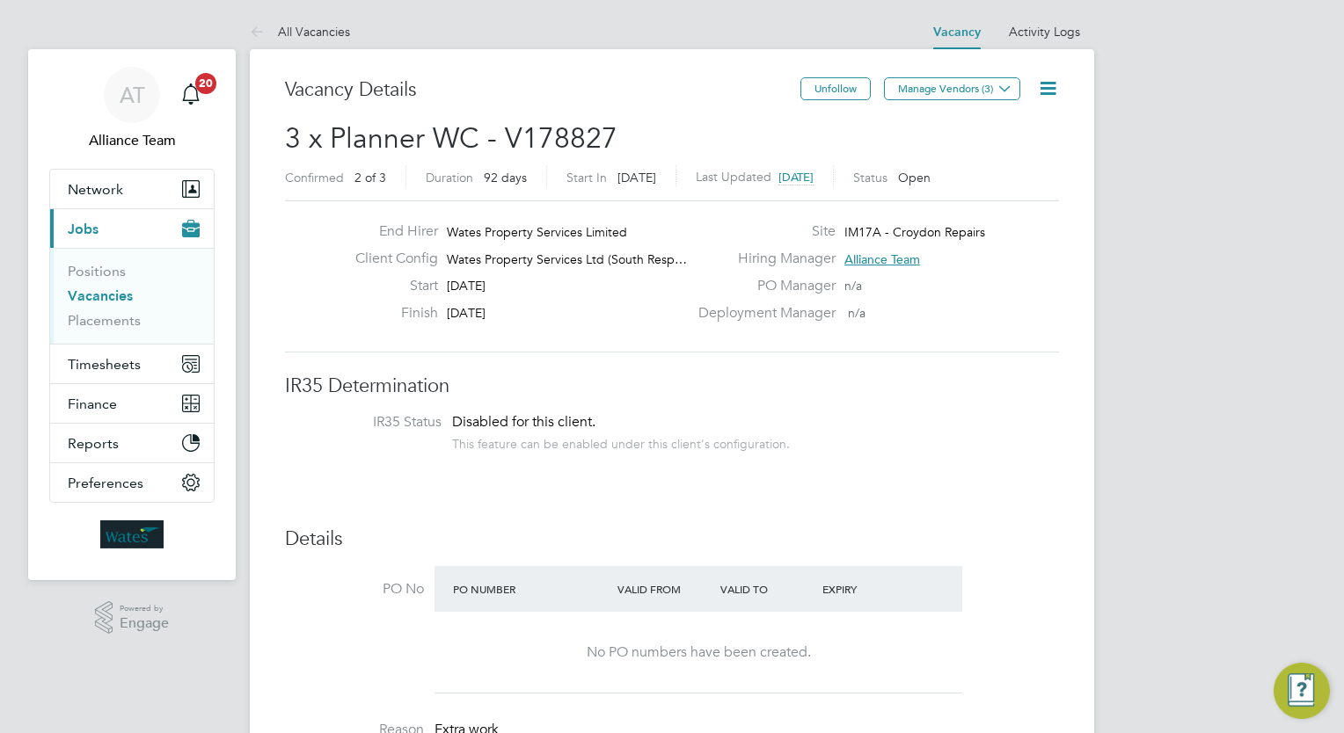
click at [443, 133] on span "3 x Planner WC - V178827" at bounding box center [451, 138] width 332 height 34
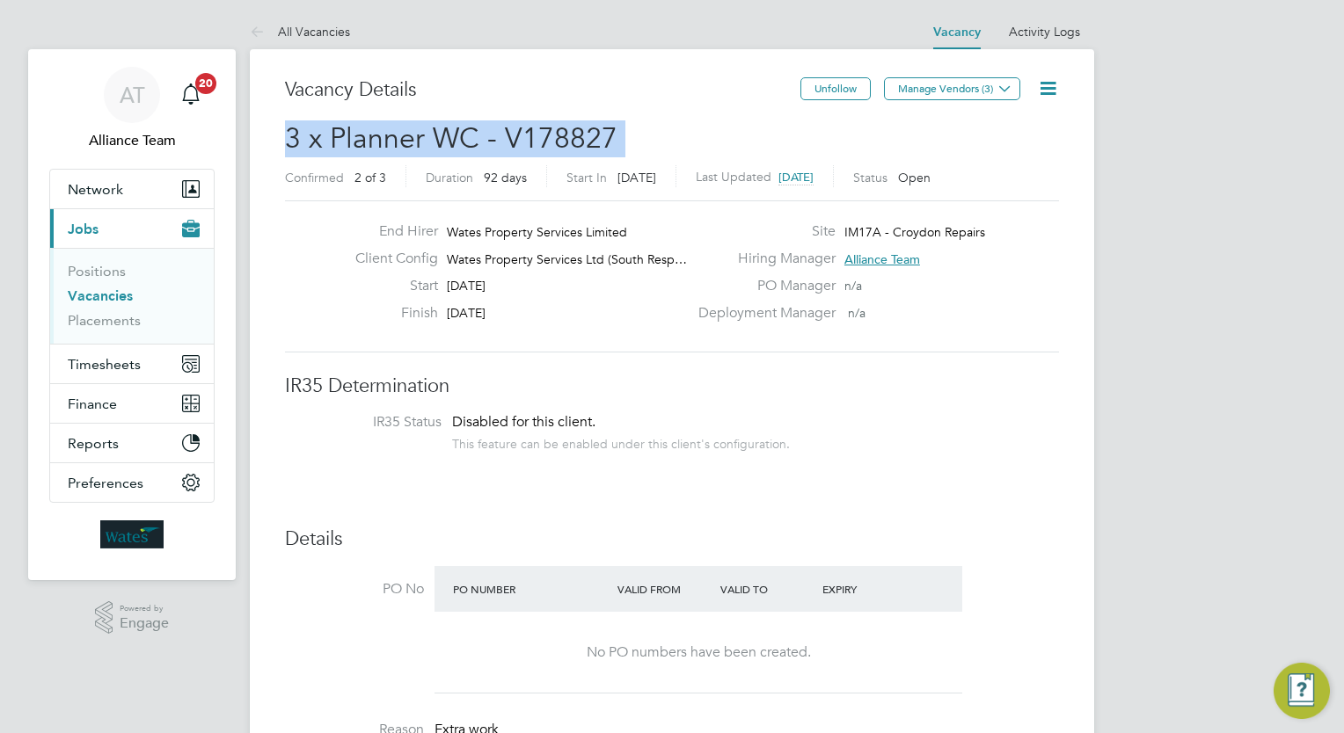
click at [443, 133] on span "3 x Planner WC - V178827" at bounding box center [451, 138] width 332 height 34
copy h2 "3 x Planner WC - V178827 Confirmed"
click at [993, 85] on button "Manage Vendors (3)" at bounding box center [952, 88] width 136 height 23
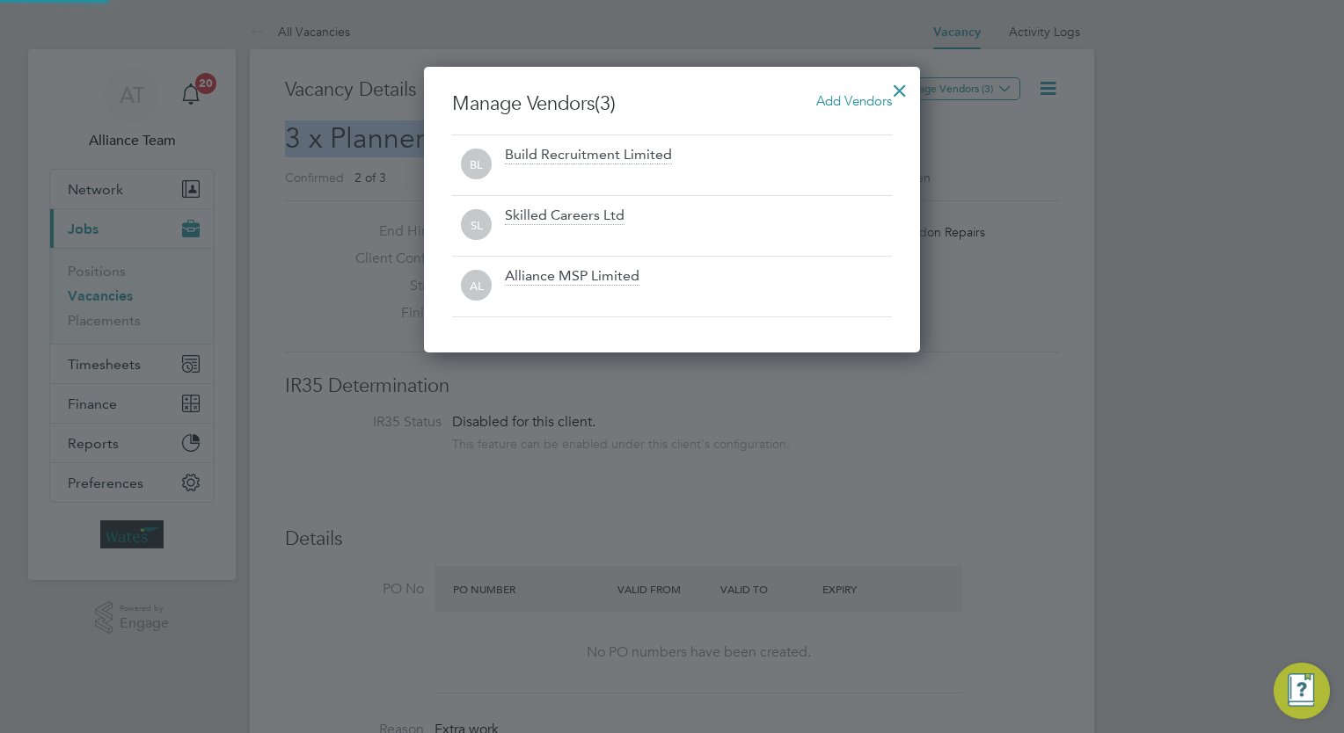
click at [834, 104] on span "Add Vendors" at bounding box center [854, 100] width 76 height 17
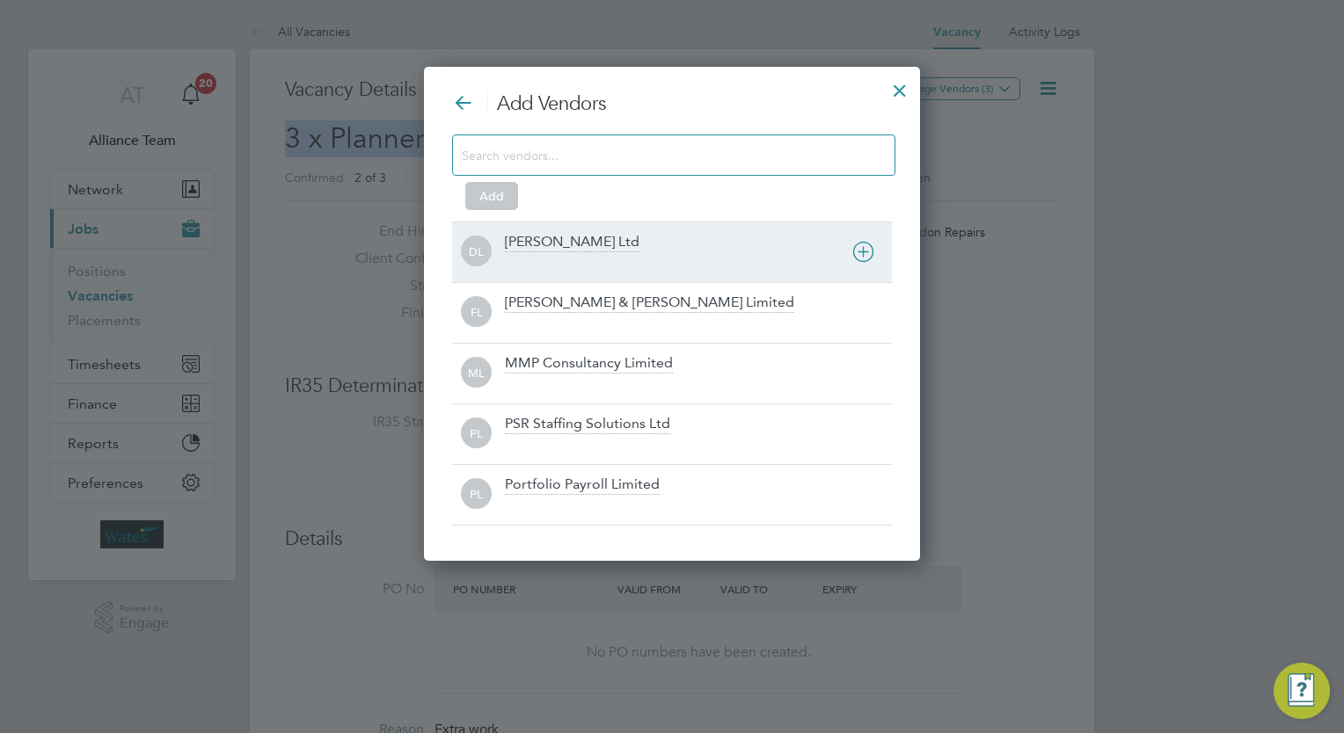
click at [591, 253] on div "[PERSON_NAME] Ltd" at bounding box center [698, 252] width 387 height 39
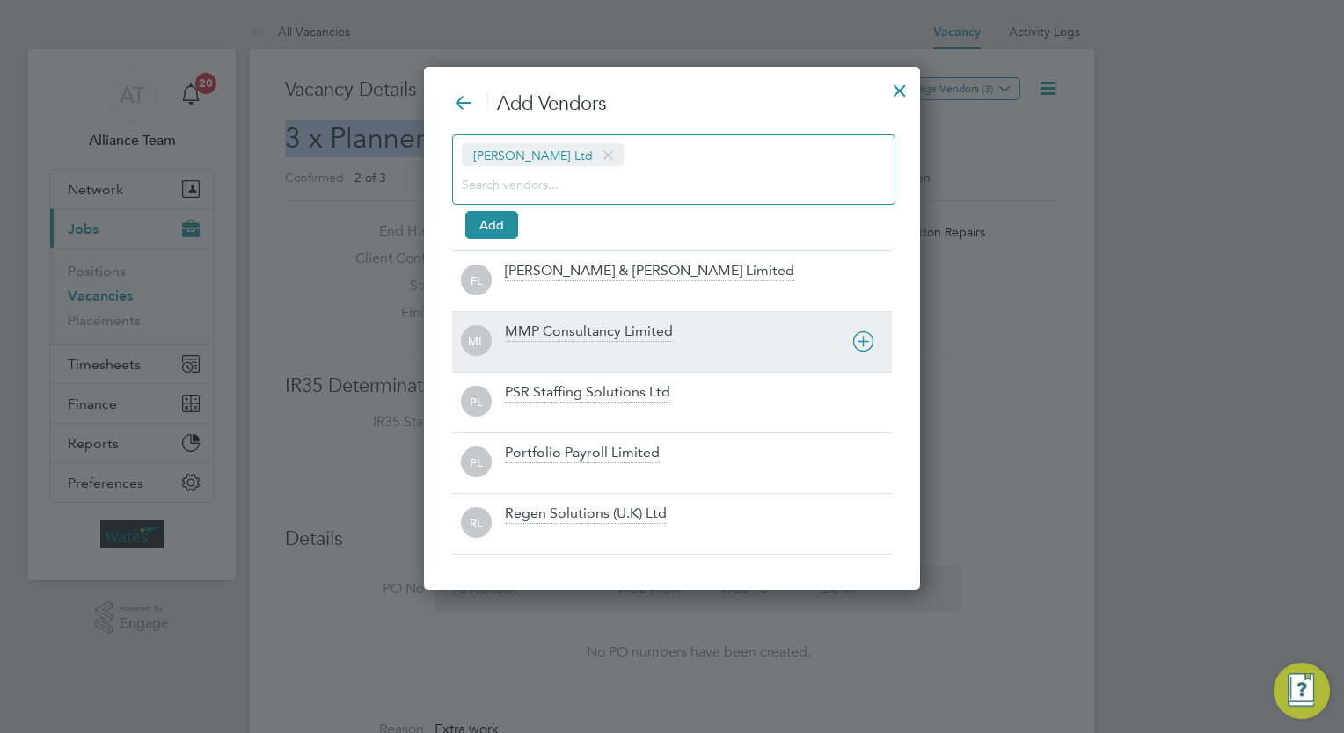
click at [562, 346] on div at bounding box center [698, 354] width 387 height 18
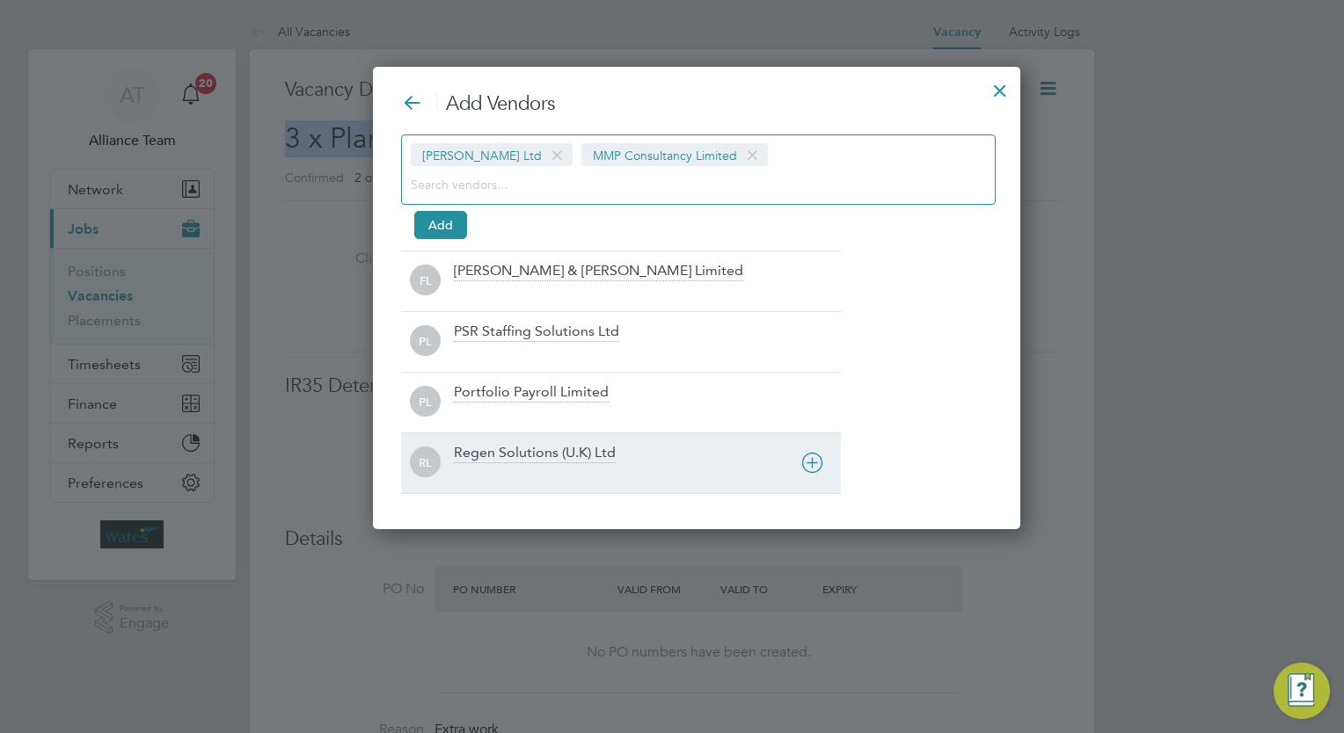
click at [545, 440] on div "[PERSON_NAME] Solutions (U.K) Ltd" at bounding box center [621, 463] width 440 height 61
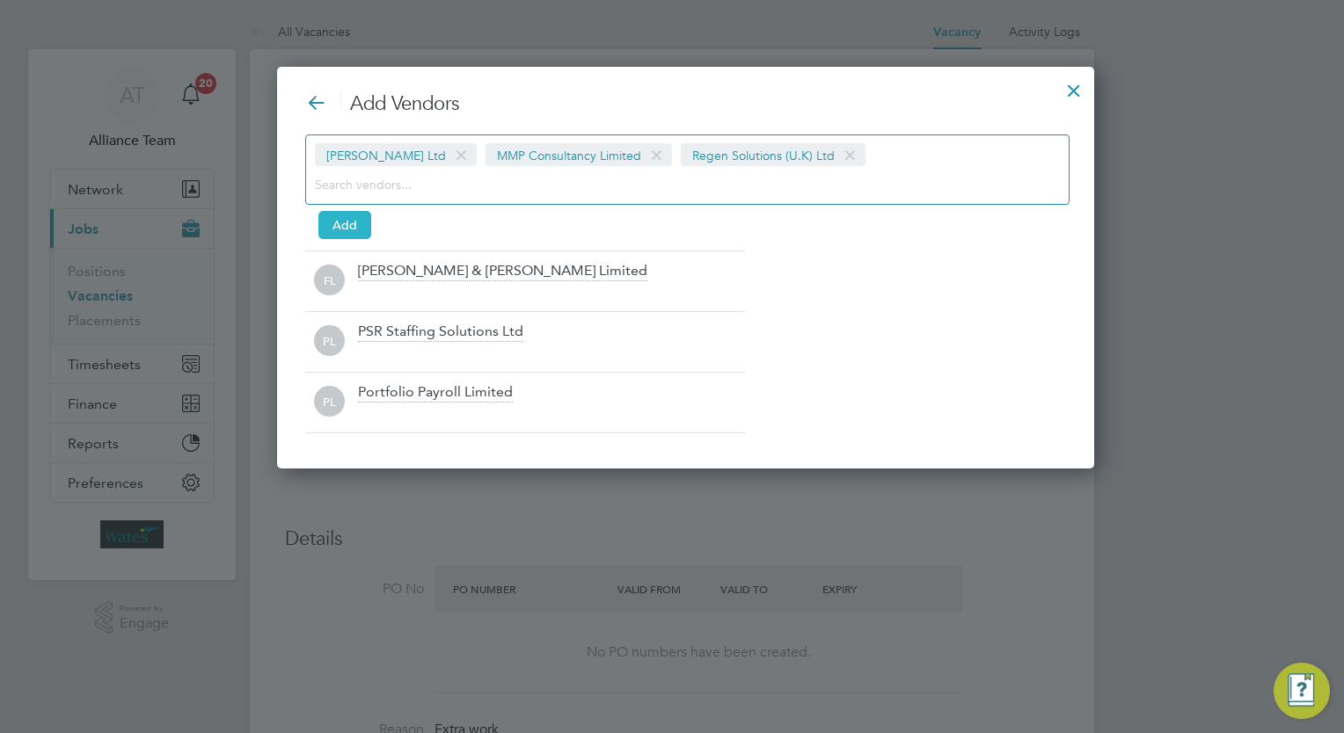
click at [331, 225] on button "Add" at bounding box center [344, 225] width 53 height 28
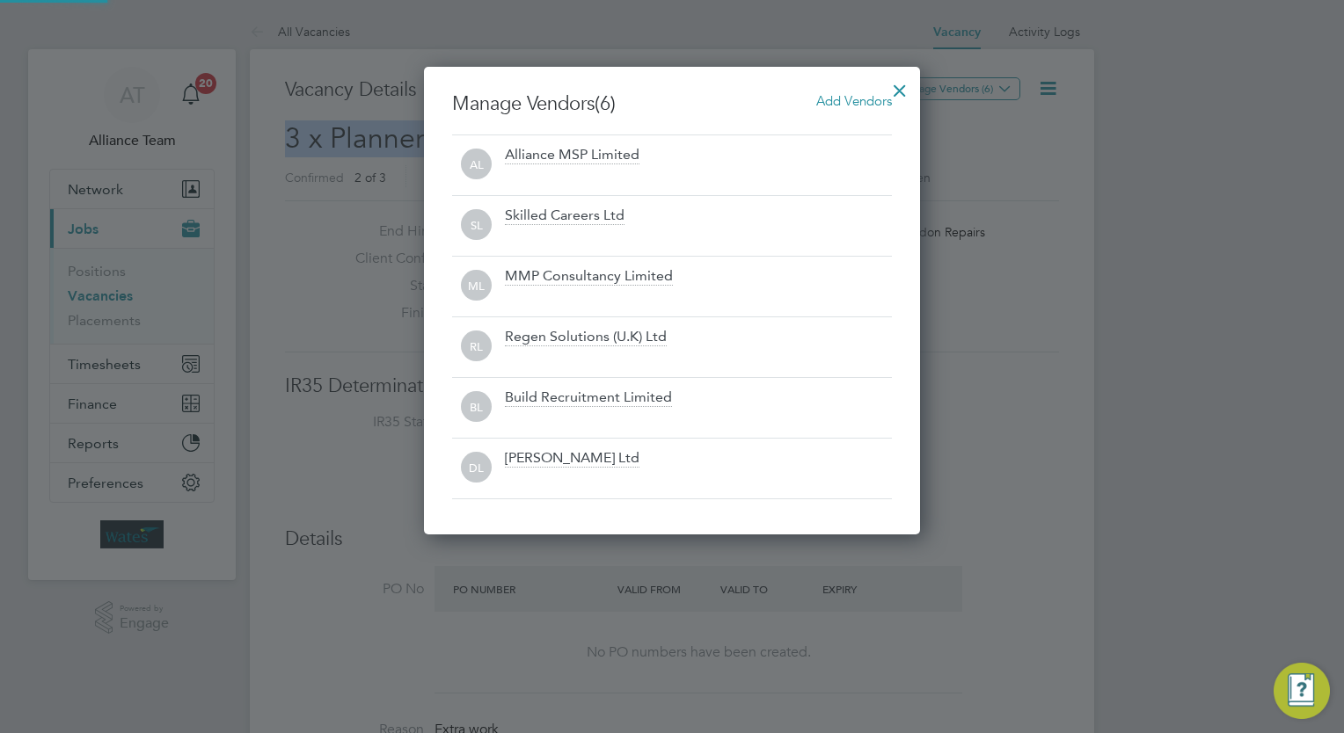
click at [905, 79] on div at bounding box center [900, 86] width 32 height 32
